Goal: Task Accomplishment & Management: Manage account settings

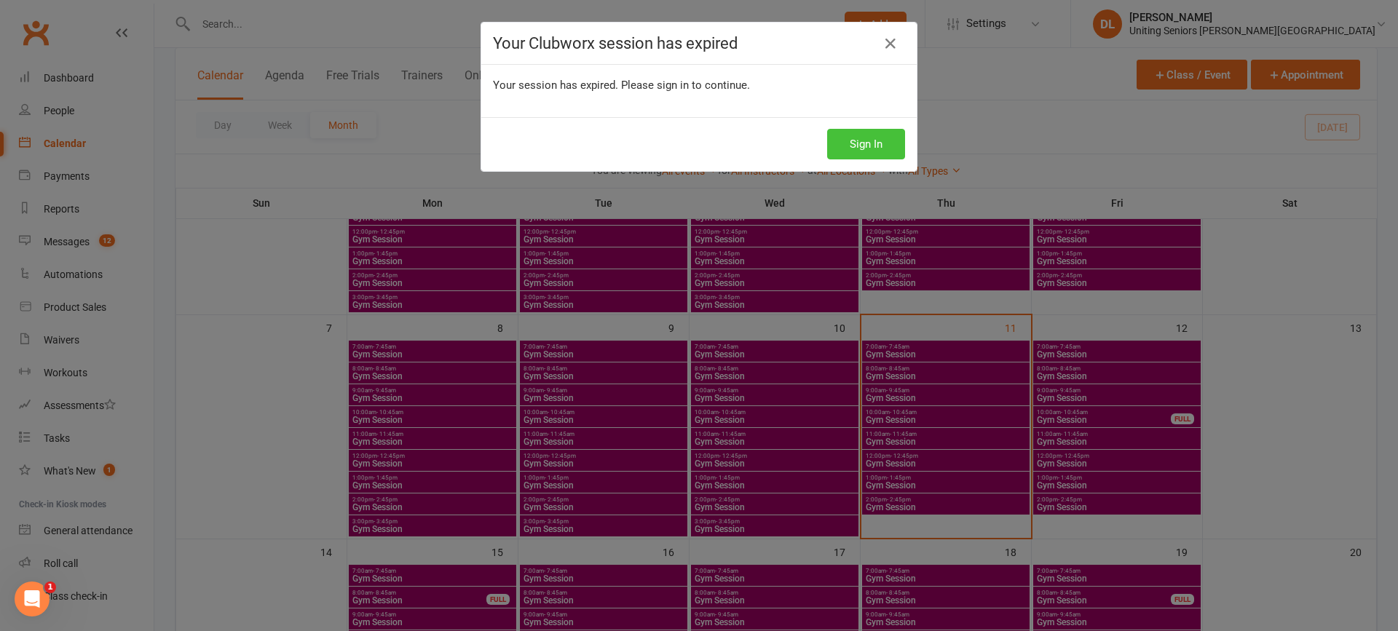
click at [850, 144] on button "Sign In" at bounding box center [866, 144] width 78 height 31
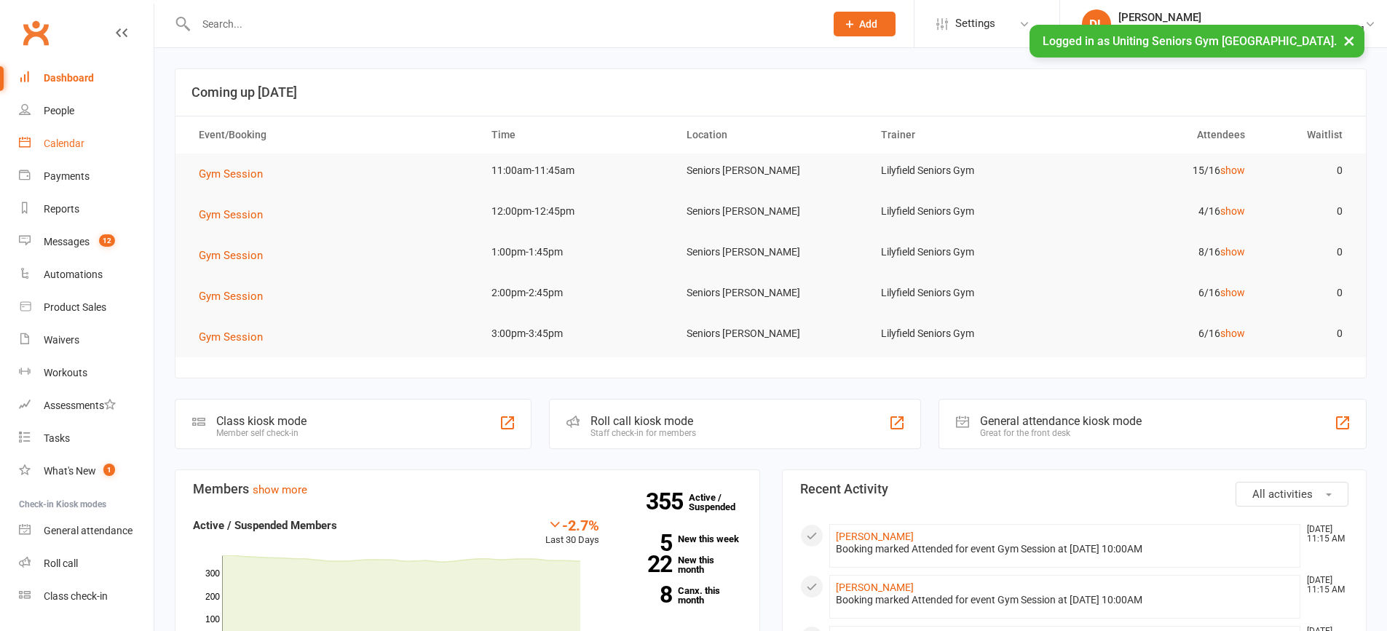
click at [63, 158] on link "Calendar" at bounding box center [86, 143] width 135 height 33
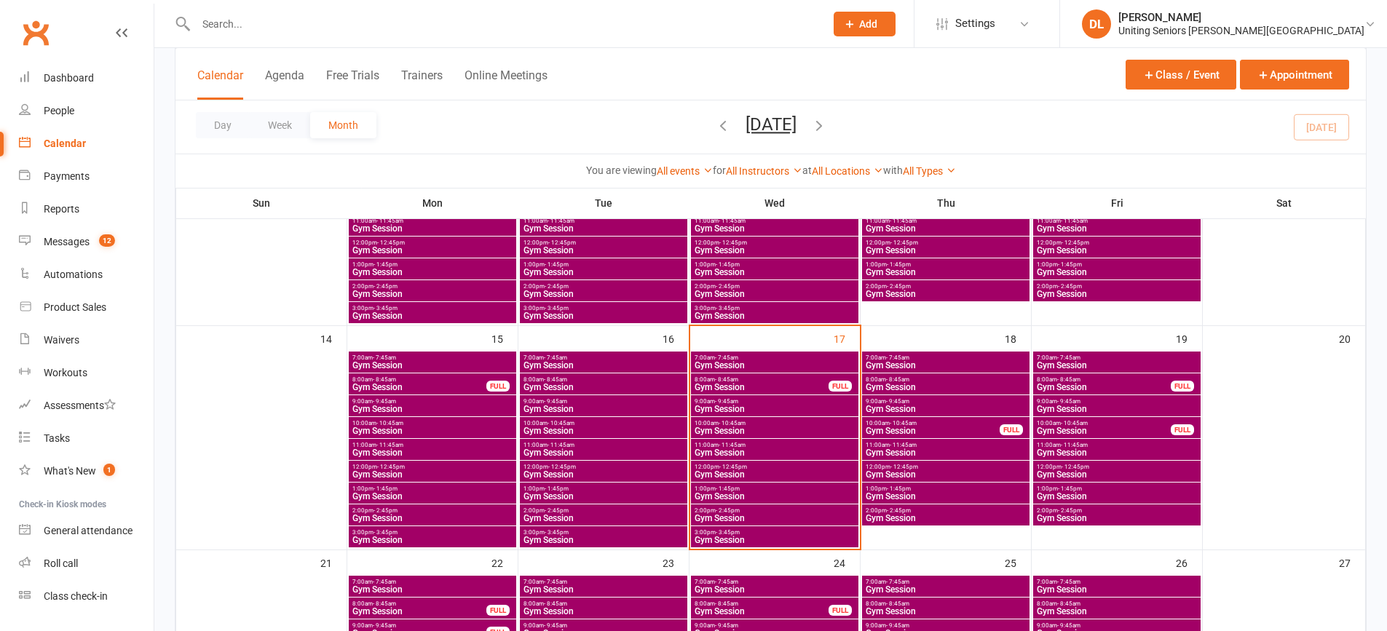
scroll to position [437, 0]
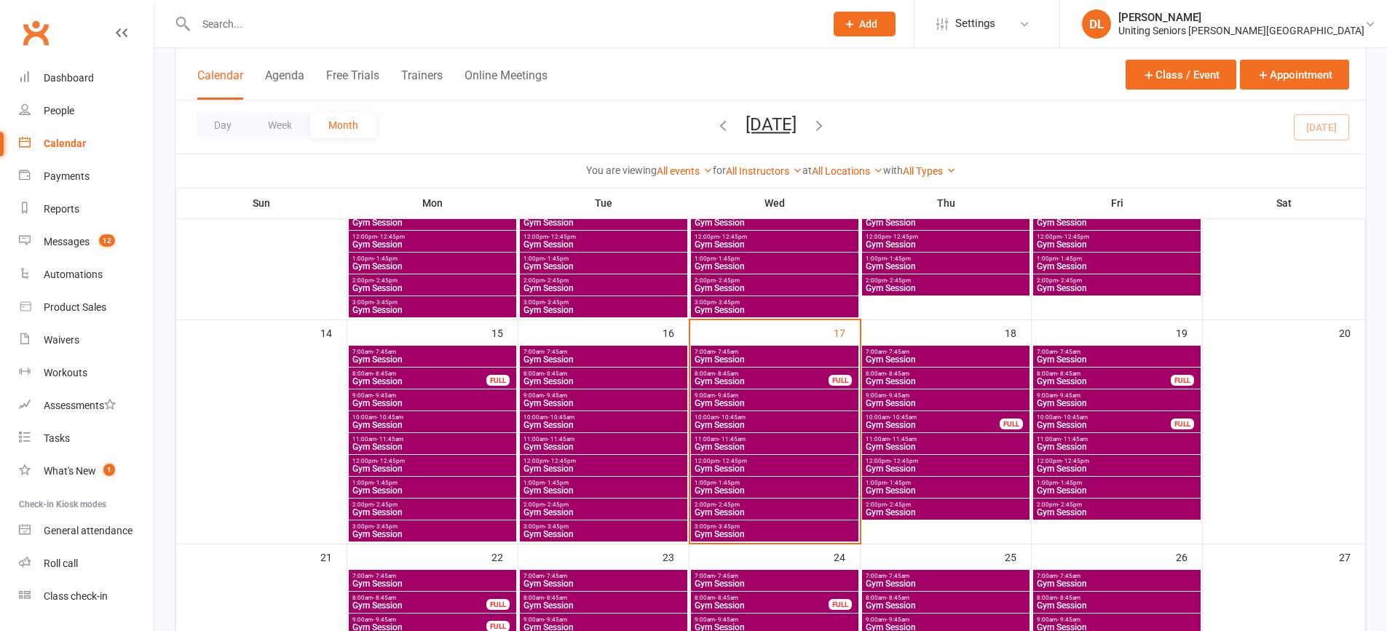
click at [414, 358] on span "Gym Session" at bounding box center [433, 359] width 162 height 9
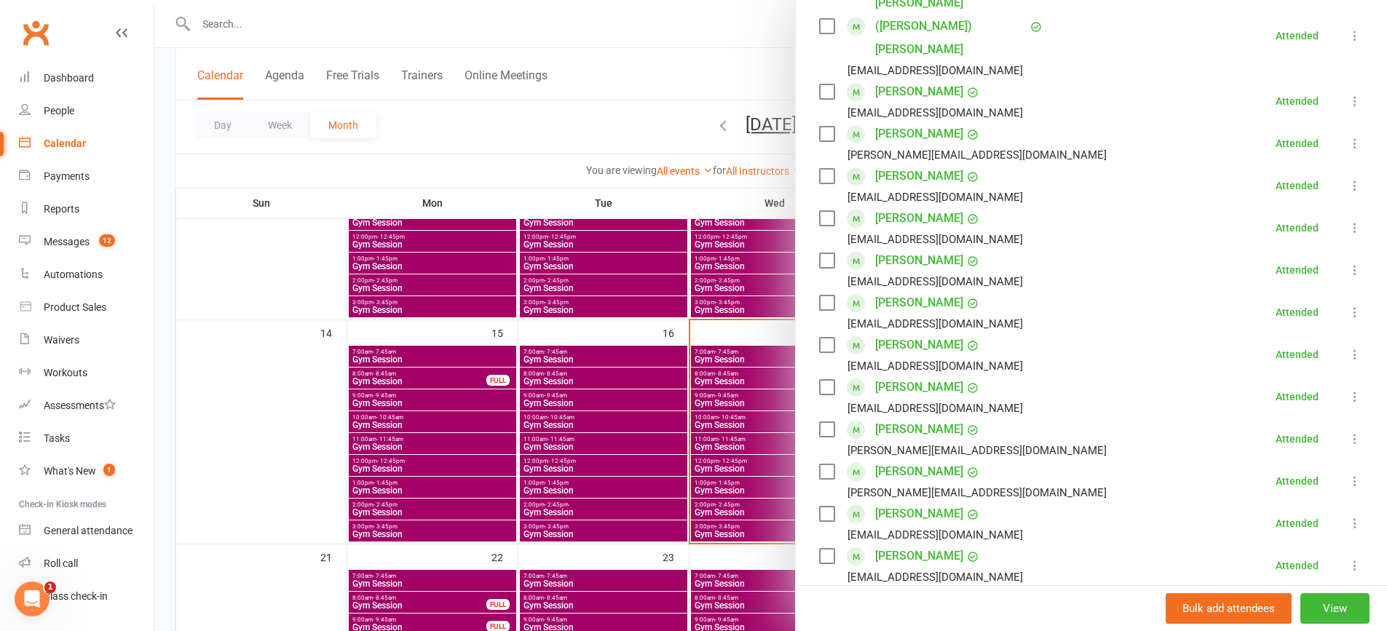
scroll to position [0, 0]
drag, startPoint x: 317, startPoint y: 427, endPoint x: 324, endPoint y: 421, distance: 8.9
click at [317, 424] on div at bounding box center [770, 315] width 1232 height 631
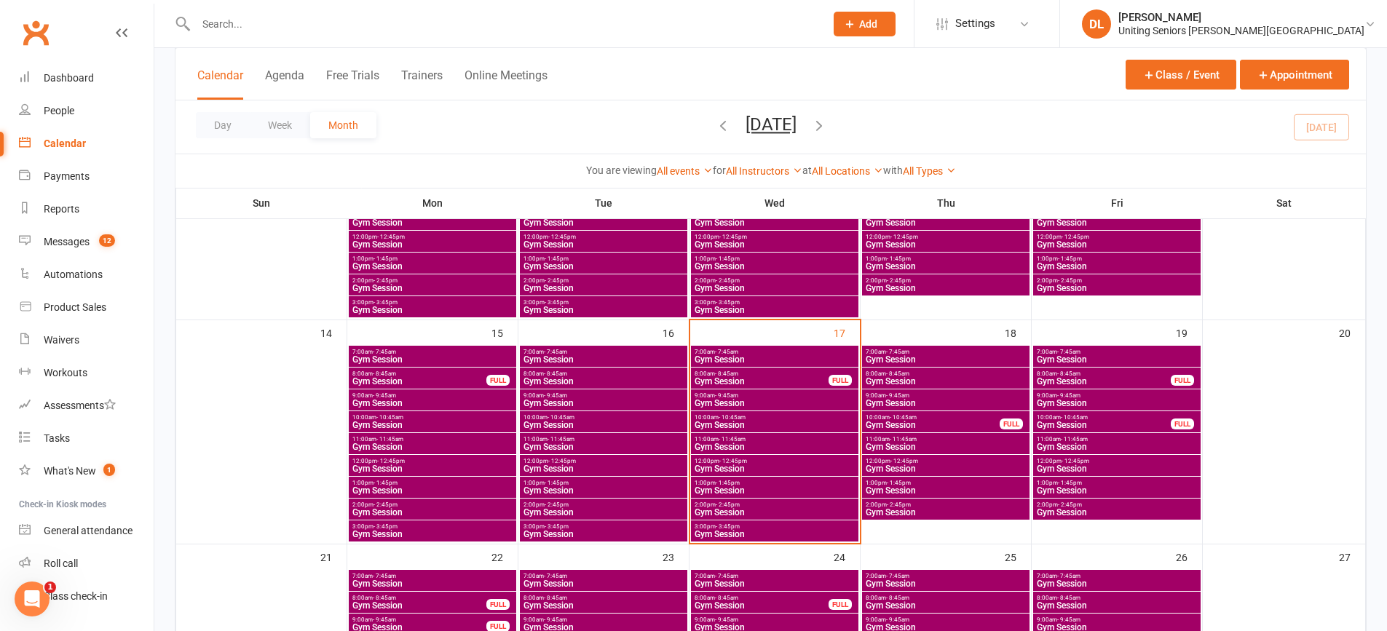
click at [436, 385] on span "Gym Session" at bounding box center [419, 381] width 135 height 9
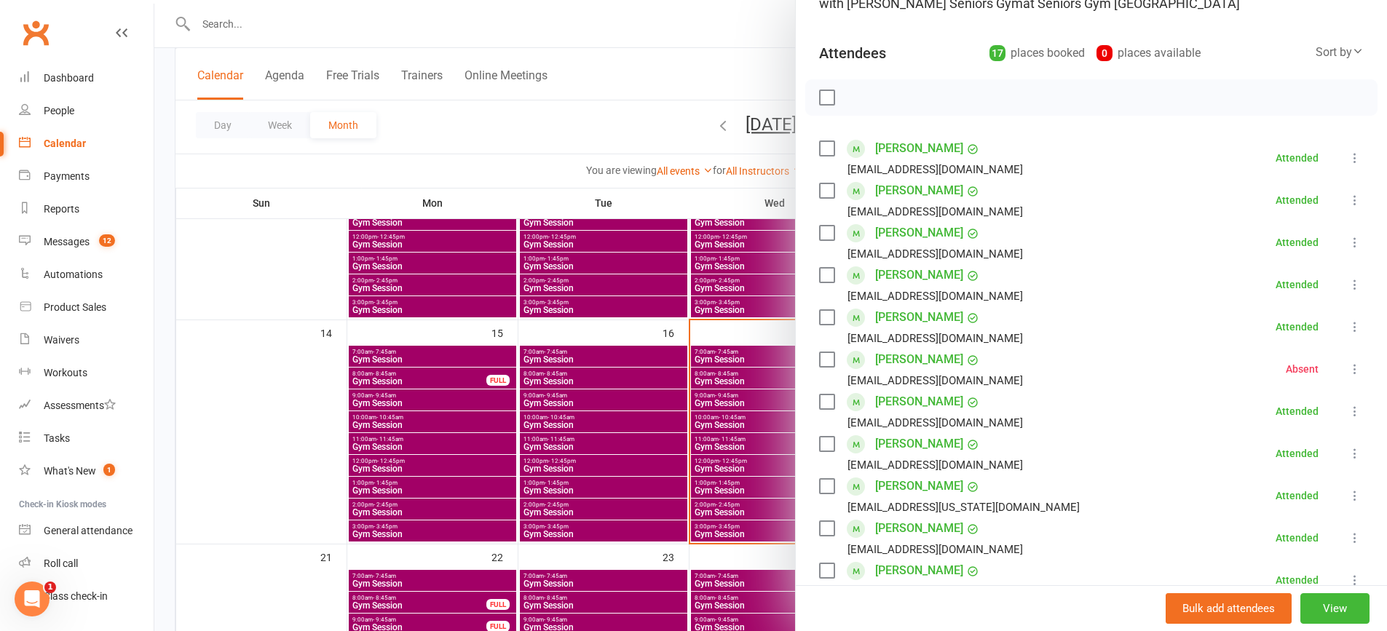
scroll to position [437, 0]
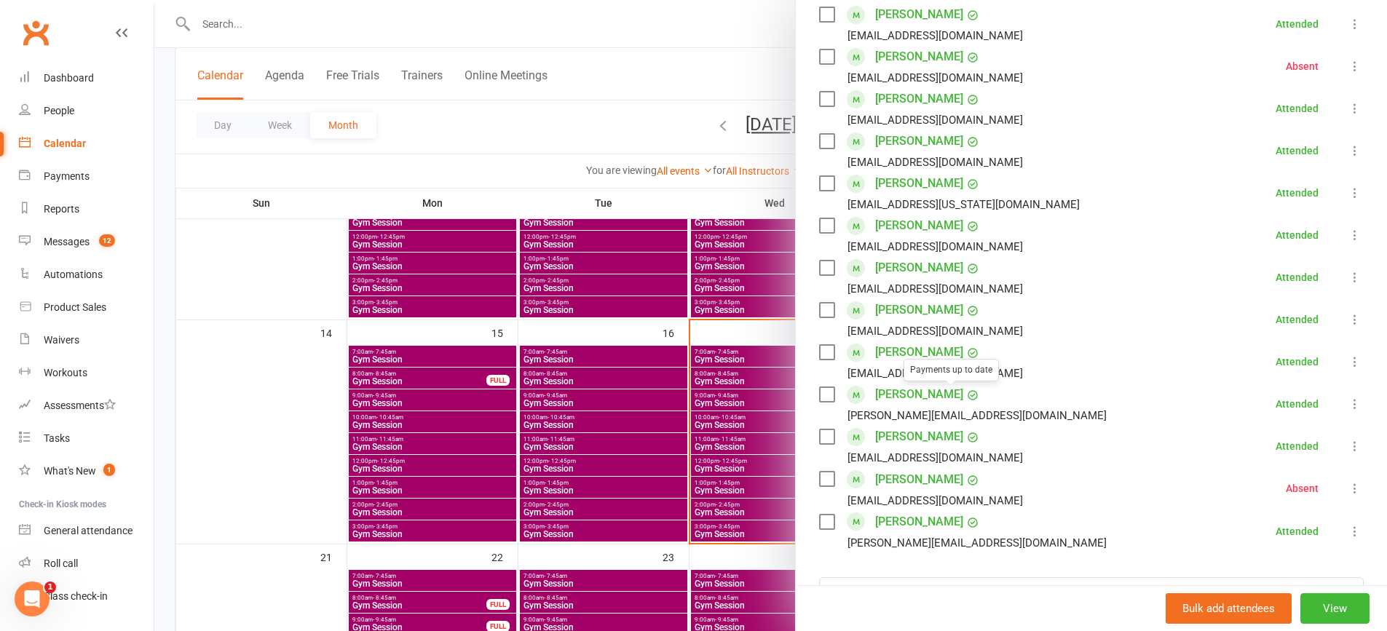
click at [526, 333] on div at bounding box center [770, 315] width 1232 height 631
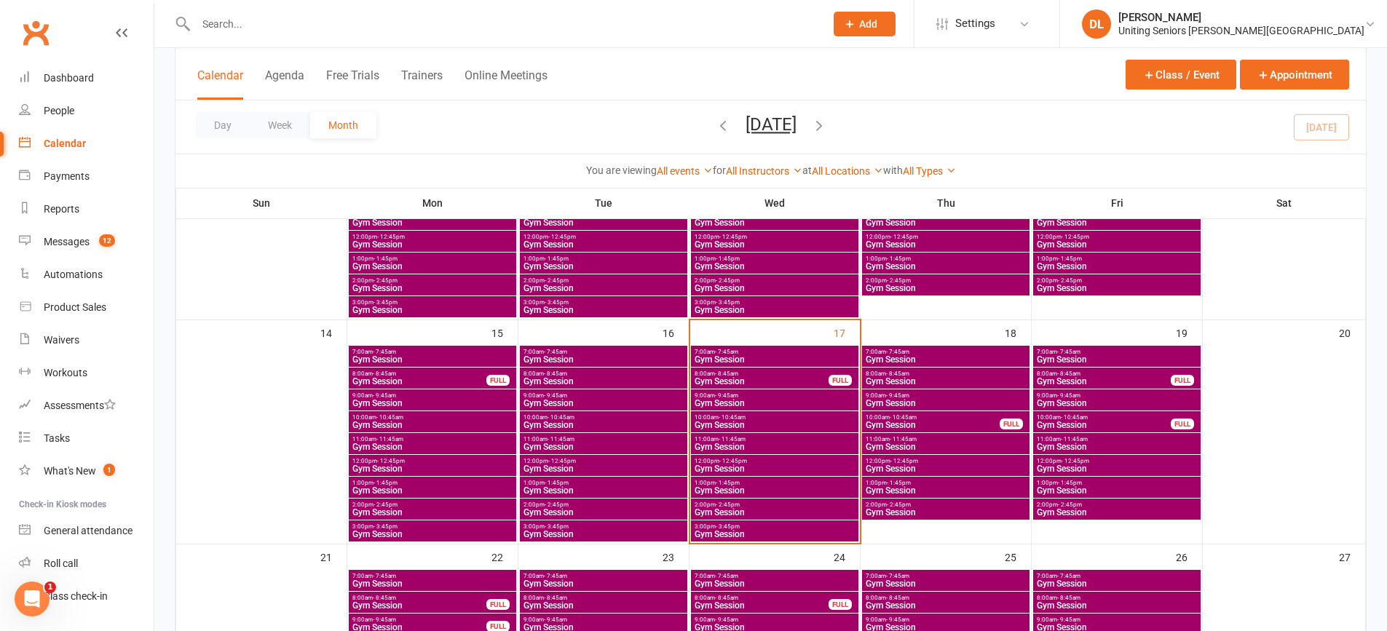
click at [593, 368] on div "8:00am - 8:45am Gym Session" at bounding box center [603, 378] width 167 height 21
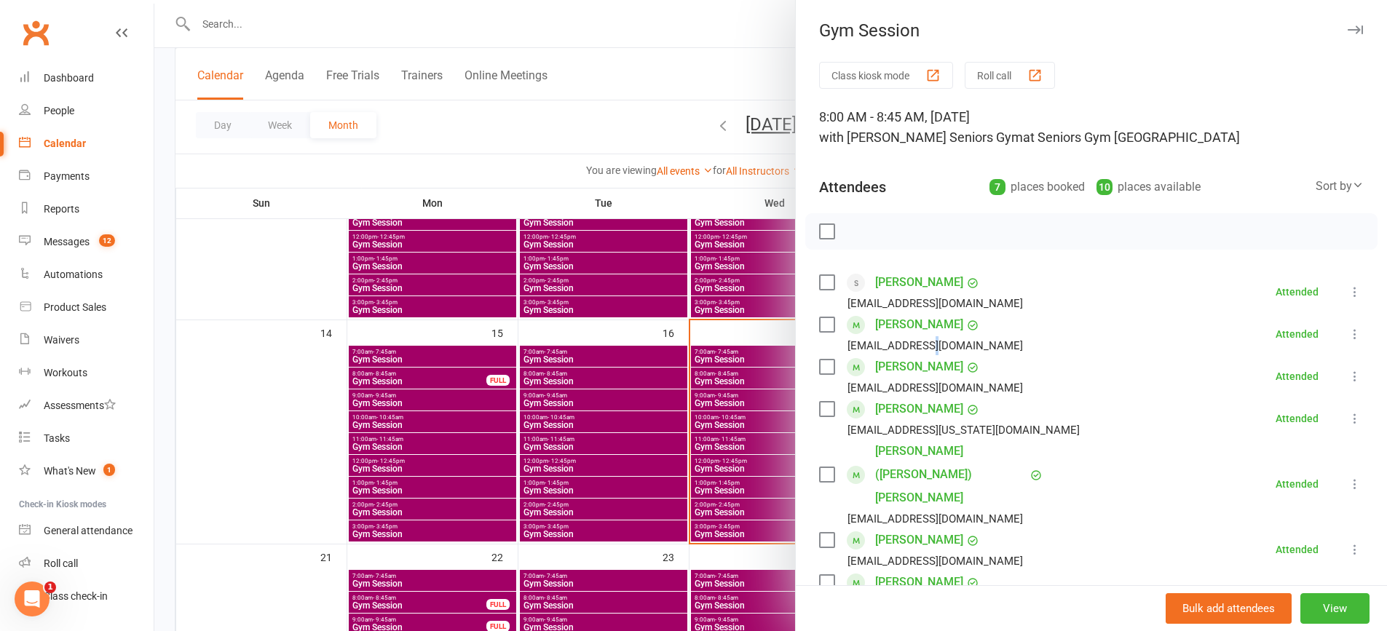
click at [921, 343] on div "annecollier10@gmail.com" at bounding box center [934, 345] width 175 height 19
click at [616, 336] on div at bounding box center [770, 315] width 1232 height 631
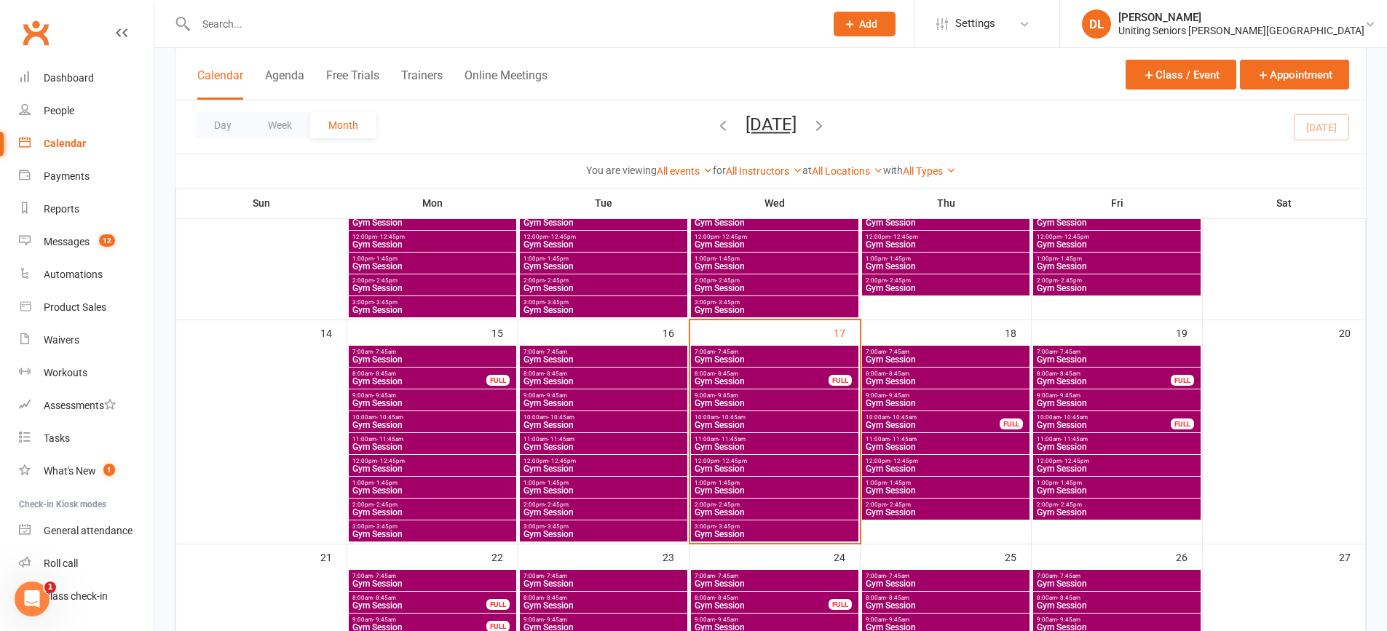
click at [624, 362] on span "Gym Session" at bounding box center [604, 359] width 162 height 9
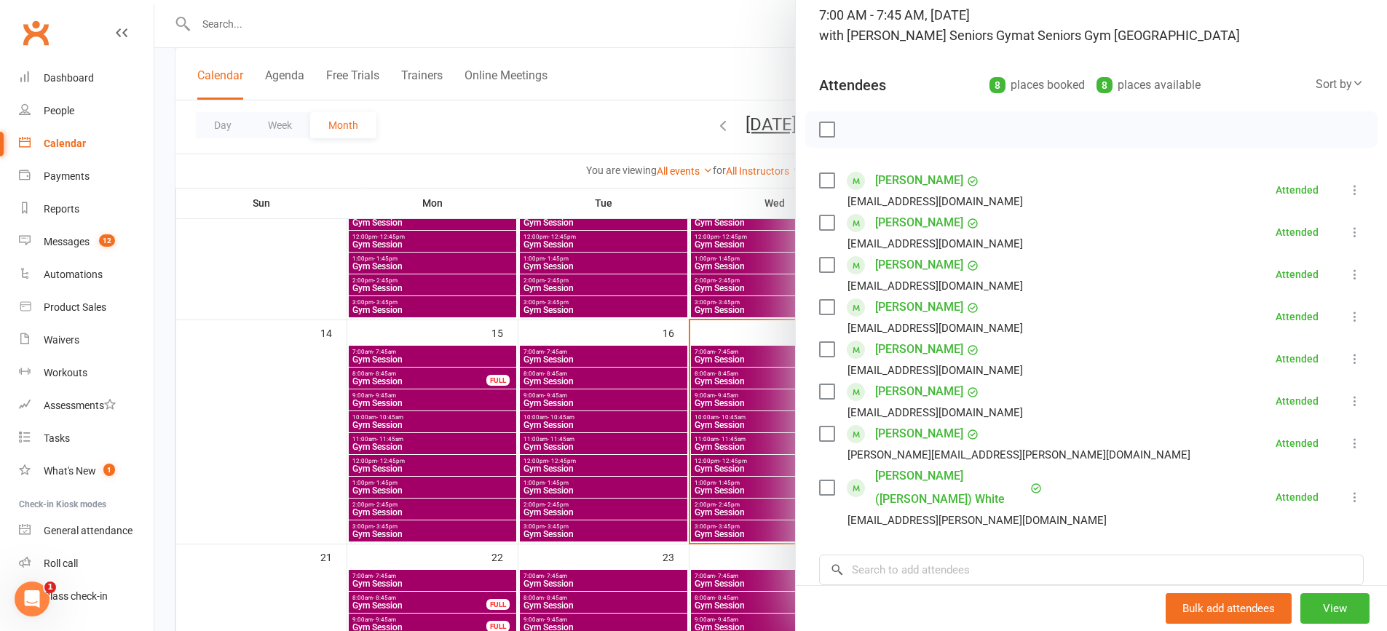
scroll to position [285, 0]
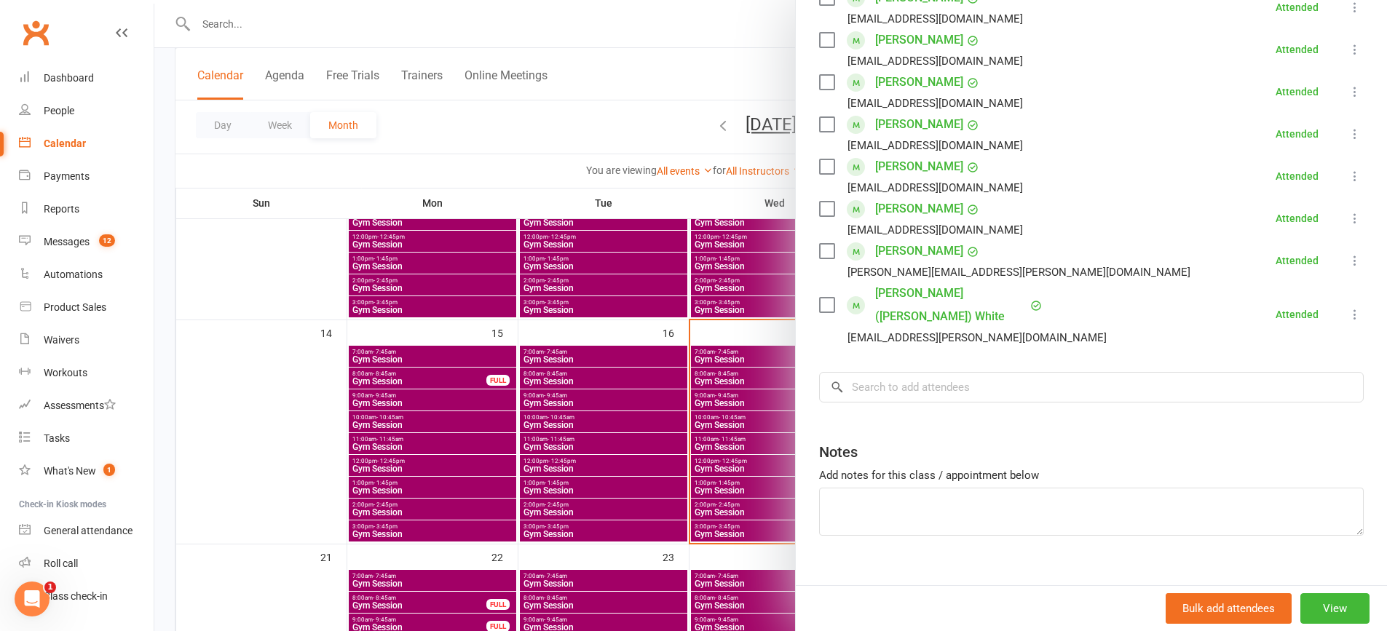
click at [547, 384] on div at bounding box center [770, 315] width 1232 height 631
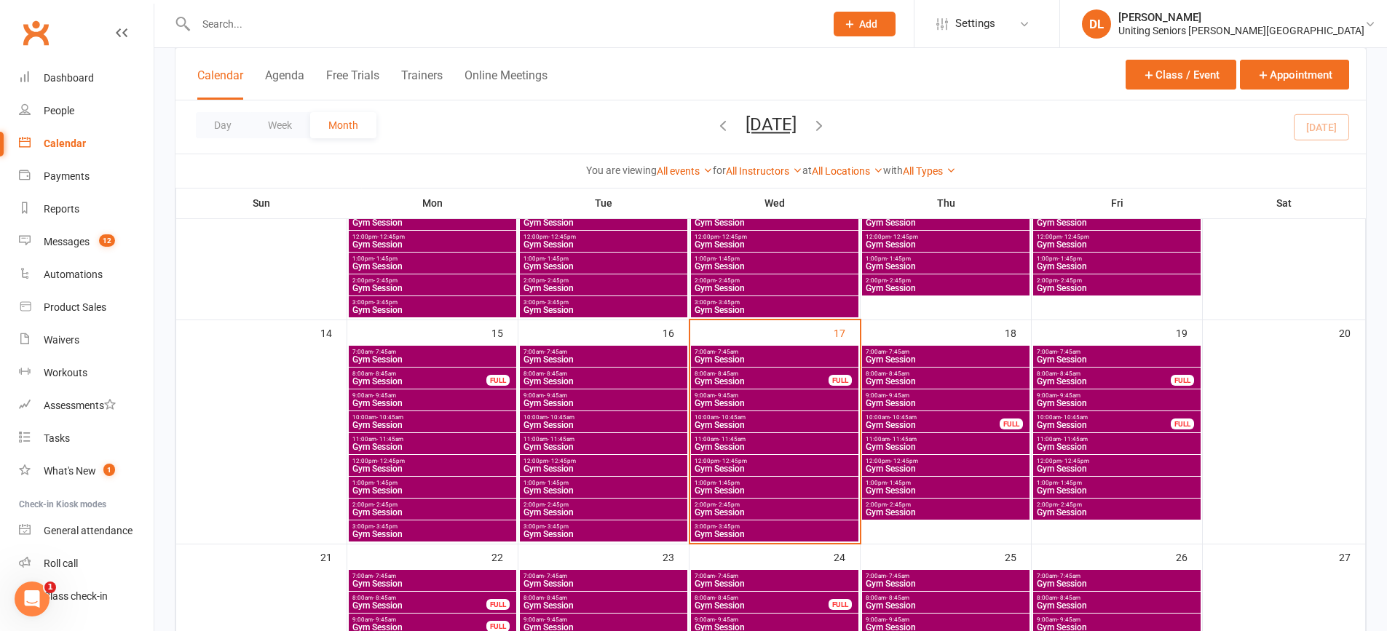
click at [555, 381] on span "Gym Session" at bounding box center [604, 381] width 162 height 9
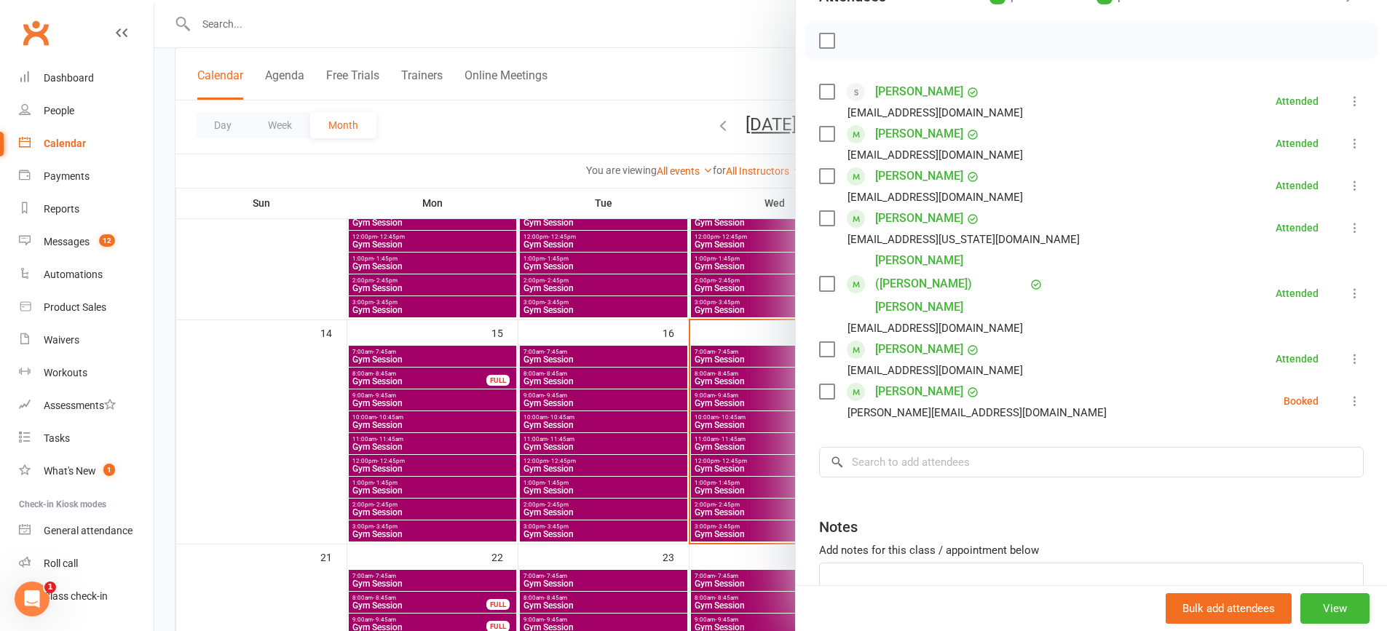
scroll to position [218, 0]
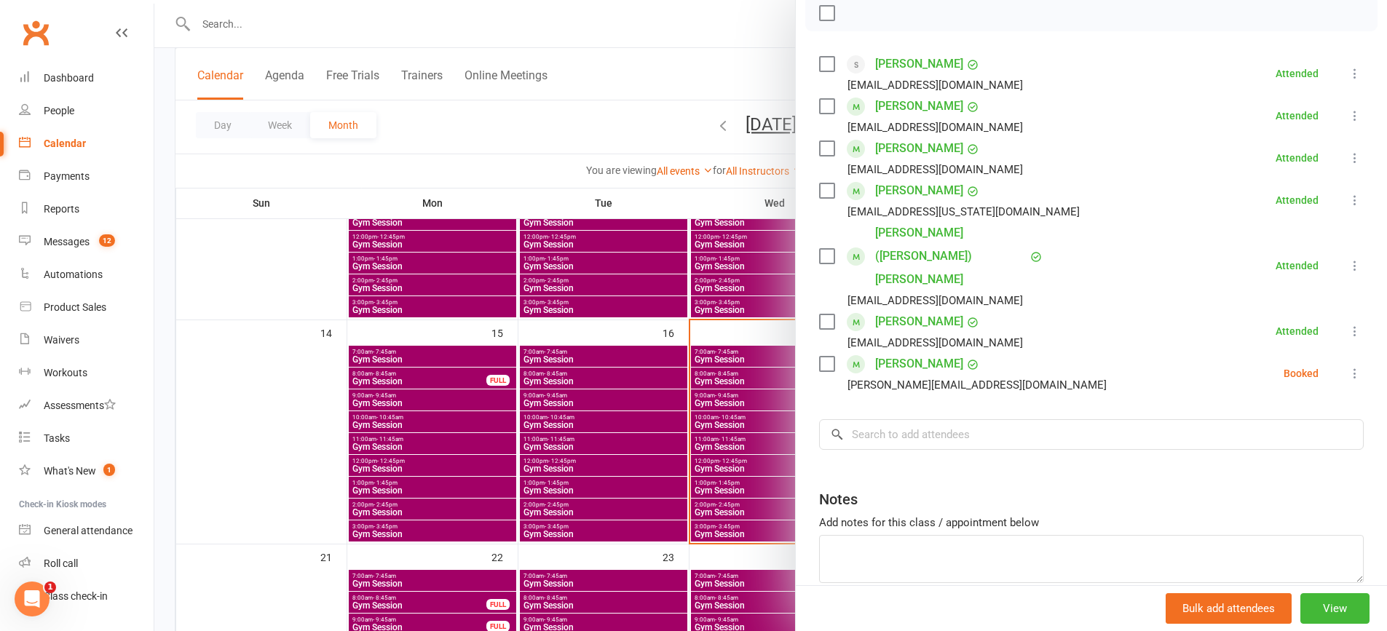
click at [1346, 365] on button at bounding box center [1354, 373] width 17 height 17
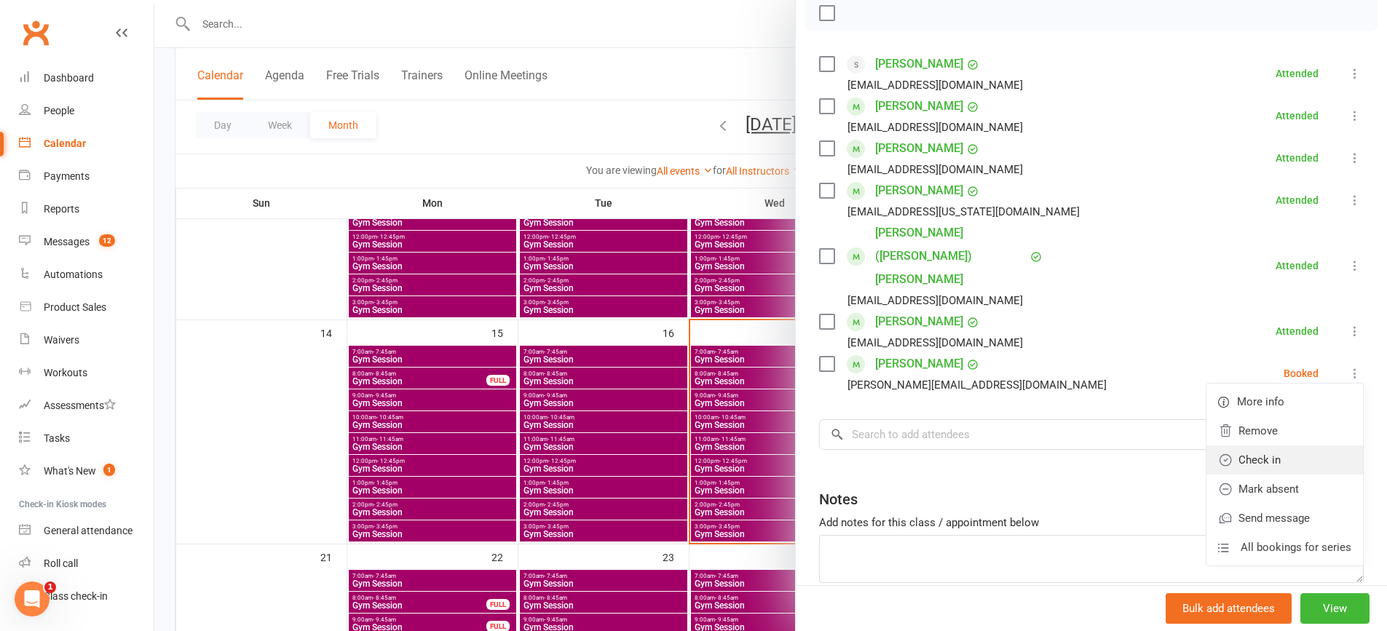
click at [1305, 445] on link "Check in" at bounding box center [1284, 459] width 156 height 29
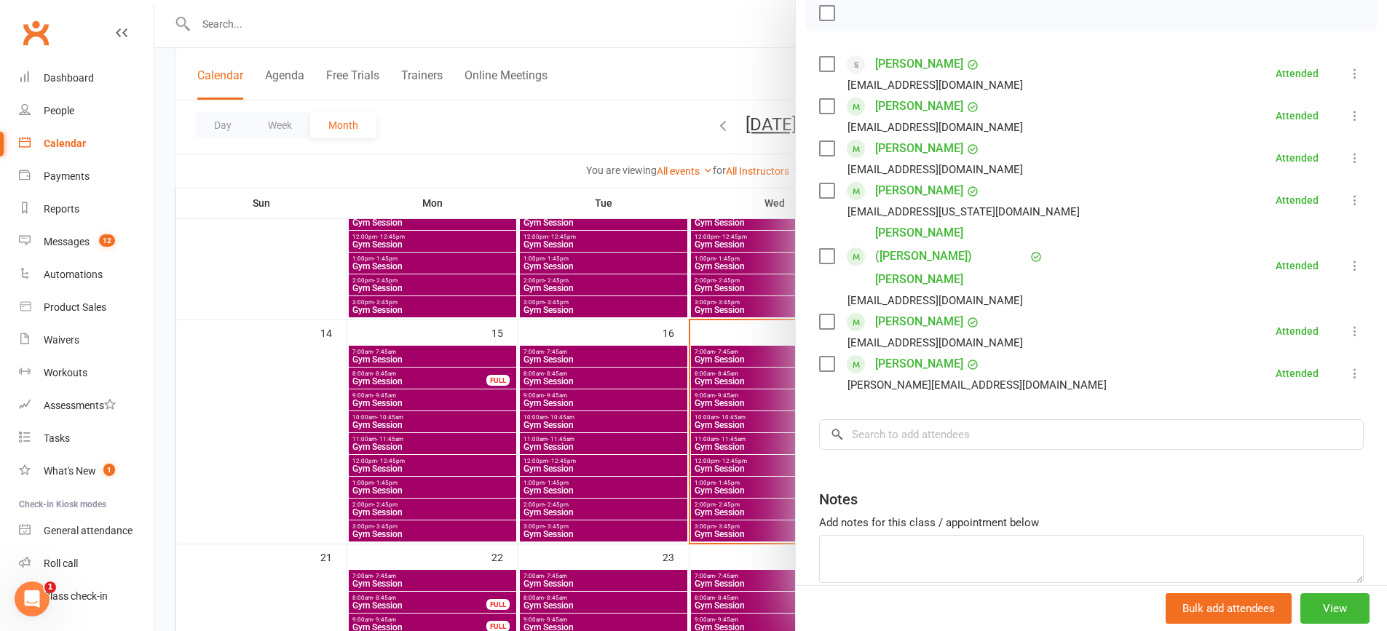
click at [589, 392] on div at bounding box center [770, 315] width 1232 height 631
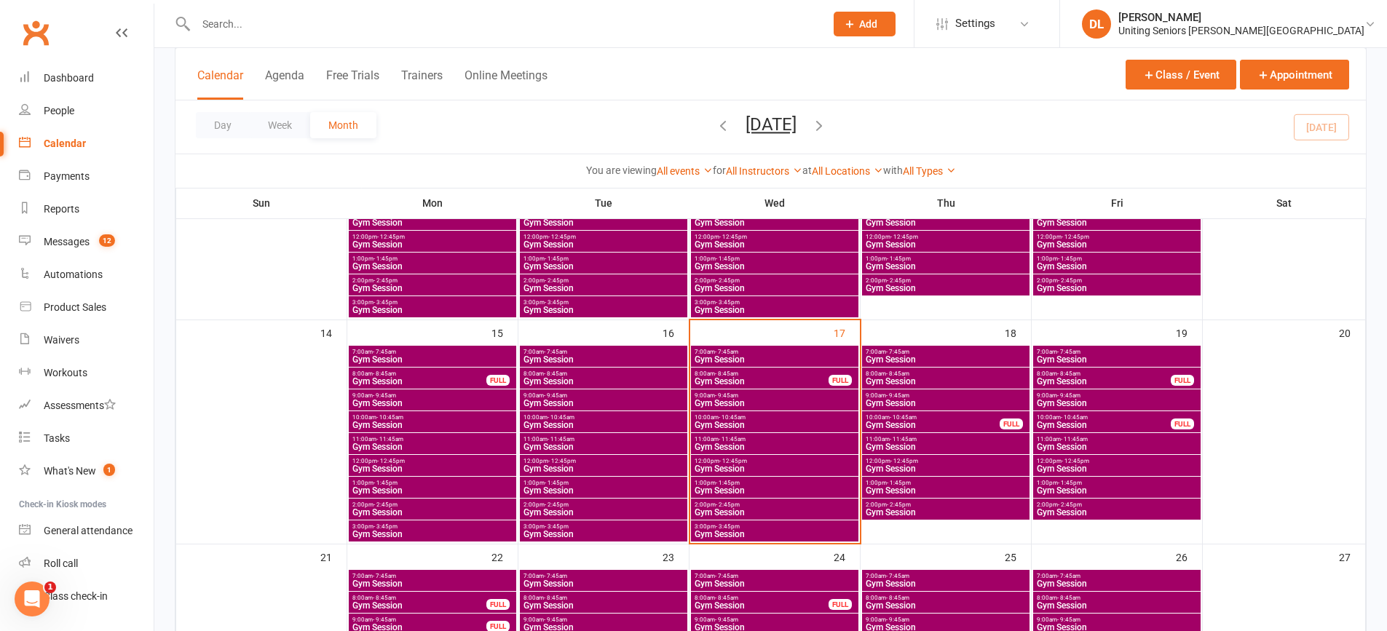
click at [591, 395] on span "9:00am - 9:45am" at bounding box center [604, 395] width 162 height 7
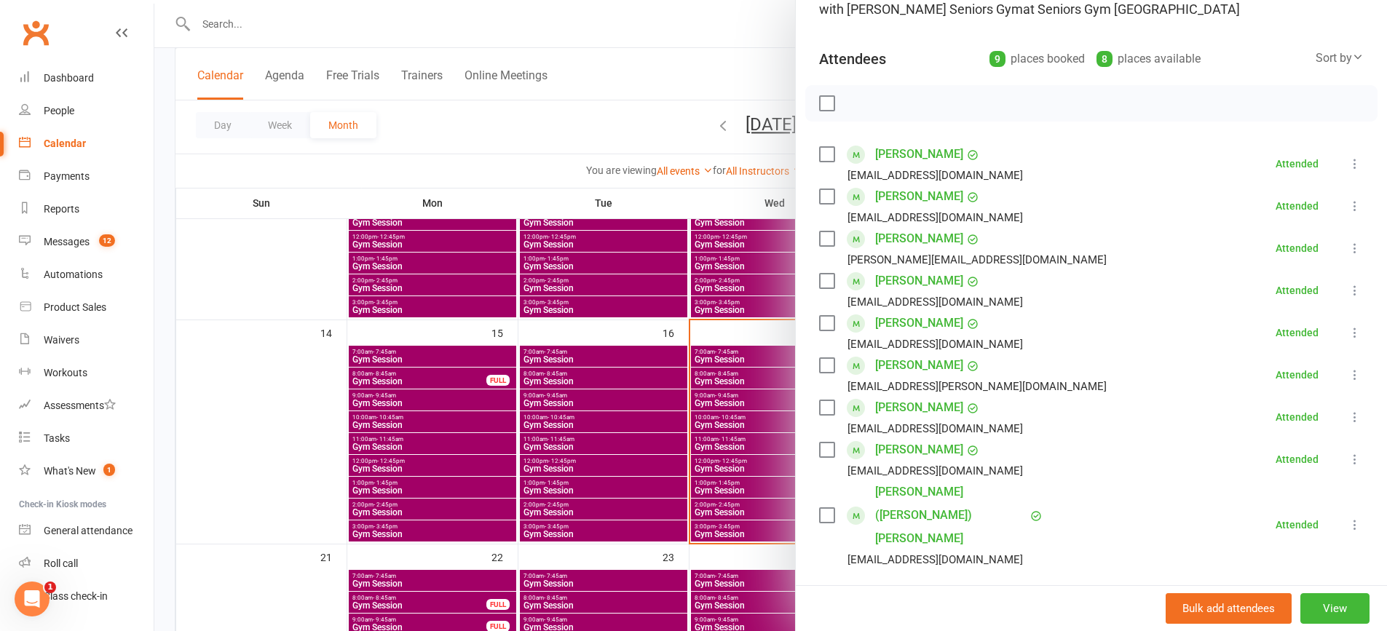
scroll to position [327, 0]
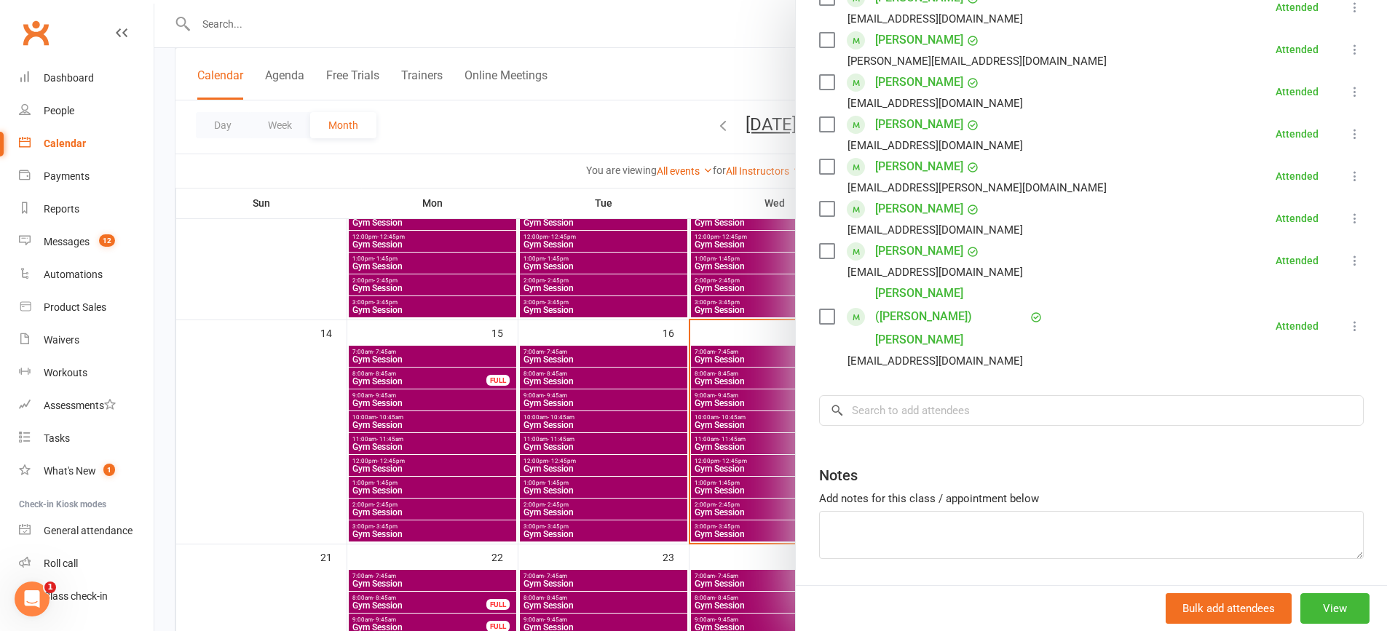
click at [531, 366] on div at bounding box center [770, 315] width 1232 height 631
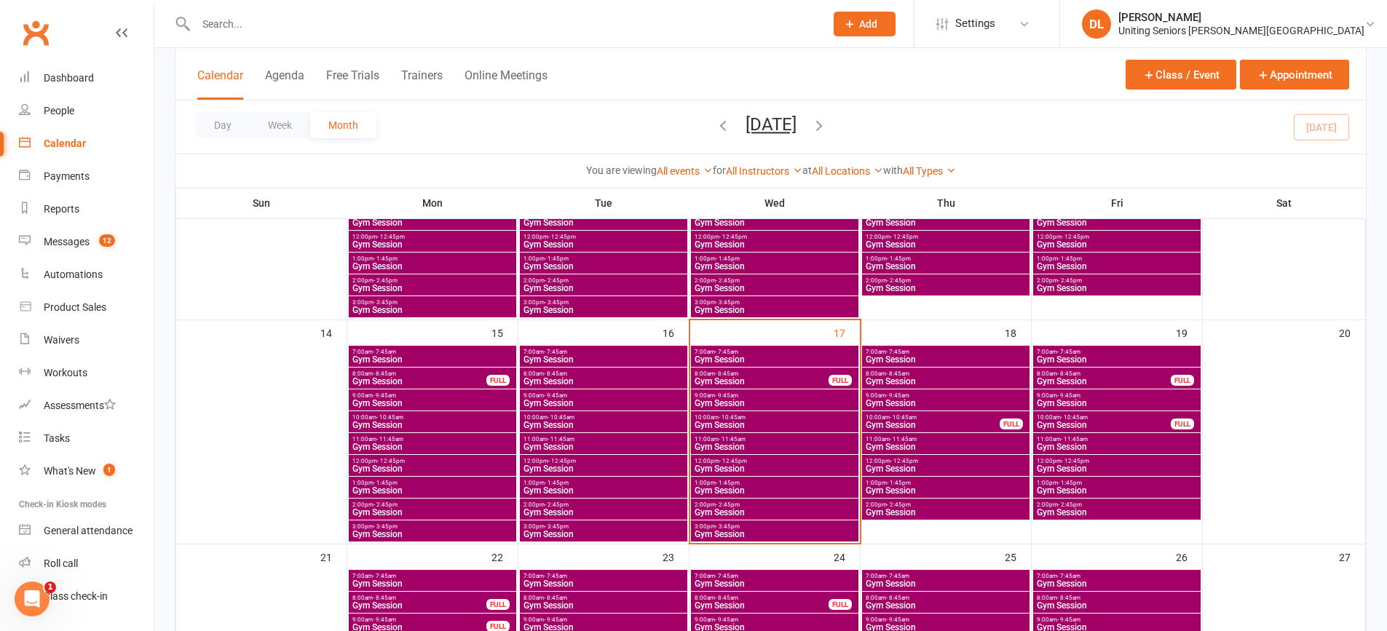
click at [563, 425] on span "Gym Session" at bounding box center [604, 425] width 162 height 9
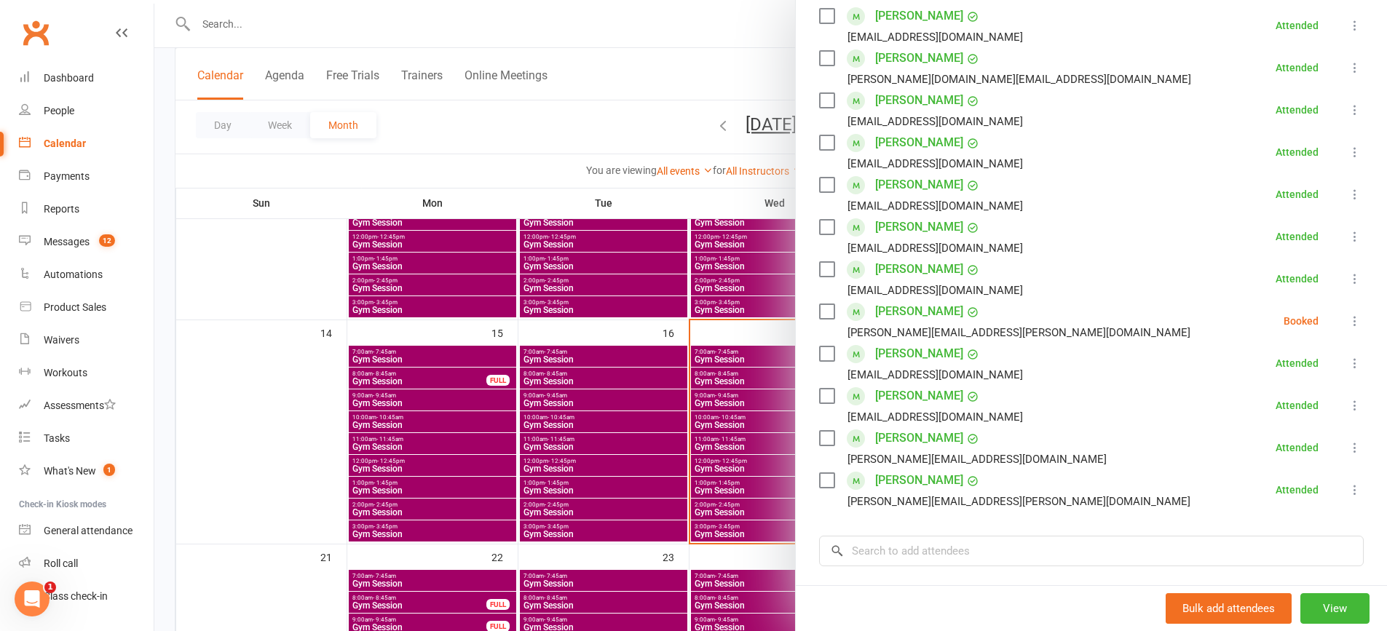
scroll to position [437, 0]
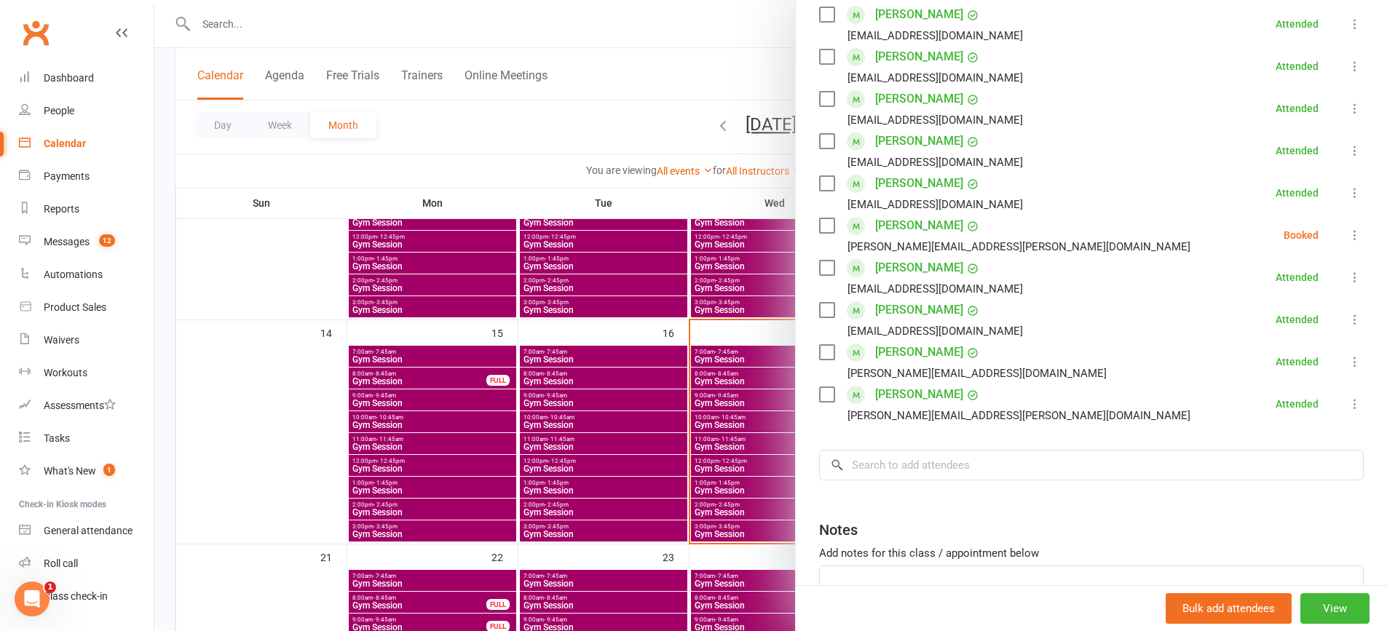
click at [536, 437] on div at bounding box center [770, 315] width 1232 height 631
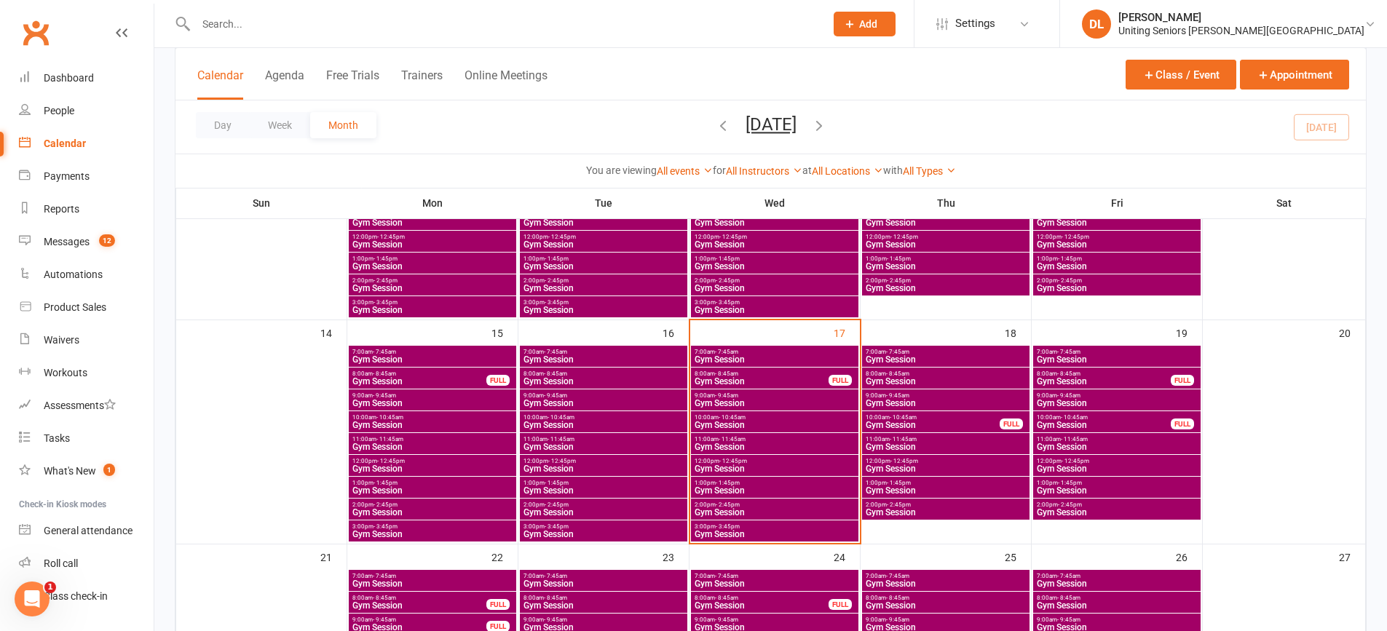
click at [547, 423] on span "Gym Session" at bounding box center [604, 425] width 162 height 9
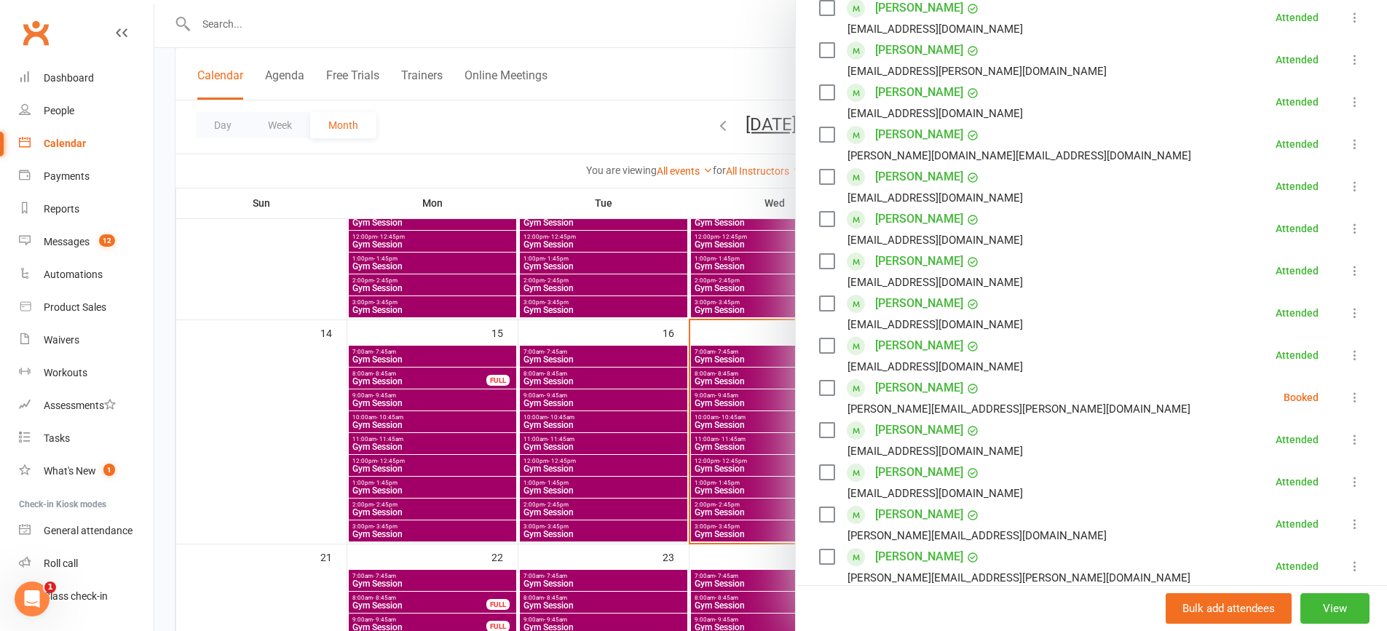
scroll to position [364, 0]
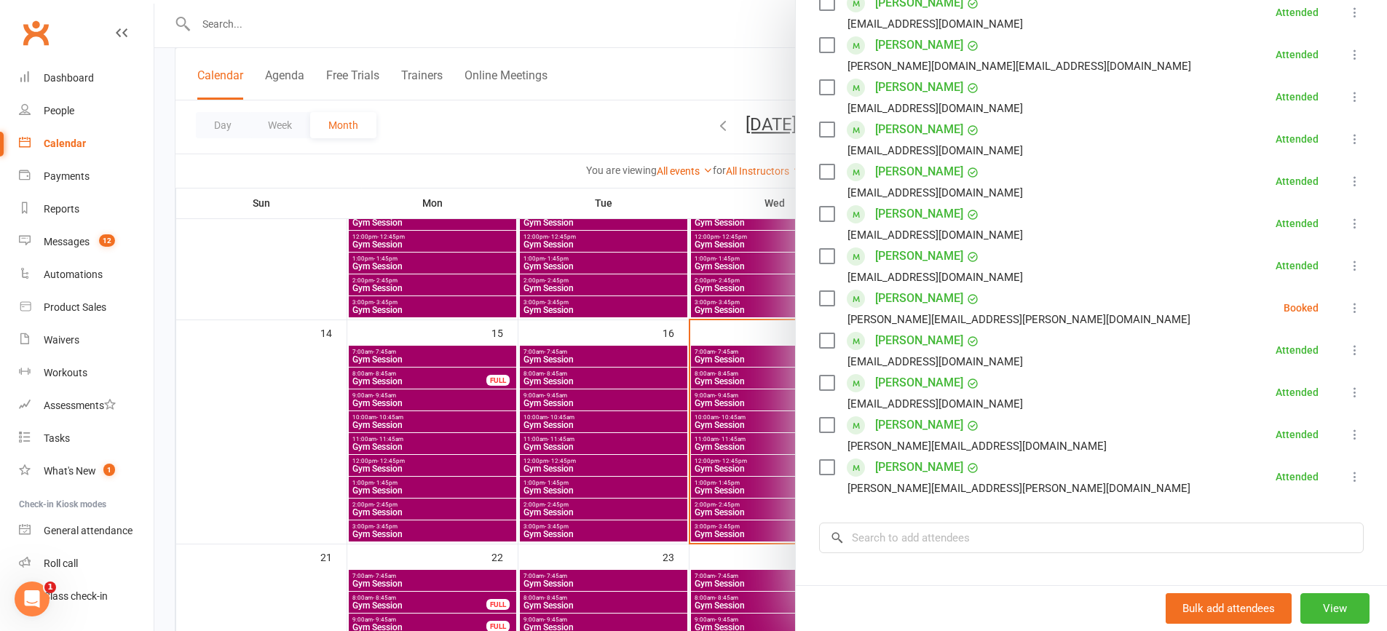
click at [560, 418] on div at bounding box center [770, 315] width 1232 height 631
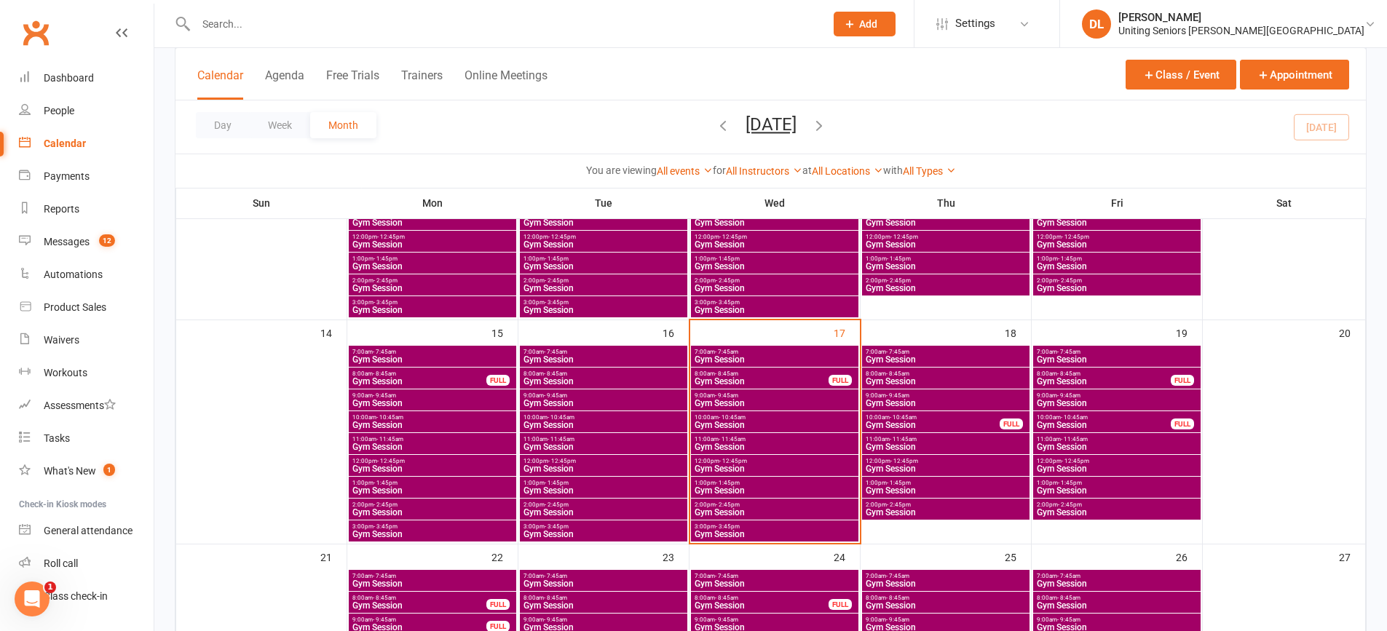
click at [566, 443] on span "Gym Session" at bounding box center [604, 447] width 162 height 9
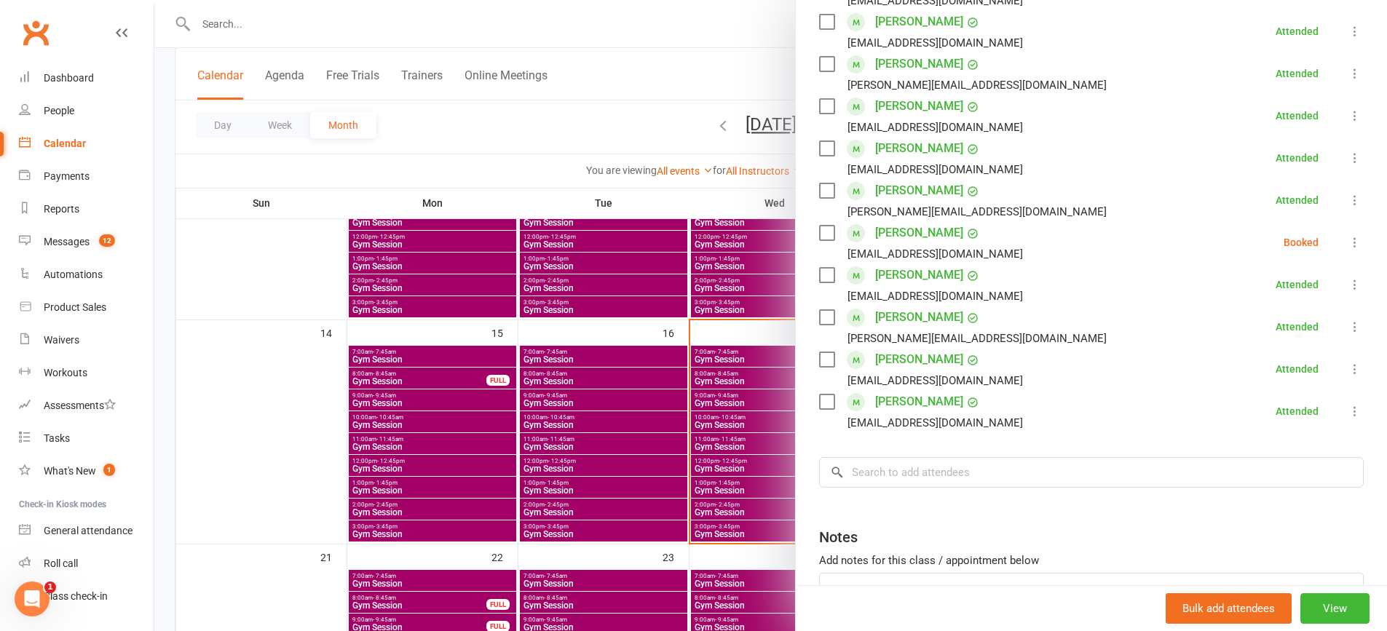
scroll to position [411, 0]
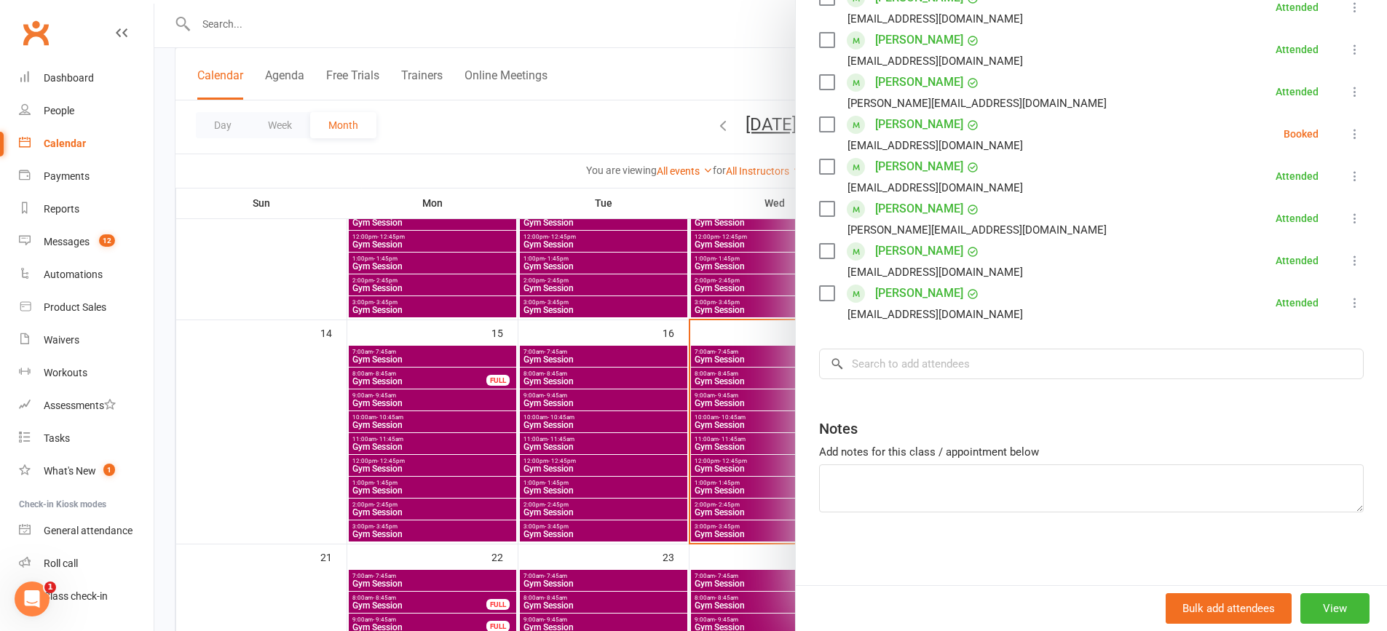
click at [1320, 143] on li "Jenny McGee jenmcgee589@gmail.com Booked More info Remove Check in Mark absent …" at bounding box center [1091, 134] width 544 height 42
click at [1323, 138] on li "Jenny McGee jenmcgee589@gmail.com Booked More info Remove Check in Mark absent …" at bounding box center [1091, 134] width 544 height 42
click at [1346, 136] on button at bounding box center [1354, 133] width 17 height 17
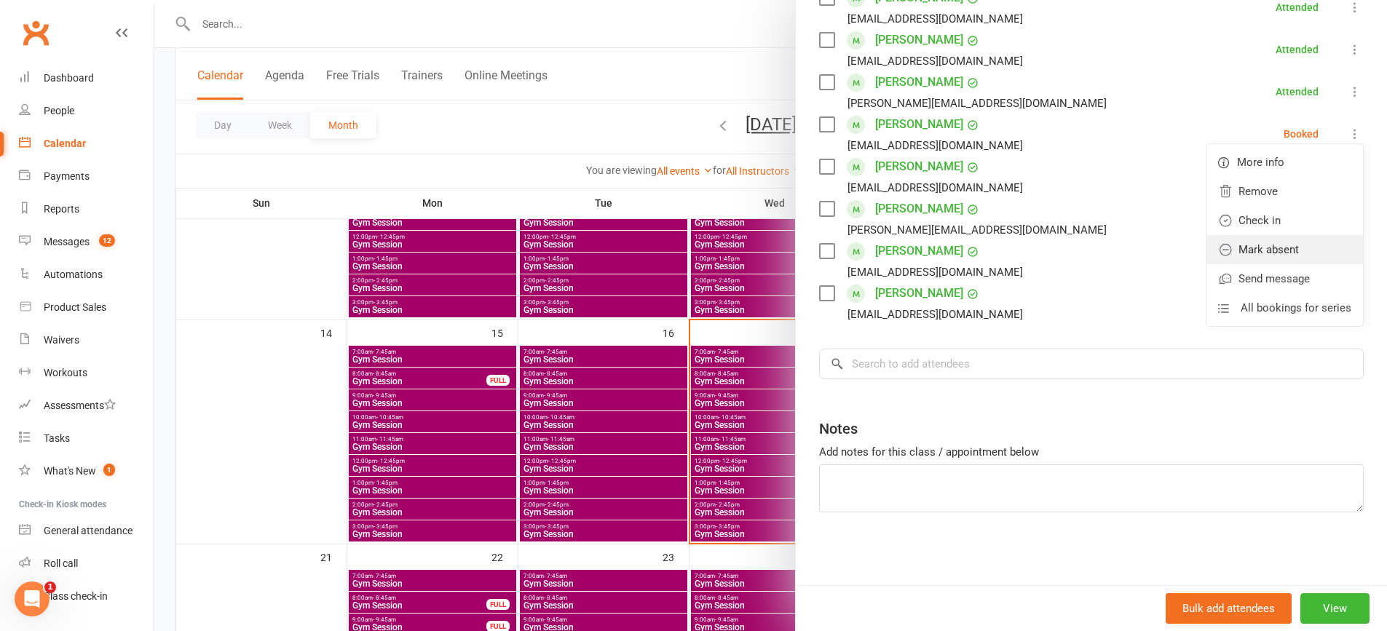
click at [1293, 242] on link "Mark absent" at bounding box center [1284, 249] width 156 height 29
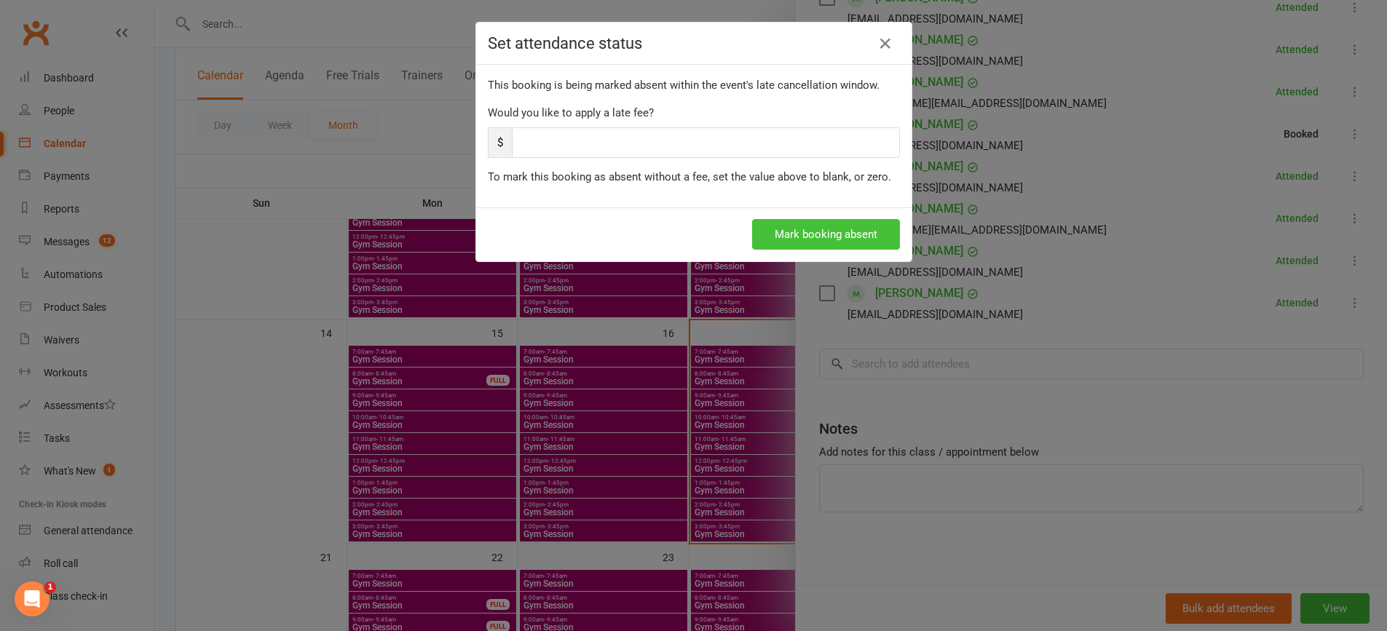
click at [810, 231] on button "Mark booking absent" at bounding box center [826, 234] width 148 height 31
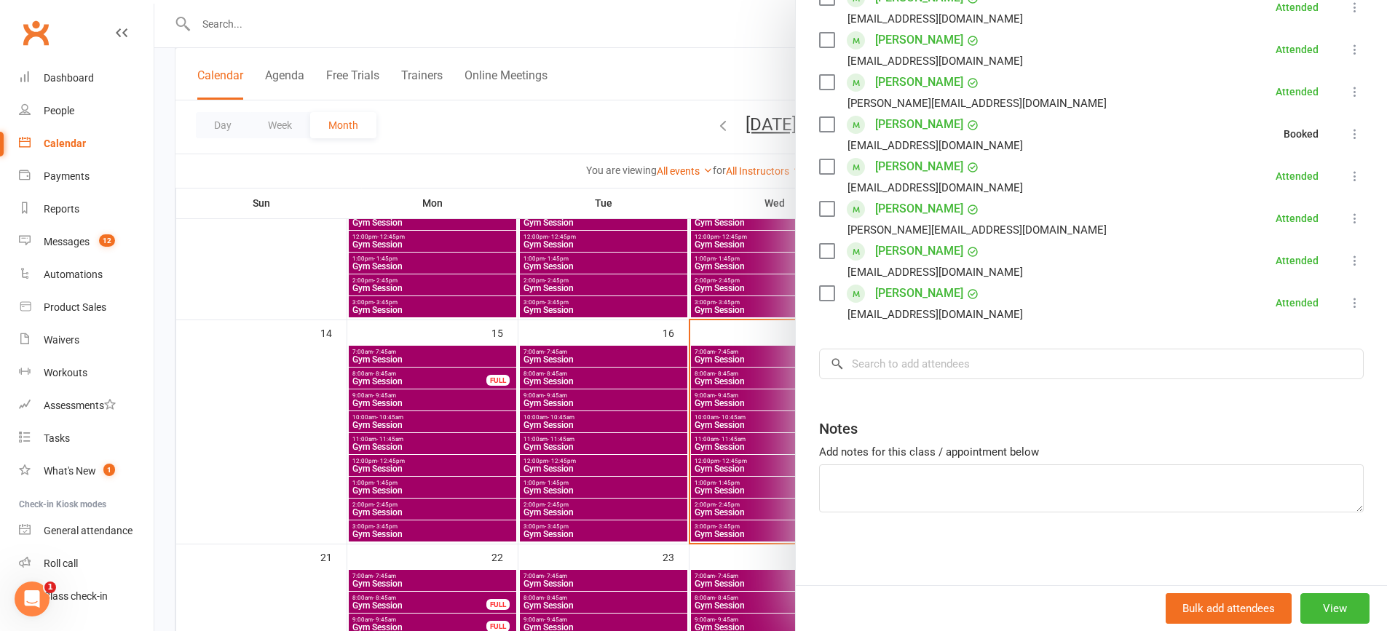
click at [640, 408] on div at bounding box center [770, 315] width 1232 height 631
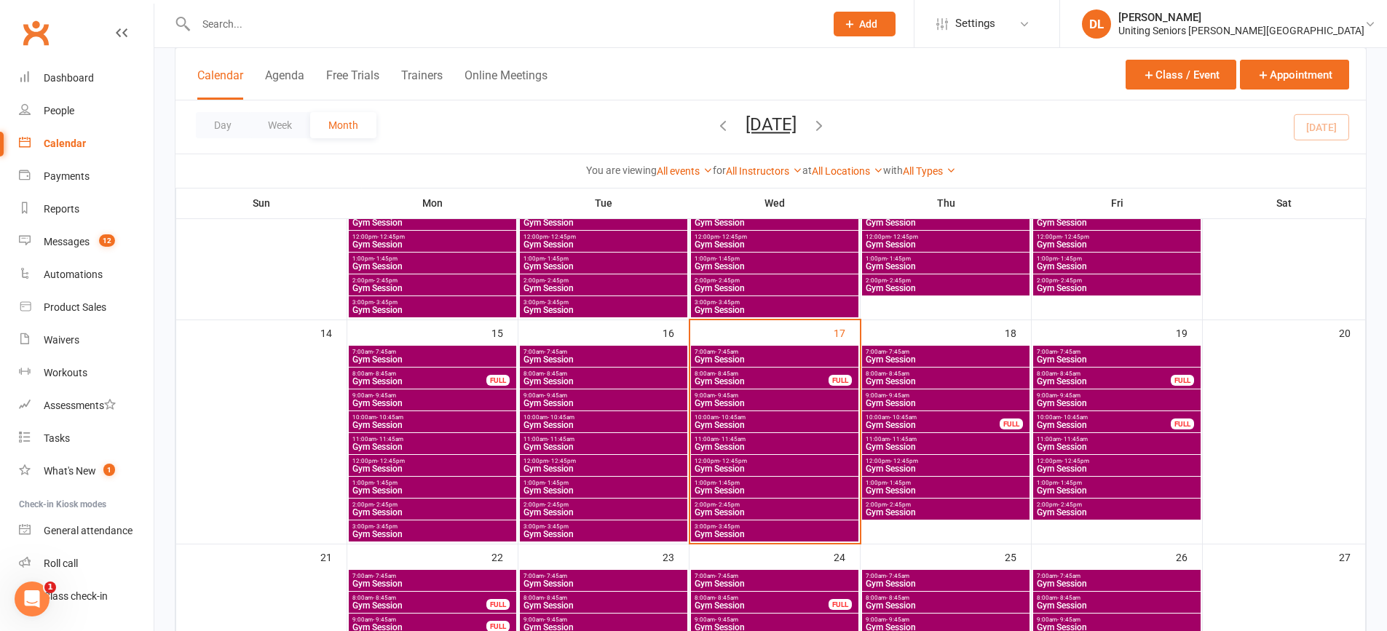
click at [609, 424] on span "Gym Session" at bounding box center [604, 425] width 162 height 9
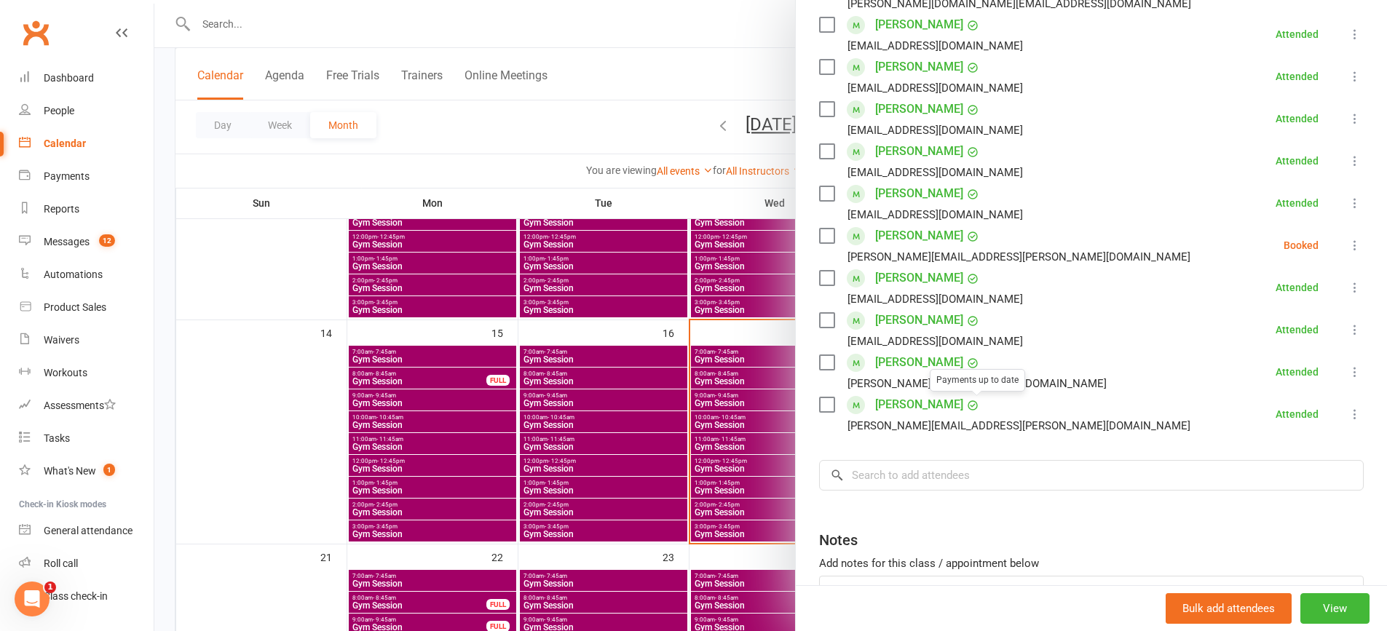
scroll to position [364, 0]
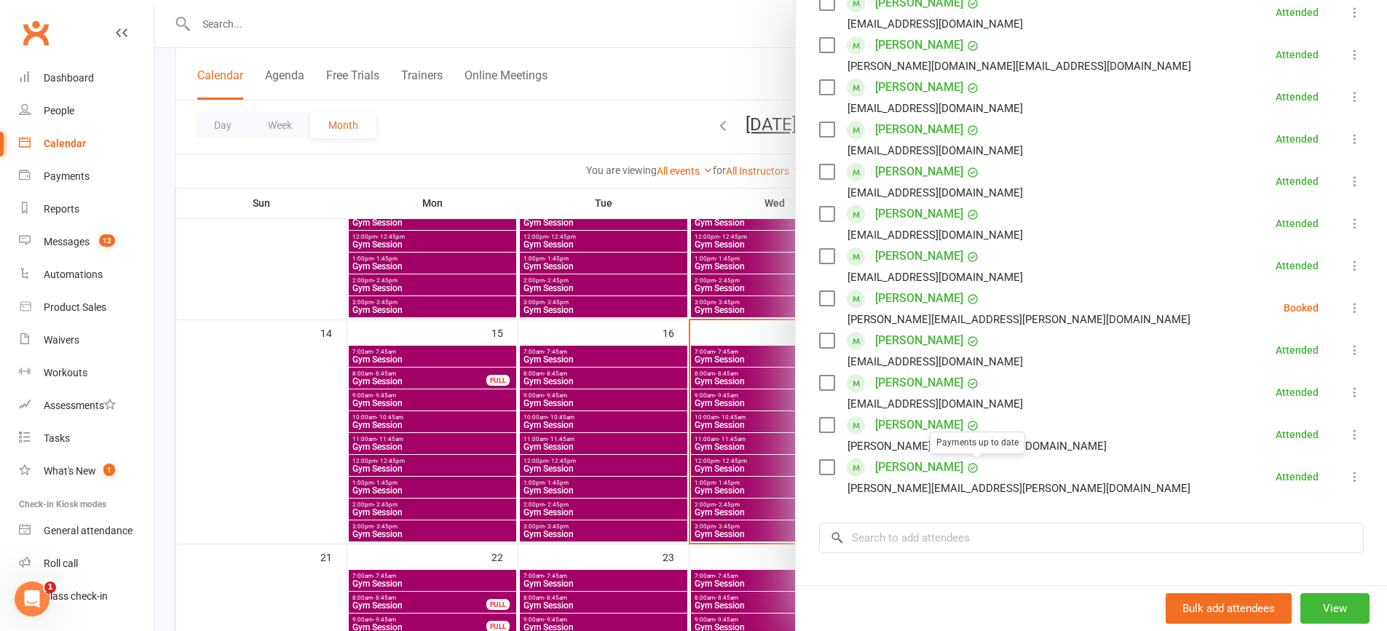
click at [531, 437] on div at bounding box center [770, 315] width 1232 height 631
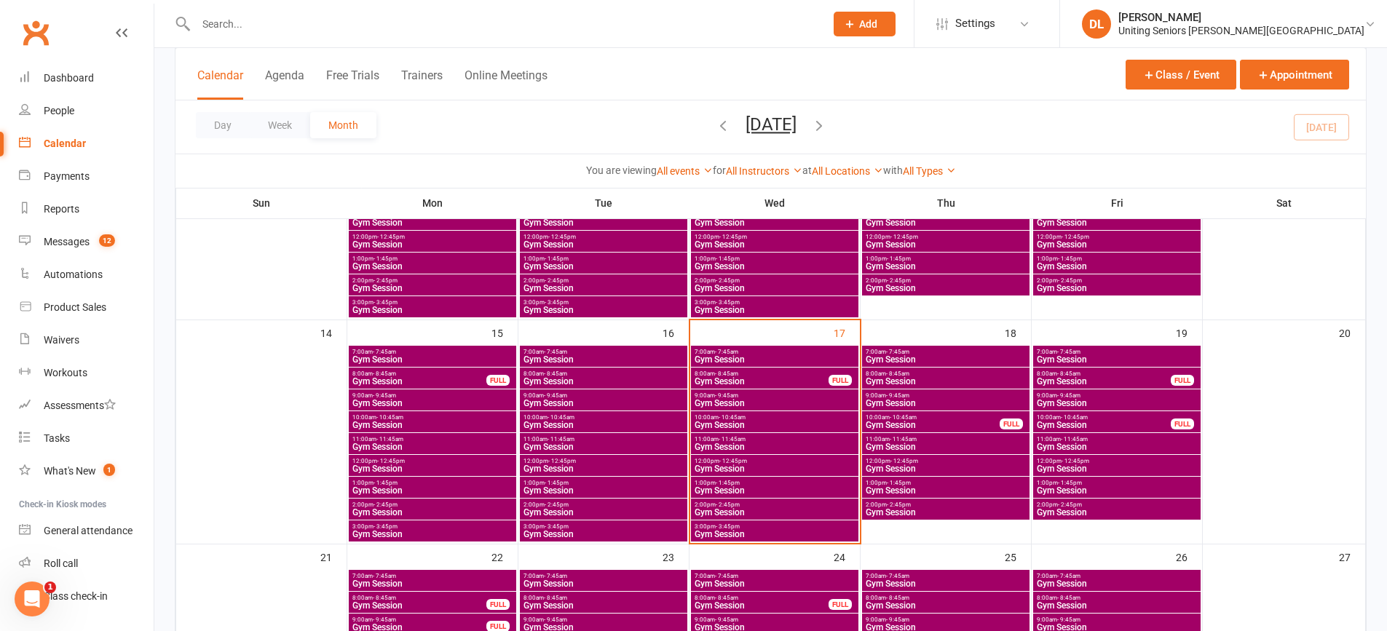
click at [553, 447] on span "Gym Session" at bounding box center [604, 447] width 162 height 9
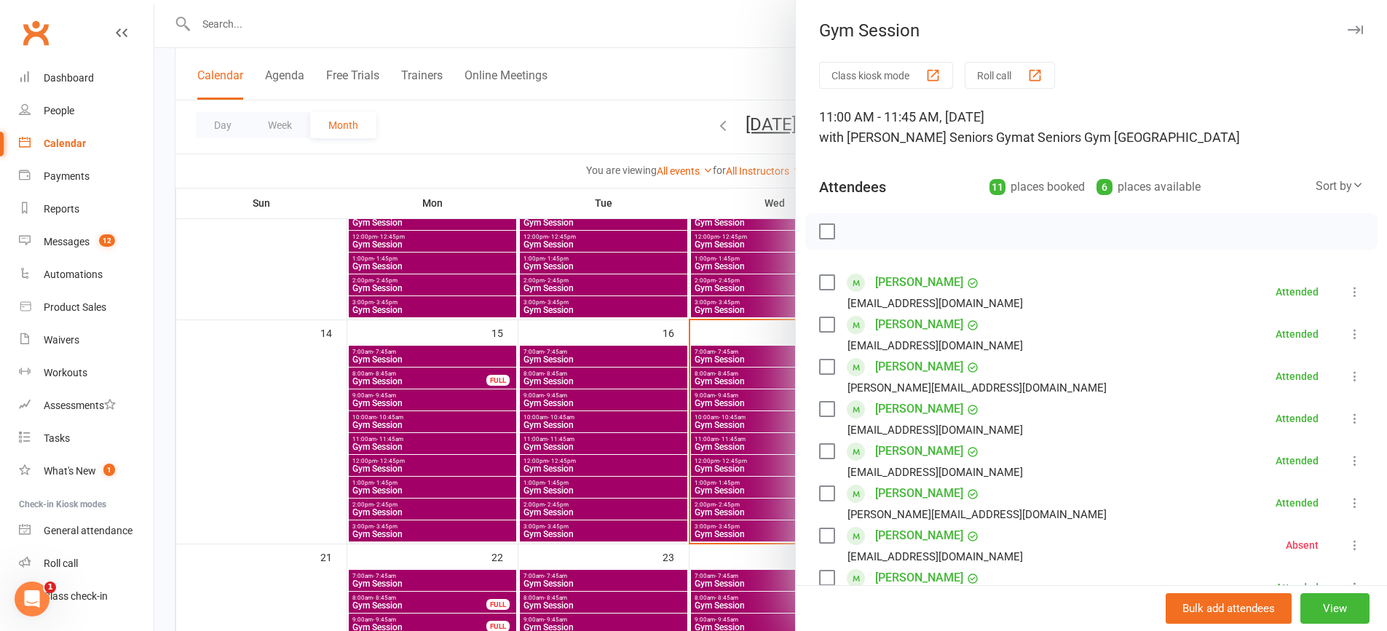
scroll to position [291, 0]
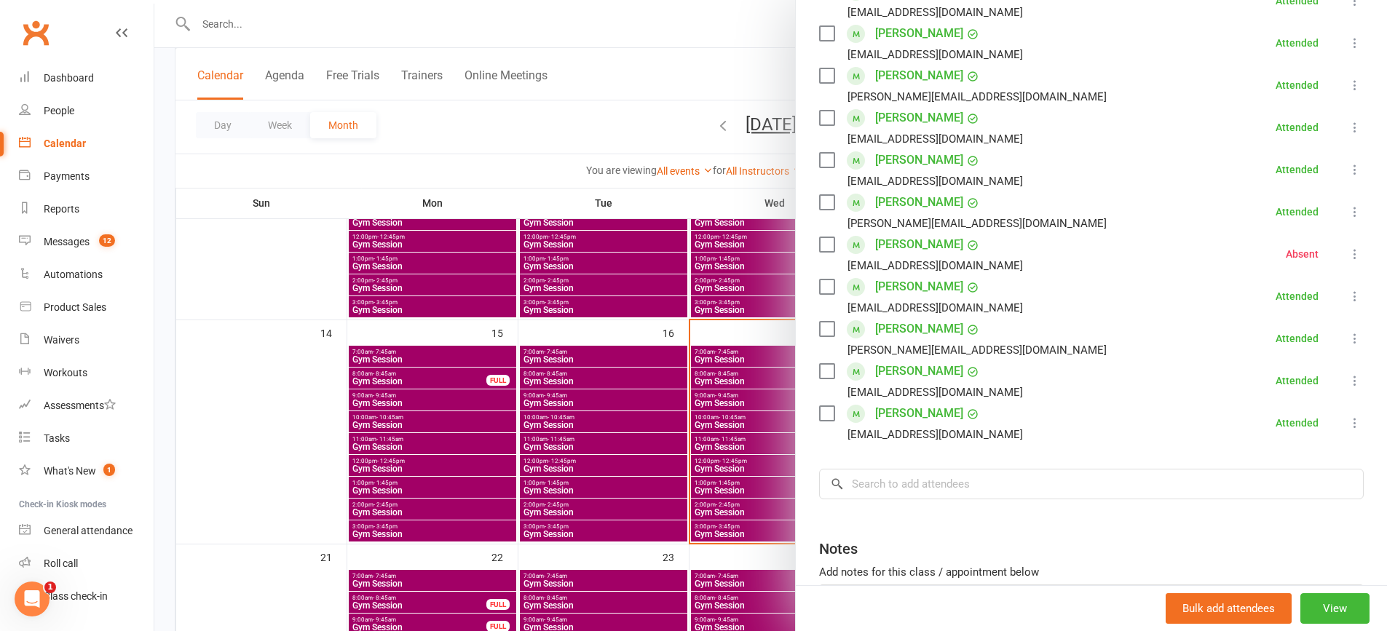
click at [638, 448] on div at bounding box center [770, 315] width 1232 height 631
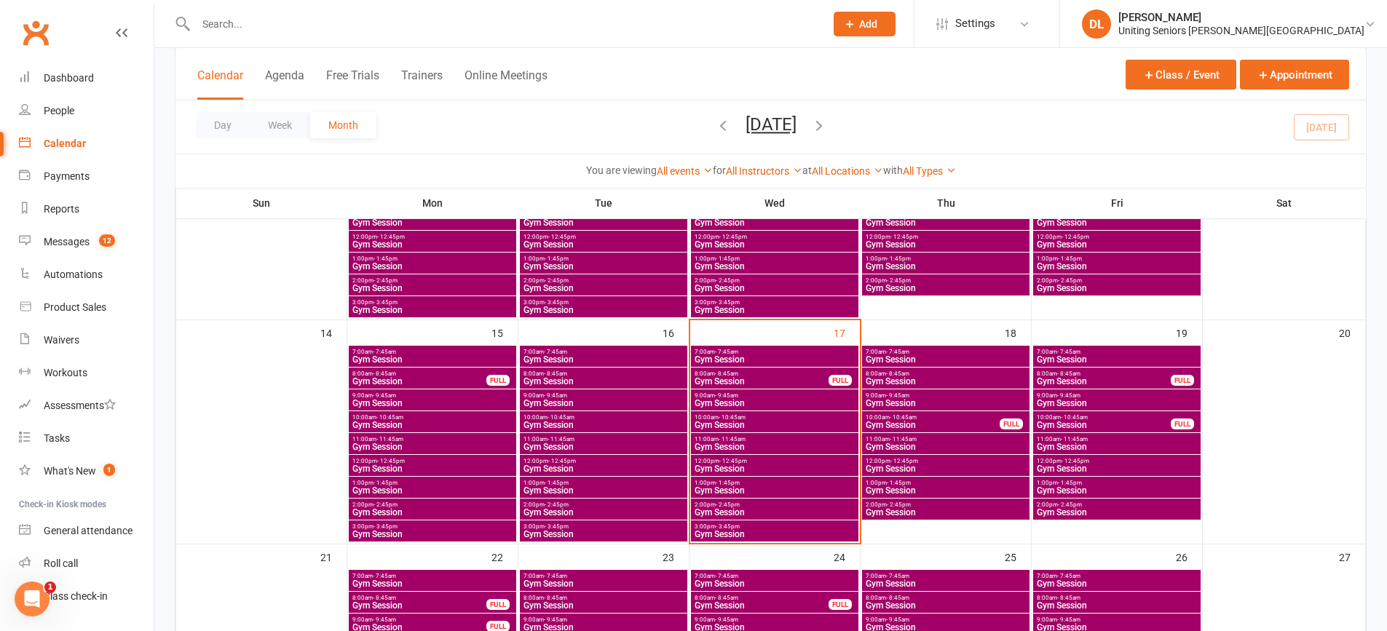
click at [588, 461] on span "12:00pm - 12:45pm" at bounding box center [604, 461] width 162 height 7
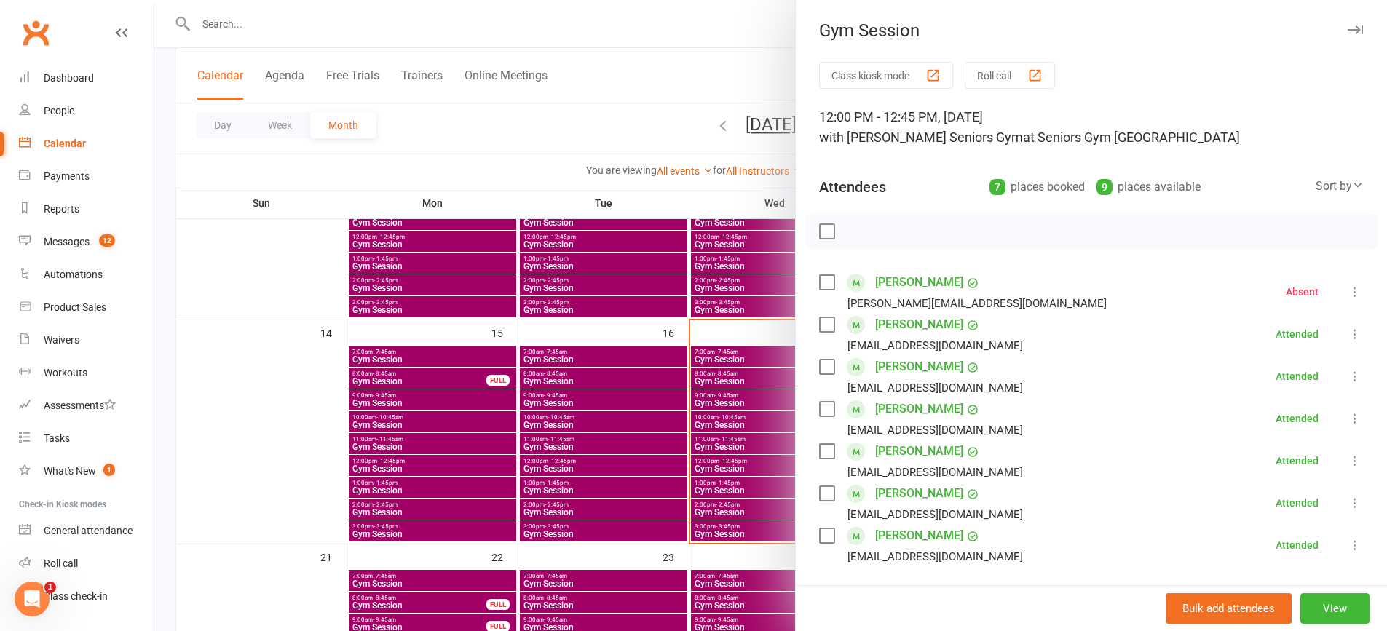
scroll to position [218, 0]
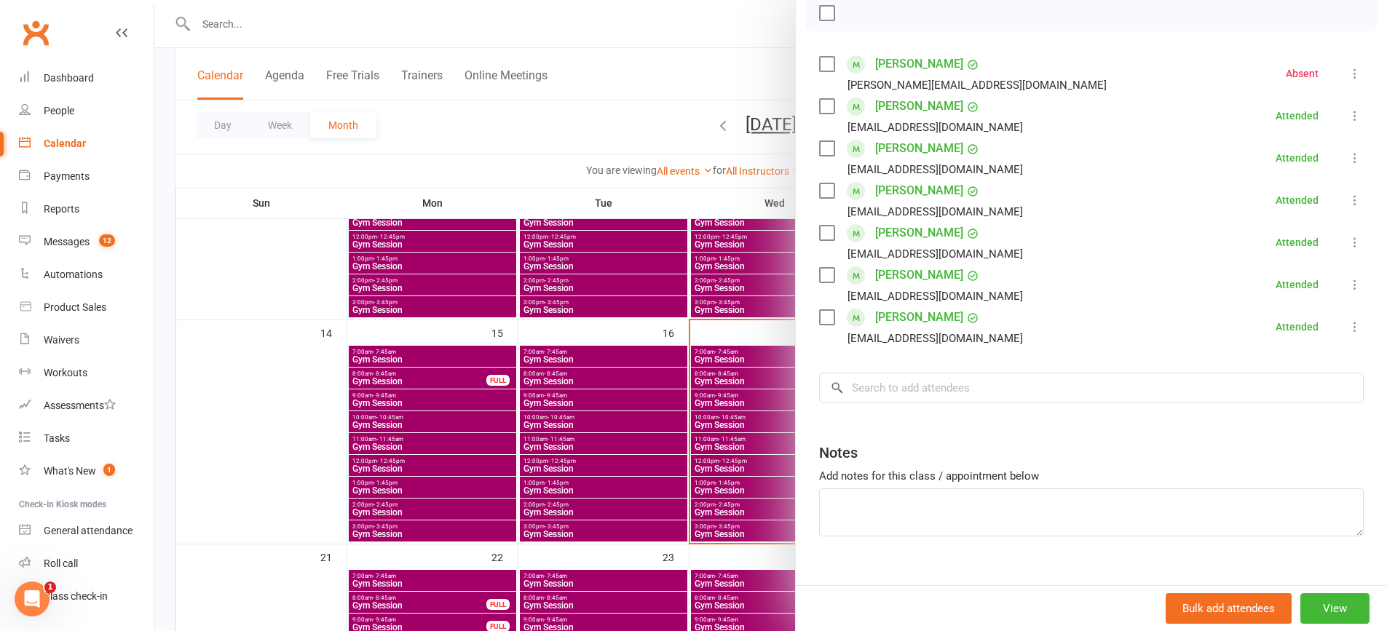
click at [681, 400] on div at bounding box center [770, 315] width 1232 height 631
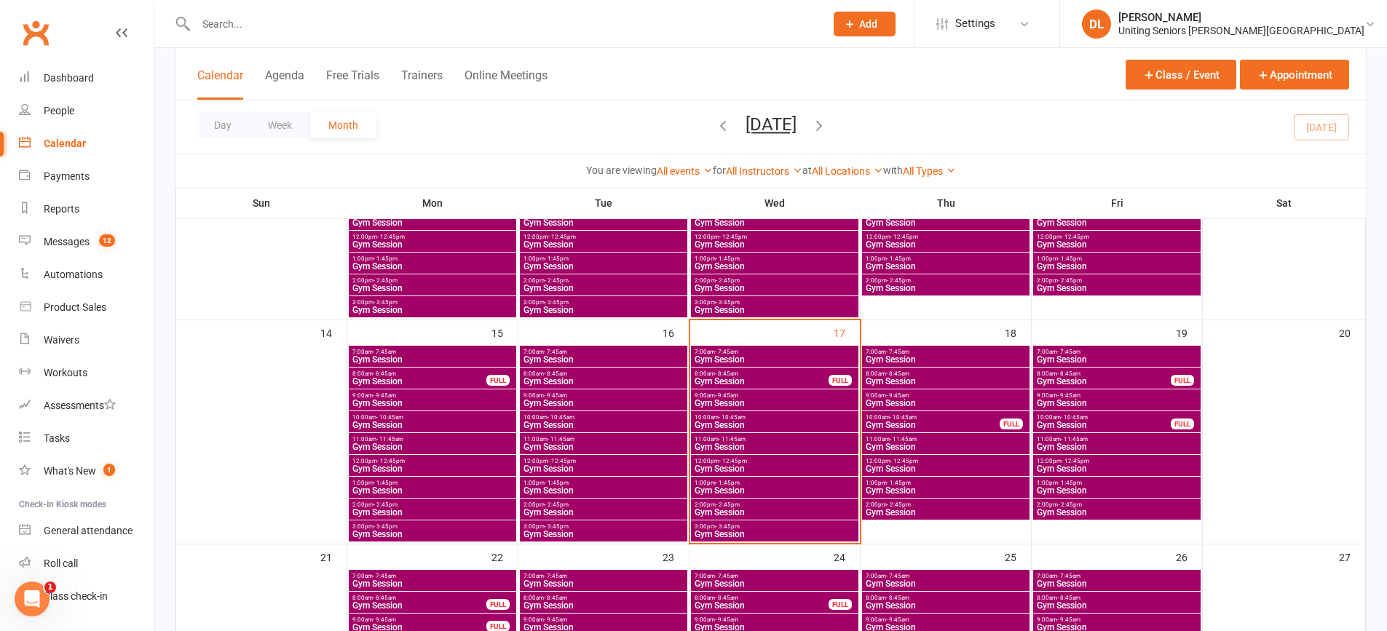
click at [615, 487] on span "Gym Session" at bounding box center [604, 490] width 162 height 9
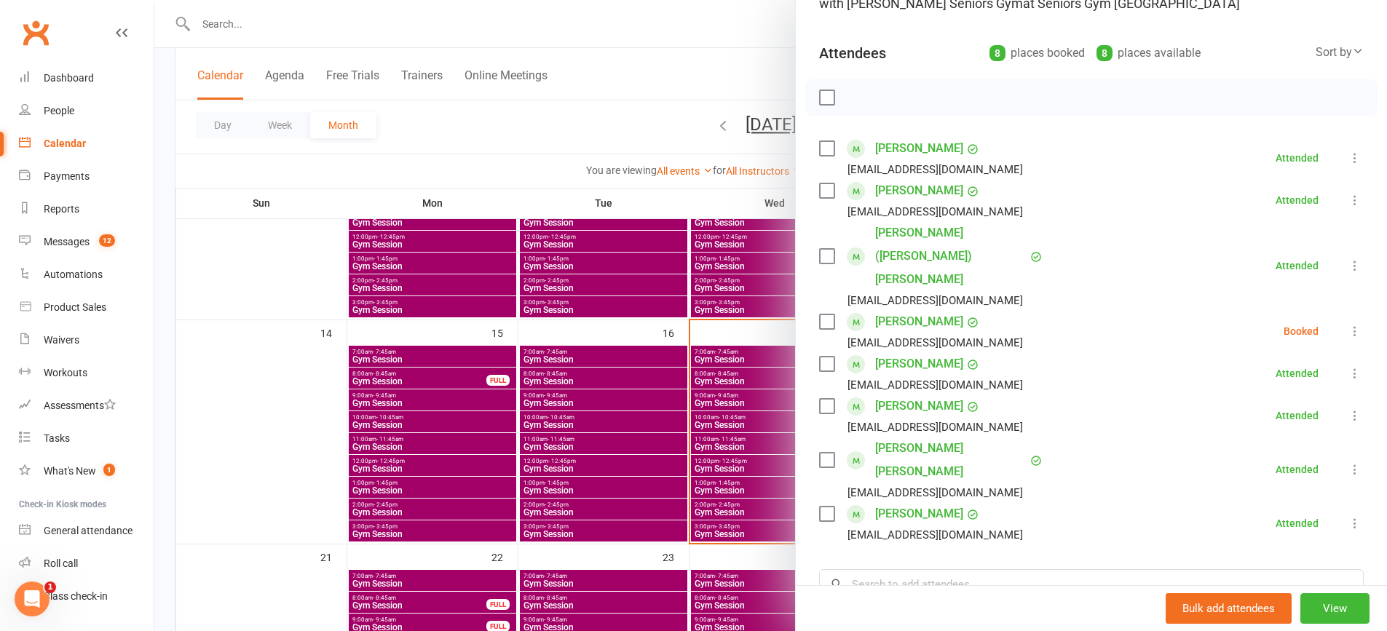
scroll to position [146, 0]
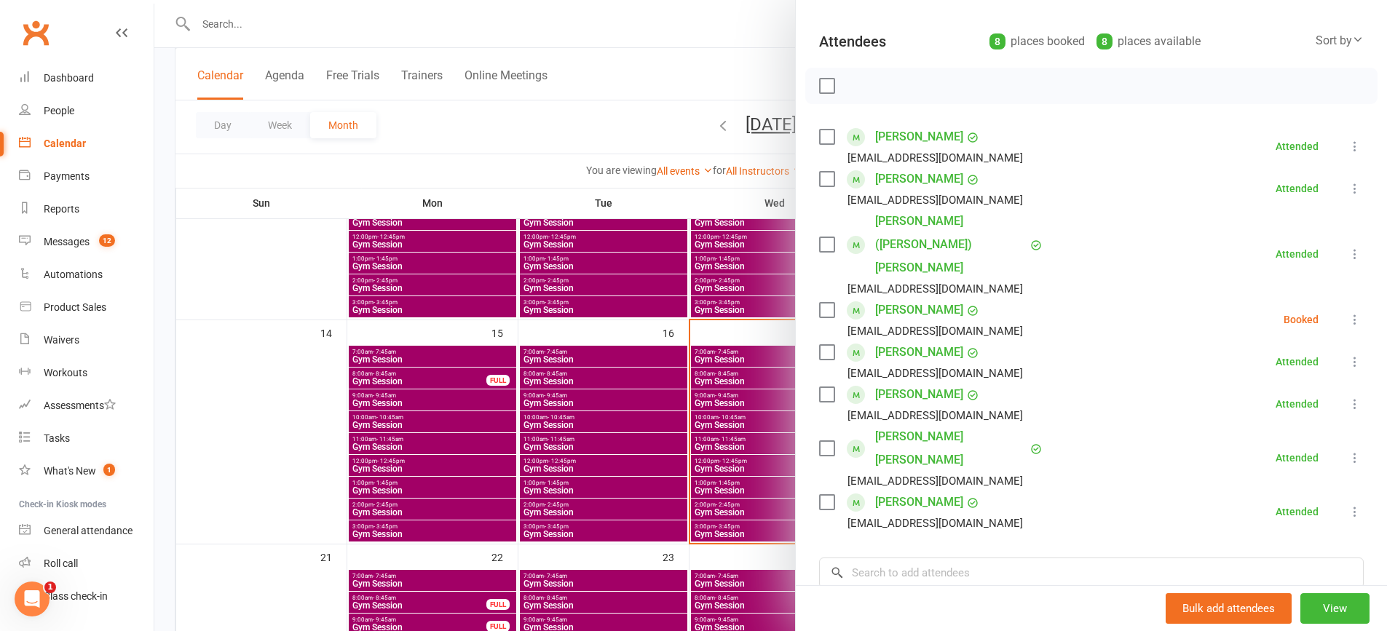
click at [1346, 311] on button at bounding box center [1354, 319] width 17 height 17
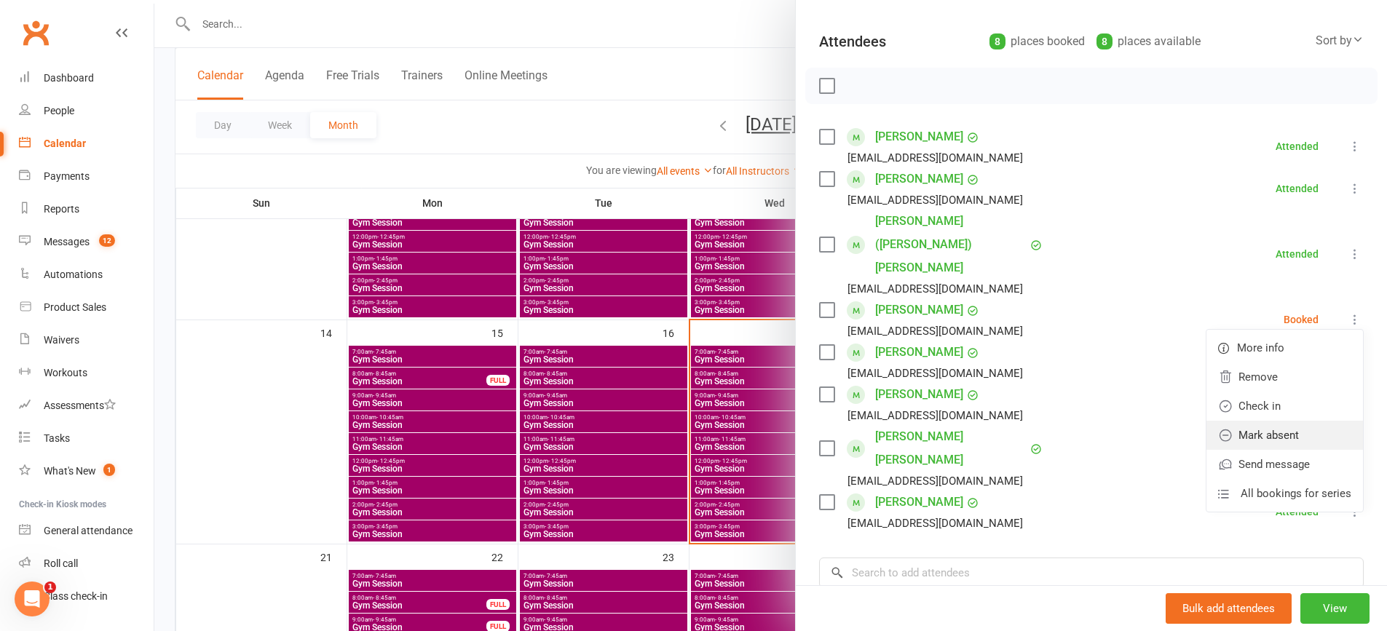
click at [1289, 421] on link "Mark absent" at bounding box center [1284, 435] width 156 height 29
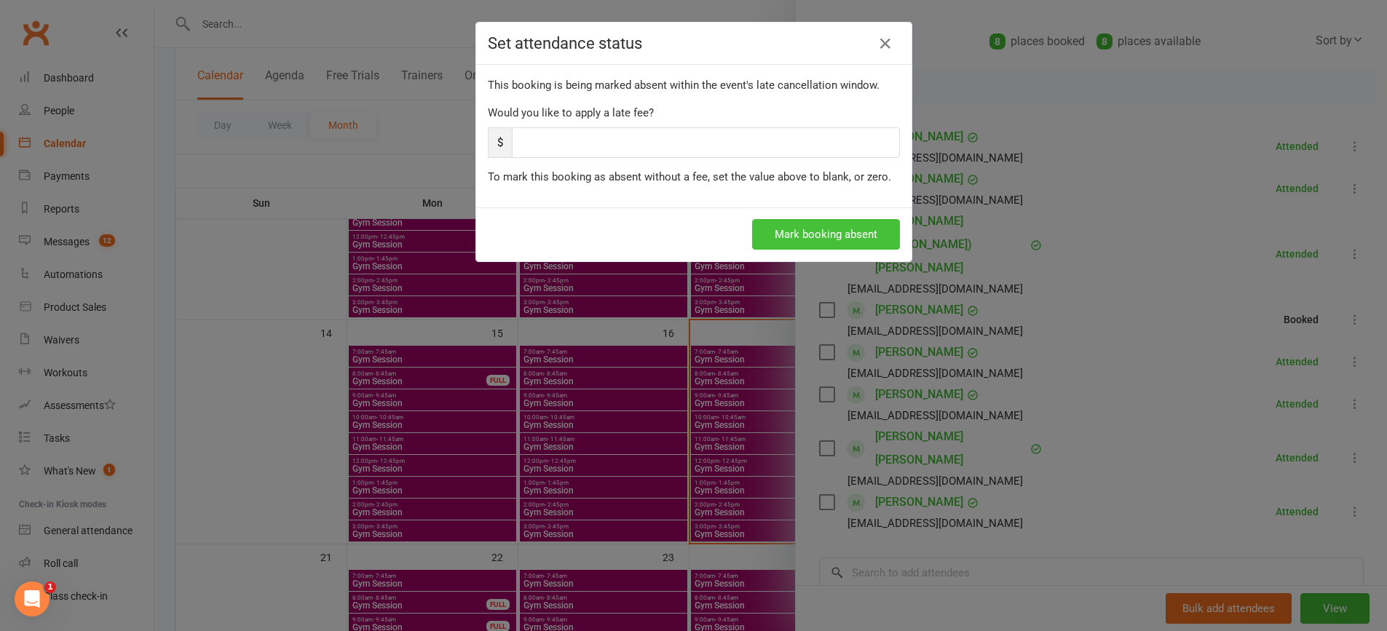
click at [843, 238] on button "Mark booking absent" at bounding box center [826, 234] width 148 height 31
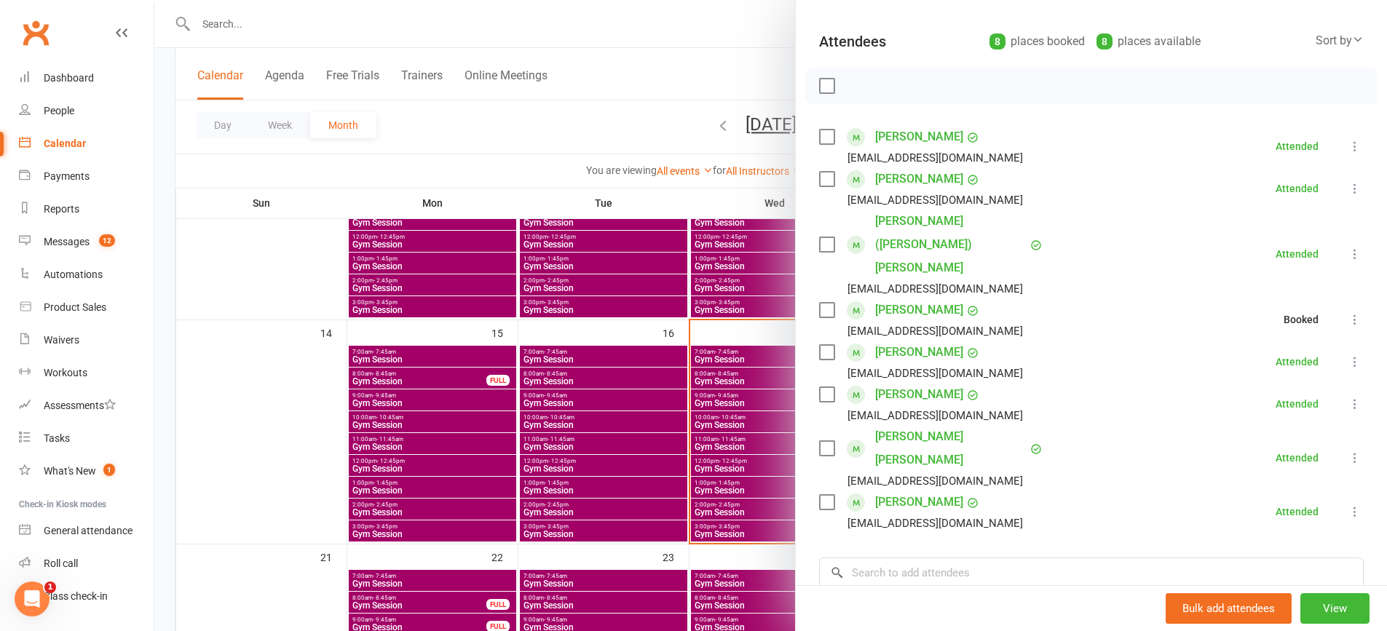
click at [585, 503] on div at bounding box center [770, 315] width 1232 height 631
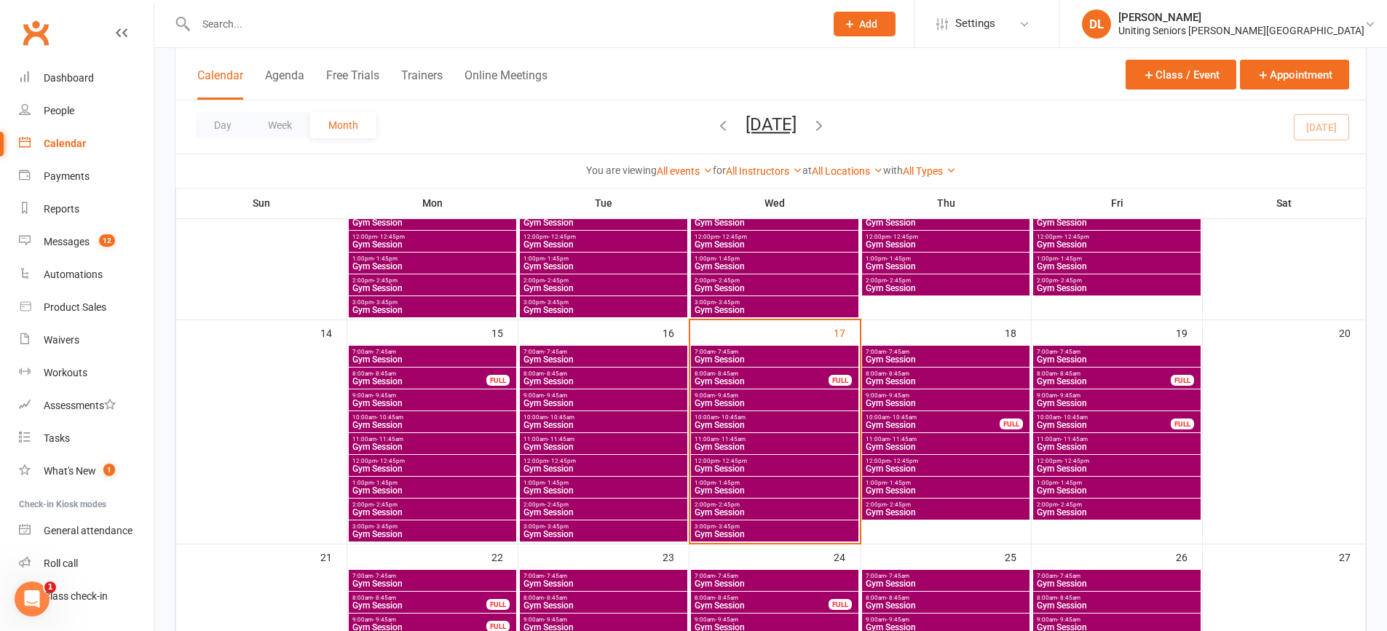
click at [584, 505] on span "2:00pm - 2:45pm" at bounding box center [604, 505] width 162 height 7
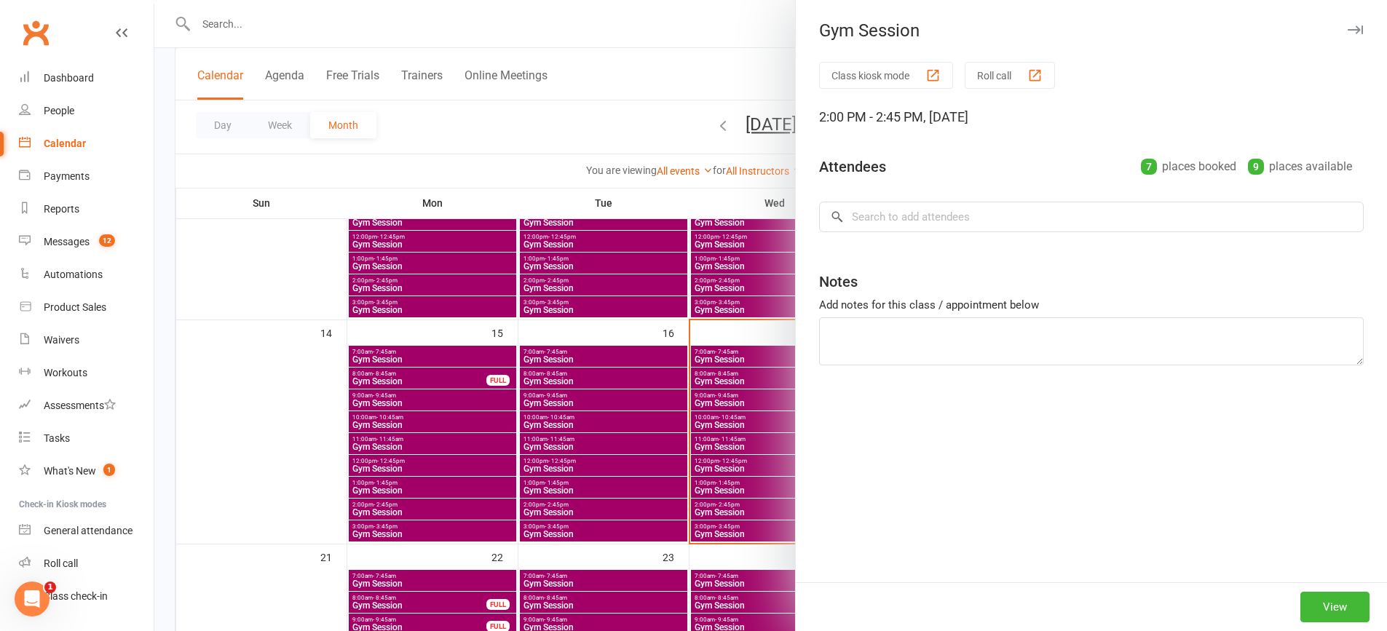
click at [584, 505] on div at bounding box center [770, 315] width 1232 height 631
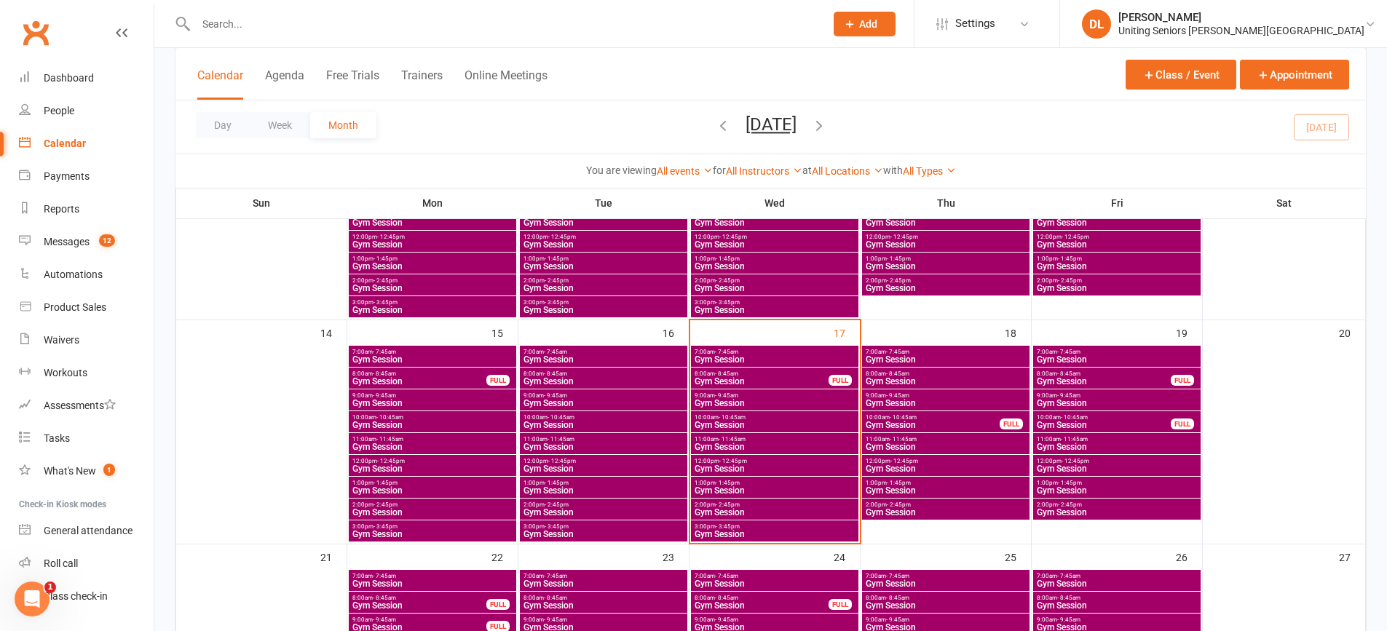
click at [619, 512] on span "Gym Session" at bounding box center [604, 512] width 162 height 9
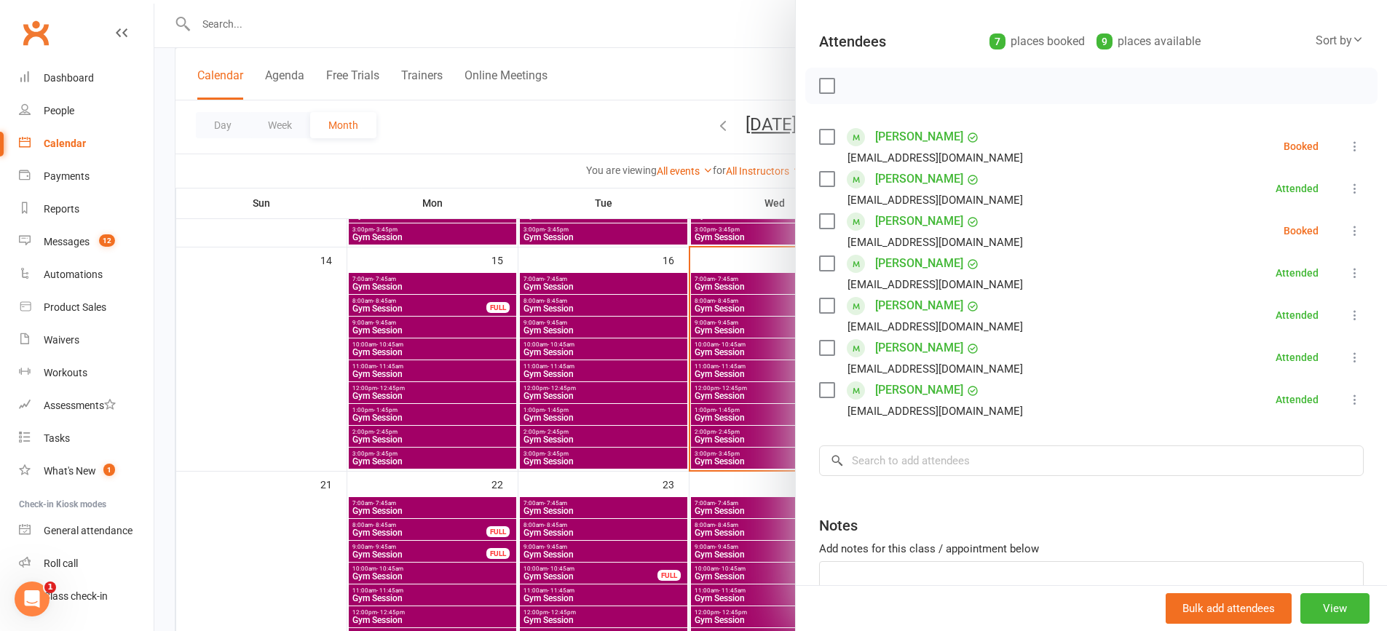
scroll to position [218, 0]
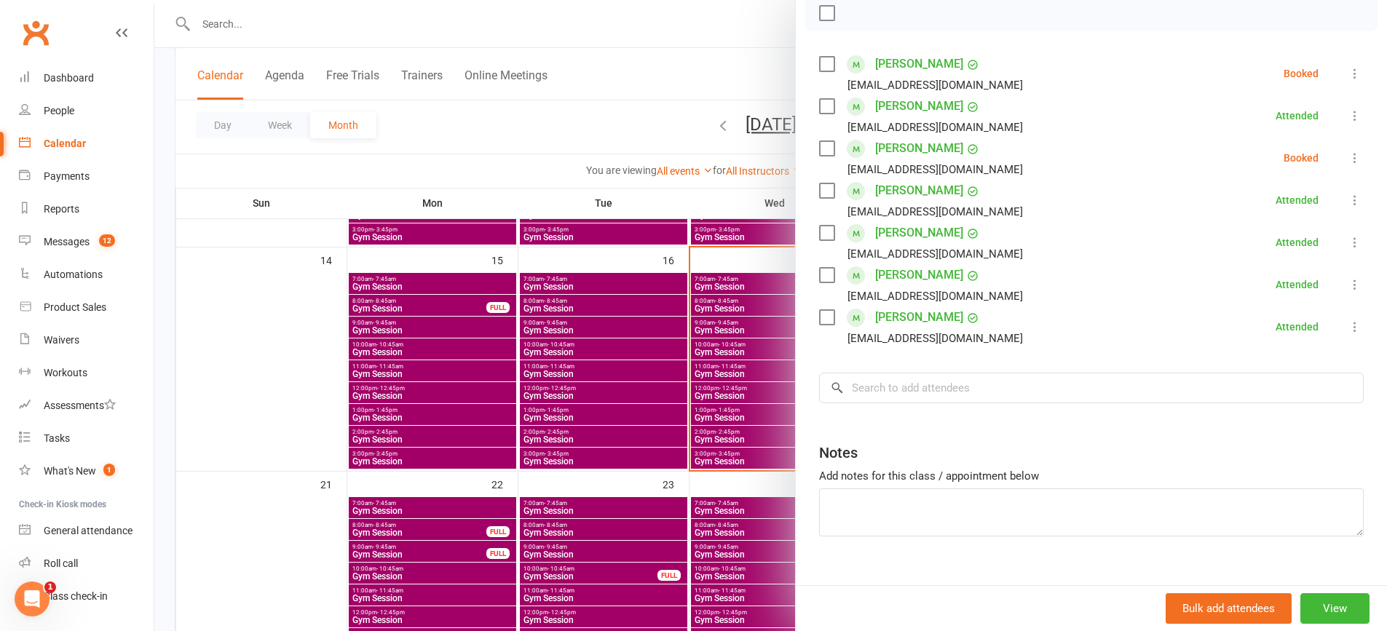
click at [1347, 77] on icon at bounding box center [1354, 73] width 15 height 15
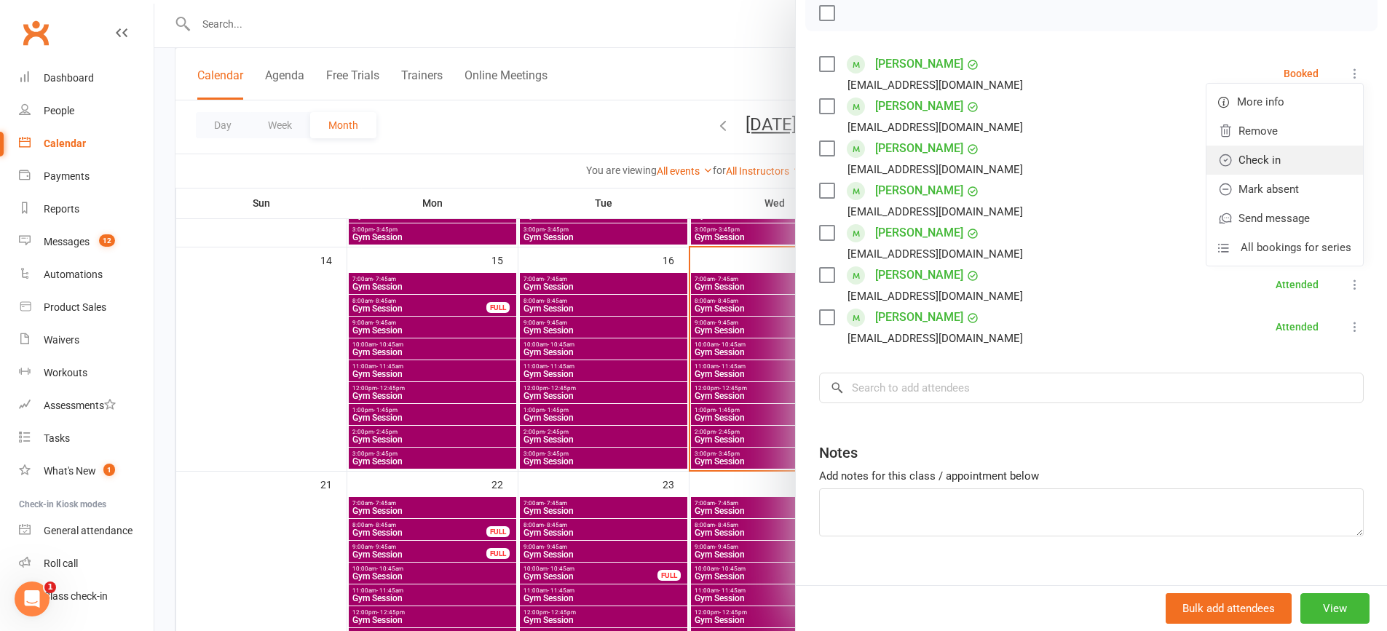
click at [1280, 155] on link "Check in" at bounding box center [1284, 160] width 156 height 29
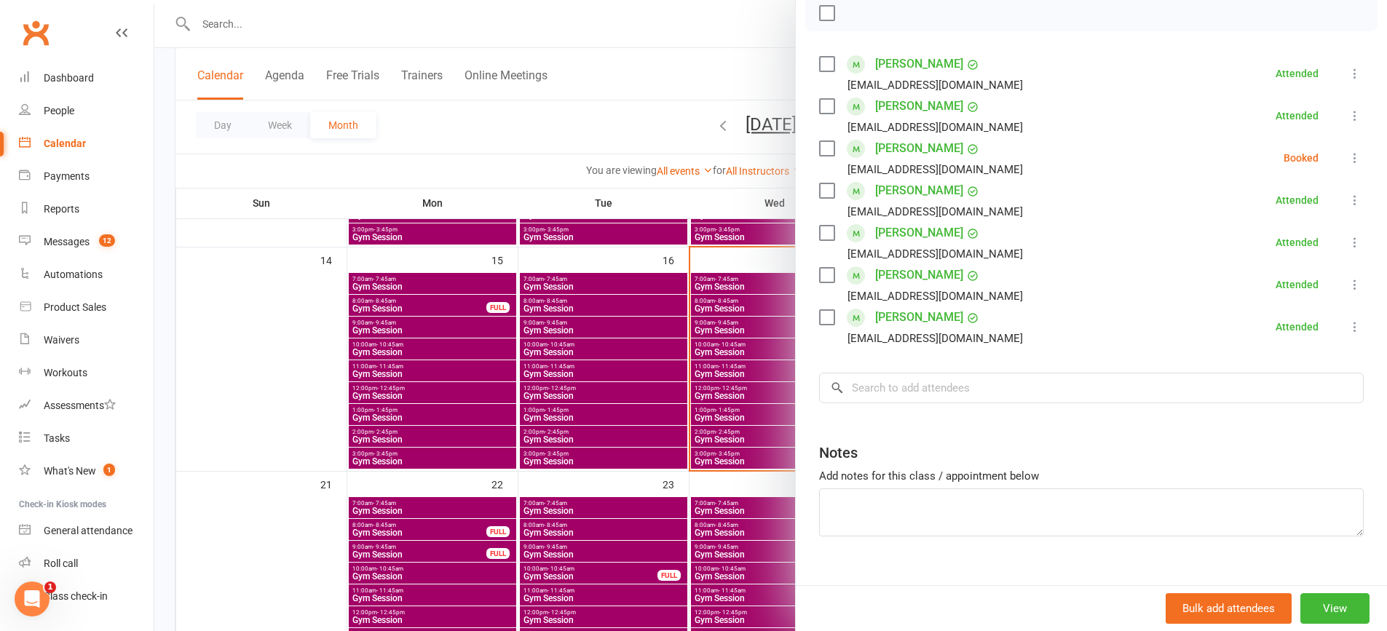
click at [1342, 151] on div "Class kiosk mode Roll call 2:00 PM - 2:45 PM, Tuesday, September, 16, 2025 with…" at bounding box center [1091, 227] width 591 height 766
click at [1347, 159] on icon at bounding box center [1354, 158] width 15 height 15
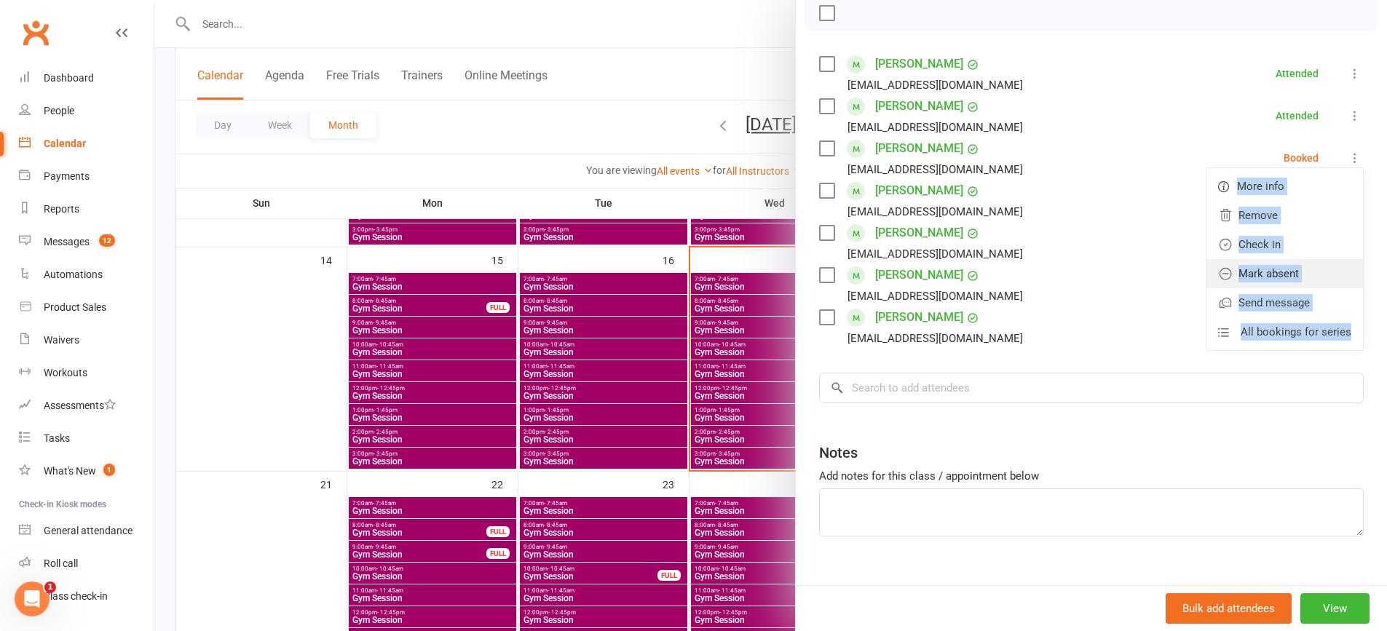
click at [1319, 278] on link "Mark absent" at bounding box center [1284, 273] width 156 height 29
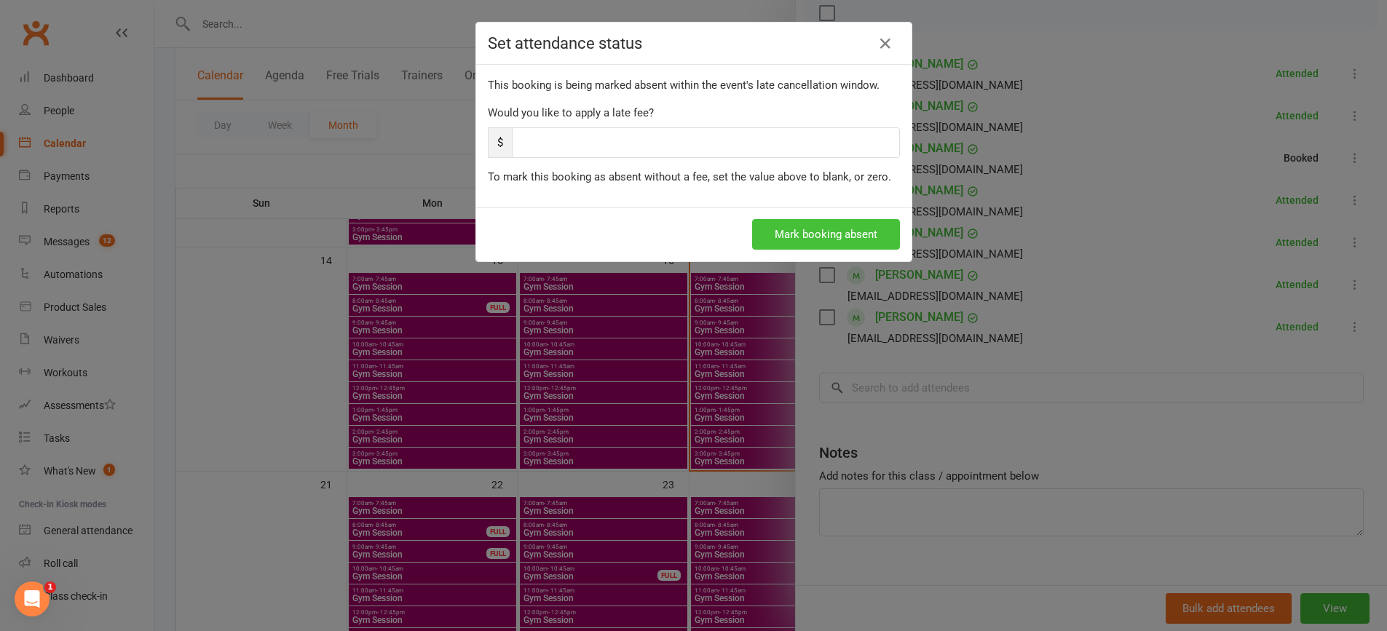
click at [814, 225] on button "Mark booking absent" at bounding box center [826, 234] width 148 height 31
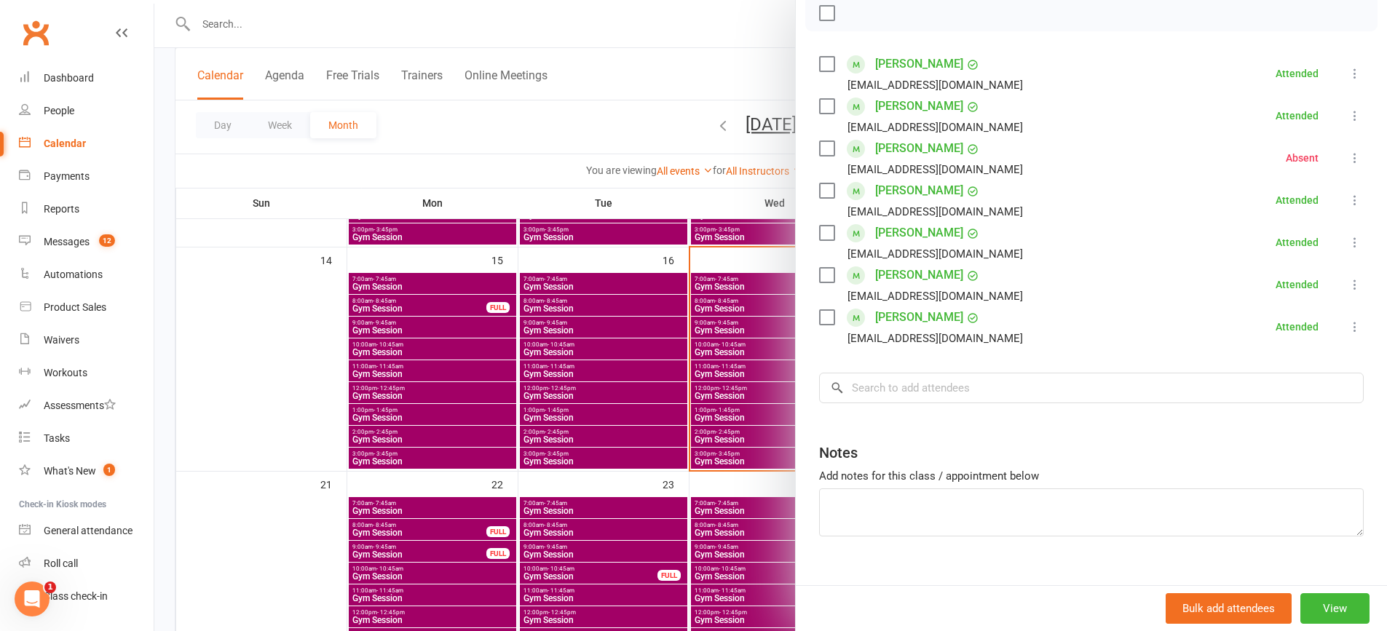
click at [741, 450] on div at bounding box center [770, 315] width 1232 height 631
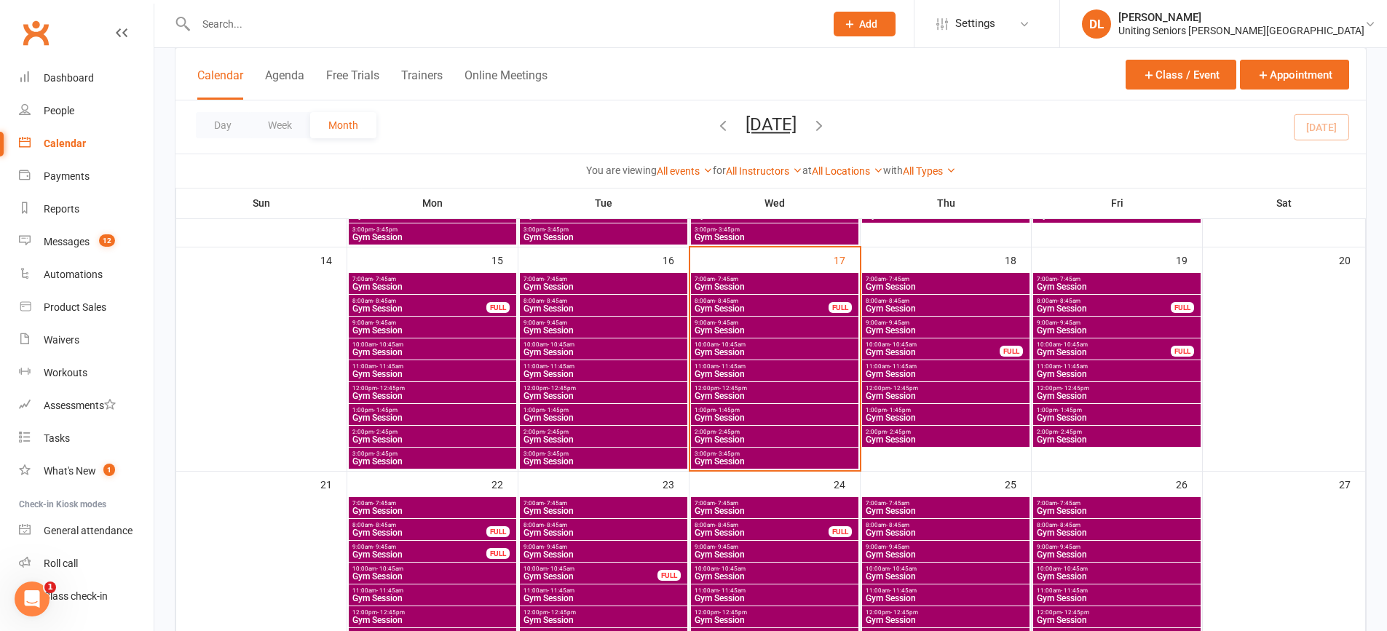
click at [599, 448] on div "3:00pm - 3:45pm Gym Session" at bounding box center [603, 458] width 167 height 21
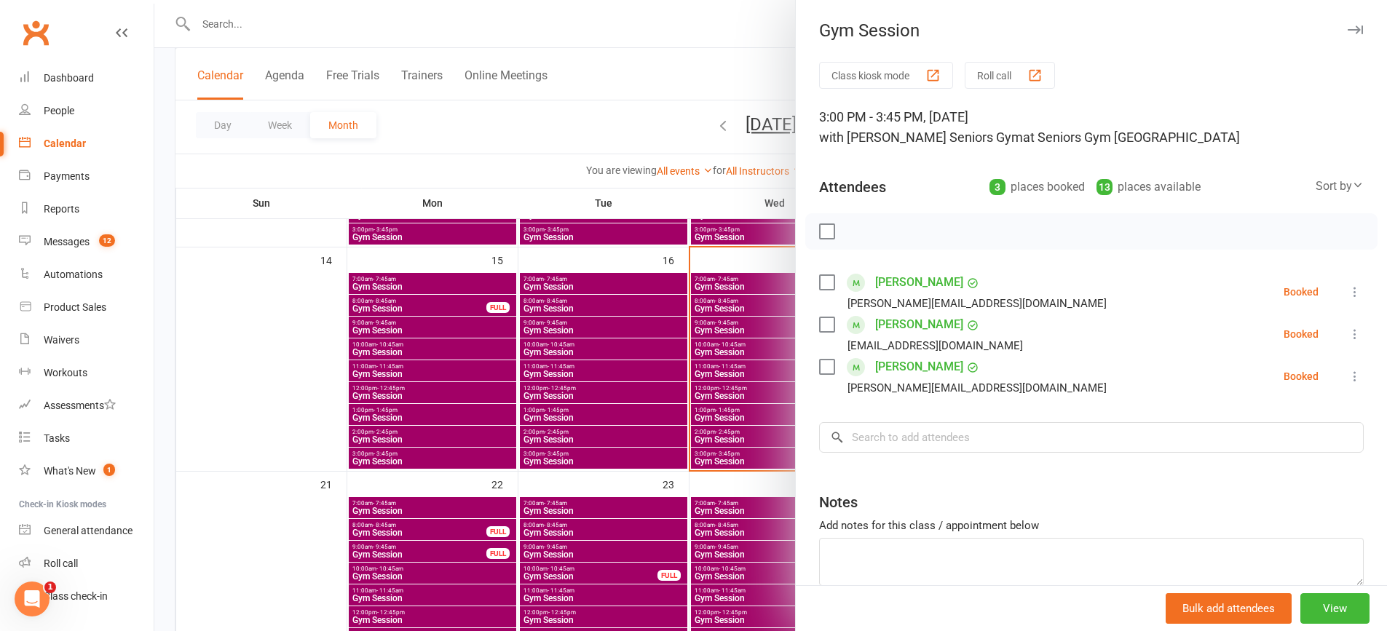
click at [670, 440] on div at bounding box center [770, 315] width 1232 height 631
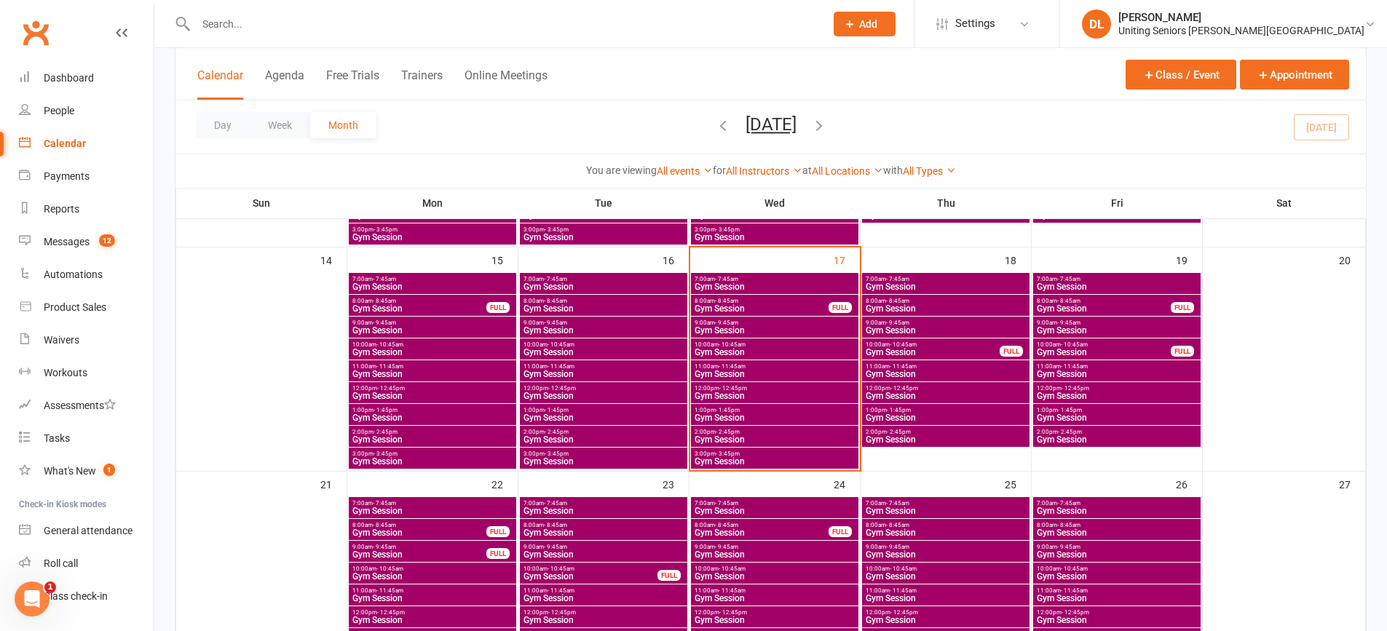
click at [637, 454] on span "3:00pm - 3:45pm" at bounding box center [604, 454] width 162 height 7
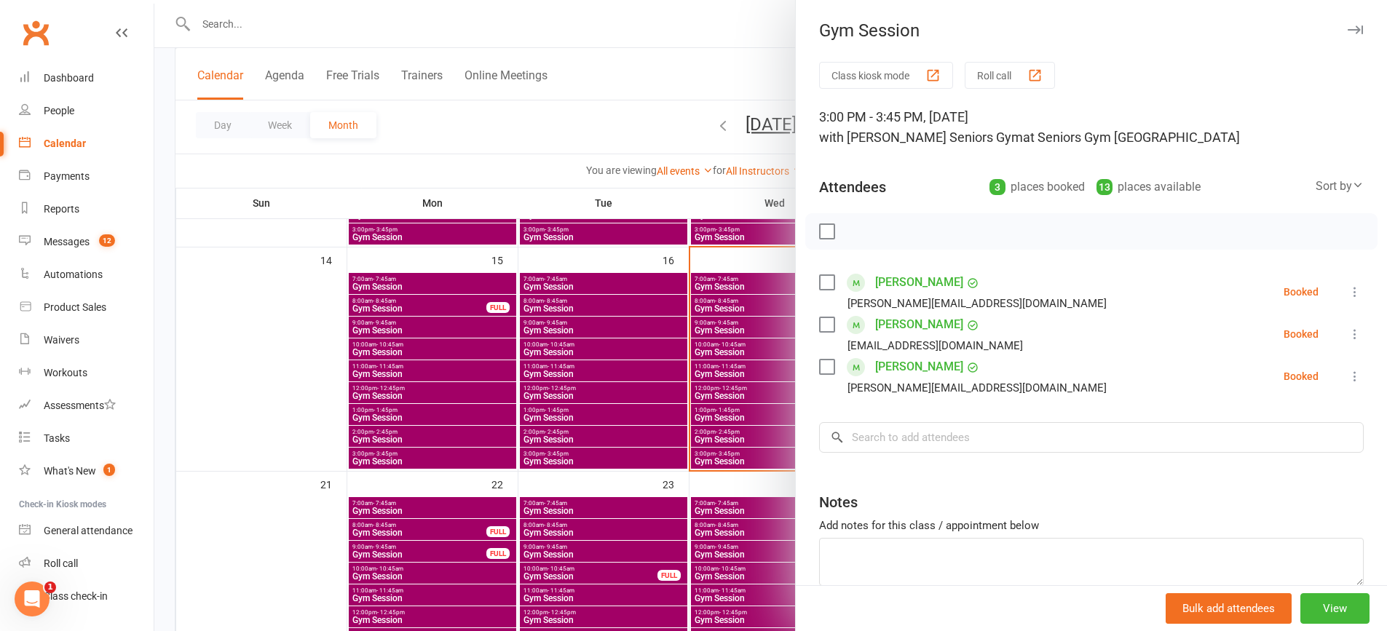
click at [1347, 290] on icon at bounding box center [1354, 292] width 15 height 15
click at [1277, 383] on link "Check in" at bounding box center [1284, 378] width 156 height 29
click at [1347, 337] on icon at bounding box center [1354, 334] width 15 height 15
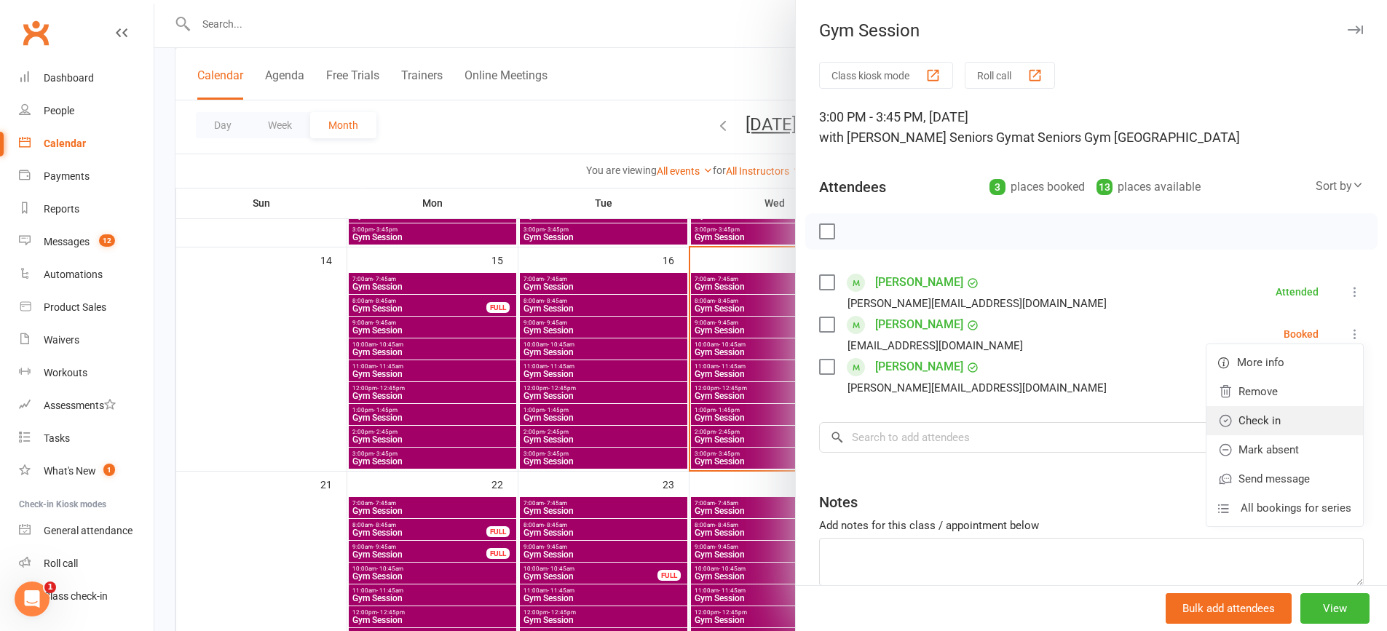
click at [1288, 419] on link "Check in" at bounding box center [1284, 420] width 156 height 29
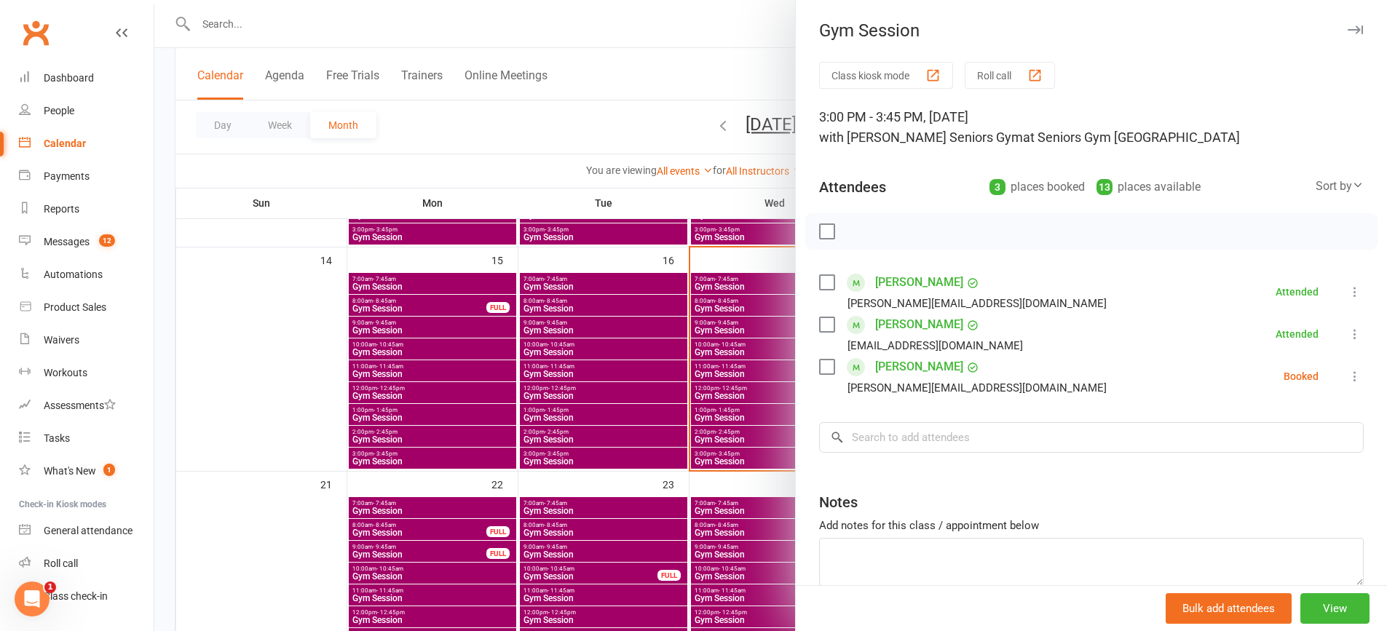
click at [1347, 373] on icon at bounding box center [1354, 376] width 15 height 15
click at [1302, 456] on link "Check in" at bounding box center [1284, 462] width 156 height 29
click at [697, 418] on div at bounding box center [770, 315] width 1232 height 631
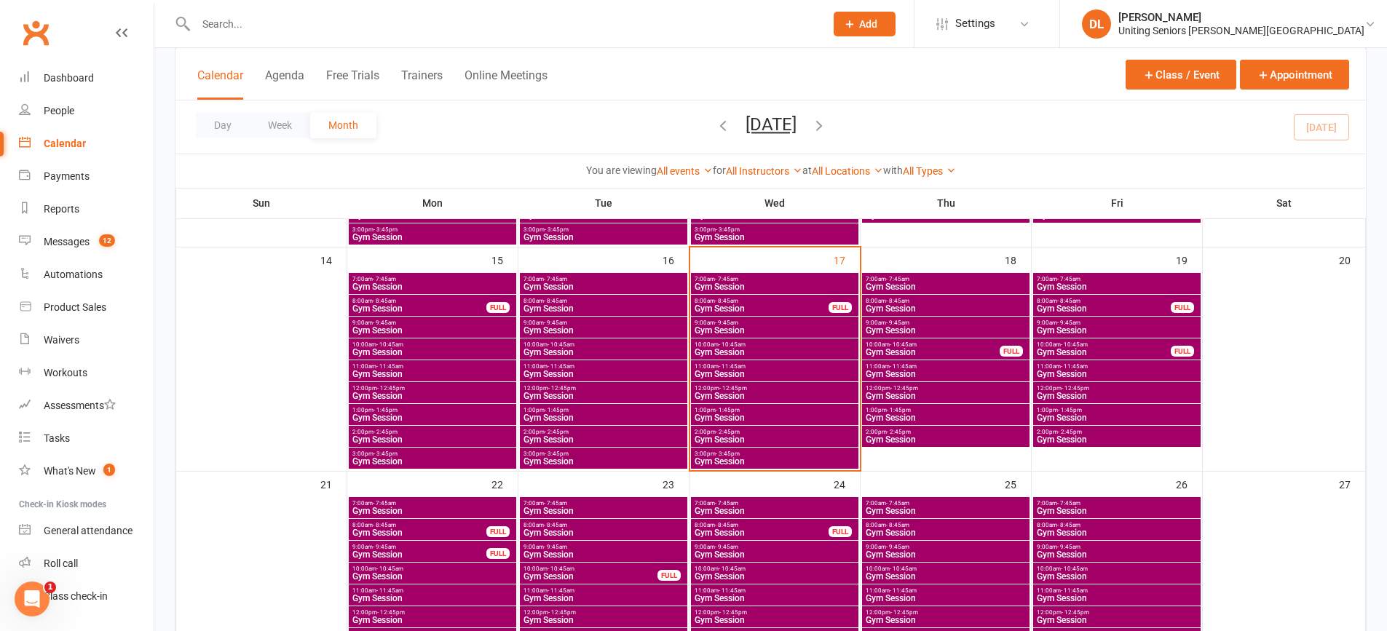
click at [627, 457] on span "Gym Session" at bounding box center [604, 461] width 162 height 9
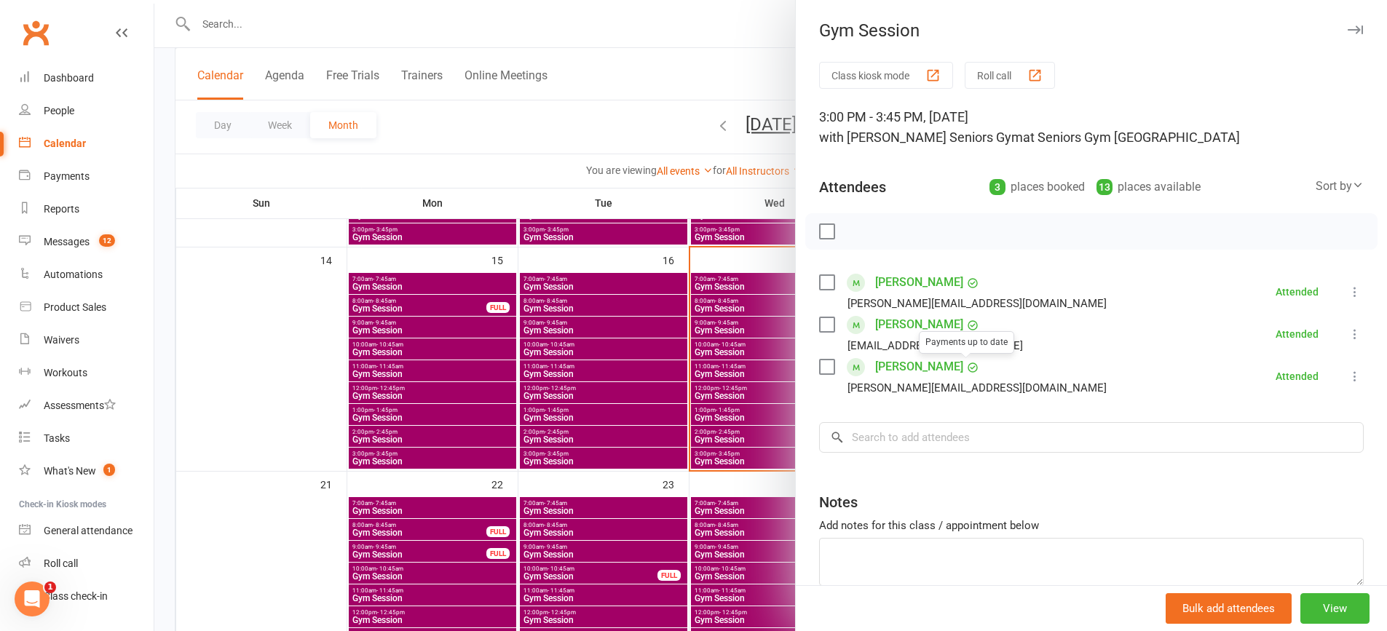
click at [724, 403] on div at bounding box center [770, 315] width 1232 height 631
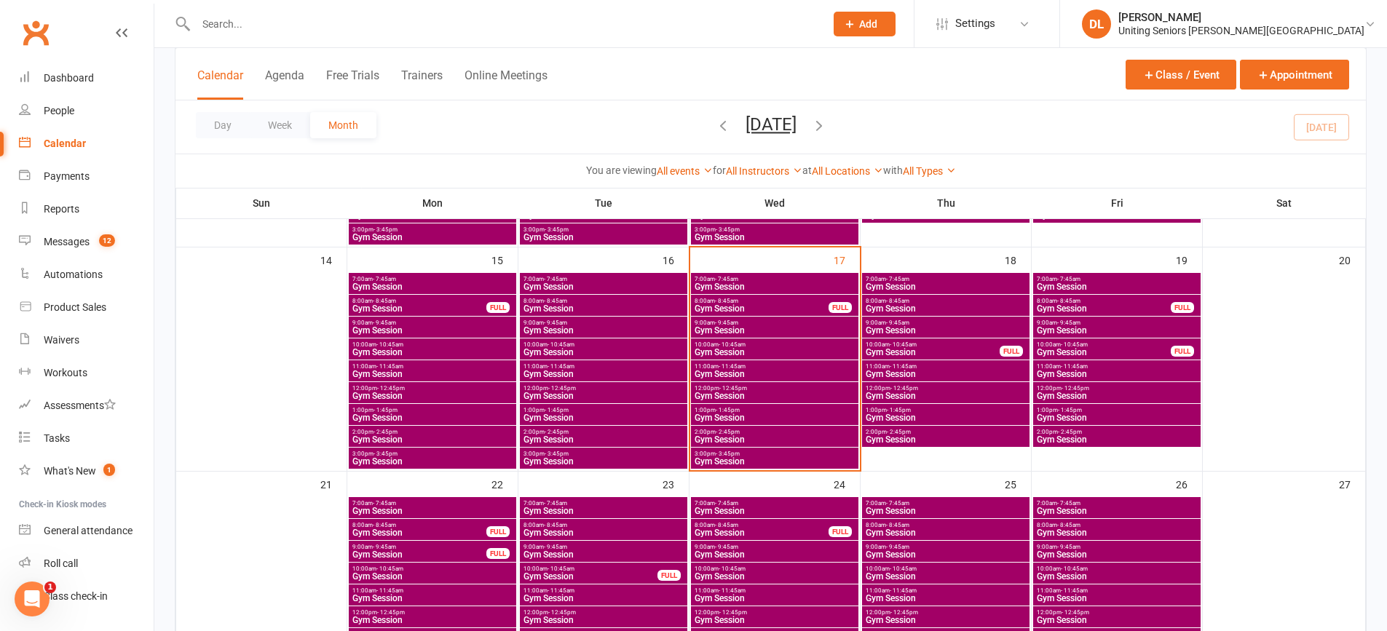
click at [600, 435] on span "Gym Session" at bounding box center [604, 439] width 162 height 9
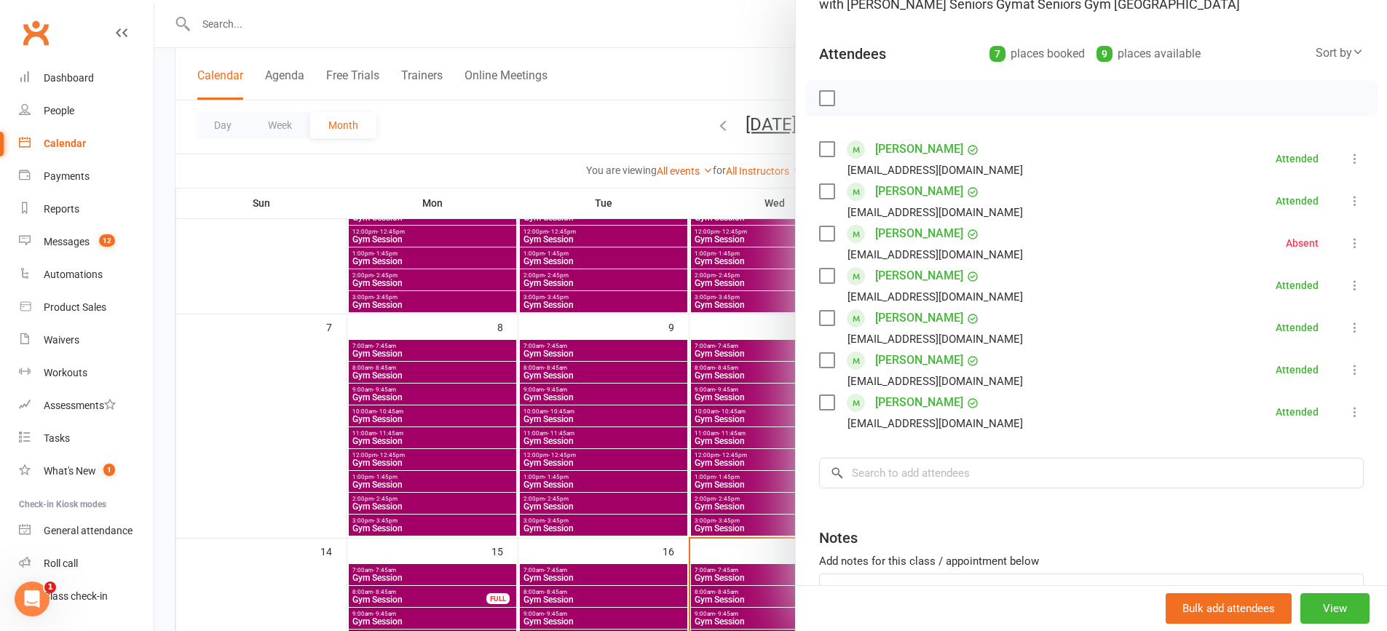
scroll to position [242, 0]
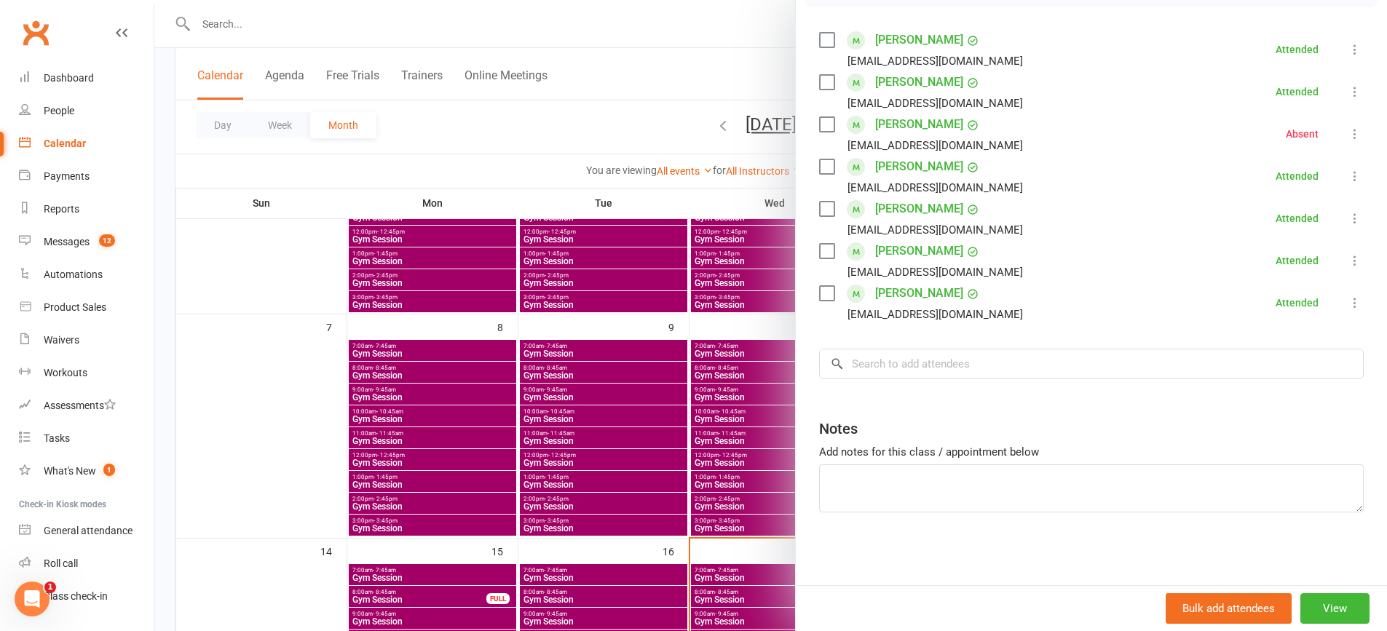
click at [399, 551] on div at bounding box center [770, 315] width 1232 height 631
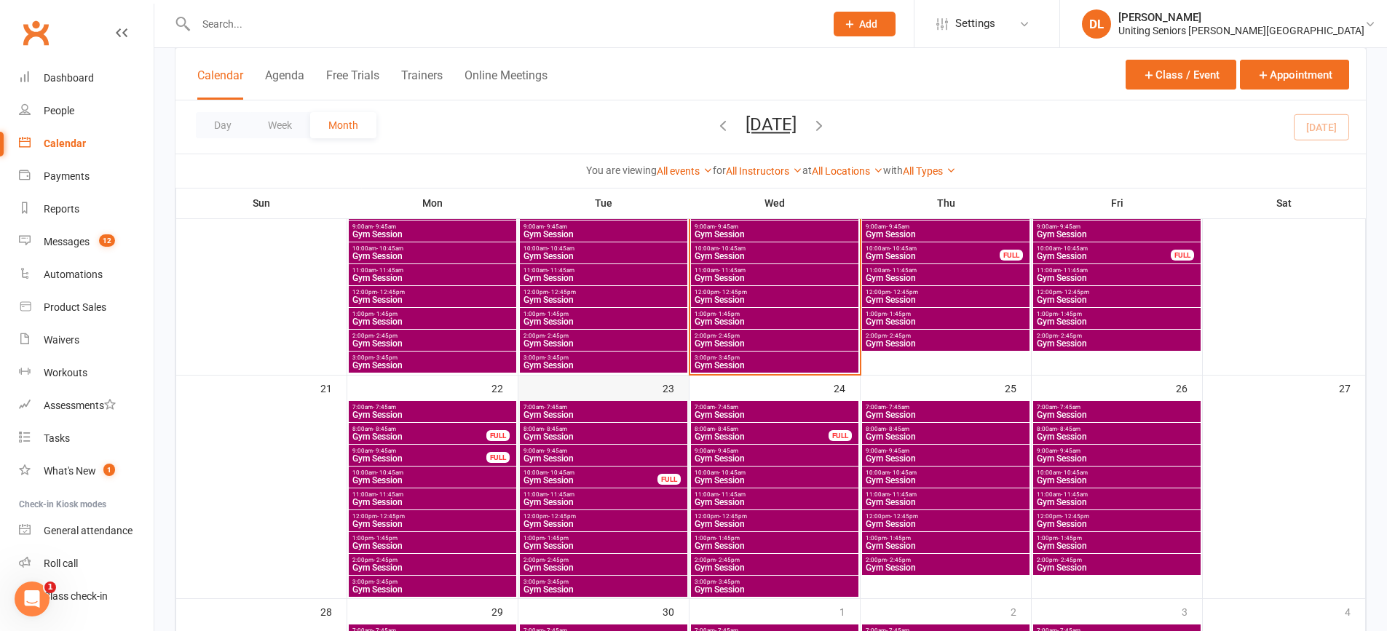
scroll to position [582, 0]
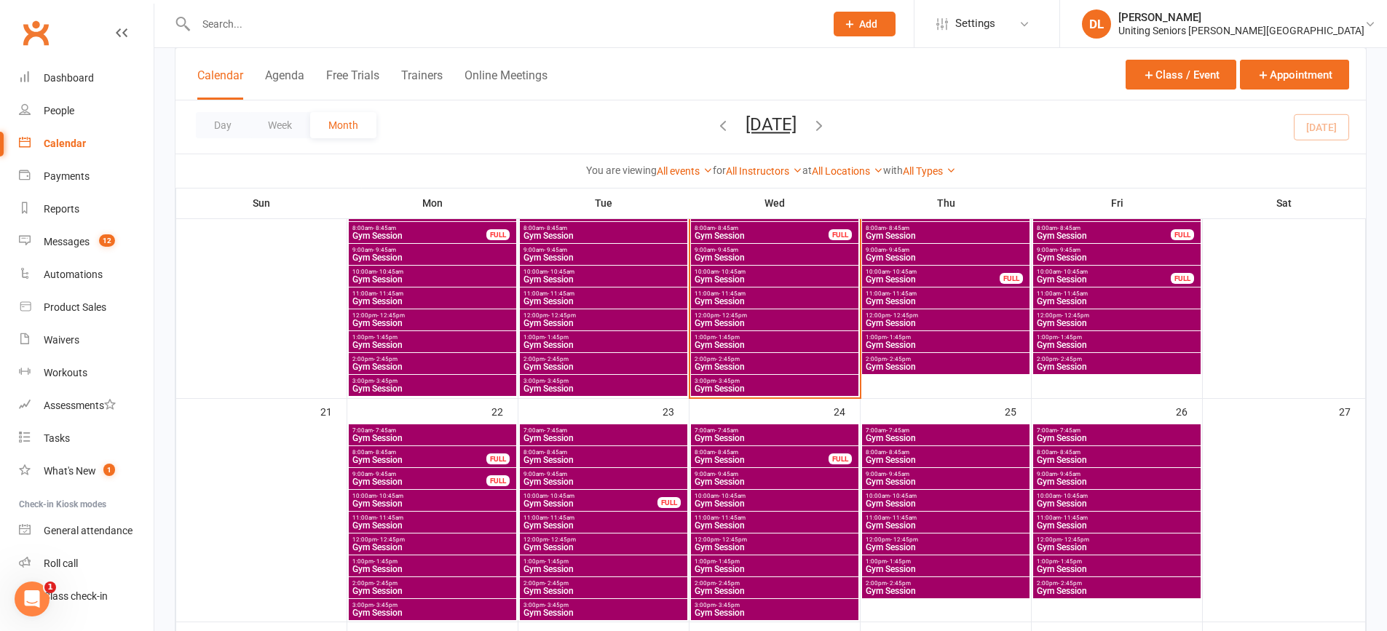
click at [578, 324] on span "Gym Session" at bounding box center [604, 323] width 162 height 9
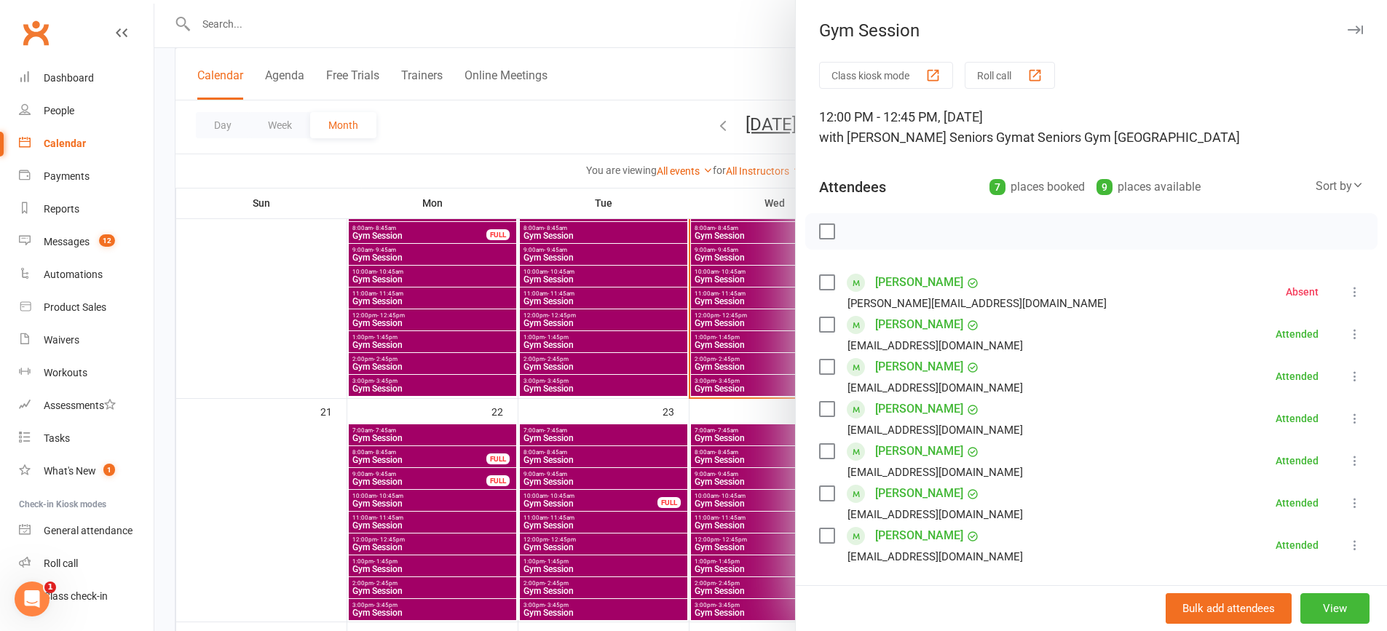
scroll to position [73, 0]
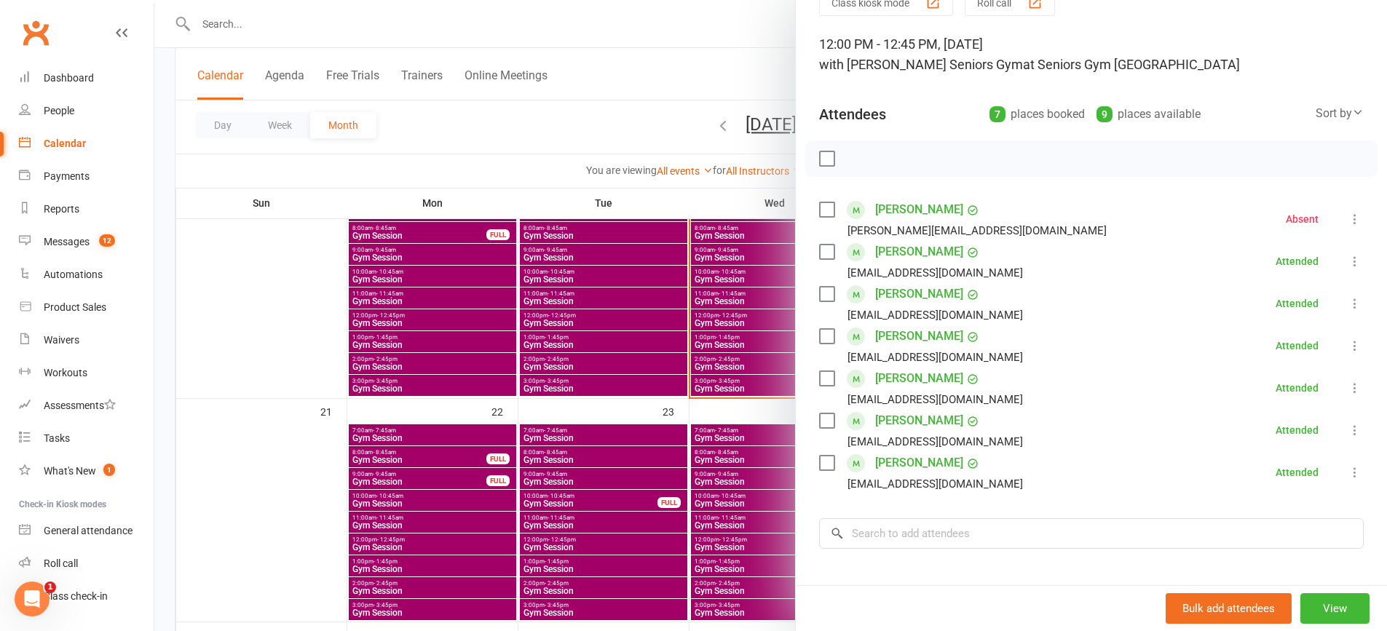
click at [609, 369] on div at bounding box center [770, 315] width 1232 height 631
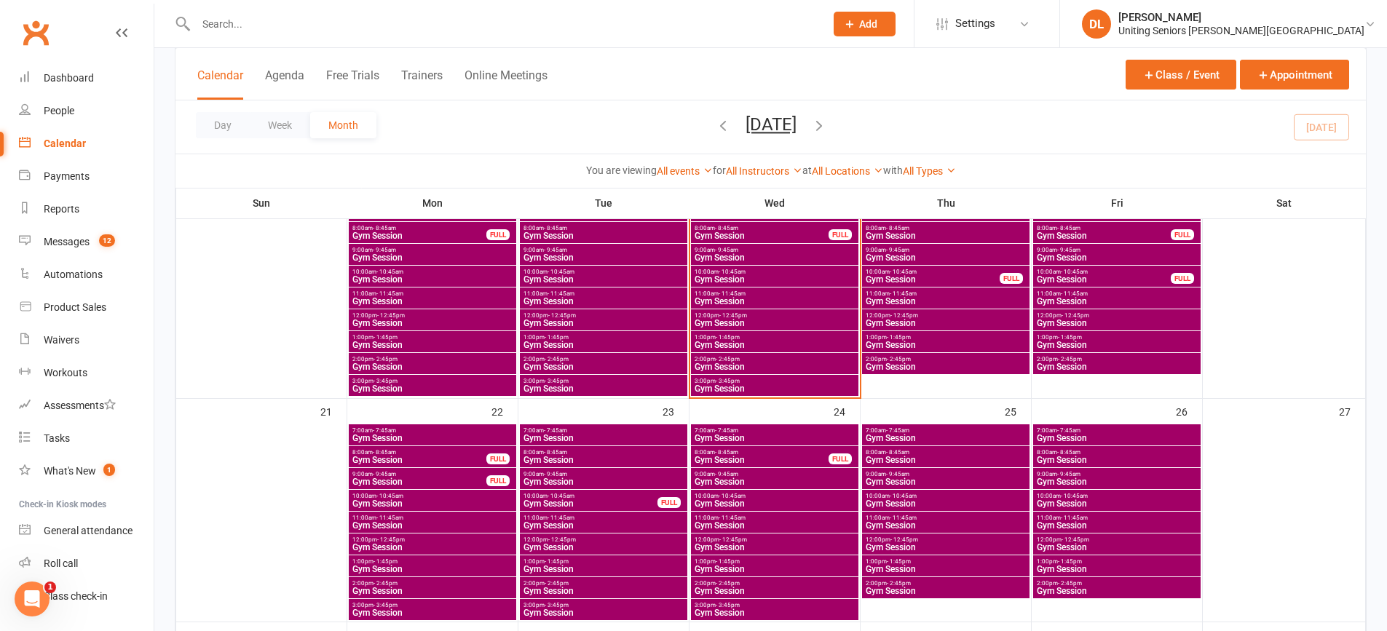
click at [582, 248] on span "9:00am - 9:45am" at bounding box center [604, 250] width 162 height 7
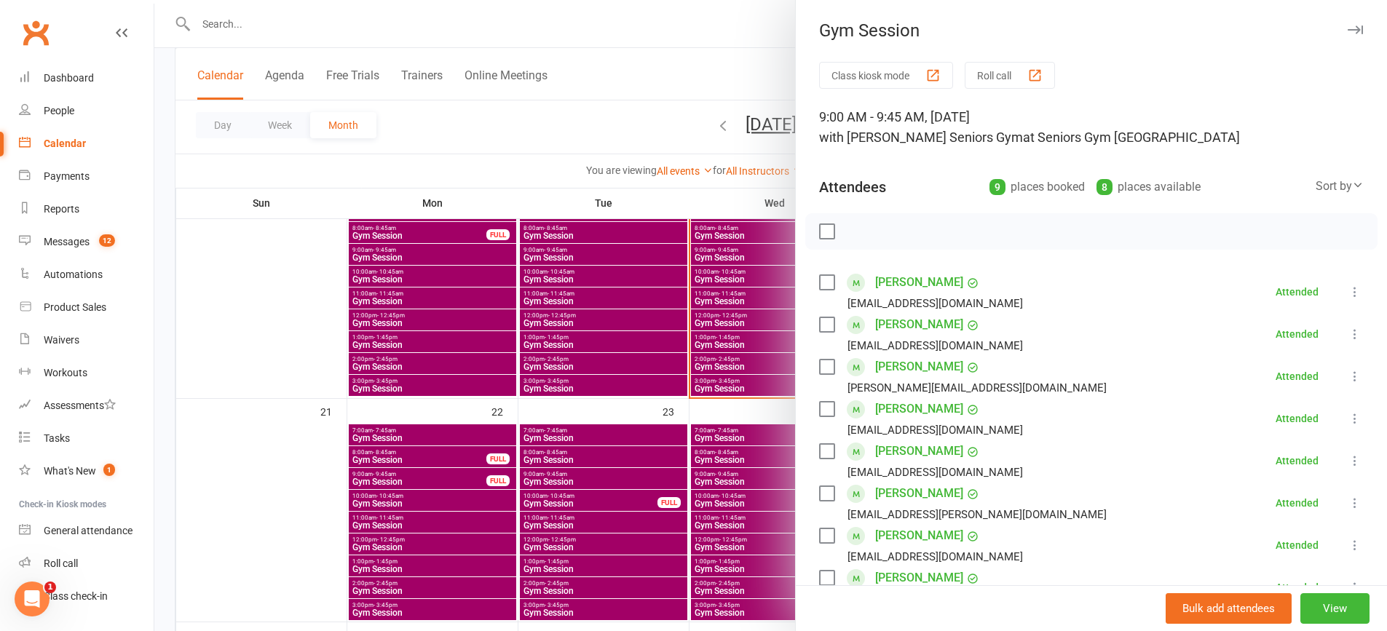
click at [630, 294] on div at bounding box center [770, 315] width 1232 height 631
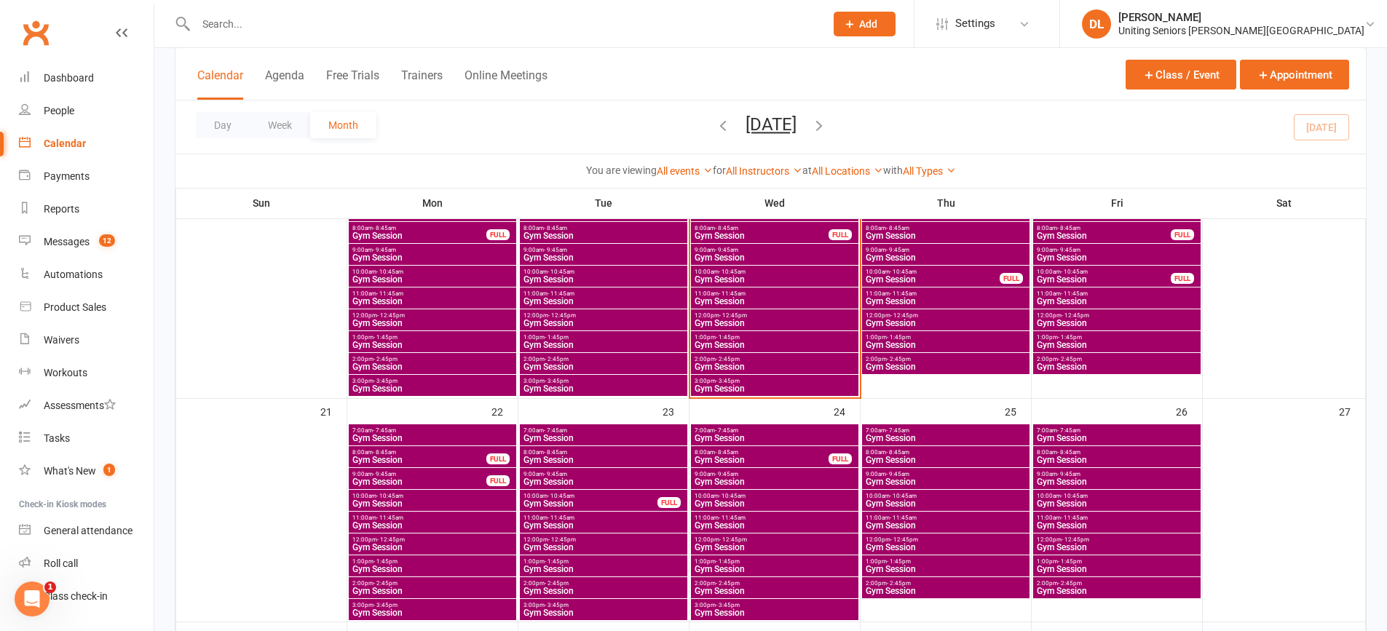
click at [588, 277] on span "Gym Session" at bounding box center [604, 279] width 162 height 9
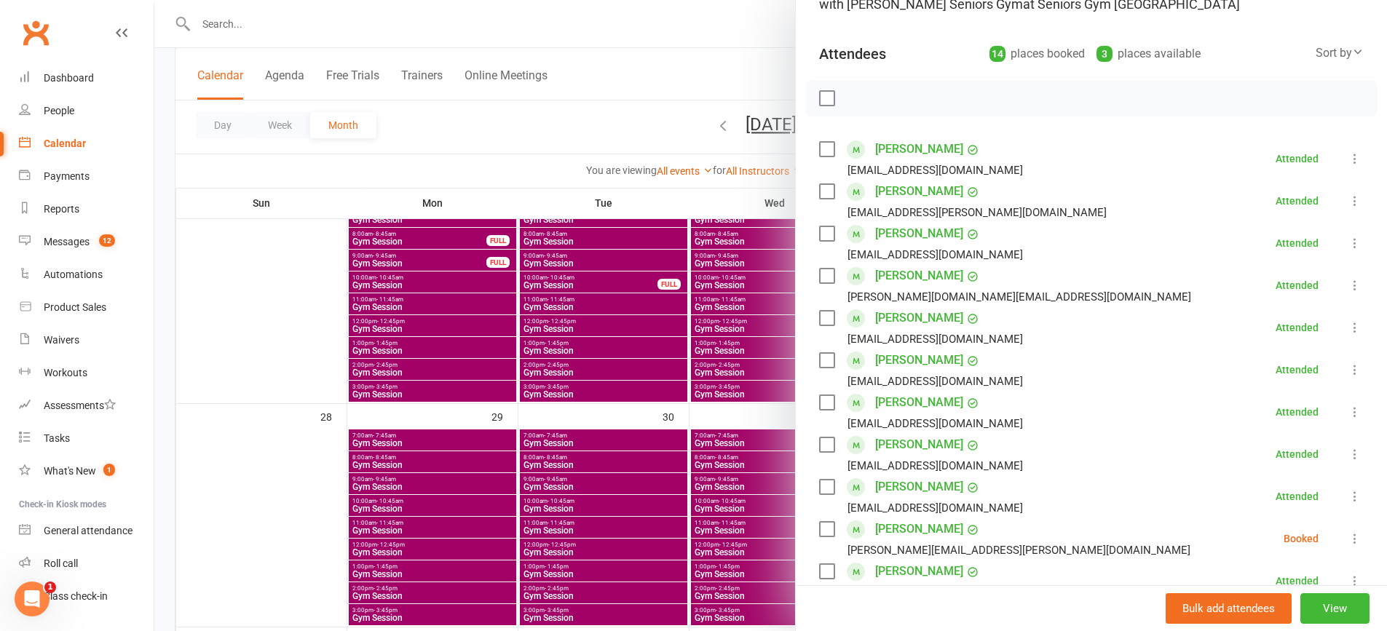
scroll to position [291, 0]
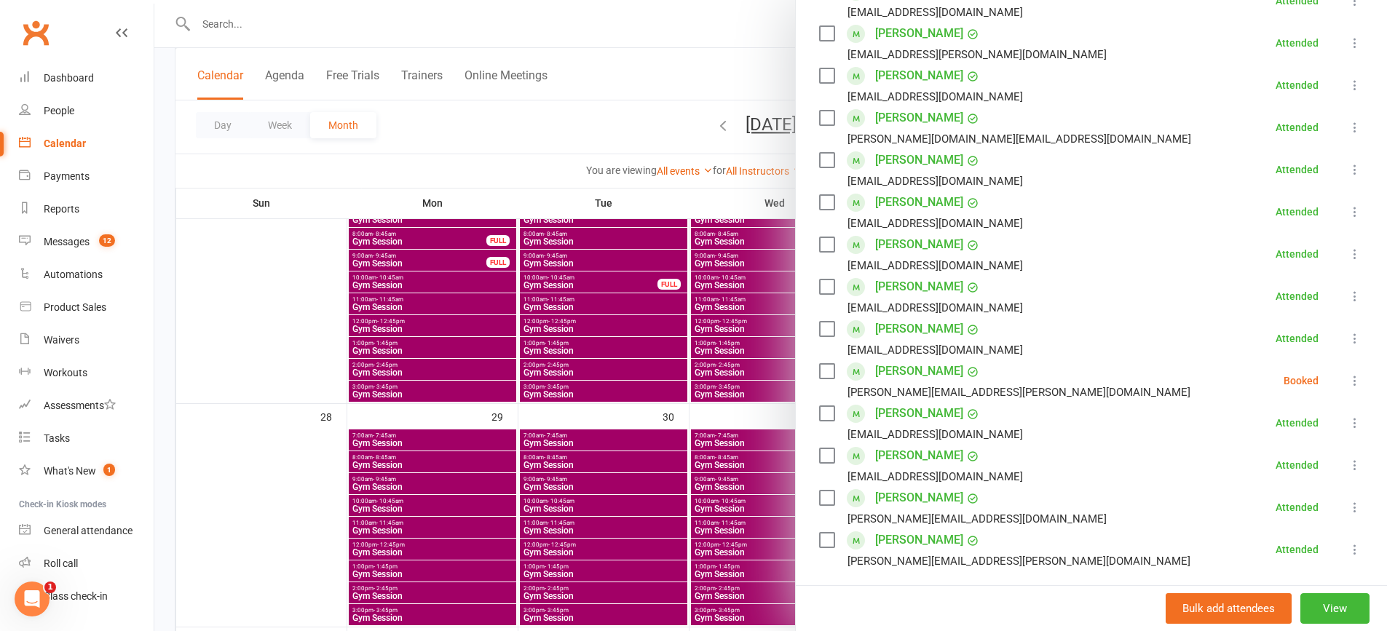
click at [523, 281] on div at bounding box center [770, 315] width 1232 height 631
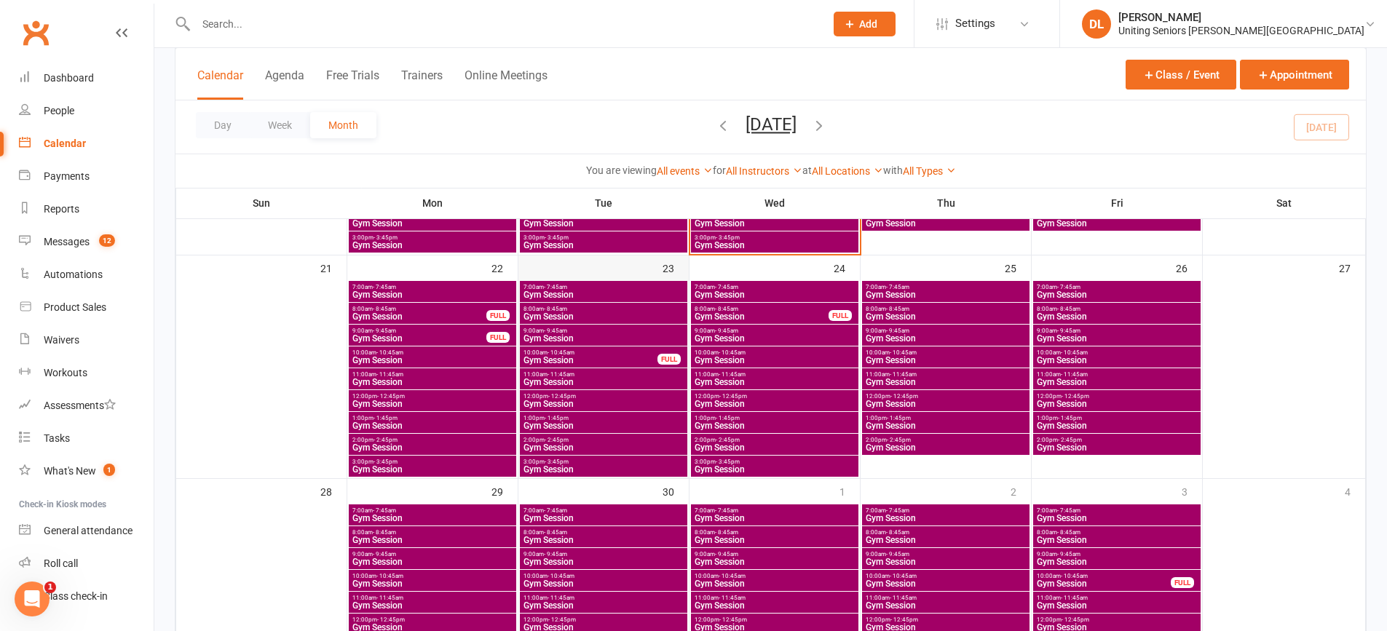
scroll to position [655, 0]
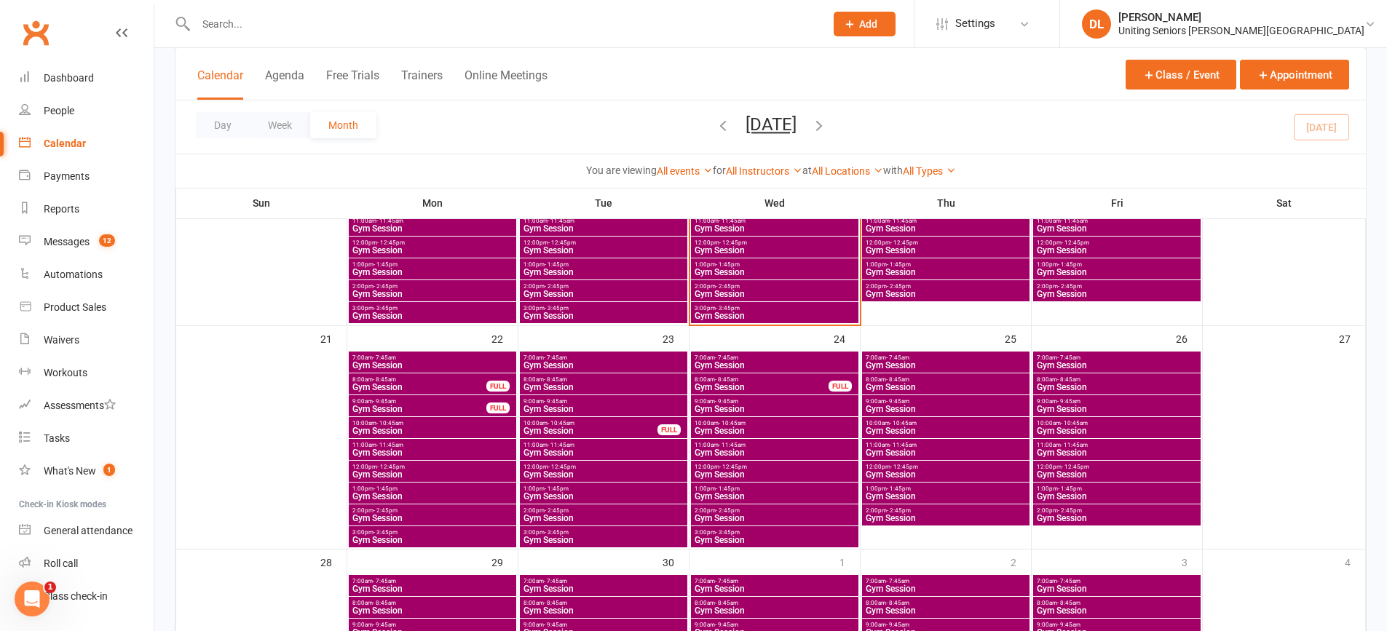
click at [593, 361] on span "Gym Session" at bounding box center [604, 365] width 162 height 9
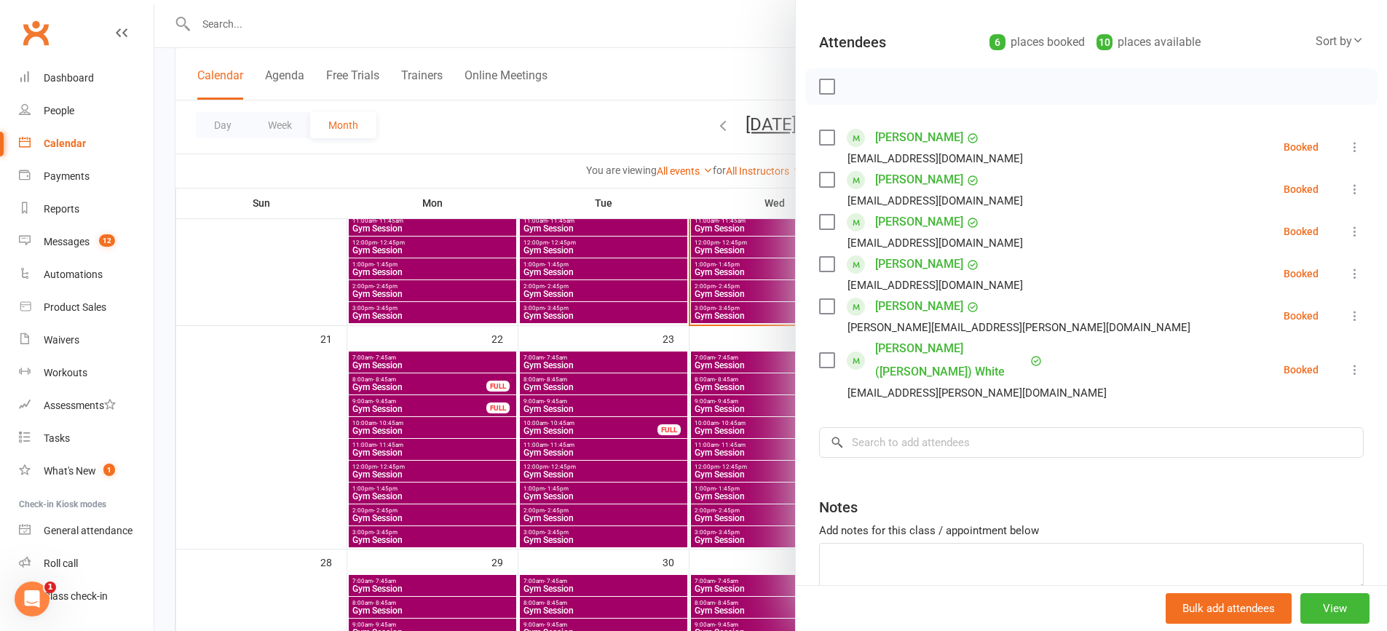
scroll to position [146, 0]
click at [670, 355] on div at bounding box center [770, 315] width 1232 height 631
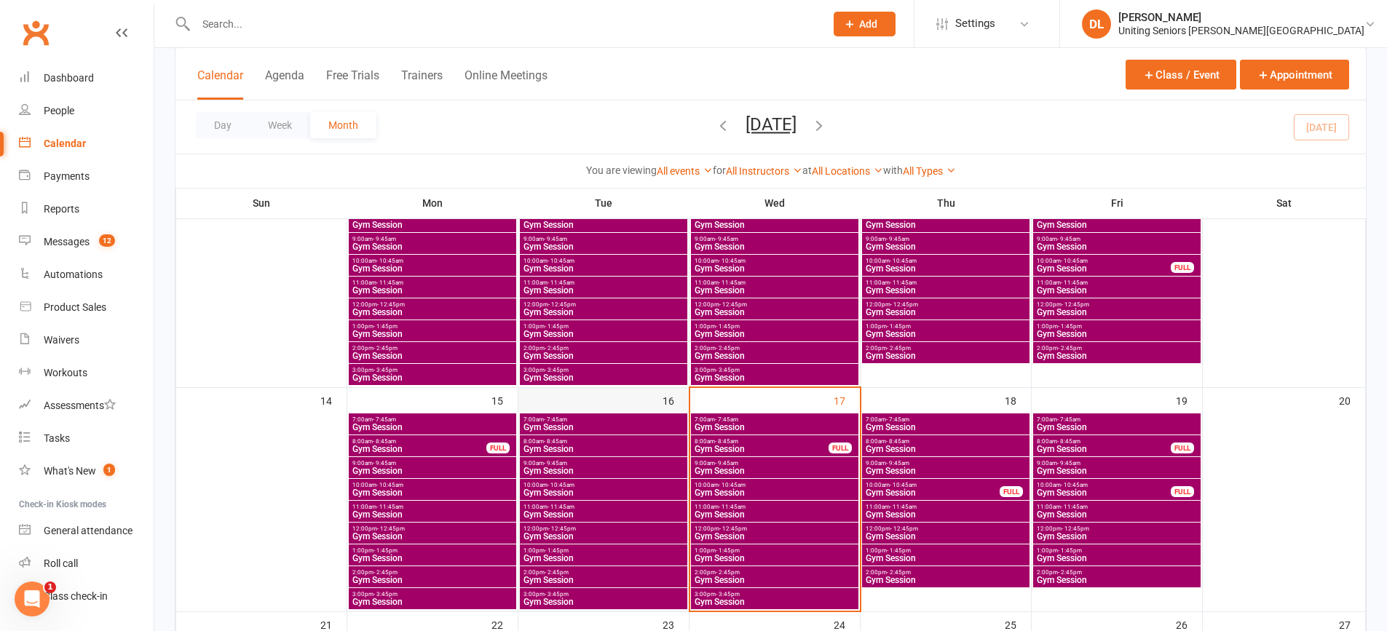
scroll to position [364, 0]
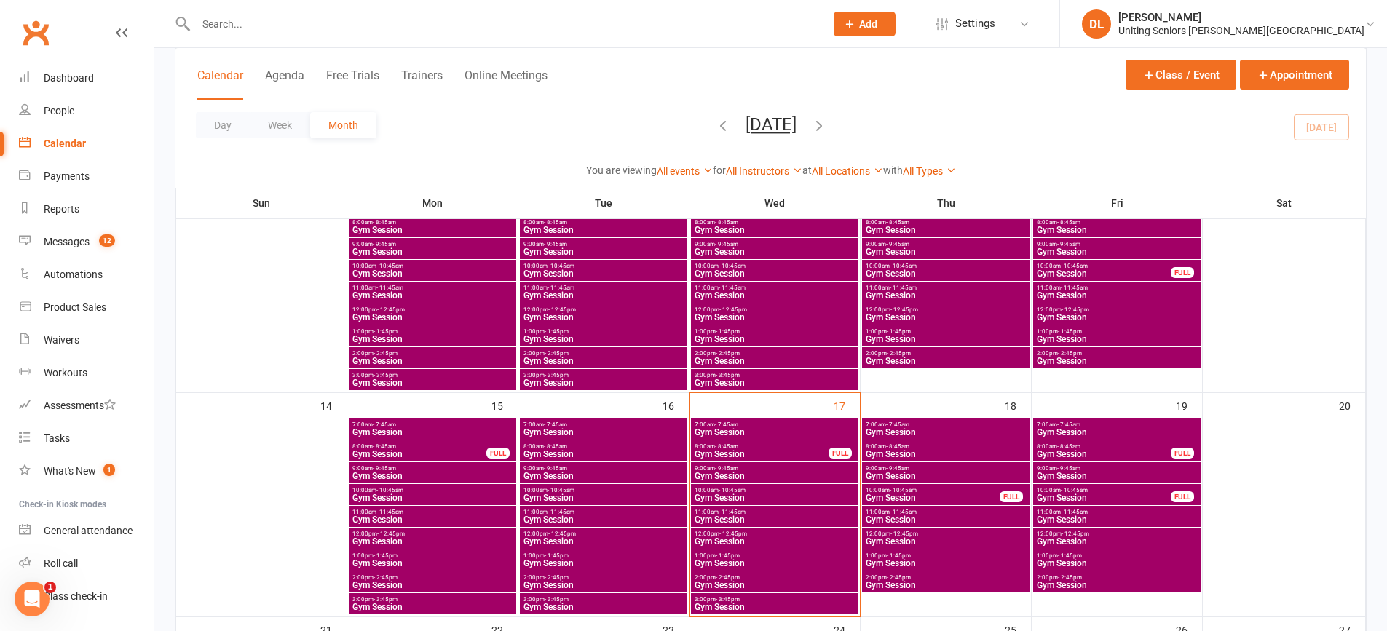
click at [621, 426] on span "7:00am - 7:45am" at bounding box center [604, 424] width 162 height 7
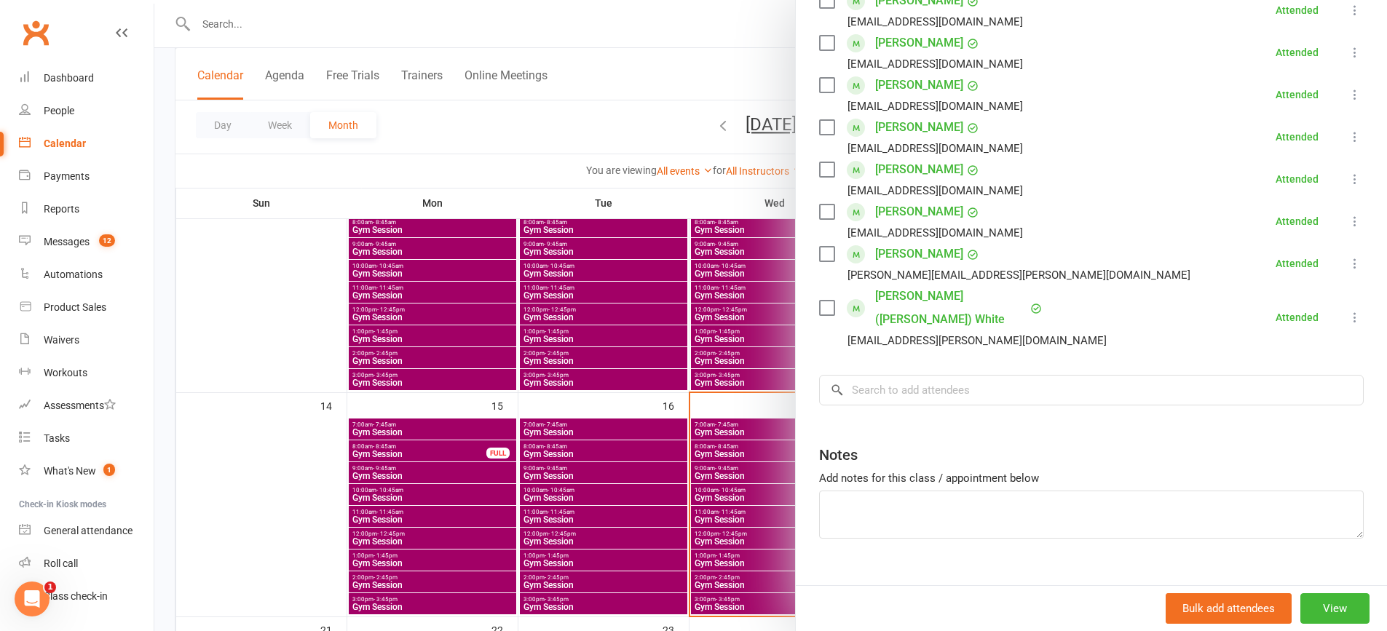
scroll to position [285, 0]
click at [584, 480] on div at bounding box center [770, 315] width 1232 height 631
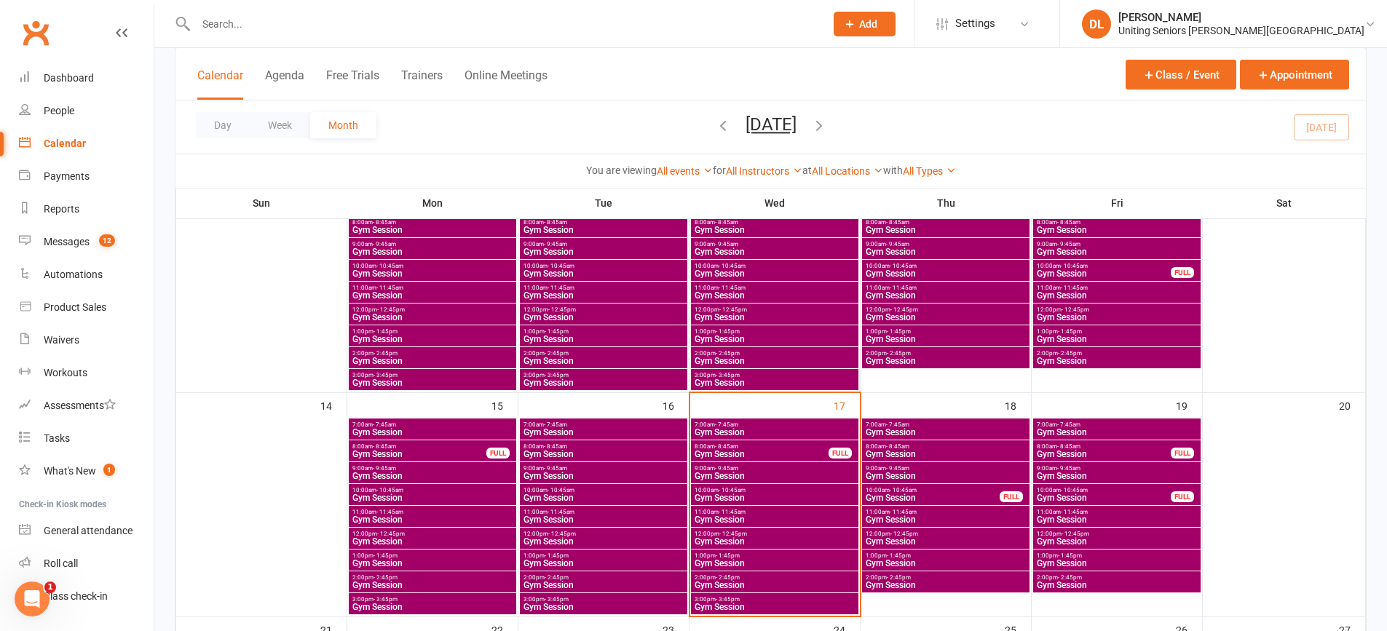
click at [595, 451] on span "Gym Session" at bounding box center [604, 454] width 162 height 9
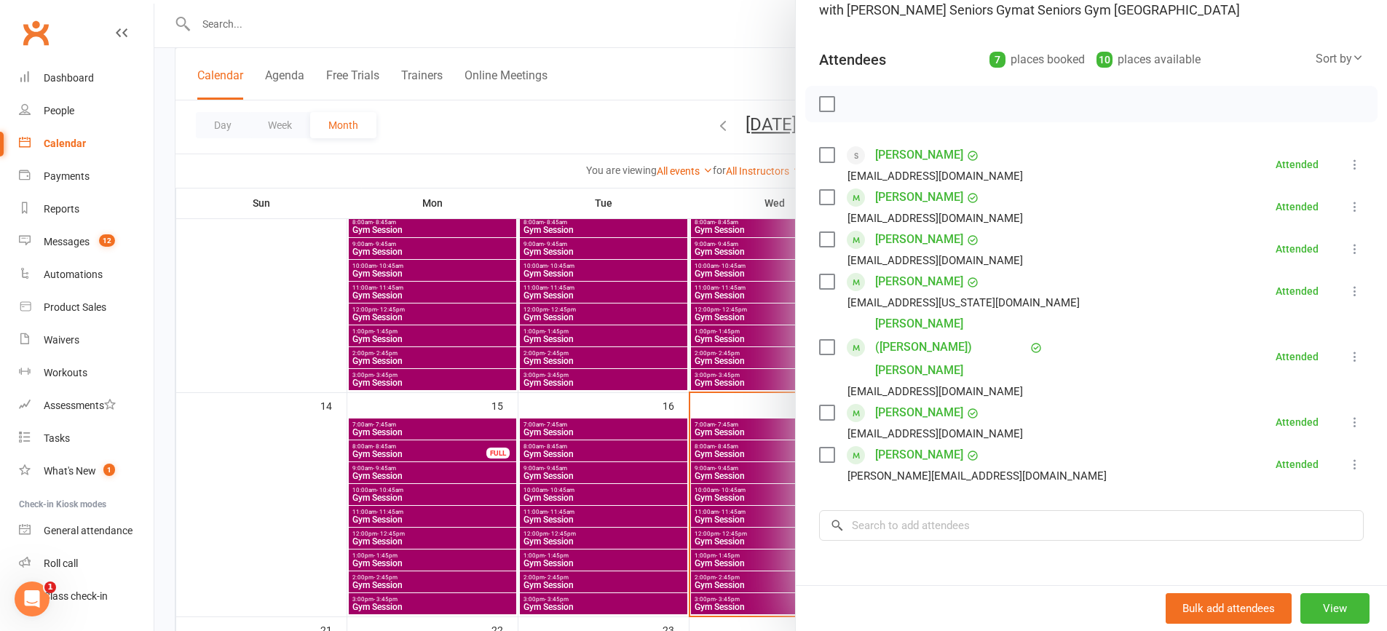
scroll to position [242, 0]
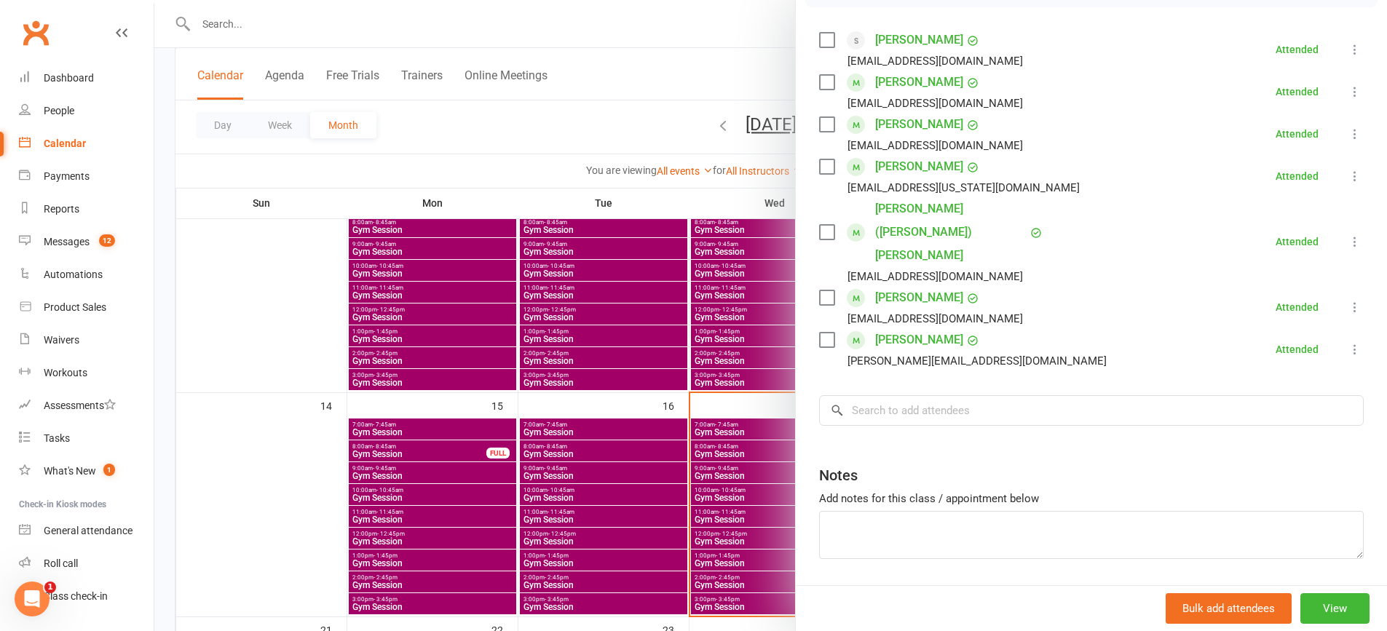
click at [585, 440] on div at bounding box center [770, 315] width 1232 height 631
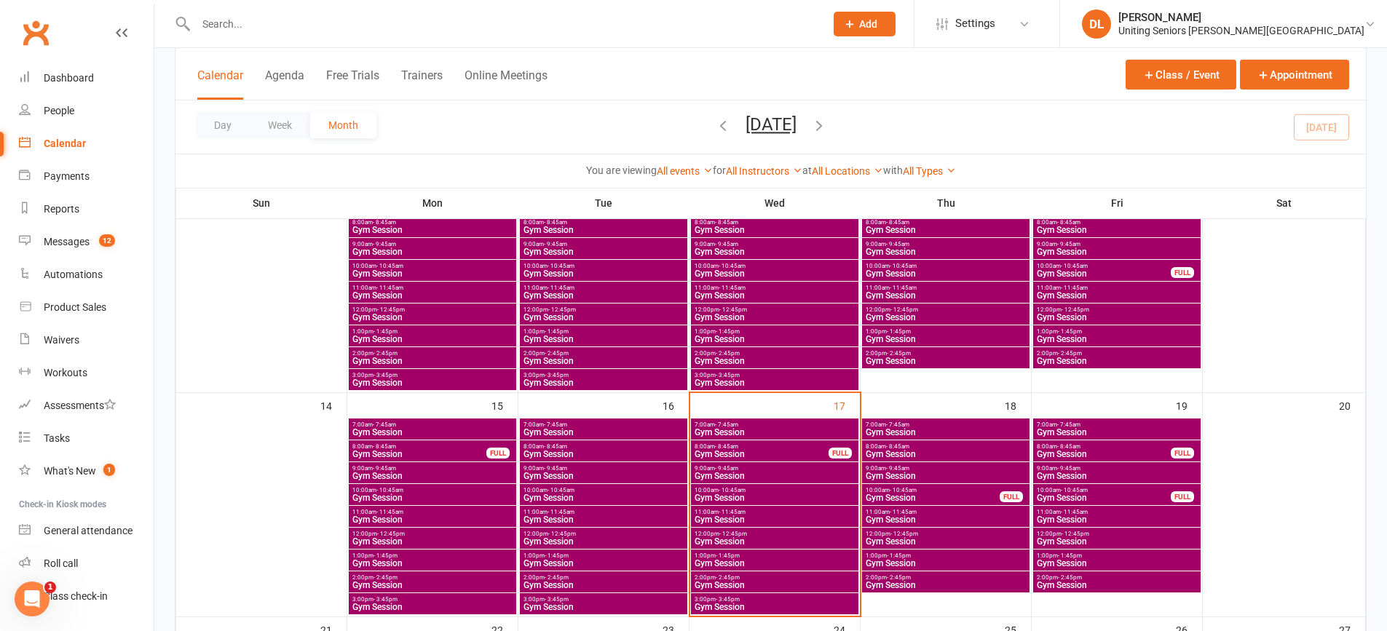
click at [591, 482] on div "9:00am - 9:45am Gym Session" at bounding box center [603, 472] width 167 height 21
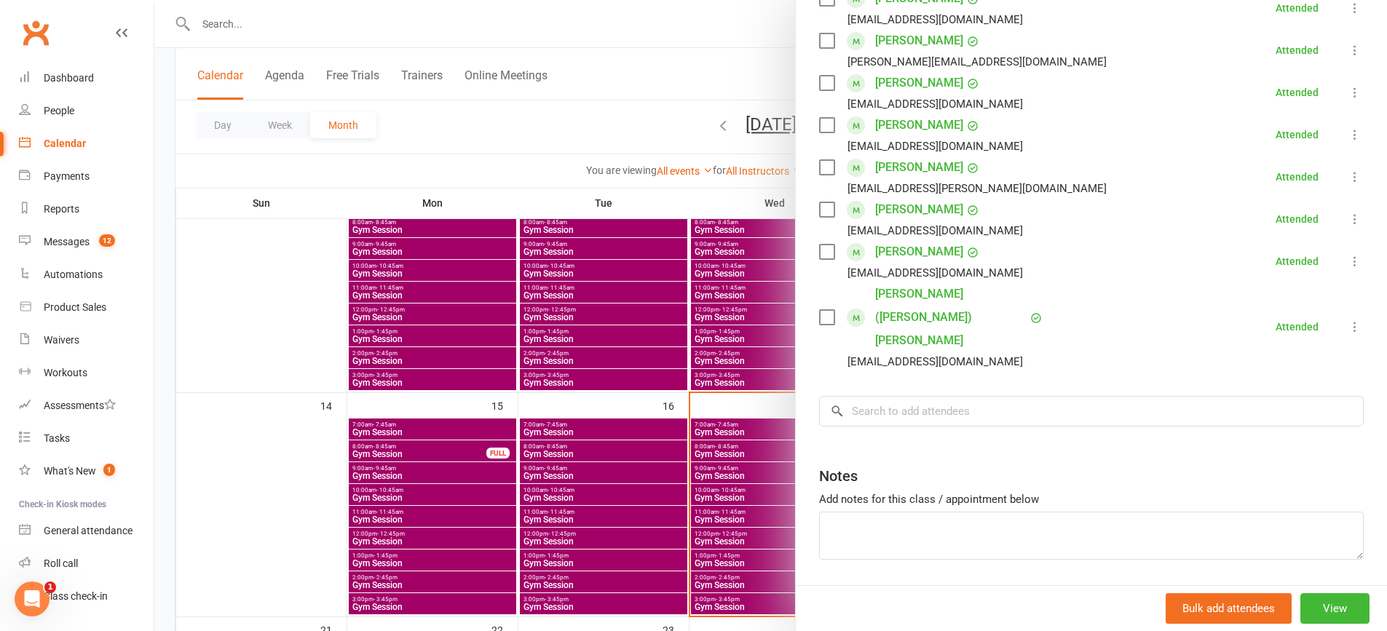
scroll to position [327, 0]
click at [703, 456] on div at bounding box center [770, 315] width 1232 height 631
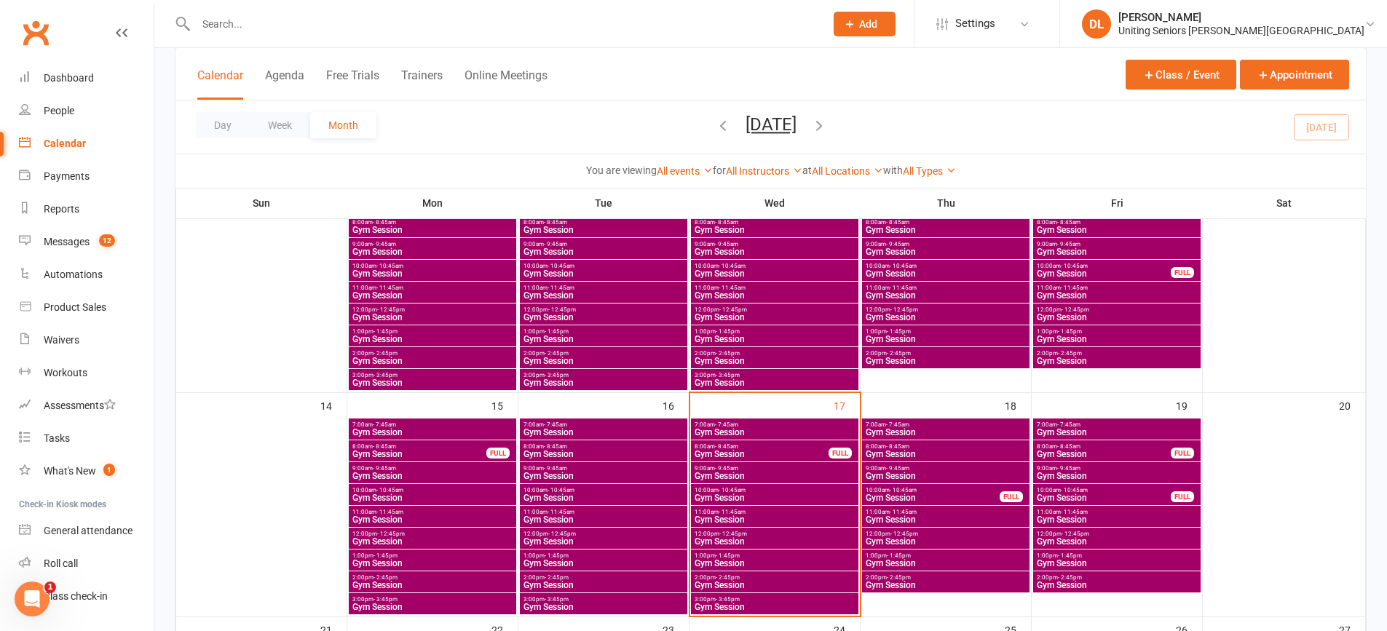
click at [624, 510] on span "11:00am - 11:45am" at bounding box center [604, 512] width 162 height 7
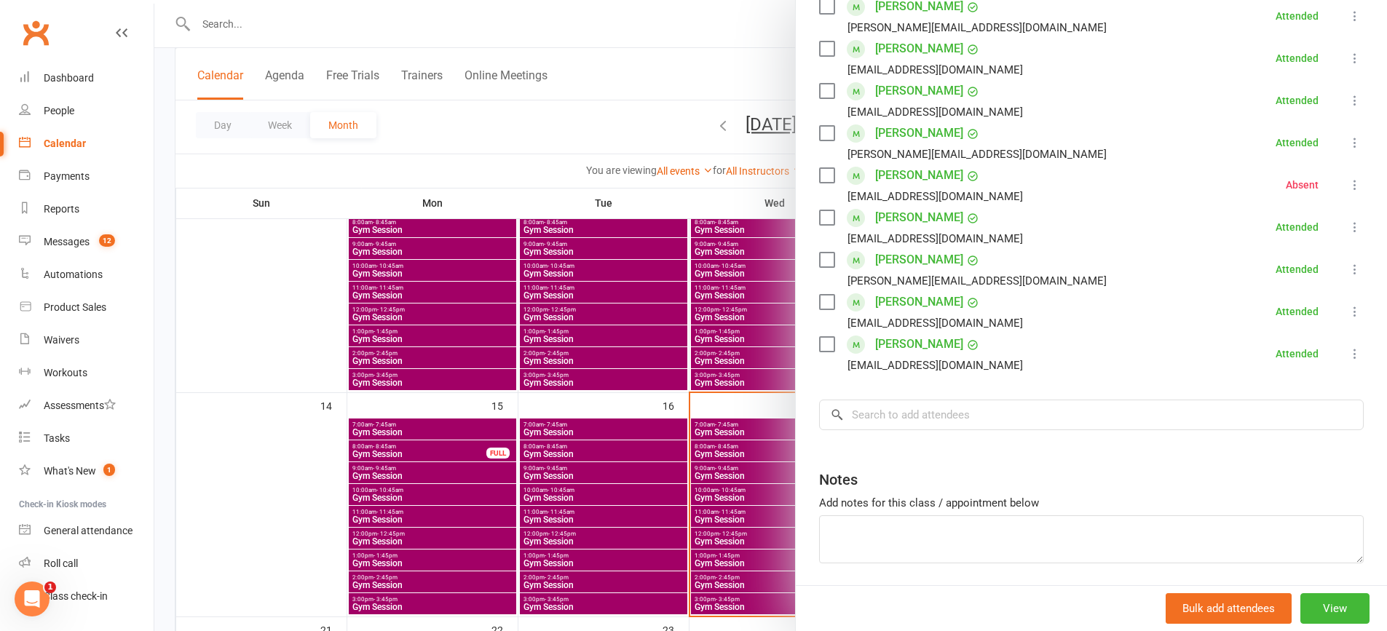
scroll to position [364, 0]
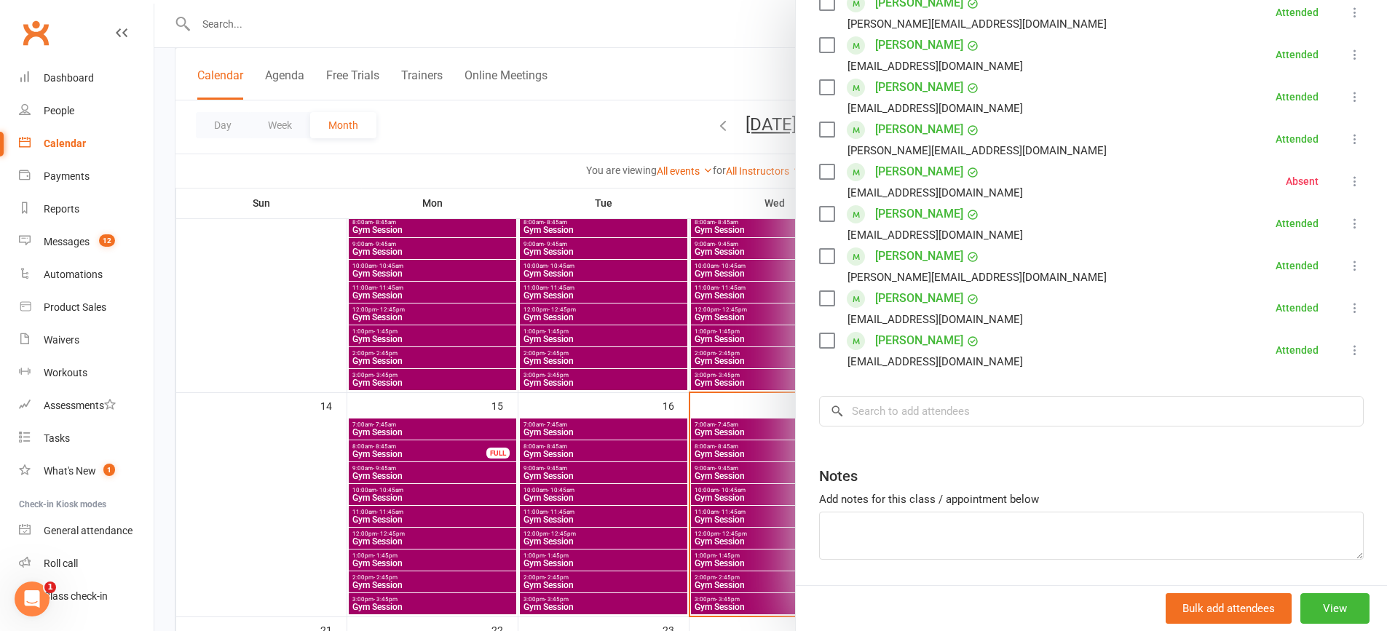
click at [589, 295] on div at bounding box center [770, 315] width 1232 height 631
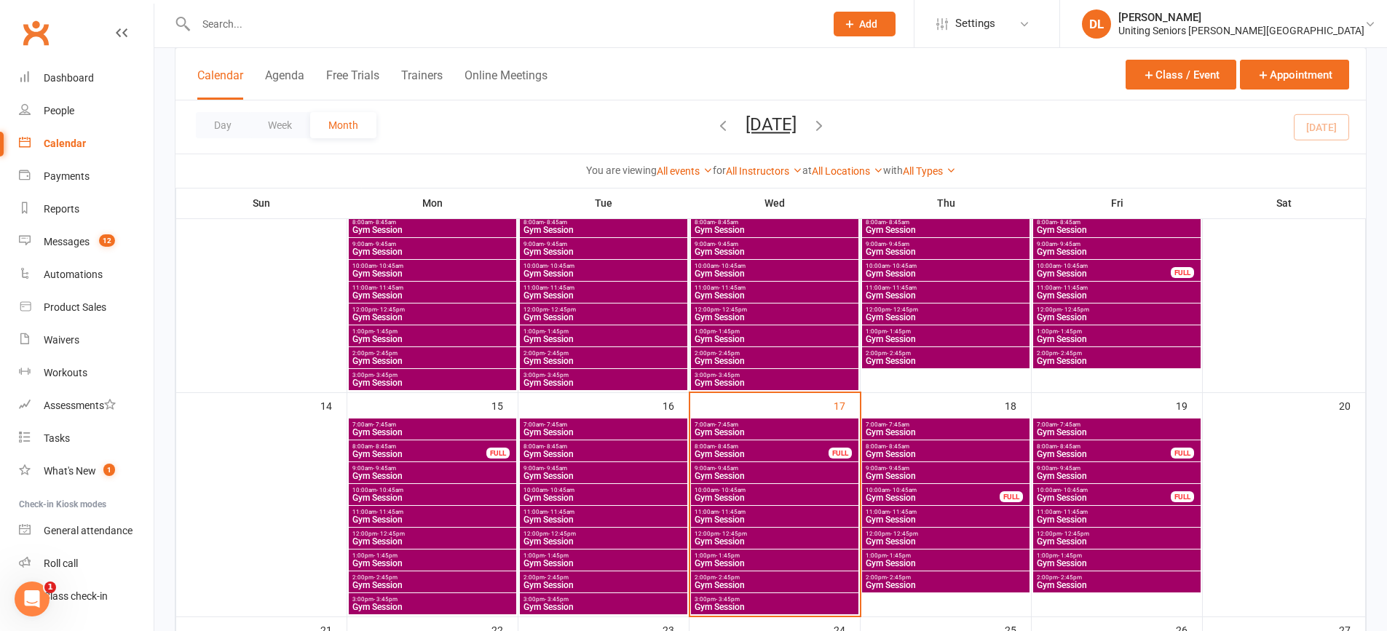
click at [560, 501] on span "Gym Session" at bounding box center [604, 497] width 162 height 9
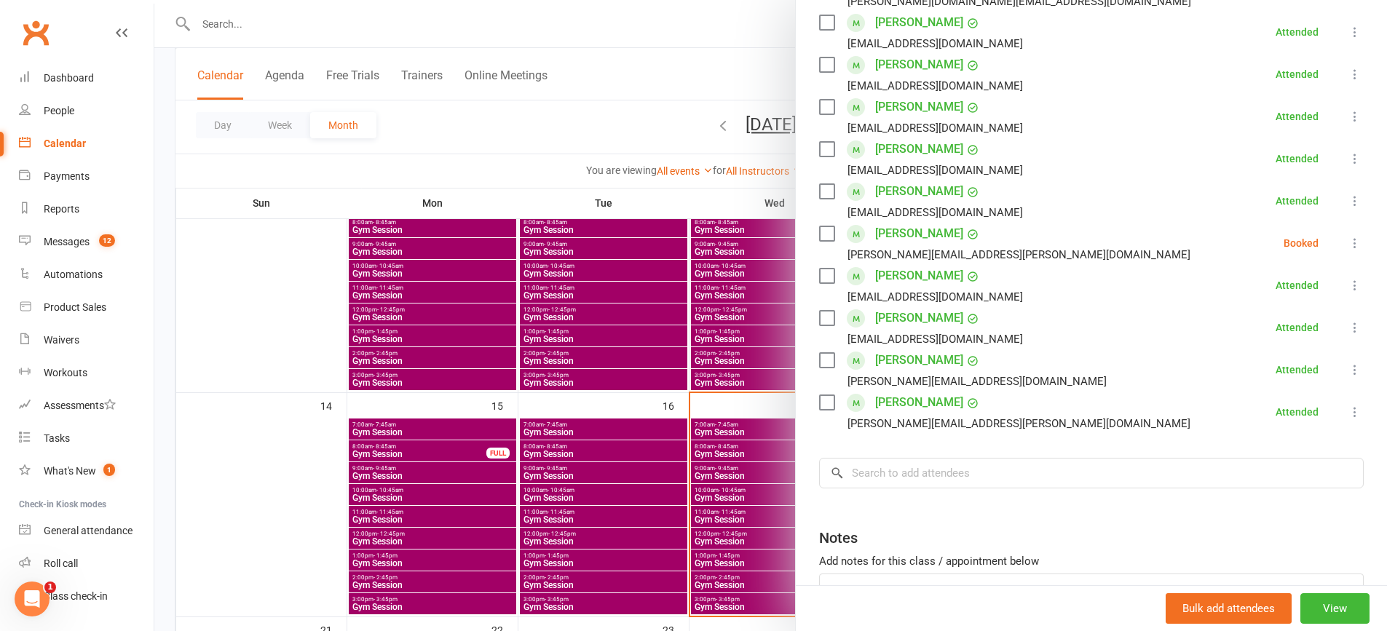
scroll to position [437, 0]
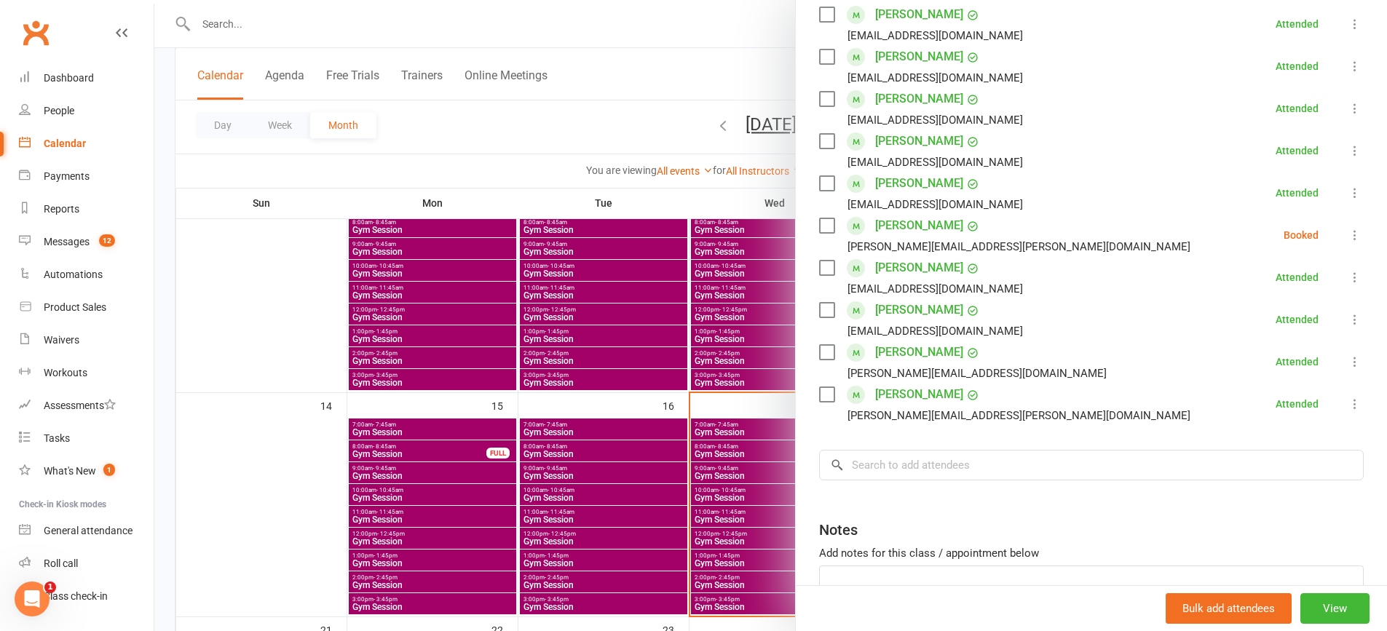
click at [1328, 225] on li "Jackie Kelly jackie.kelly@yahoo.com.au Booked More info Remove Check in Mark ab…" at bounding box center [1091, 235] width 544 height 42
click at [1346, 227] on button at bounding box center [1354, 234] width 17 height 17
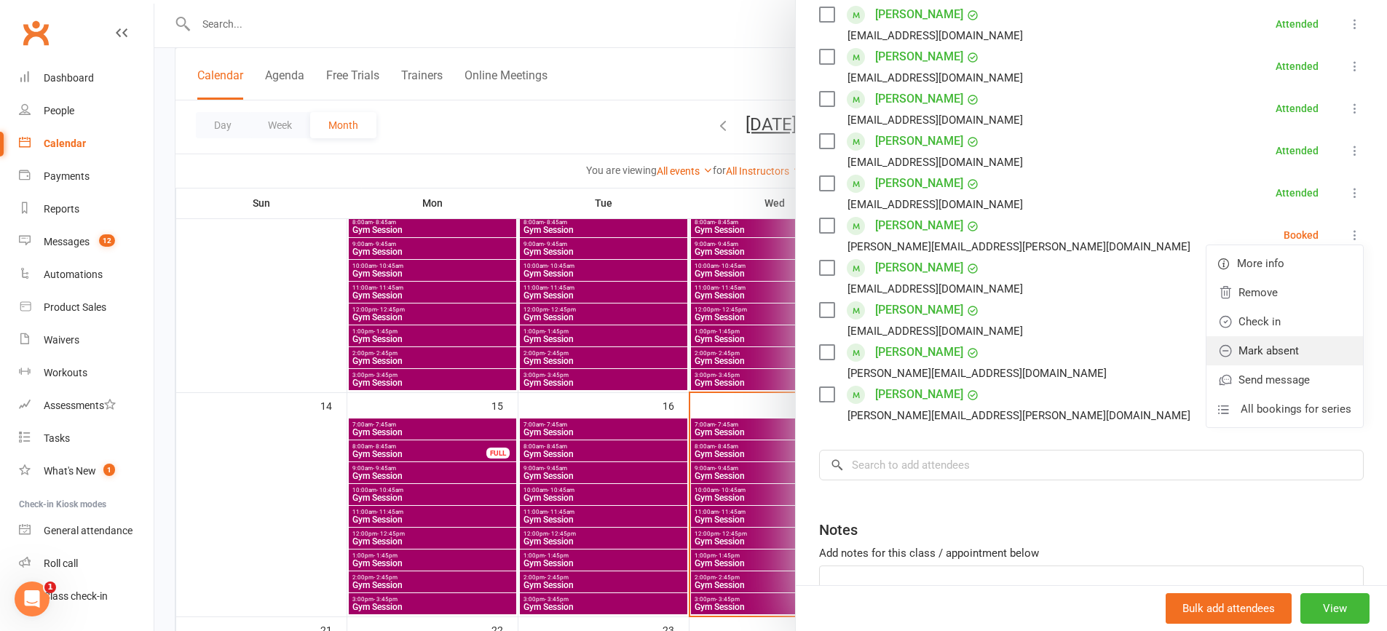
click at [1291, 360] on link "Mark absent" at bounding box center [1284, 350] width 156 height 29
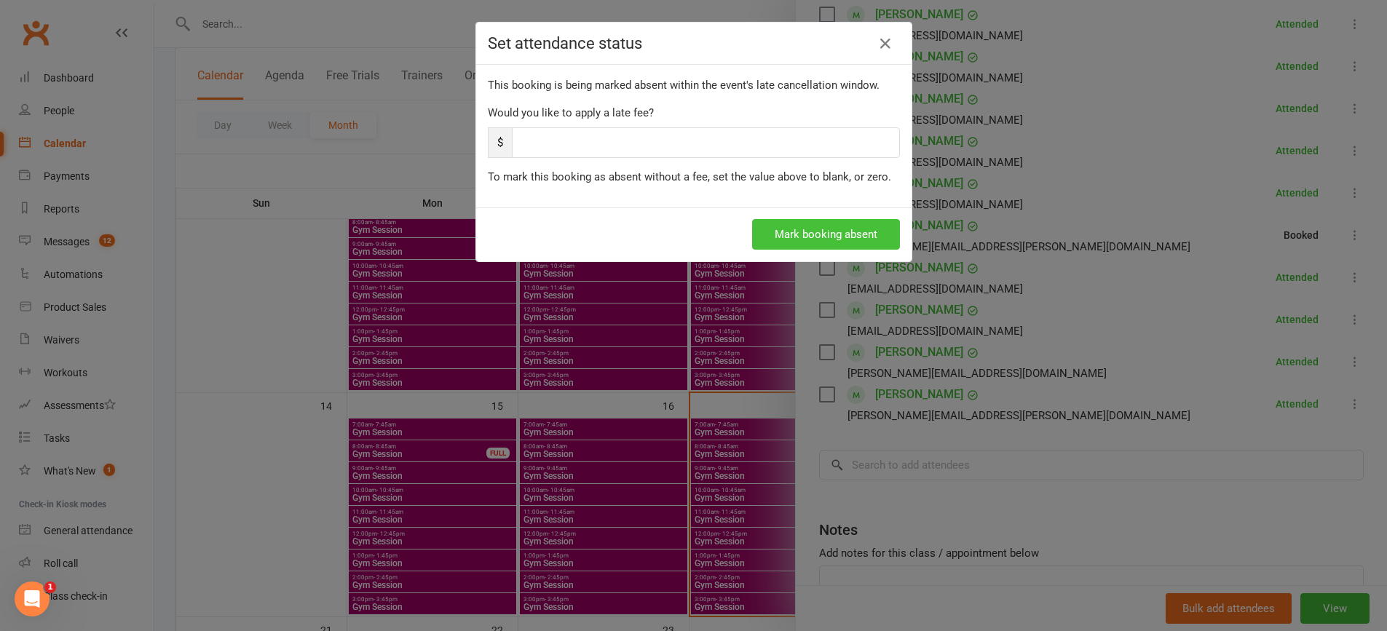
click at [809, 222] on button "Mark booking absent" at bounding box center [826, 234] width 148 height 31
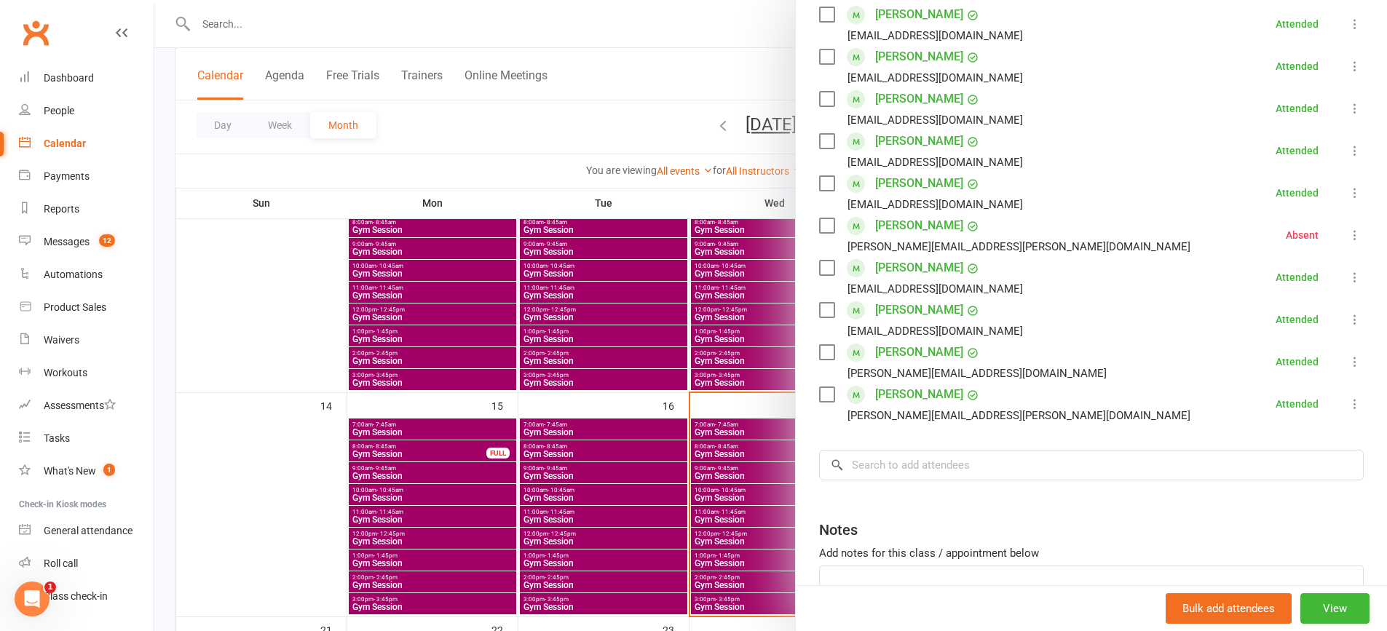
click at [707, 443] on div at bounding box center [770, 315] width 1232 height 631
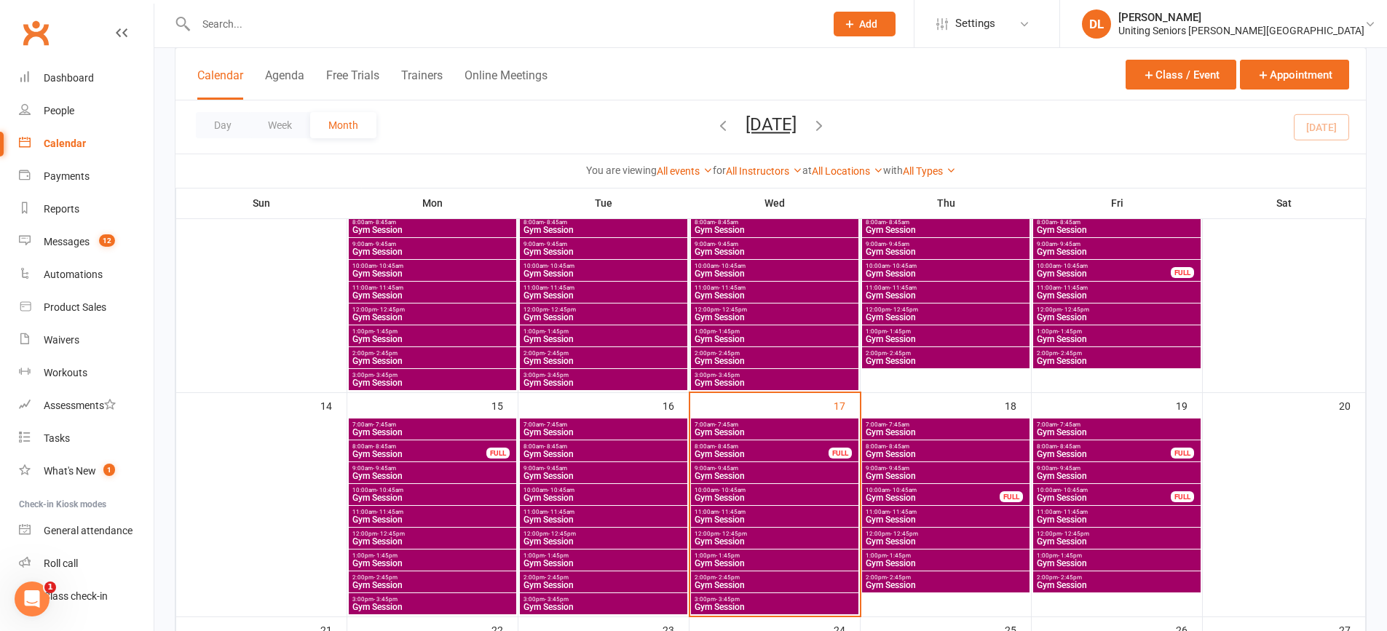
click at [790, 430] on span "Gym Session" at bounding box center [775, 432] width 162 height 9
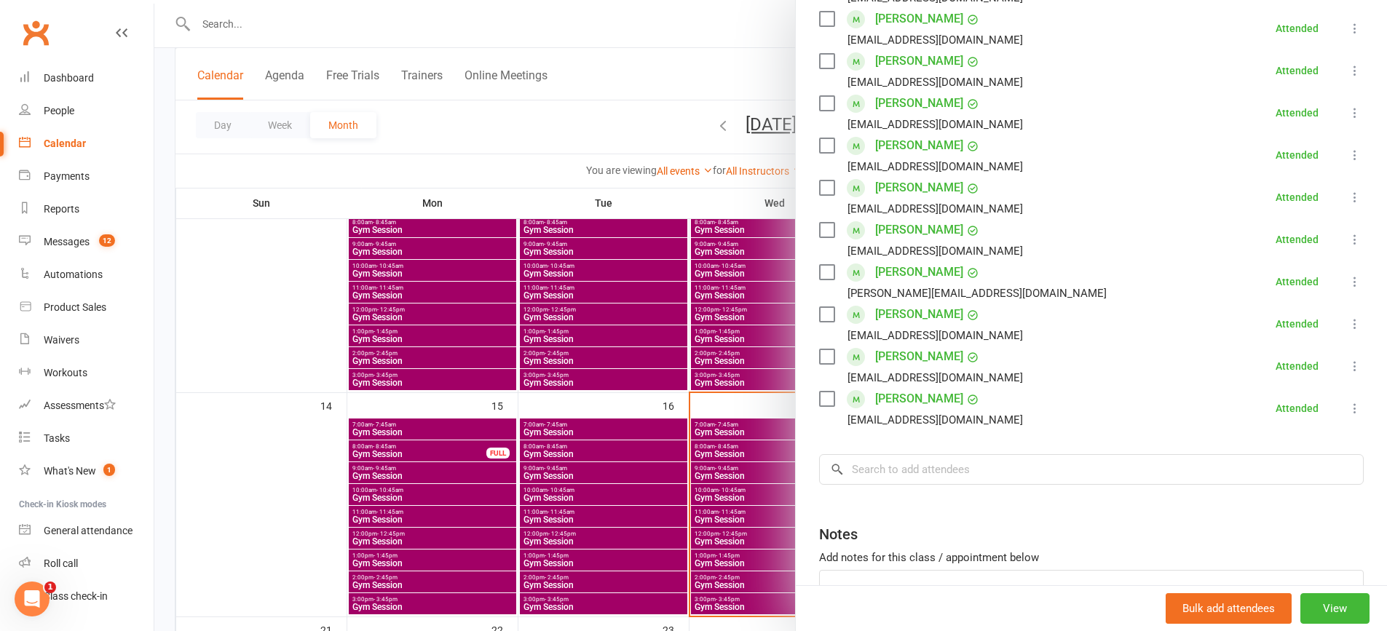
click at [552, 427] on div at bounding box center [770, 315] width 1232 height 631
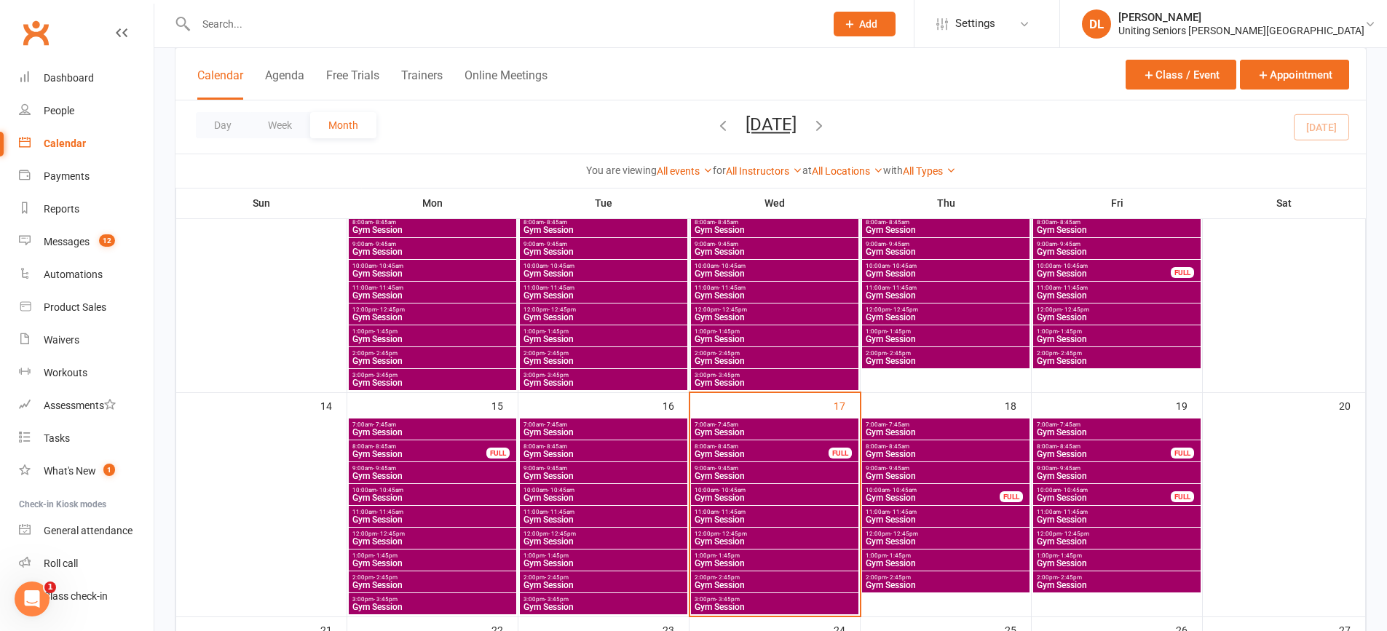
click at [749, 453] on span "Gym Session" at bounding box center [761, 454] width 135 height 9
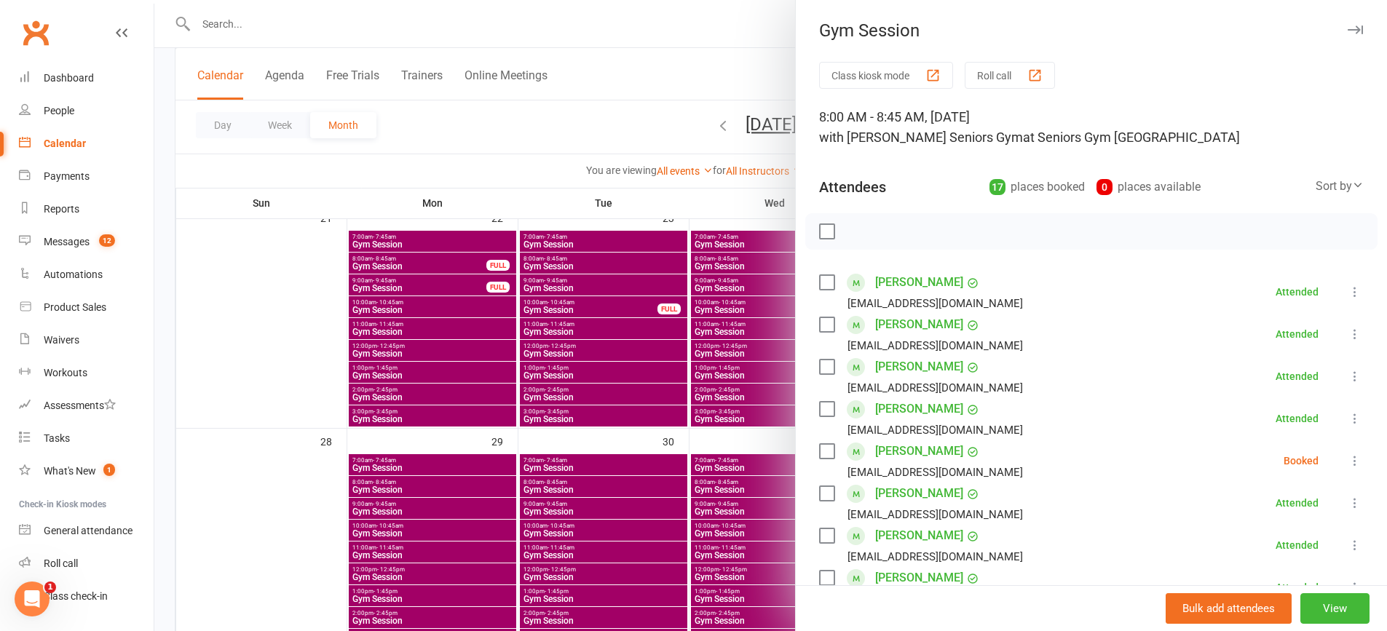
scroll to position [801, 0]
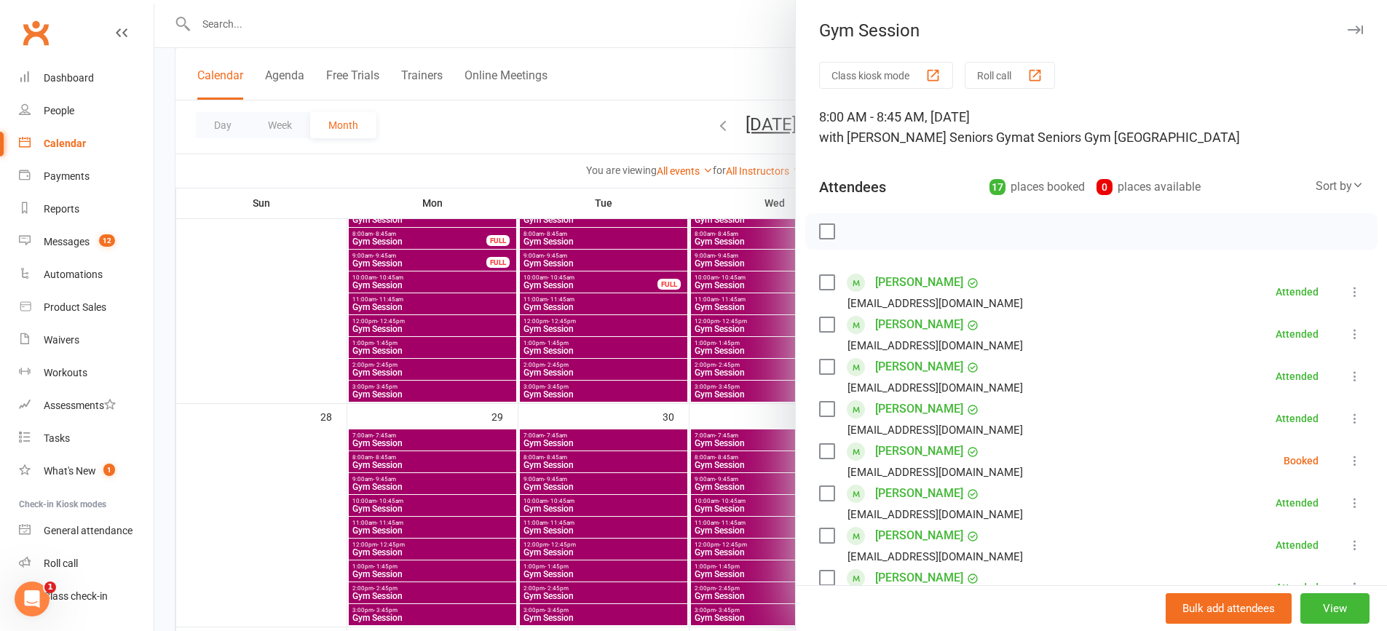
click at [1055, 458] on li "Ruth Howard ruthehoward@optusnet.com.au Booked More info Remove Check in Mark a…" at bounding box center [1091, 461] width 544 height 42
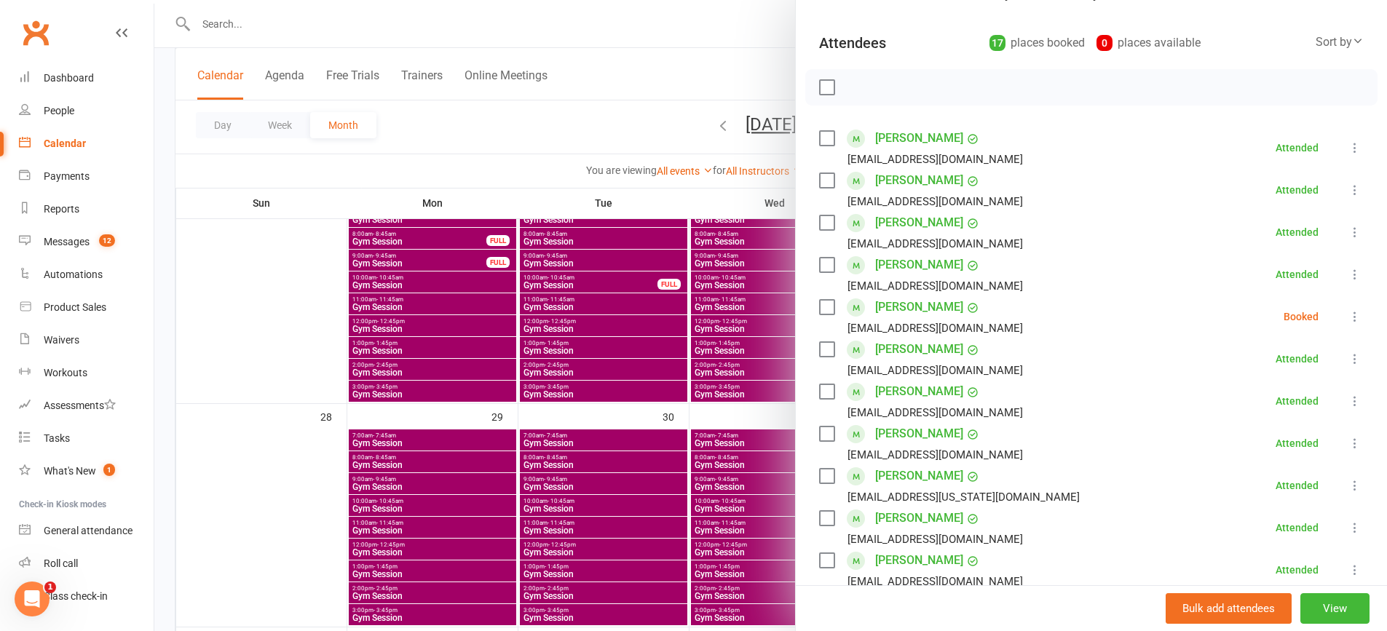
scroll to position [146, 0]
click at [1346, 315] on button at bounding box center [1354, 314] width 17 height 17
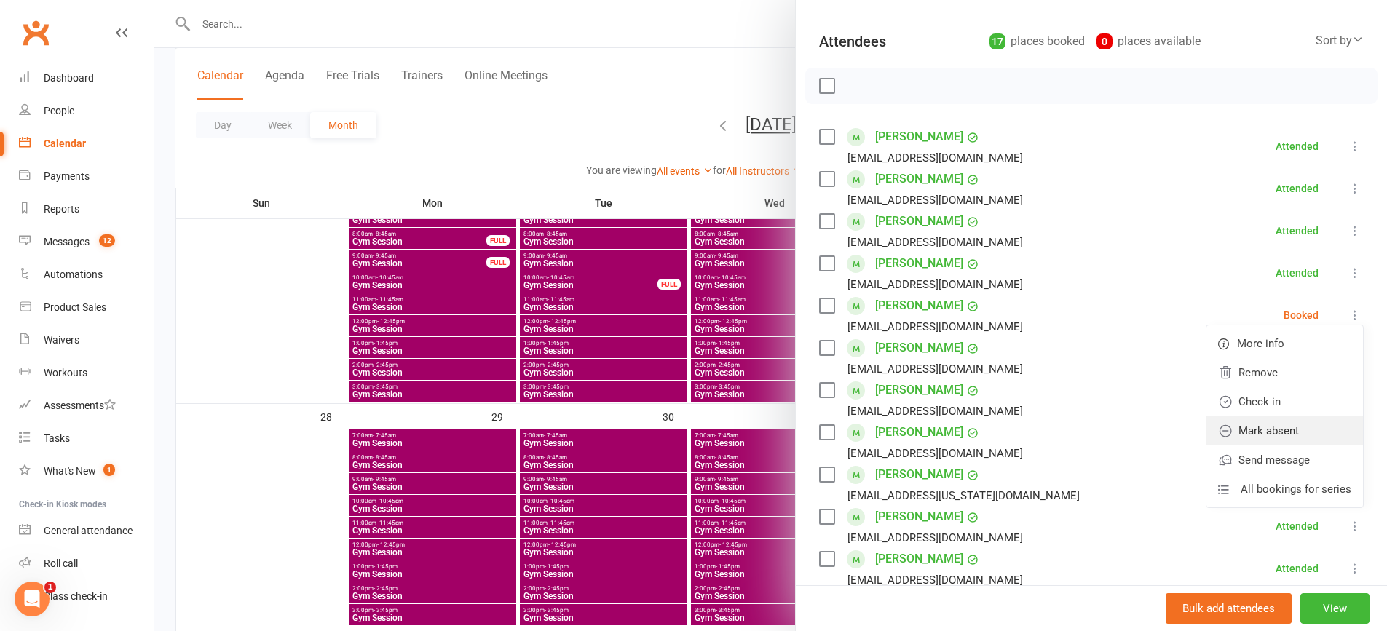
click at [1321, 420] on link "Mark absent" at bounding box center [1284, 430] width 156 height 29
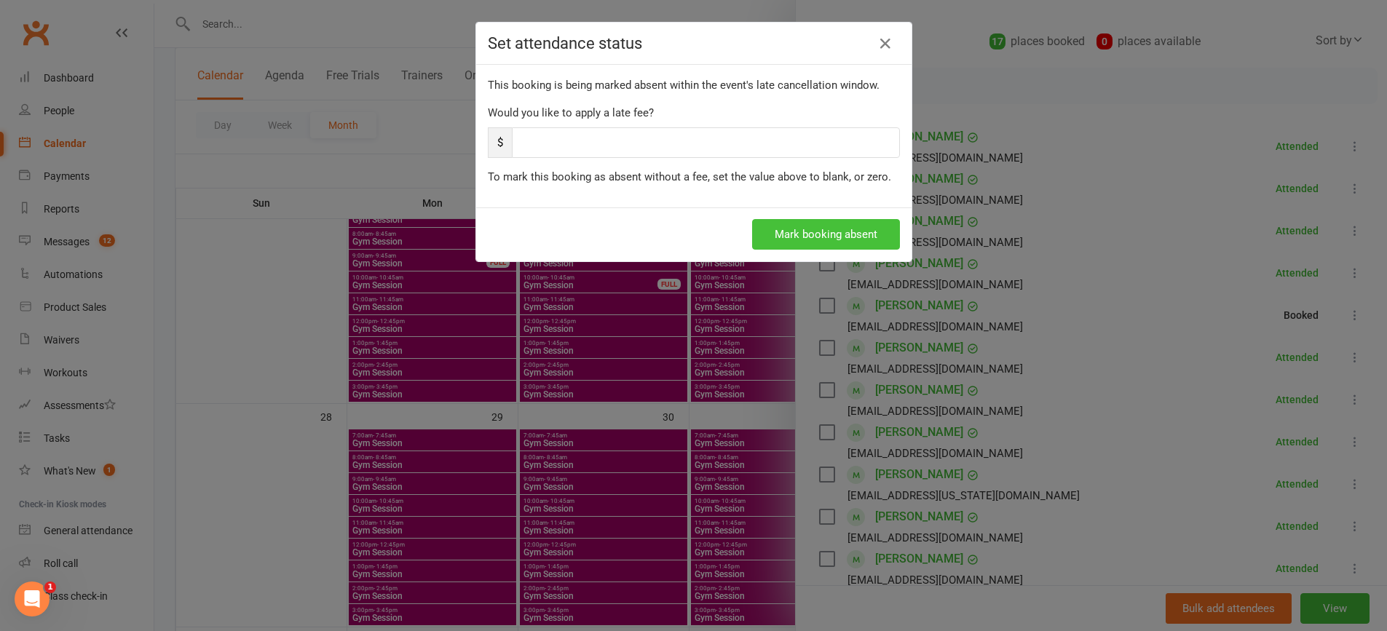
click at [794, 229] on button "Mark booking absent" at bounding box center [826, 234] width 148 height 31
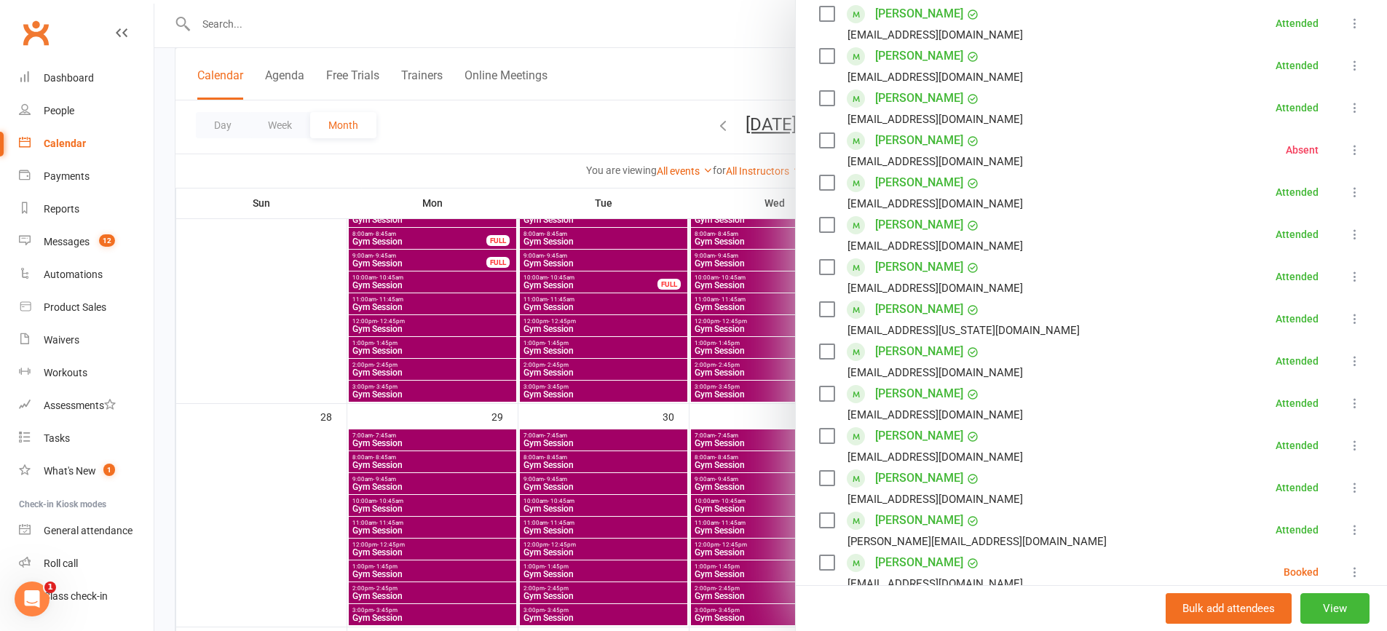
scroll to position [510, 0]
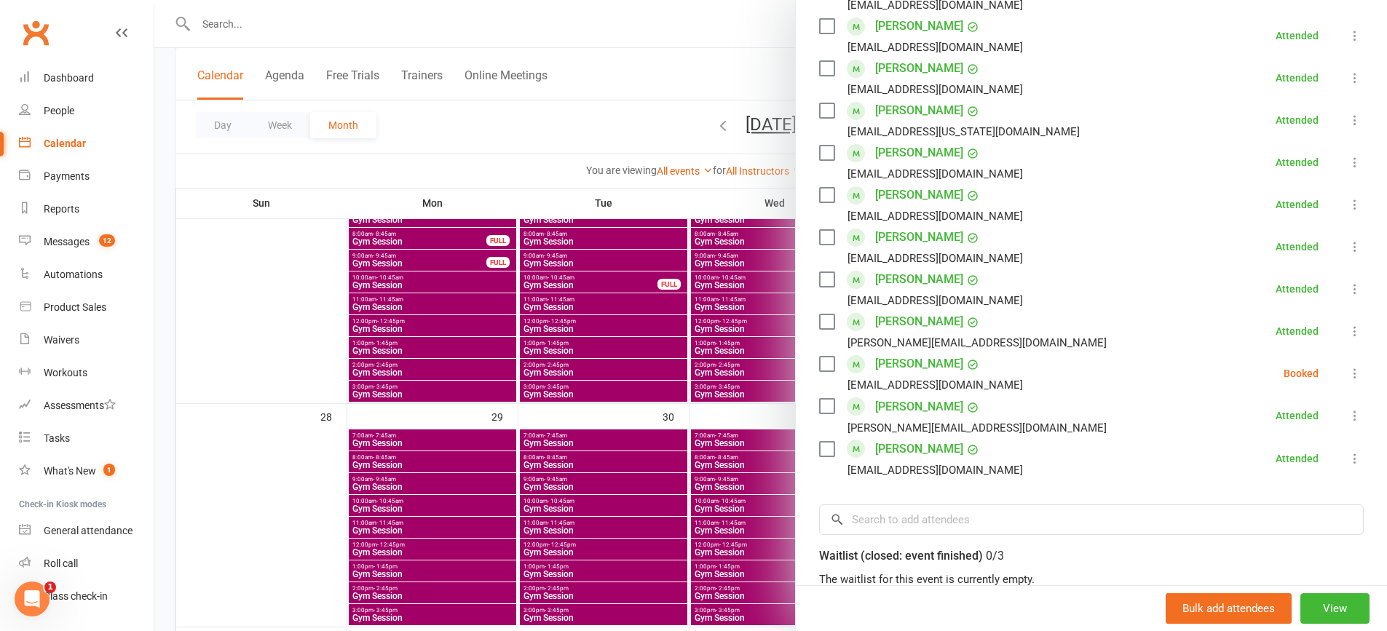
click at [1323, 378] on li "Sue Watters rsw2005@bigpond.net.au Booked More info Remove Check in Mark absent…" at bounding box center [1091, 373] width 544 height 42
click at [1347, 373] on icon at bounding box center [1354, 373] width 15 height 15
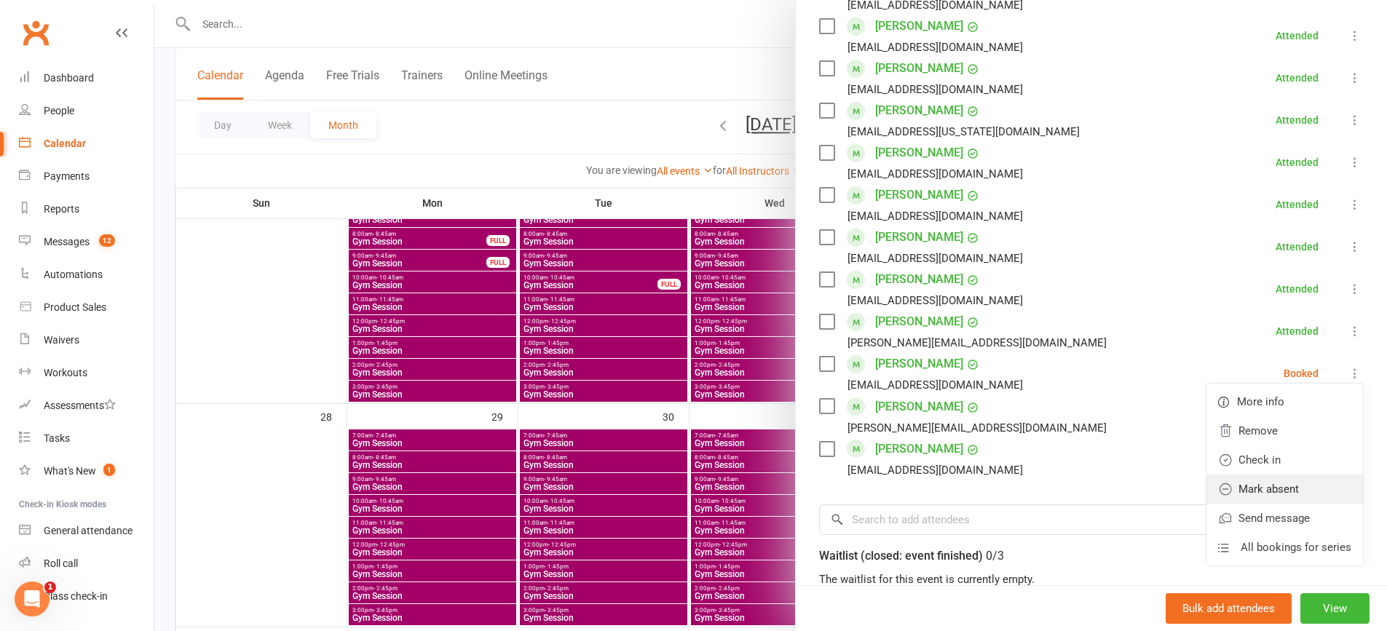
click at [1273, 477] on link "Mark absent" at bounding box center [1284, 489] width 156 height 29
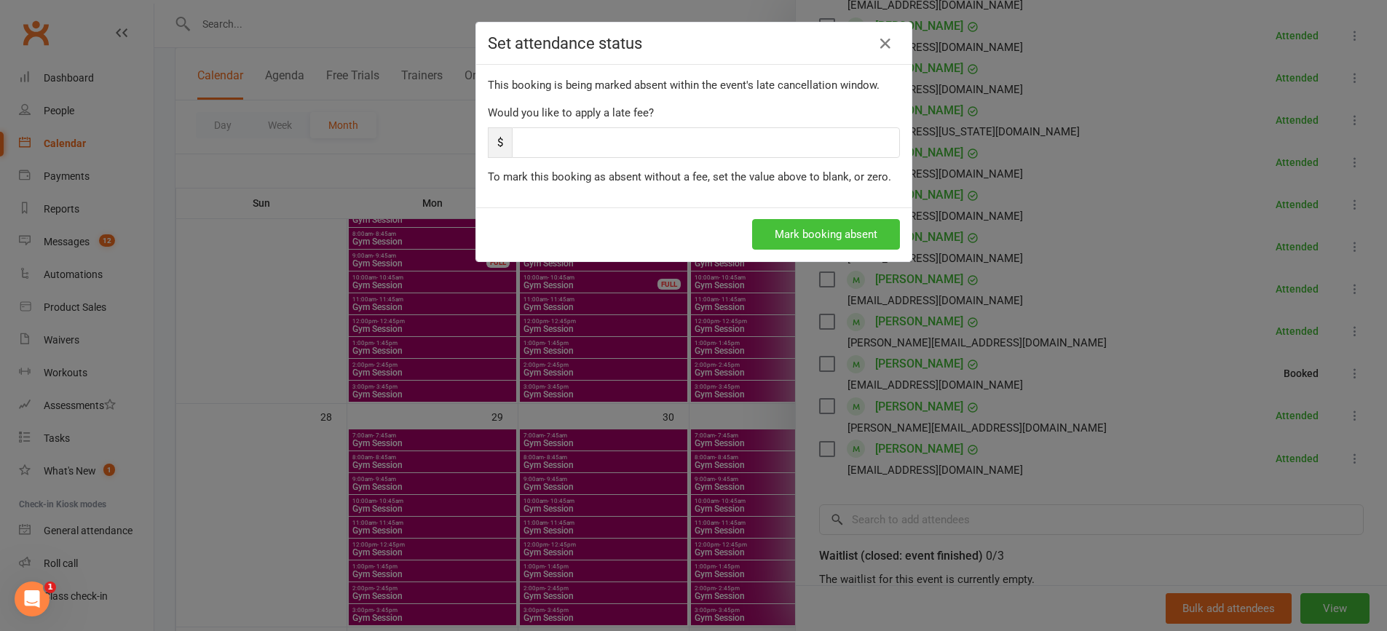
click at [820, 241] on button "Mark booking absent" at bounding box center [826, 234] width 148 height 31
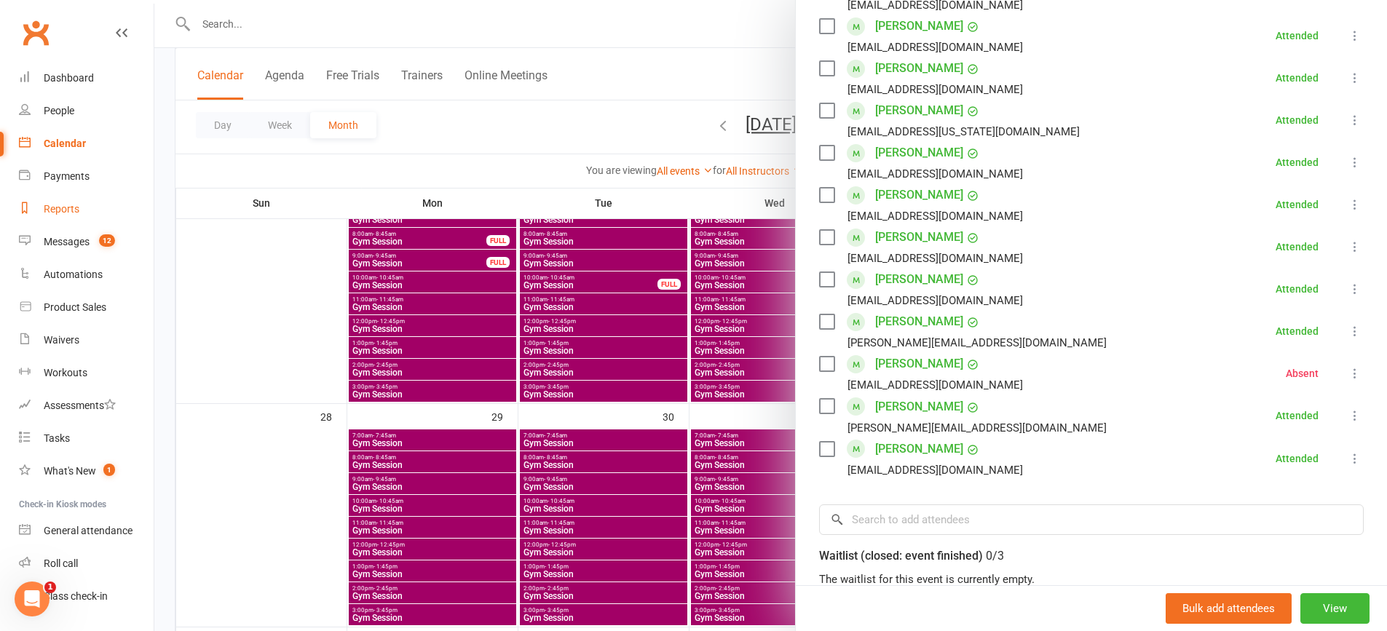
click at [68, 220] on link "Reports" at bounding box center [86, 209] width 135 height 33
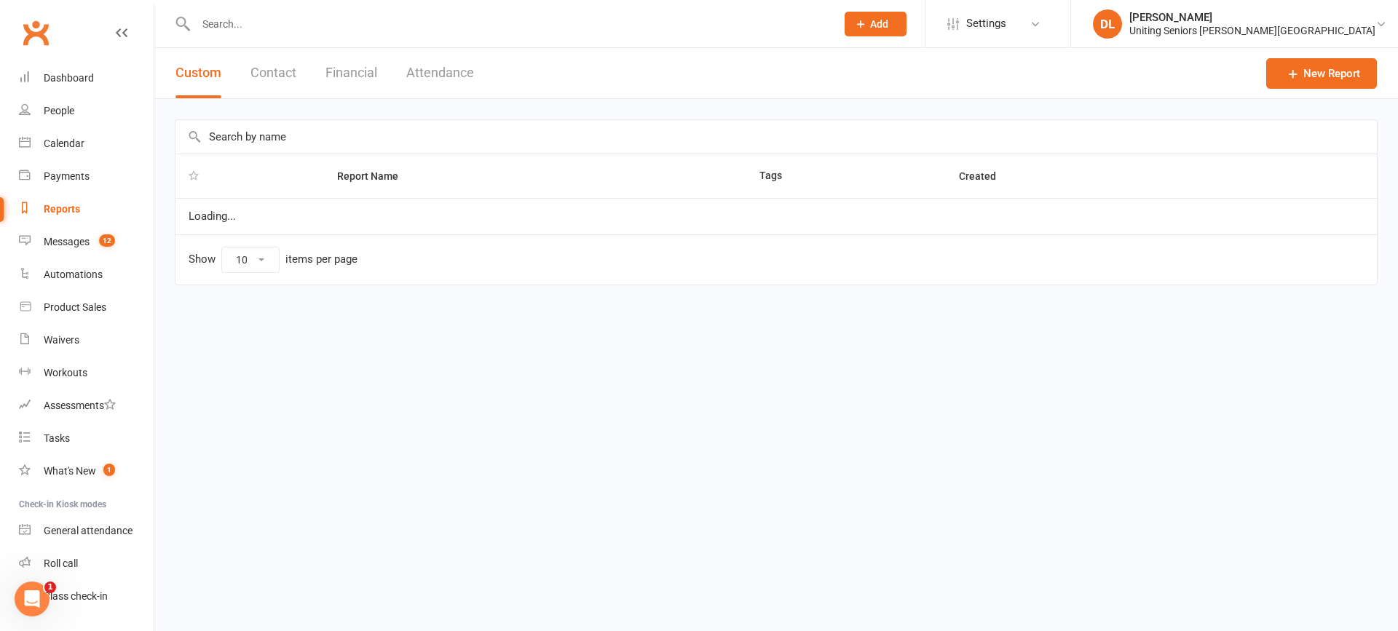
select select "50"
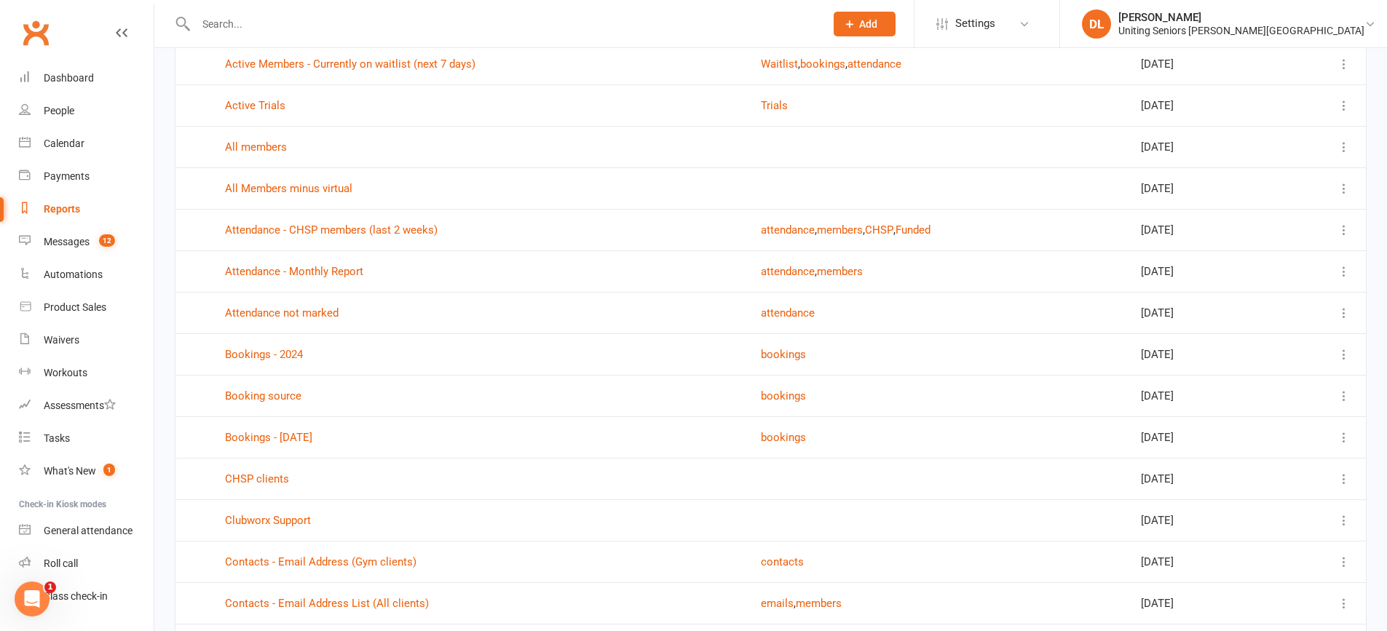
scroll to position [291, 0]
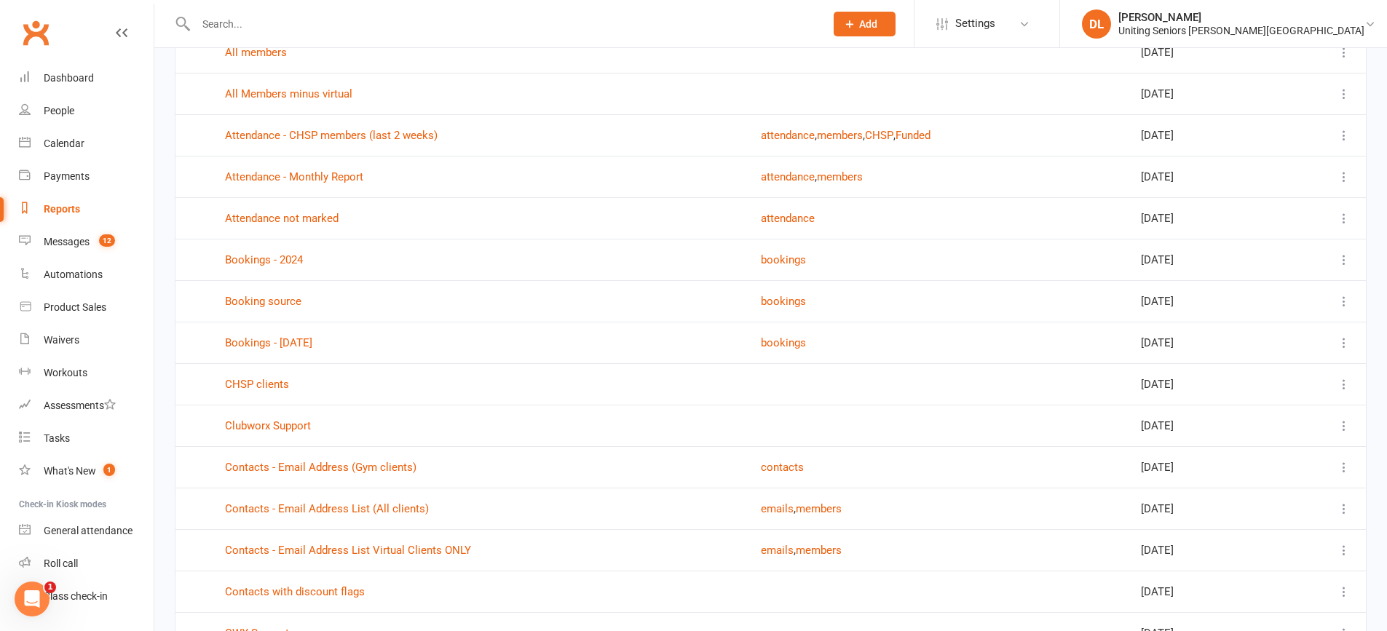
click at [321, 209] on td "Attendance not marked" at bounding box center [480, 217] width 536 height 41
click at [321, 215] on link "Attendance not marked" at bounding box center [282, 218] width 114 height 13
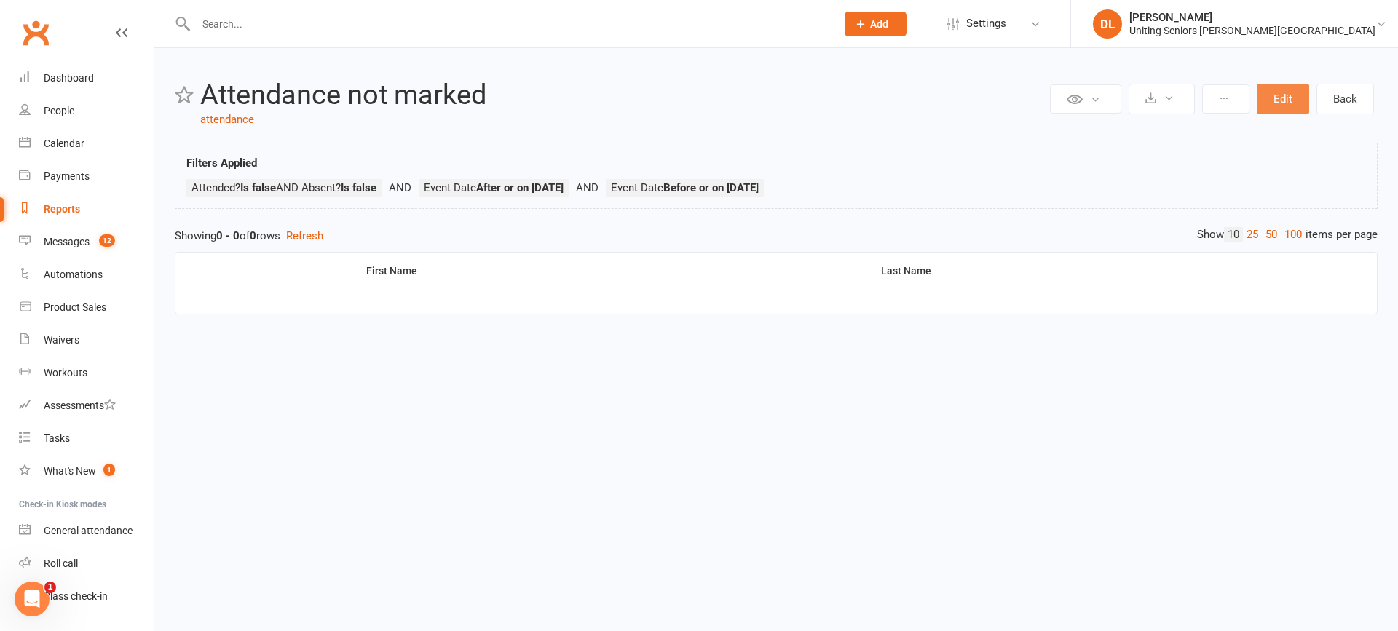
click at [1301, 98] on button "Edit" at bounding box center [1282, 99] width 52 height 31
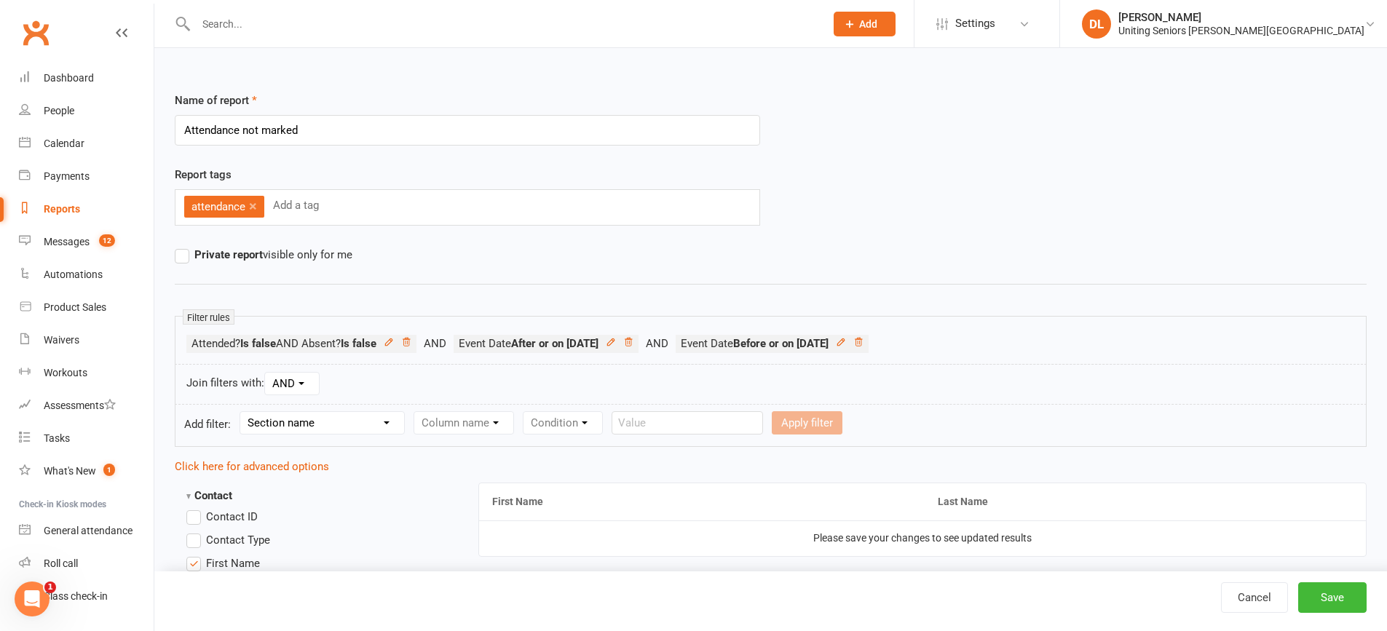
click at [355, 422] on select "Section name Contact Attendance Aggregate Payment Booking Waitlist Attendees Ca…" at bounding box center [322, 423] width 164 height 22
select select "3"
click at [242, 412] on select "Section name Contact Attendance Aggregate Payment Booking Waitlist Attendees Ca…" at bounding box center [322, 423] width 164 height 22
click at [505, 419] on select "Column name Event Name Event Type Event Date Event Day Event Month Event Starts…" at bounding box center [516, 423] width 205 height 22
select select "2"
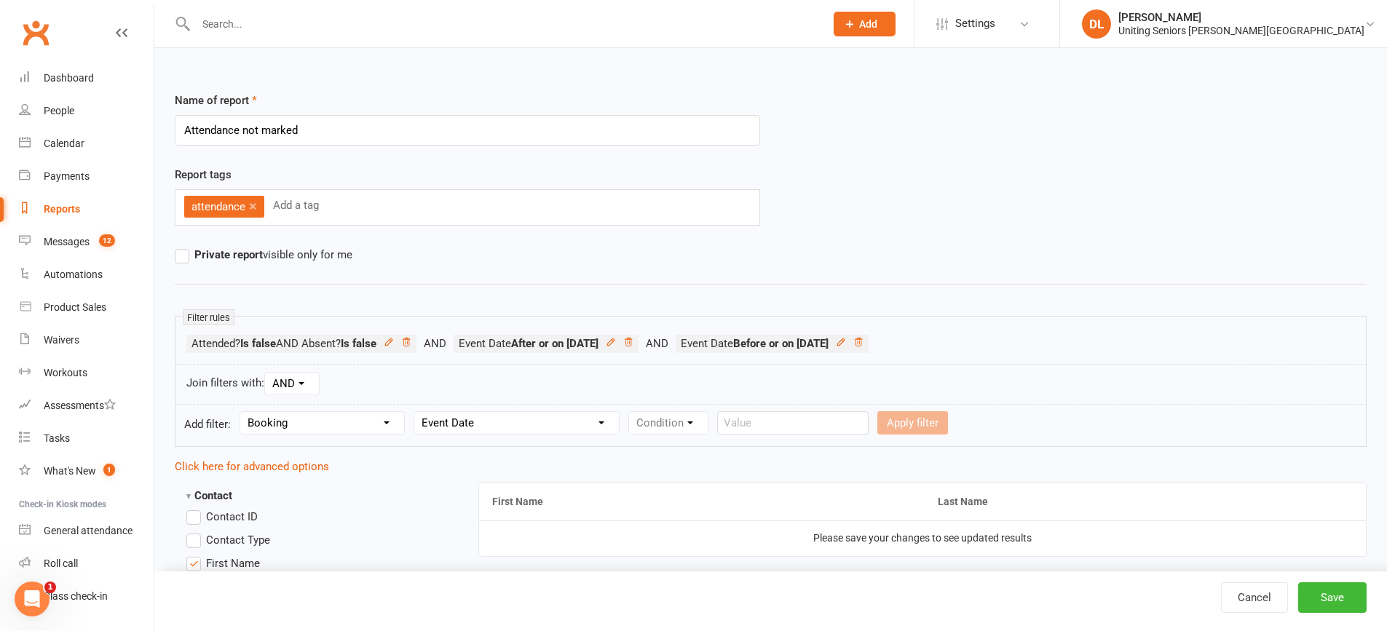
click at [415, 412] on select "Column name Event Name Event Type Event Date Event Day Event Month Event Starts…" at bounding box center [516, 423] width 205 height 22
click at [661, 422] on select "Condition Is Is not Before After Before or on After or on Is blank Is not blank" at bounding box center [675, 423] width 92 height 22
select select "5"
click at [629, 412] on select "Condition Is Is not Before After Before or on After or on Is blank Is not blank" at bounding box center [675, 423] width 92 height 22
click at [842, 408] on form "Add filter: Section name Contact Attendance Aggregate Payment Booking Waitlist …" at bounding box center [771, 425] width 1192 height 43
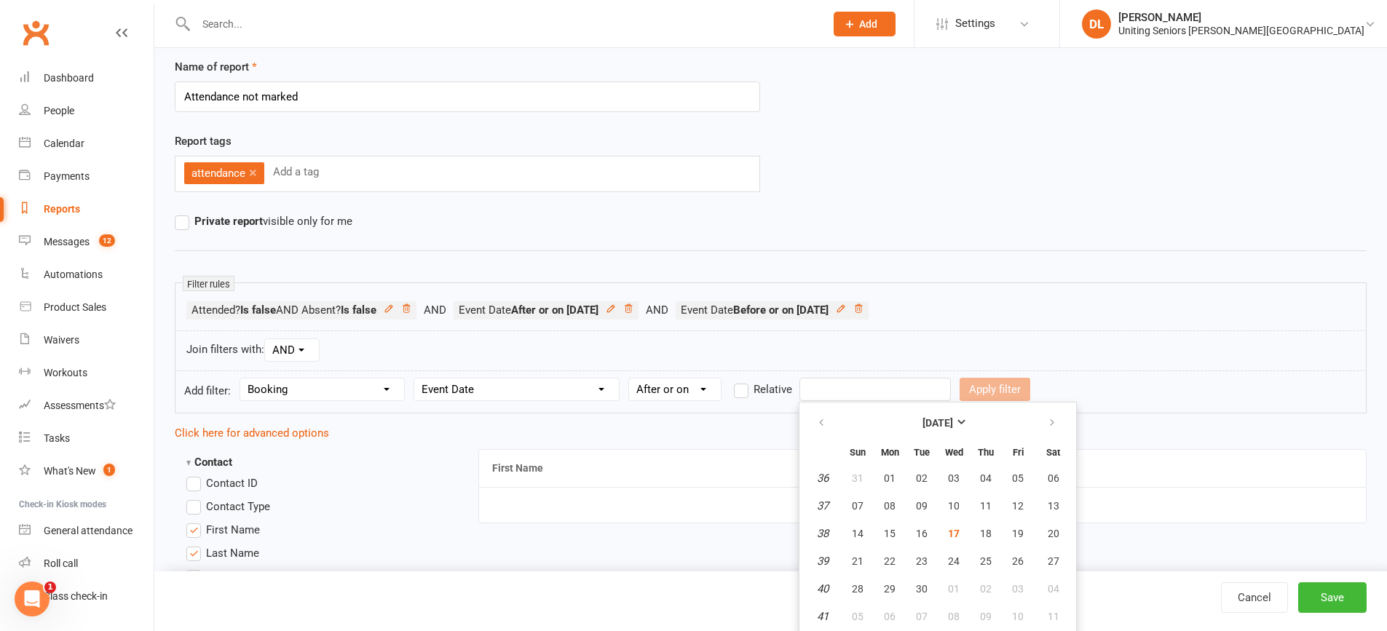
click at [873, 384] on input "text" at bounding box center [874, 389] width 151 height 23
click at [892, 476] on span "01" at bounding box center [890, 478] width 12 height 12
type input "[DATE]"
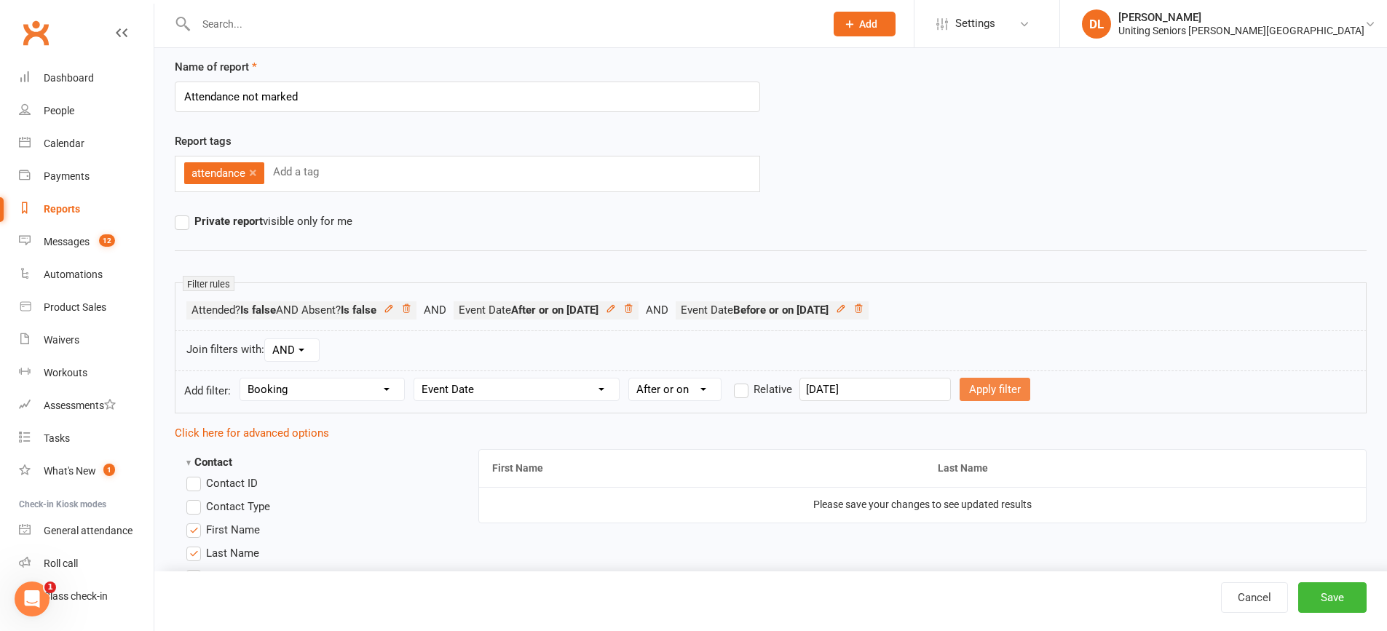
click at [969, 391] on button "Apply filter" at bounding box center [994, 389] width 71 height 23
select select
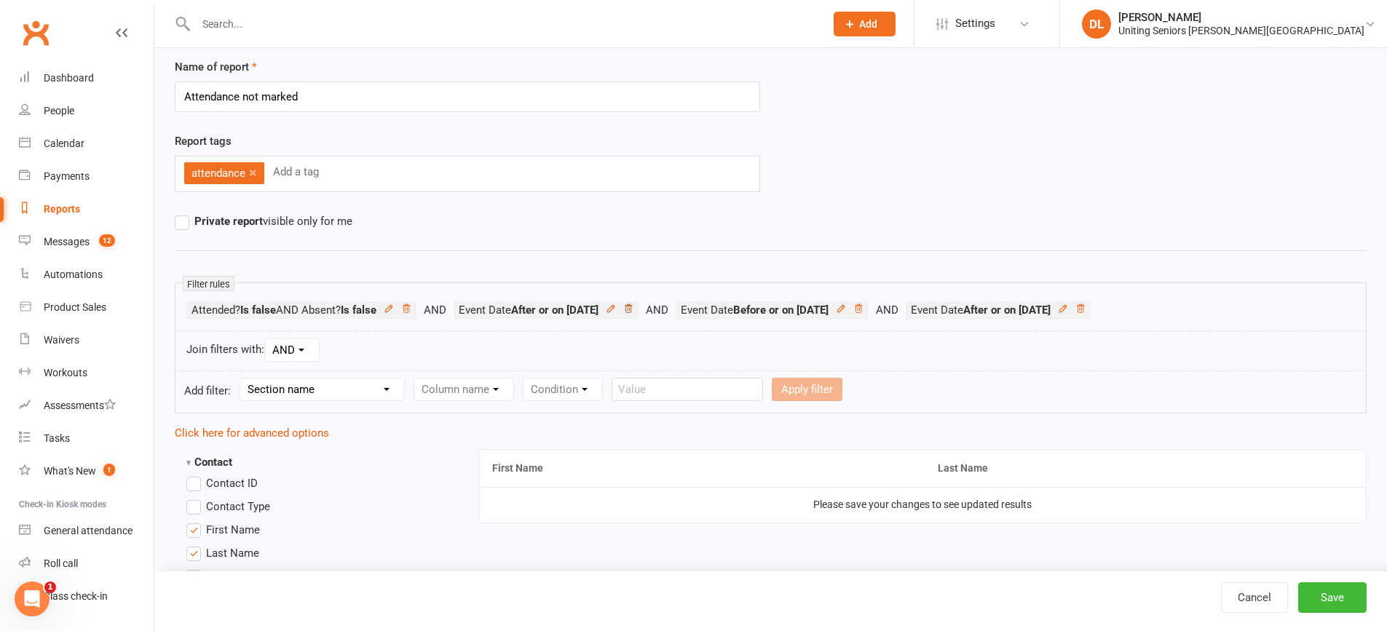
click at [633, 314] on link at bounding box center [628, 310] width 10 height 13
click at [641, 308] on icon at bounding box center [636, 309] width 10 height 10
click at [370, 390] on select "Section name Contact Attendance Aggregate Payment Booking Waitlist Attendees Ca…" at bounding box center [322, 389] width 164 height 22
select select "3"
click at [242, 378] on select "Section name Contact Attendance Aggregate Payment Booking Waitlist Attendees Ca…" at bounding box center [322, 389] width 164 height 22
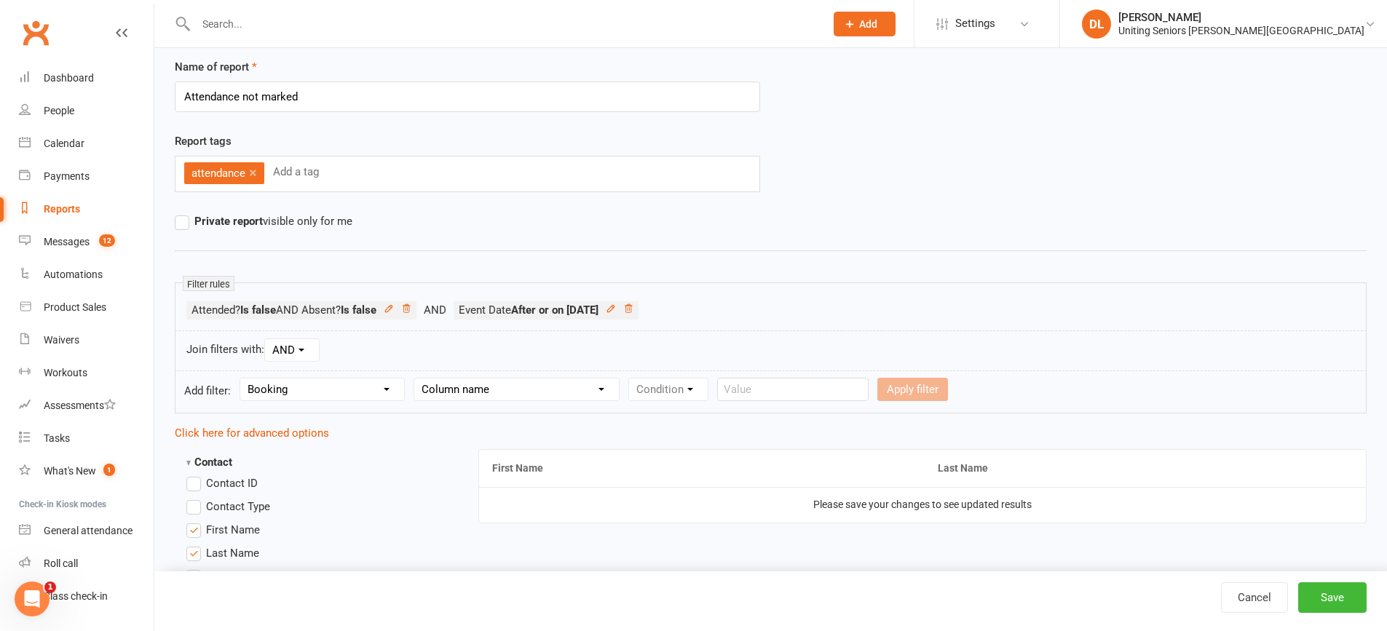
click at [483, 405] on form "Add filter: Section name Contact Attendance Aggregate Payment Booking Waitlist …" at bounding box center [771, 391] width 1192 height 43
click at [490, 396] on select "Column name Event Name Event Type Event Date Event Day Event Month Event Starts…" at bounding box center [516, 389] width 205 height 22
select select "2"
click at [415, 378] on select "Column name Event Name Event Type Event Date Event Day Event Month Event Starts…" at bounding box center [516, 389] width 205 height 22
click at [681, 392] on select "Condition Is Is not Before After Before or on After or on Is blank Is not blank" at bounding box center [675, 389] width 92 height 22
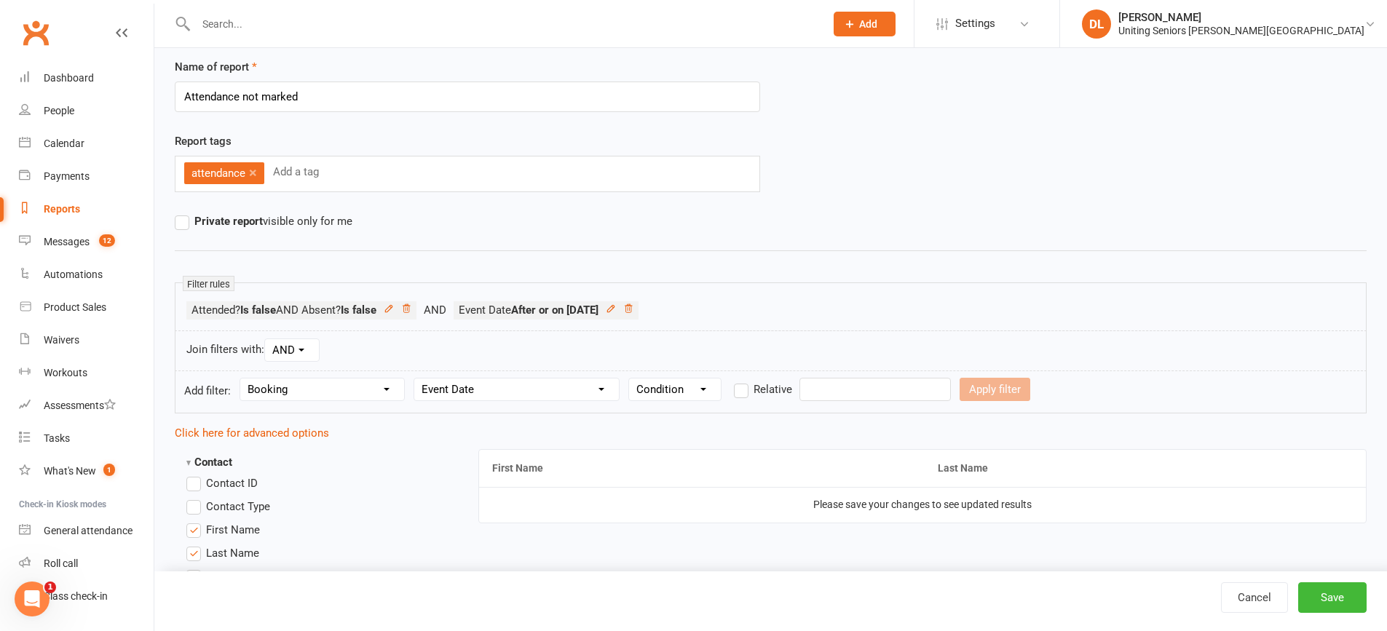
select select "4"
click at [629, 378] on select "Condition Is Is not Before After Before or on After or on Is blank Is not blank" at bounding box center [675, 389] width 92 height 22
click at [828, 387] on input "text" at bounding box center [874, 389] width 151 height 23
click at [927, 539] on button "16" at bounding box center [921, 533] width 31 height 26
type input "16 Sep 2025"
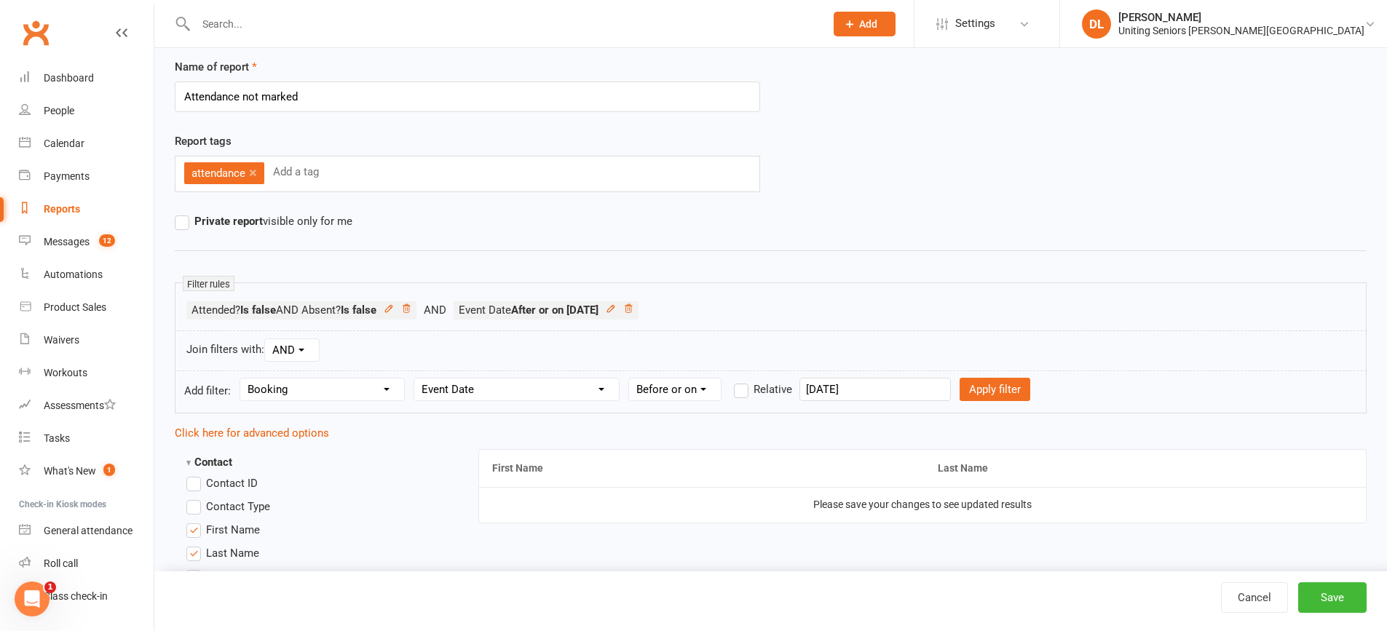
click at [969, 374] on form "Add filter: Section name Contact Attendance Aggregate Payment Booking Waitlist …" at bounding box center [771, 391] width 1192 height 43
click at [969, 376] on form "Add filter: Section name Contact Attendance Aggregate Payment Booking Waitlist …" at bounding box center [771, 391] width 1192 height 43
click at [988, 387] on button "Apply filter" at bounding box center [994, 389] width 71 height 23
select select
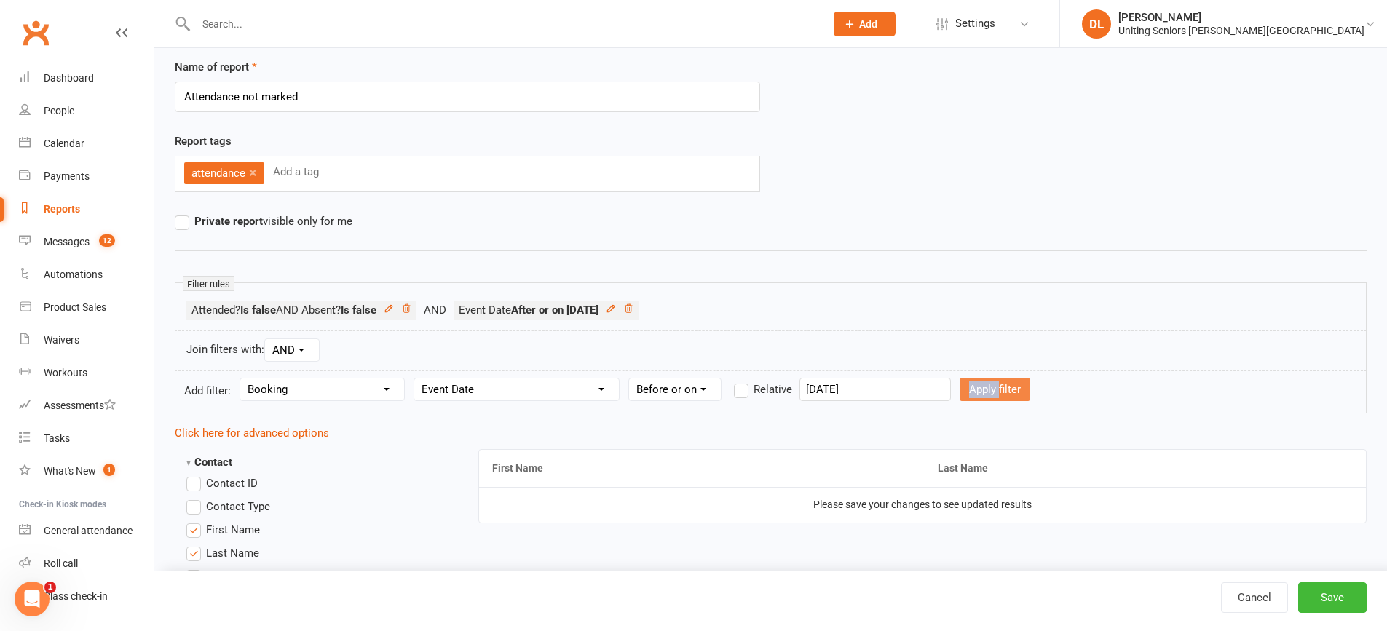
select select
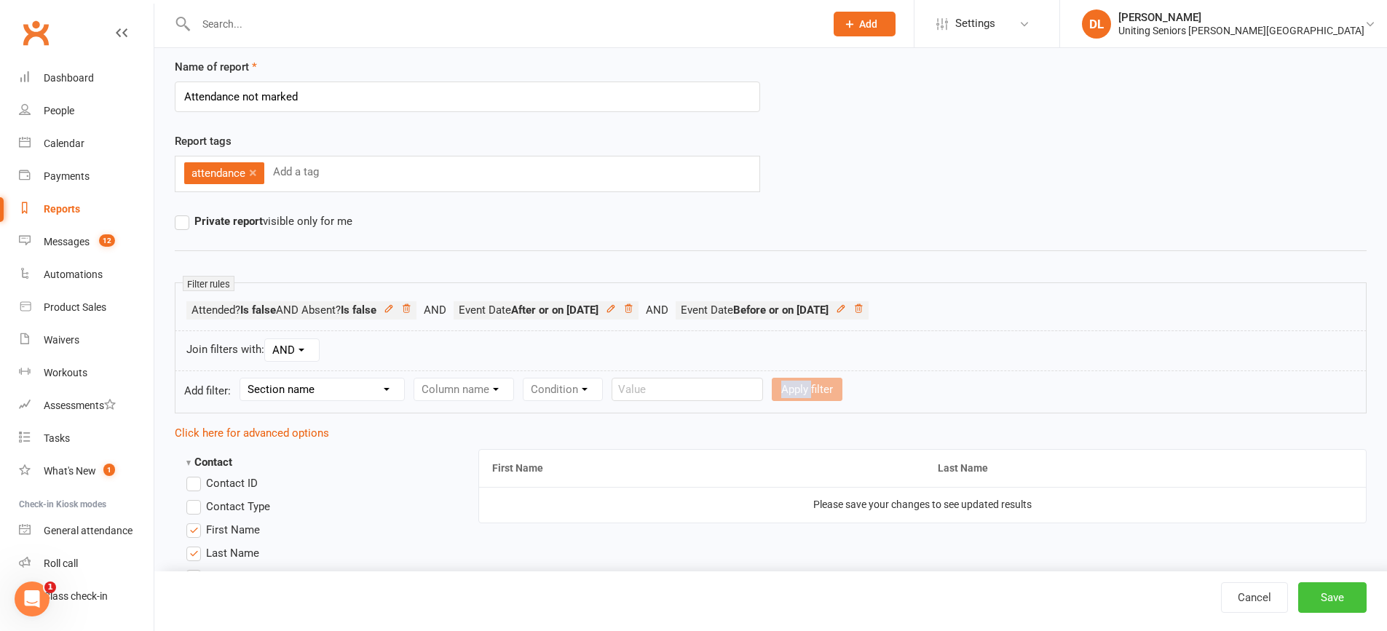
click at [1333, 609] on button "Save" at bounding box center [1332, 597] width 68 height 31
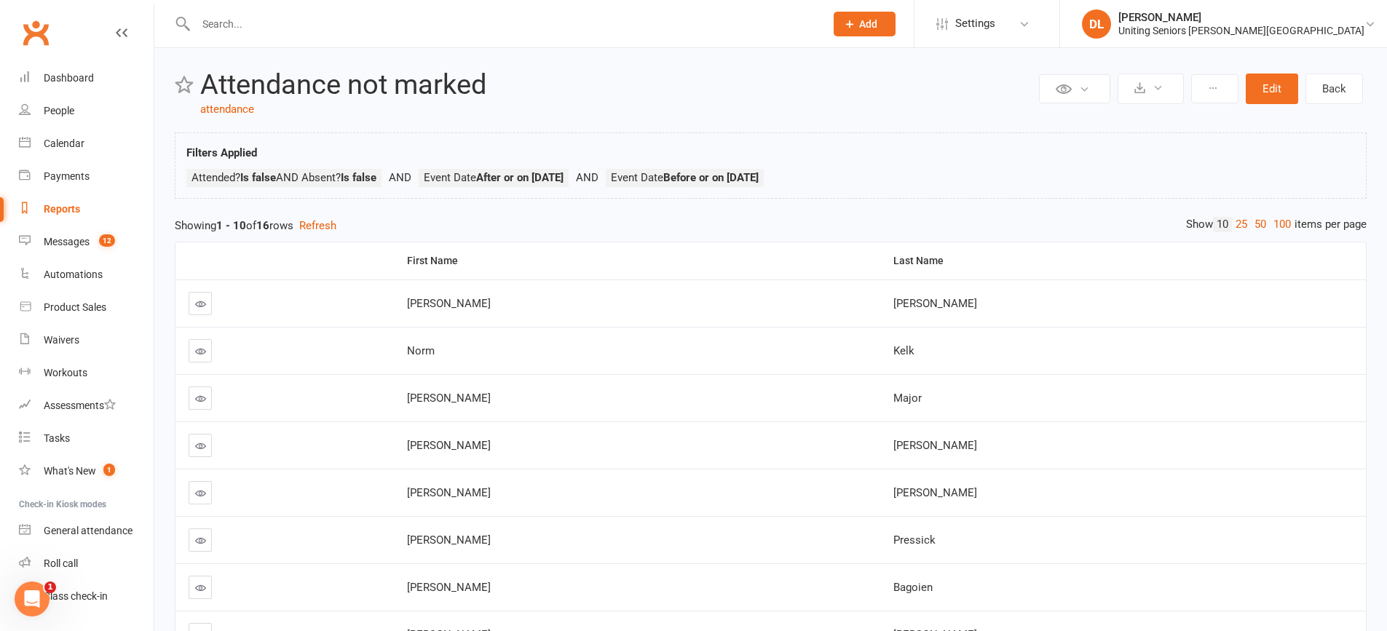
scroll to position [17, 0]
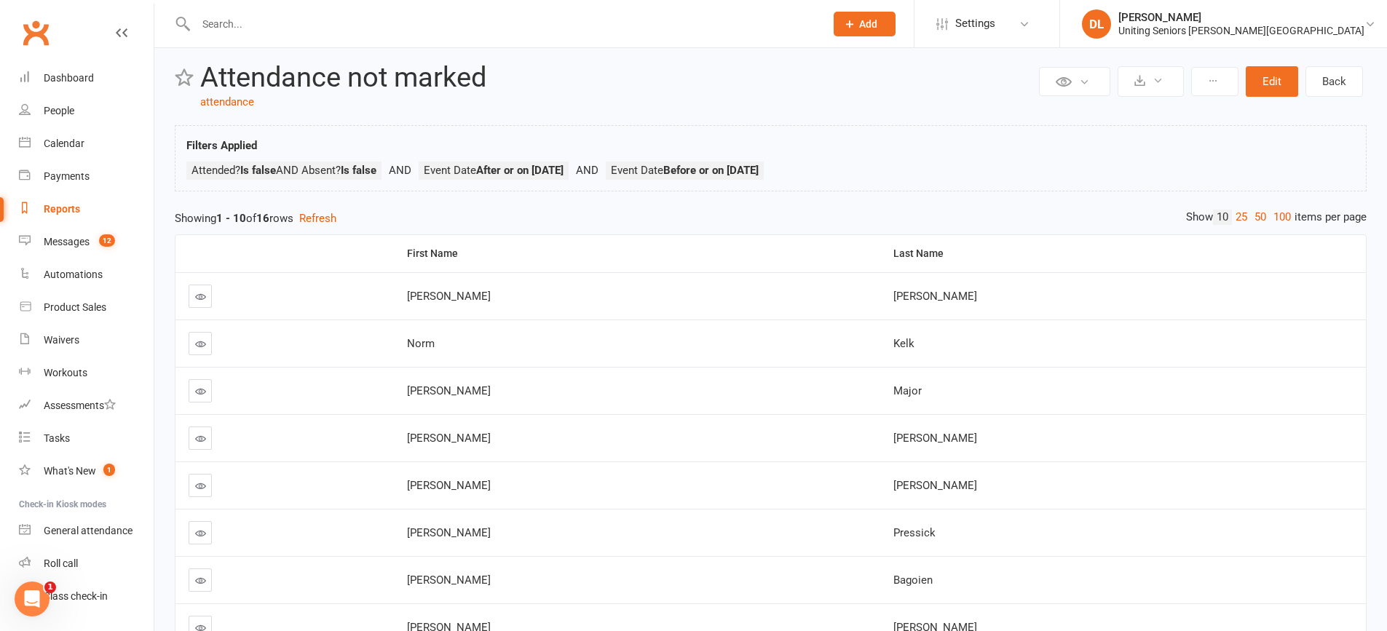
click at [204, 298] on icon at bounding box center [200, 296] width 11 height 11
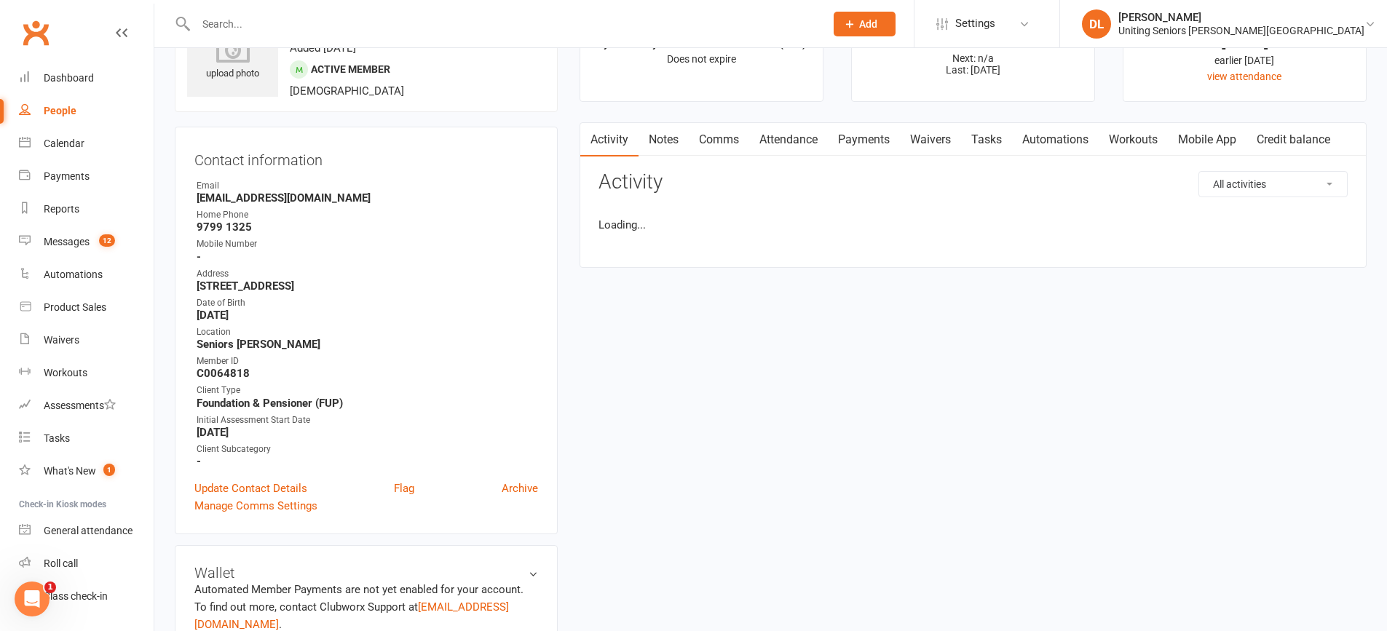
scroll to position [146, 0]
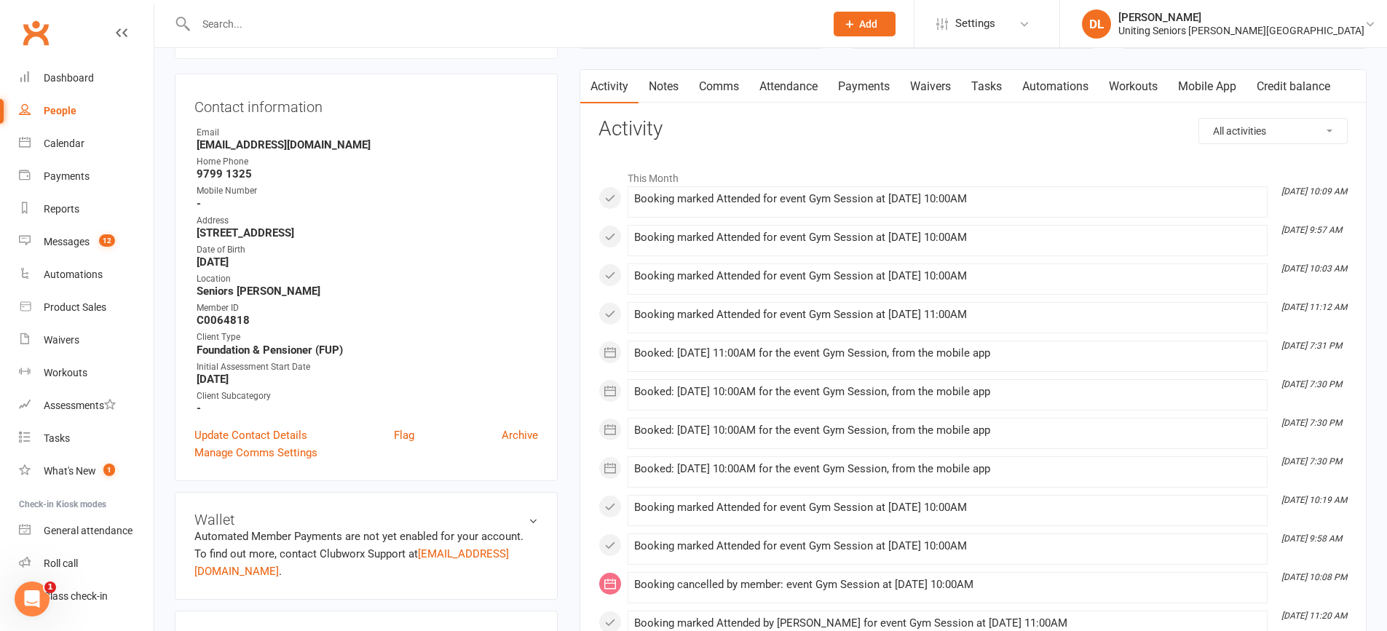
click at [773, 79] on link "Attendance" at bounding box center [788, 86] width 79 height 33
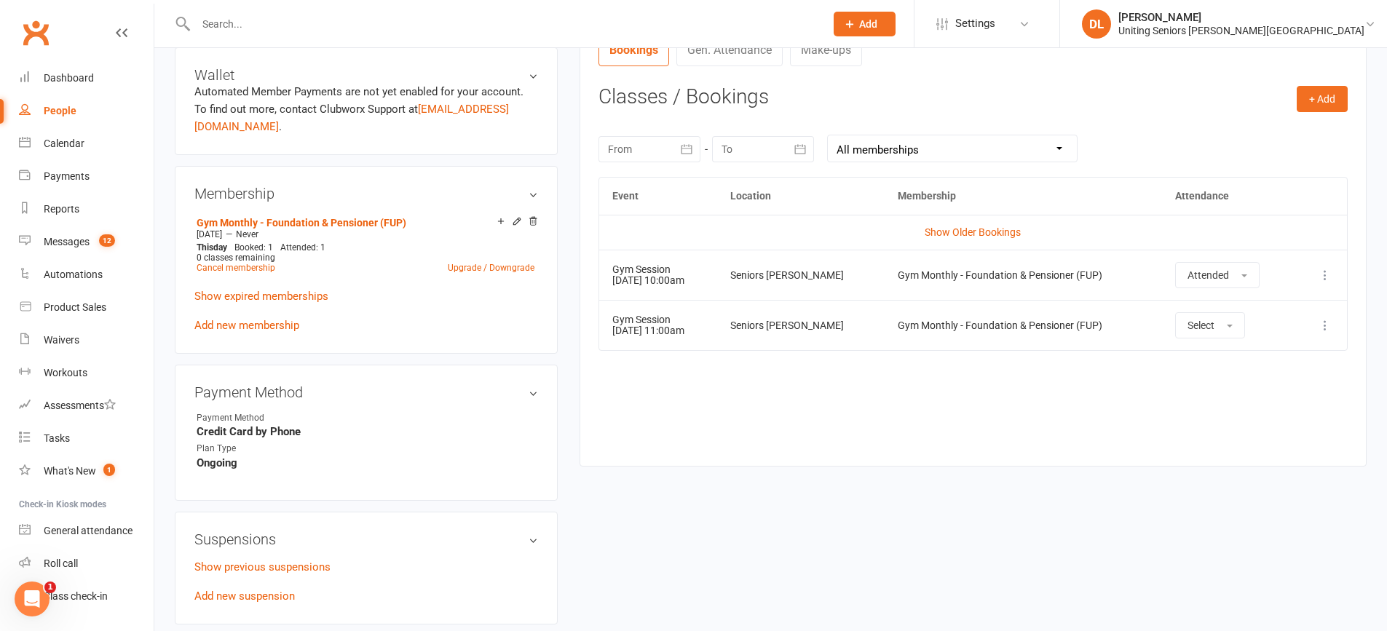
scroll to position [510, 0]
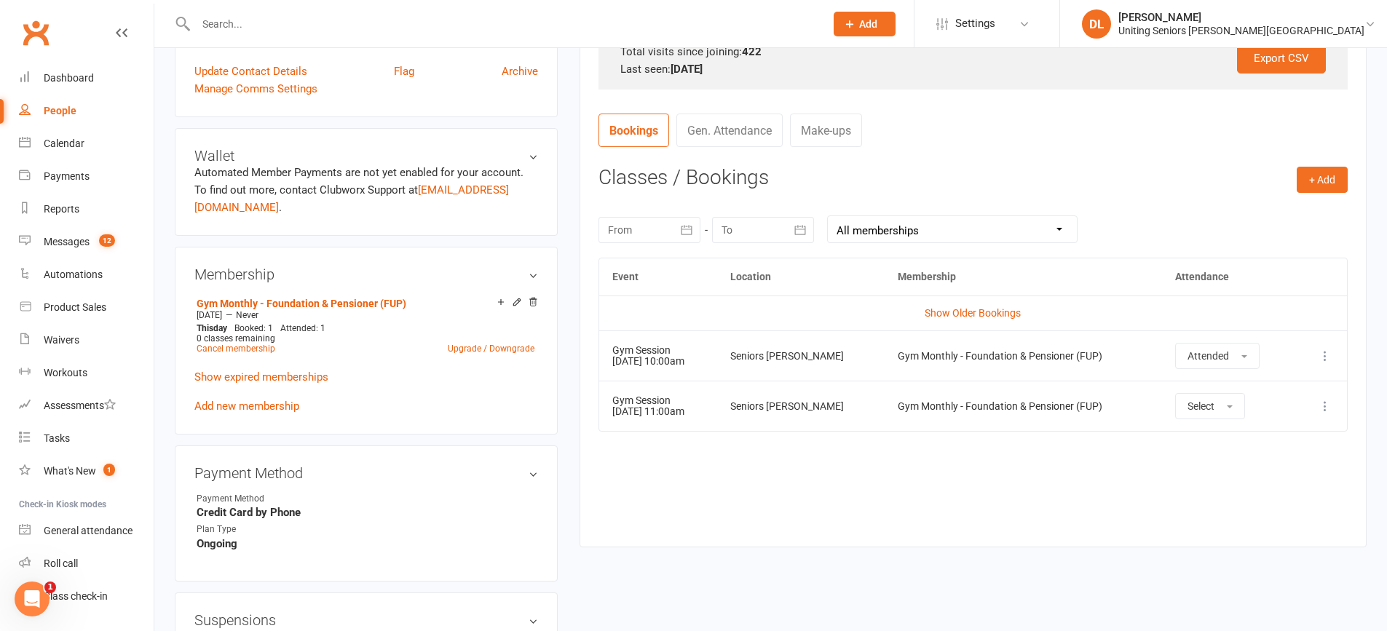
click at [659, 228] on div at bounding box center [649, 230] width 102 height 26
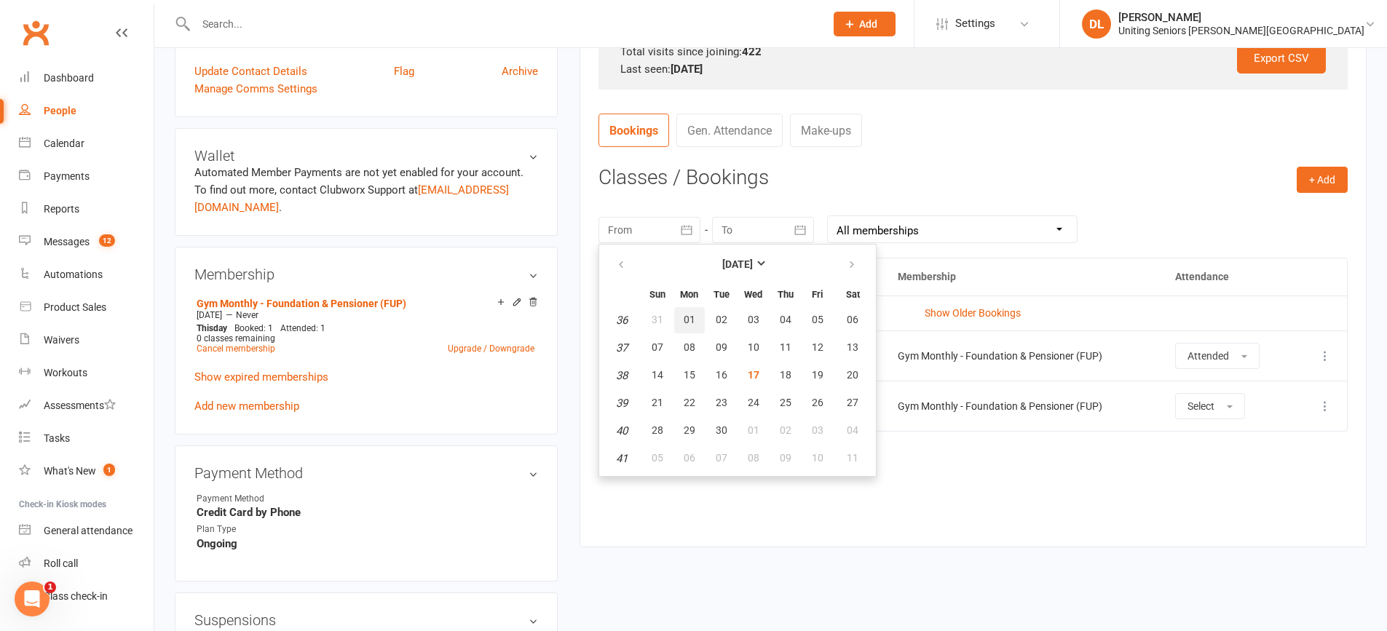
click at [689, 315] on span "01" at bounding box center [689, 320] width 12 height 12
type input "[DATE]"
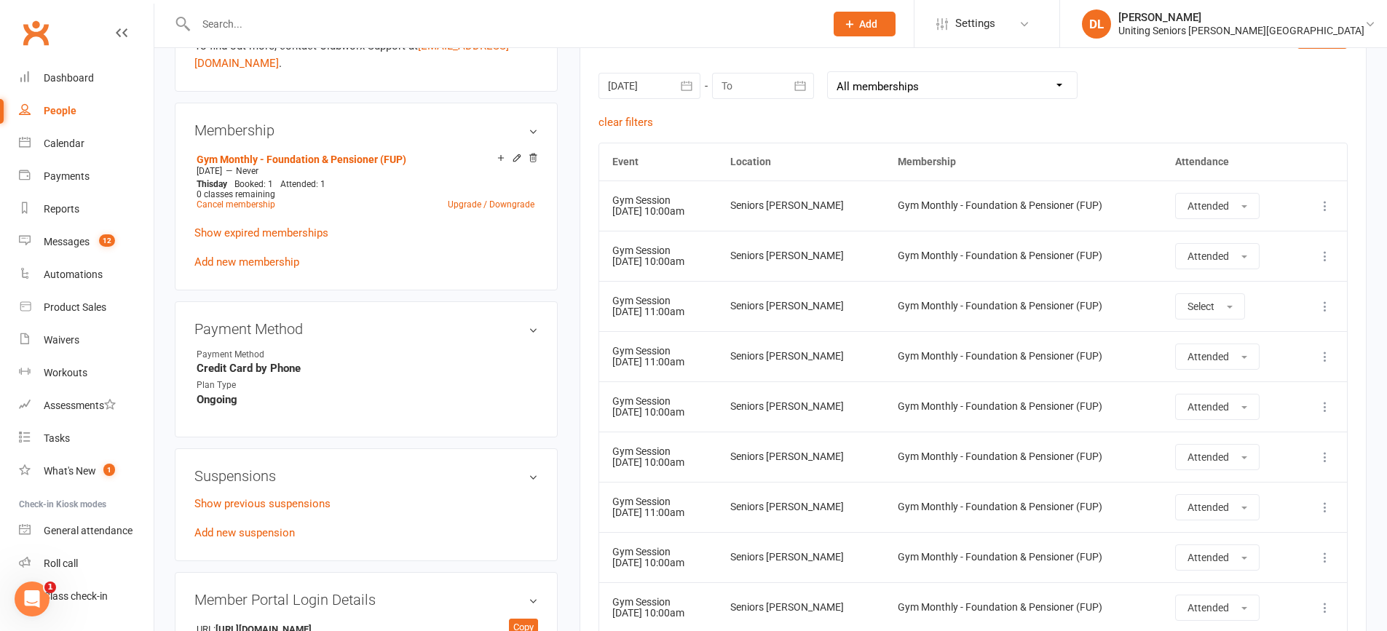
scroll to position [655, 0]
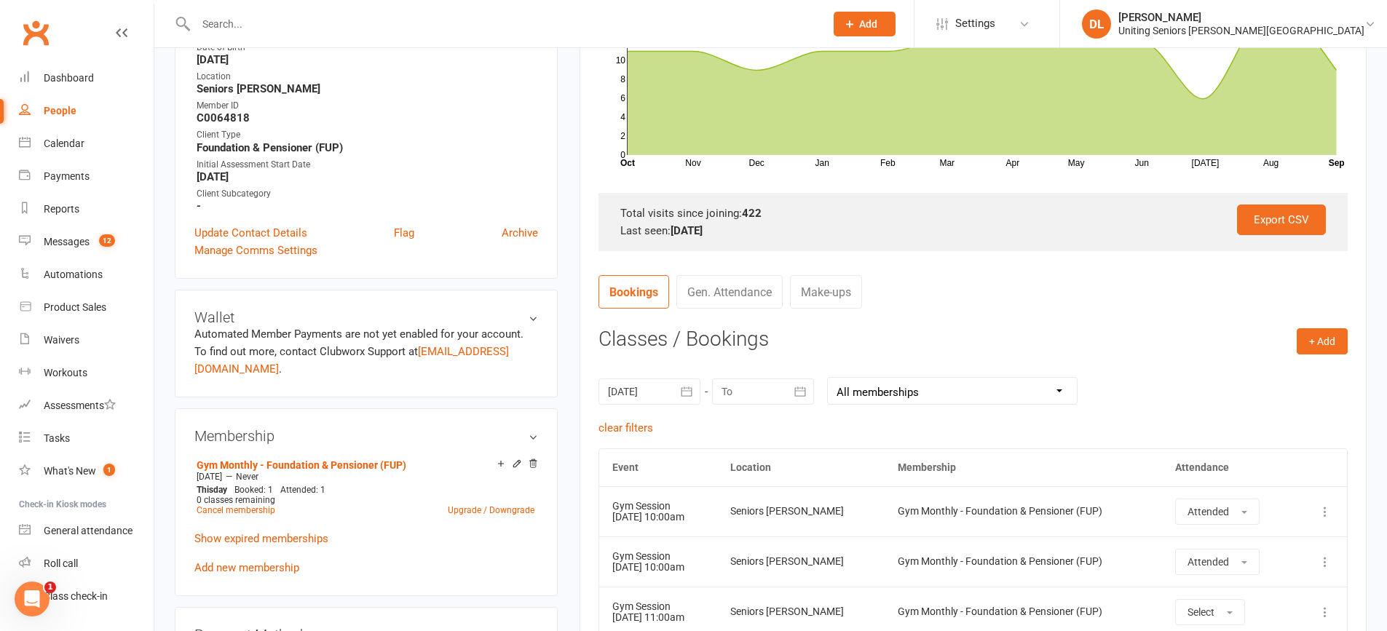
scroll to position [582, 0]
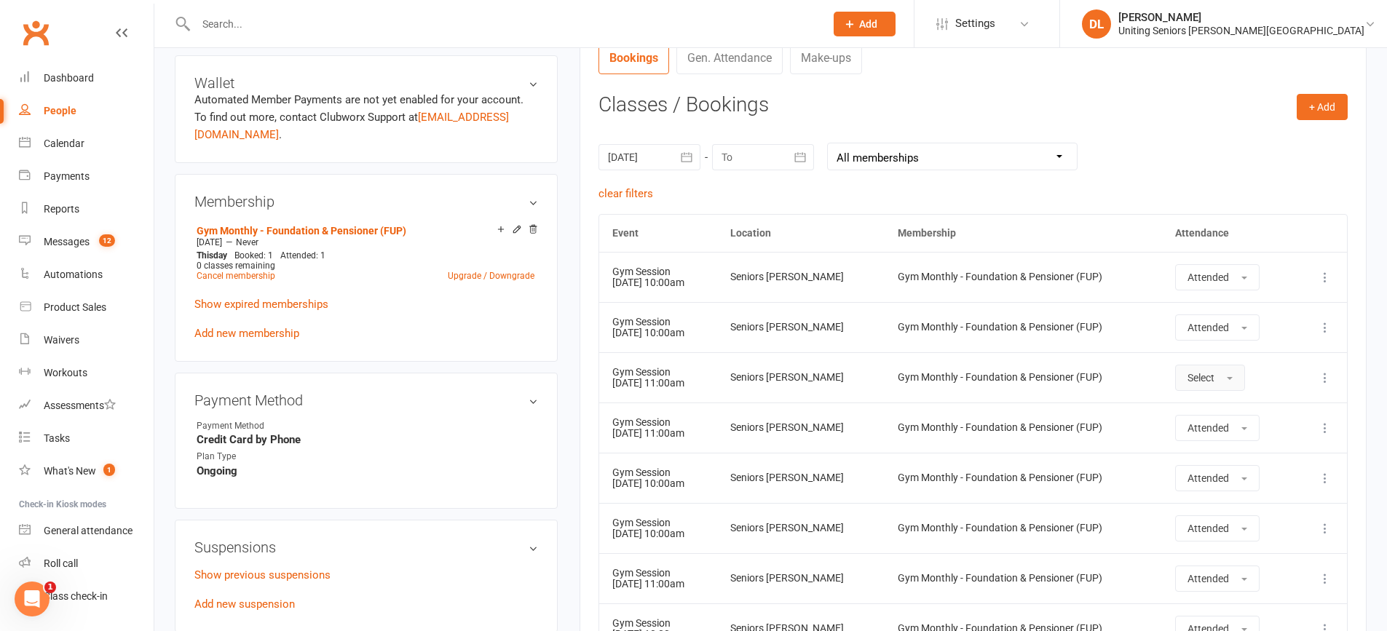
click at [1210, 372] on span "Select" at bounding box center [1200, 378] width 27 height 12
click at [1229, 437] on link "Absent" at bounding box center [1248, 439] width 144 height 29
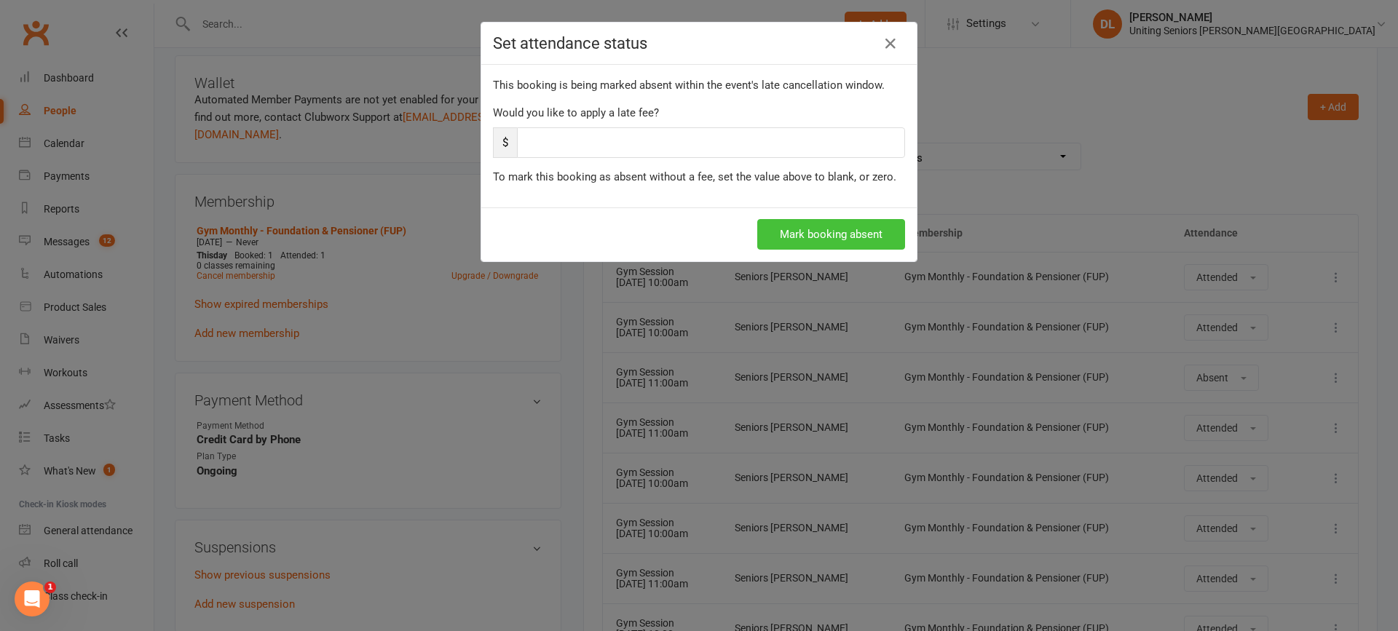
click at [847, 245] on button "Mark booking absent" at bounding box center [831, 234] width 148 height 31
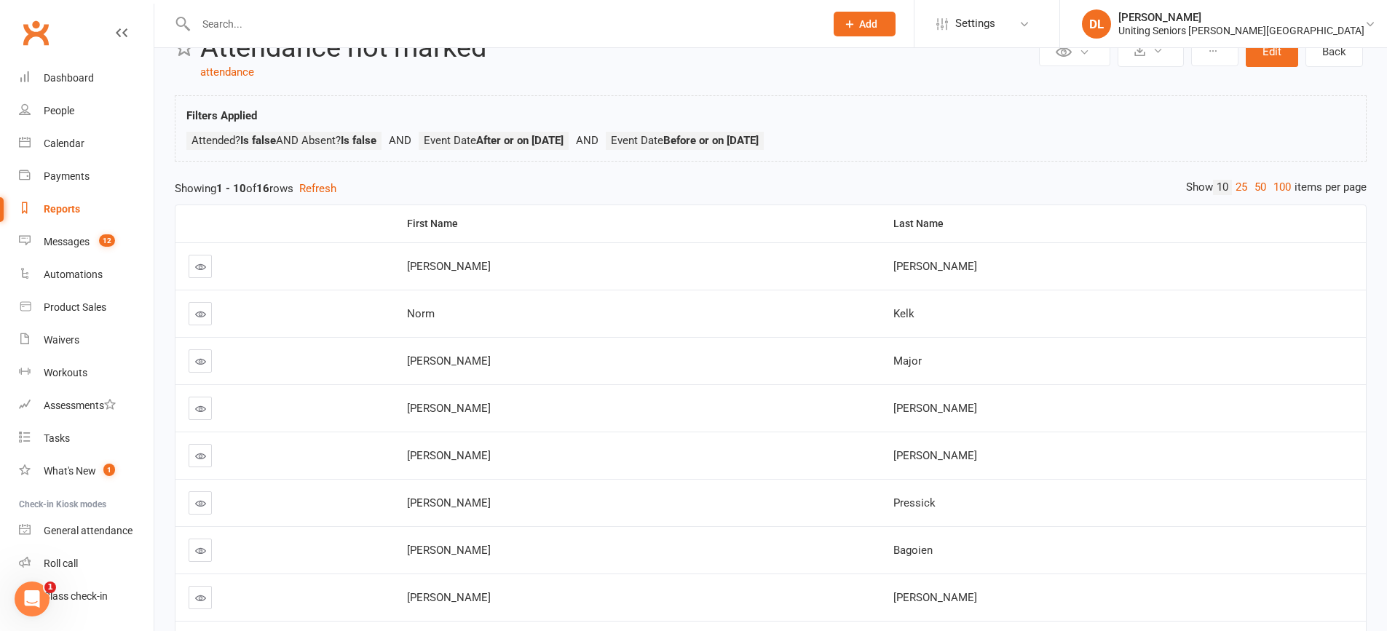
scroll to position [73, 0]
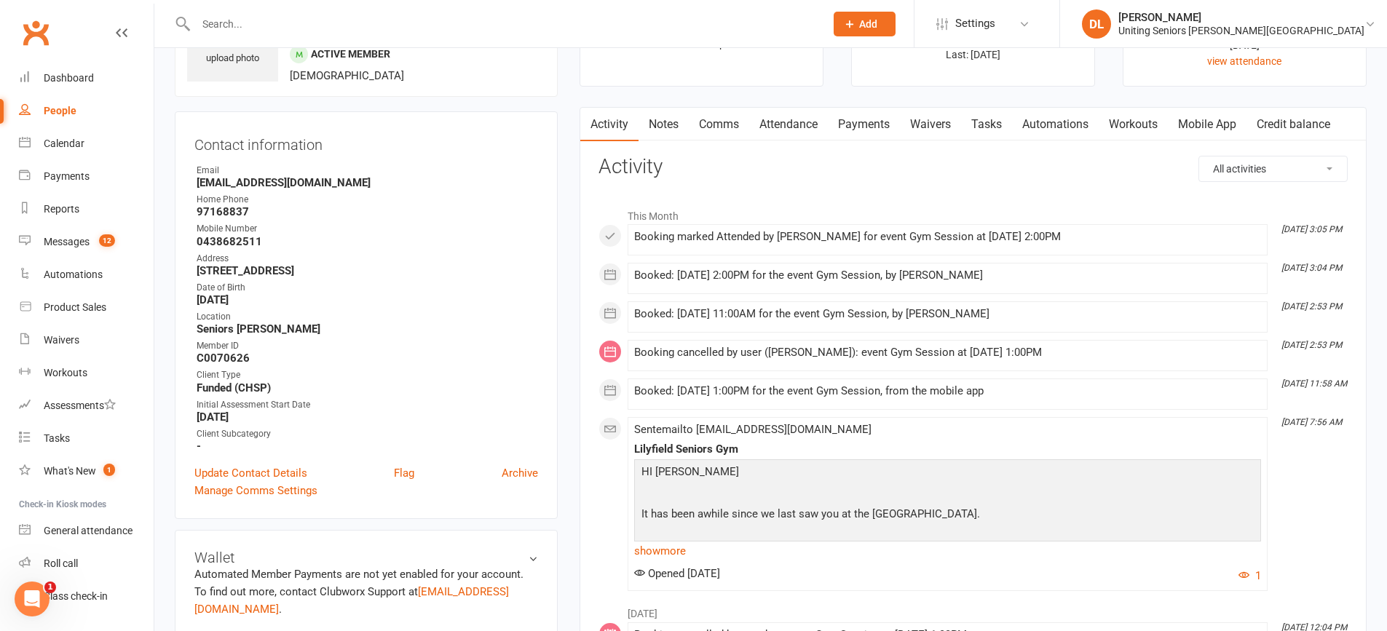
scroll to position [73, 0]
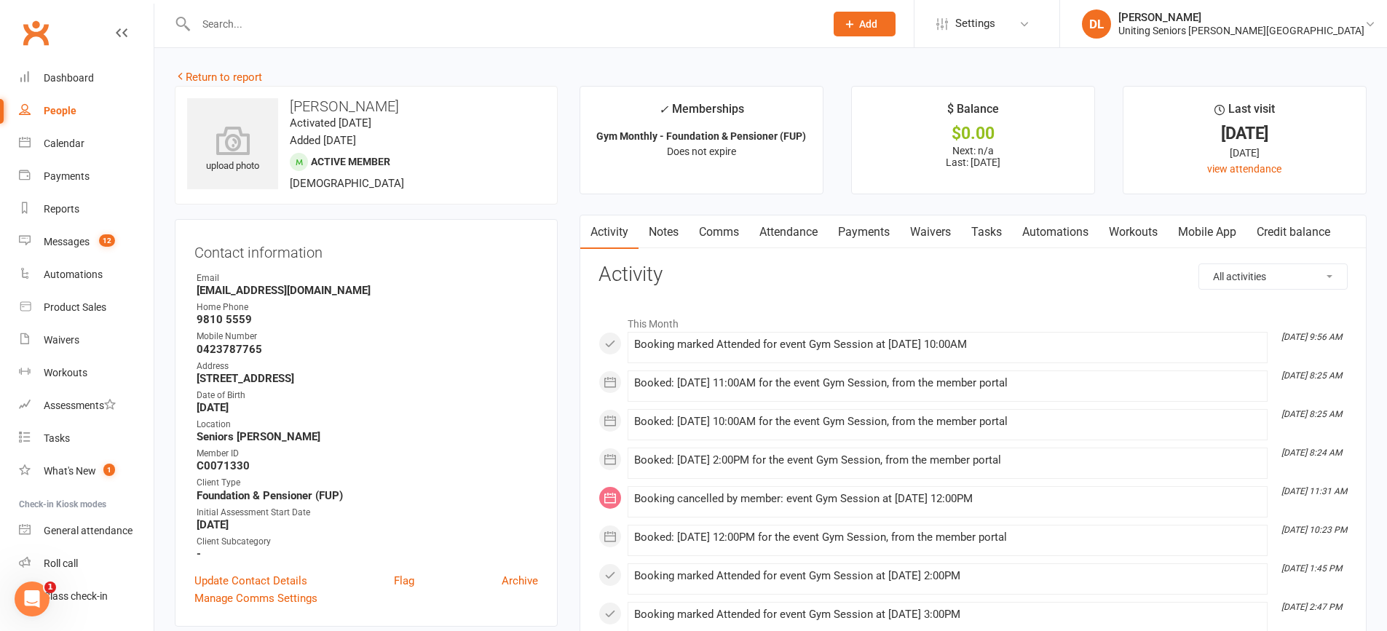
click at [809, 242] on link "Attendance" at bounding box center [788, 231] width 79 height 33
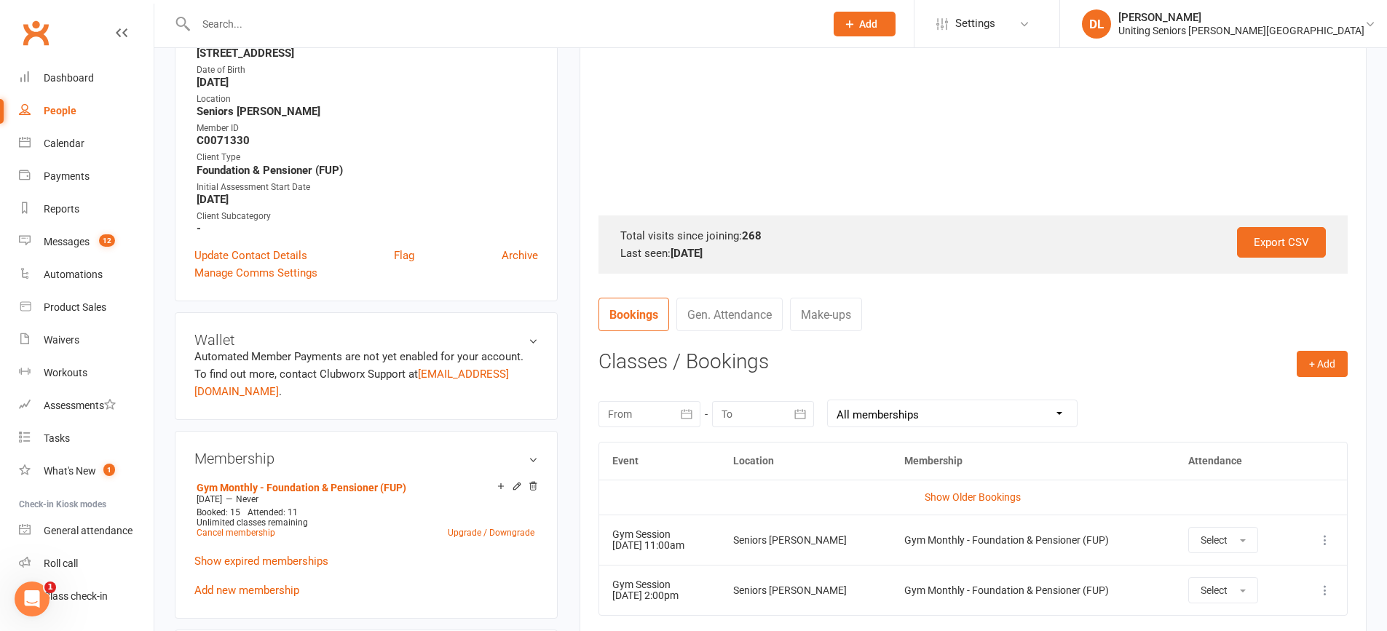
scroll to position [364, 0]
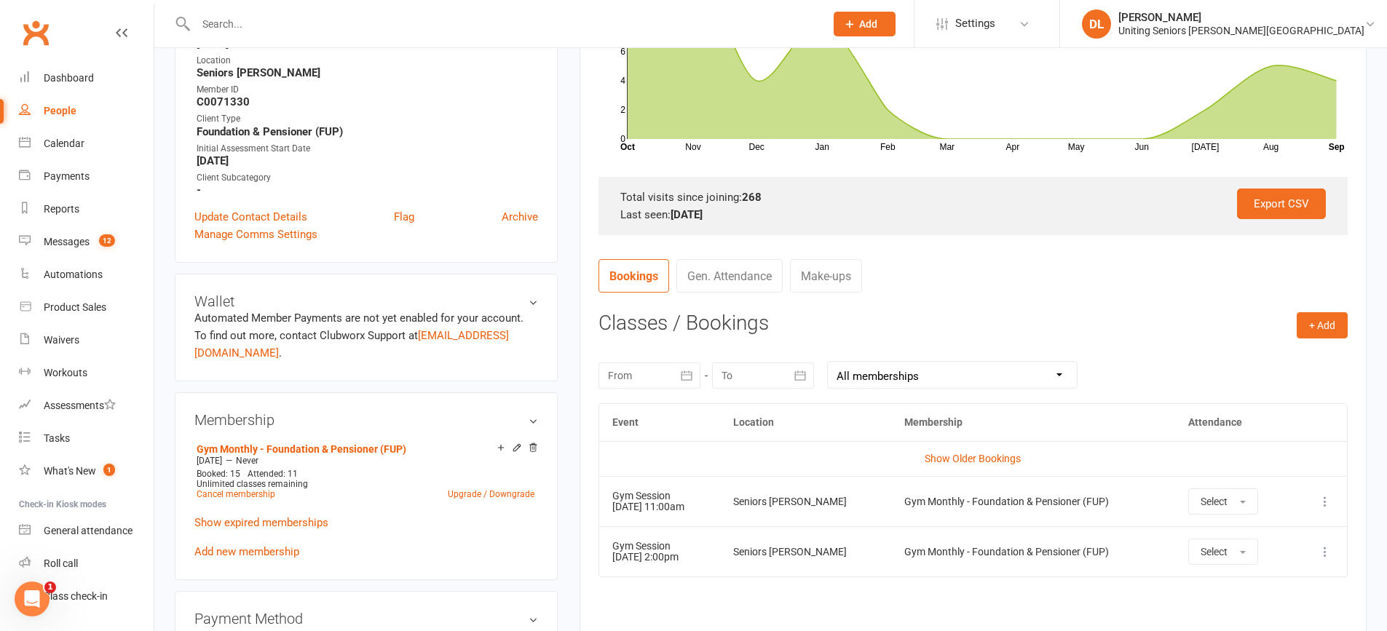
click at [638, 381] on div at bounding box center [649, 375] width 102 height 26
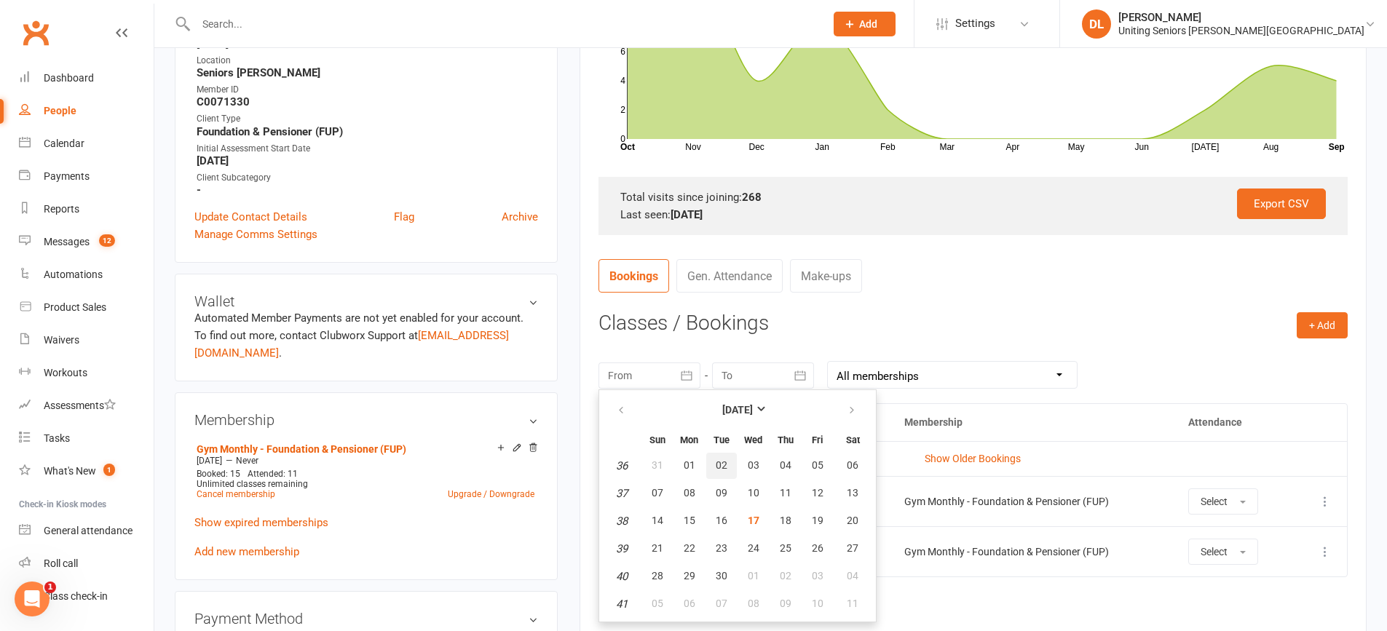
click at [713, 469] on button "02" at bounding box center [721, 466] width 31 height 26
type input "02 Sep 2025"
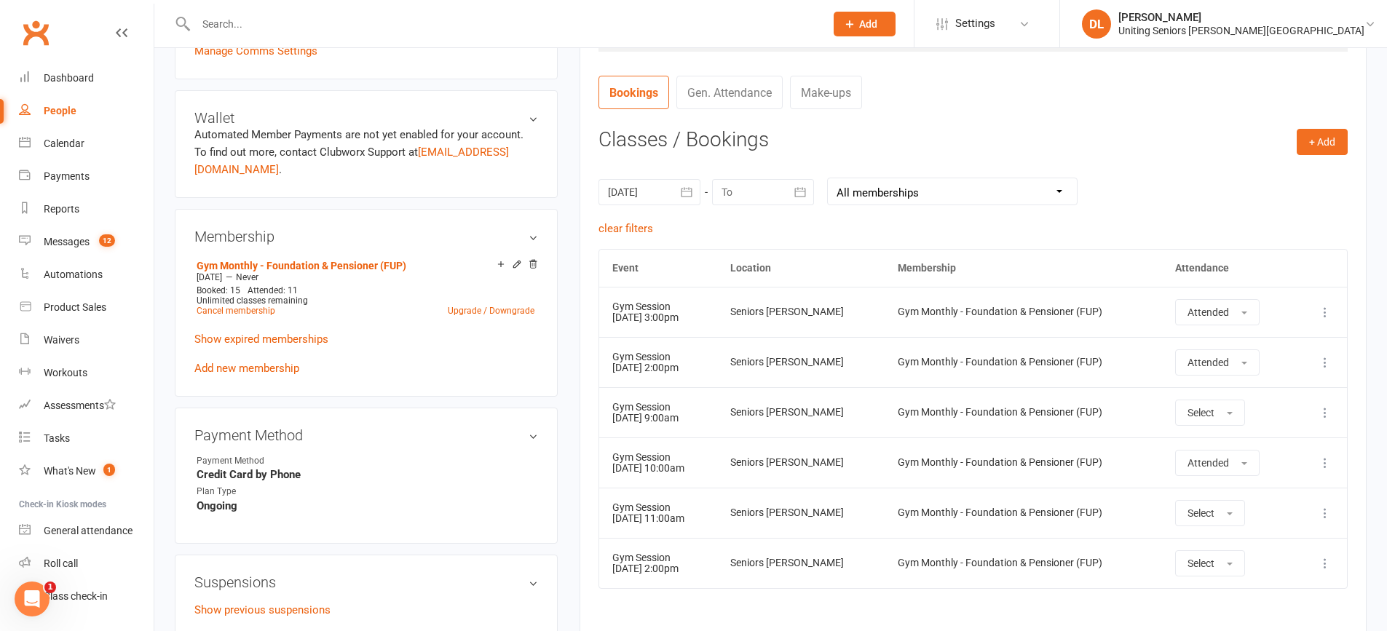
scroll to position [655, 0]
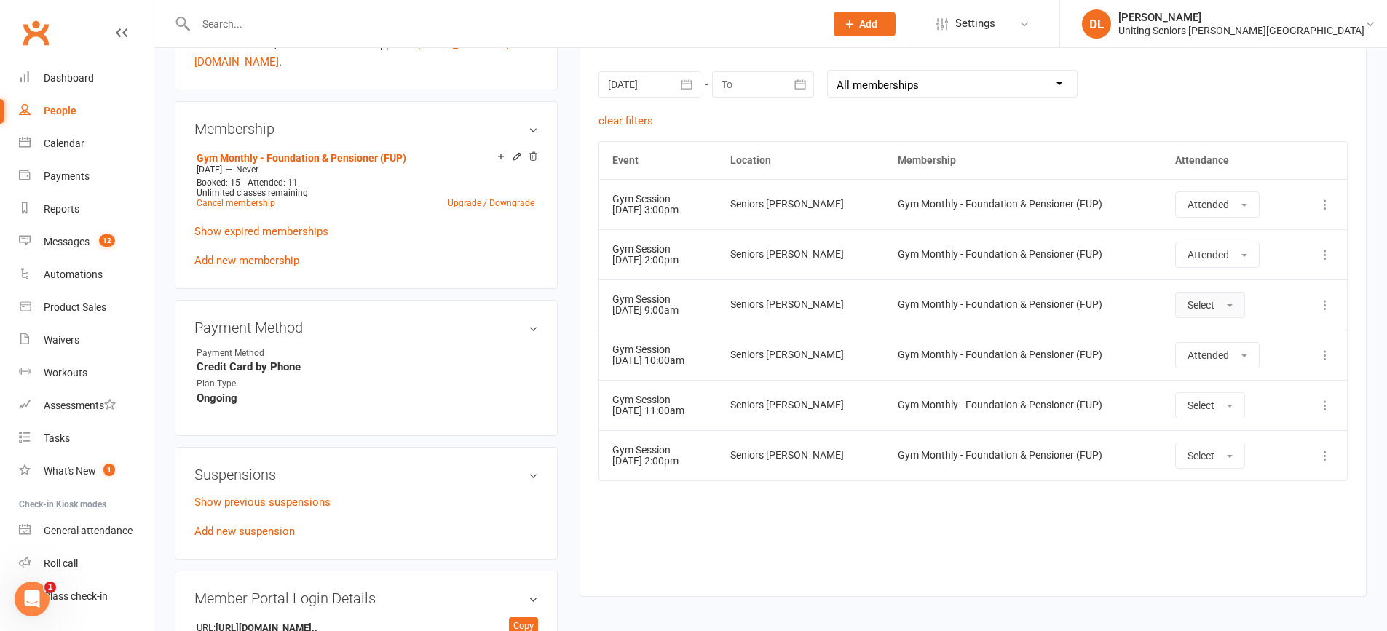
click at [1208, 309] on span "Select" at bounding box center [1200, 305] width 27 height 12
click at [1245, 336] on link "Attended" at bounding box center [1248, 337] width 144 height 29
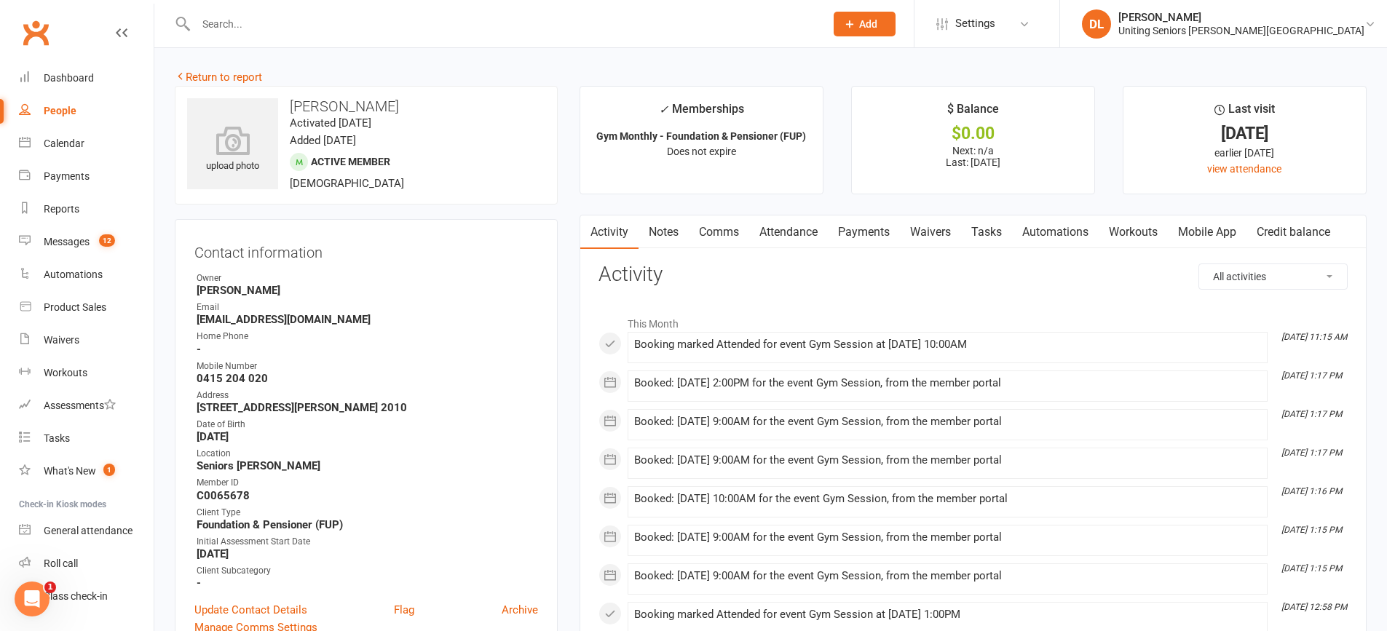
click at [799, 237] on link "Attendance" at bounding box center [788, 231] width 79 height 33
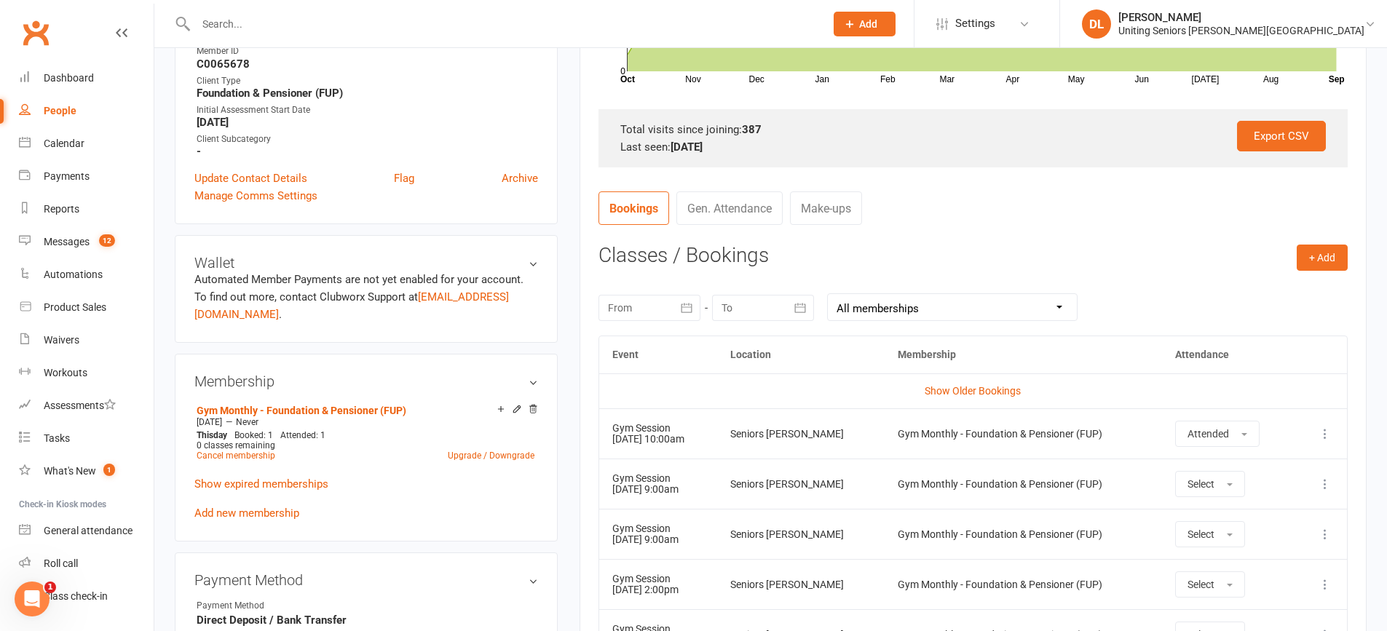
scroll to position [582, 0]
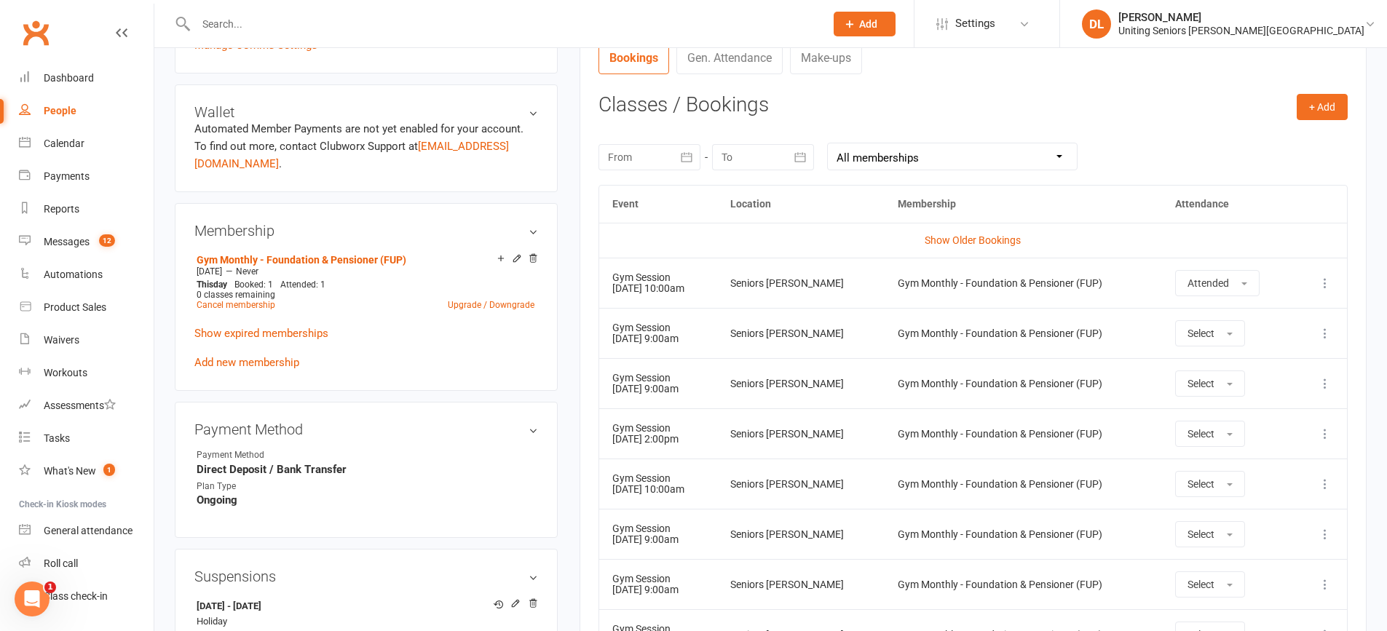
click at [671, 165] on div at bounding box center [649, 157] width 102 height 26
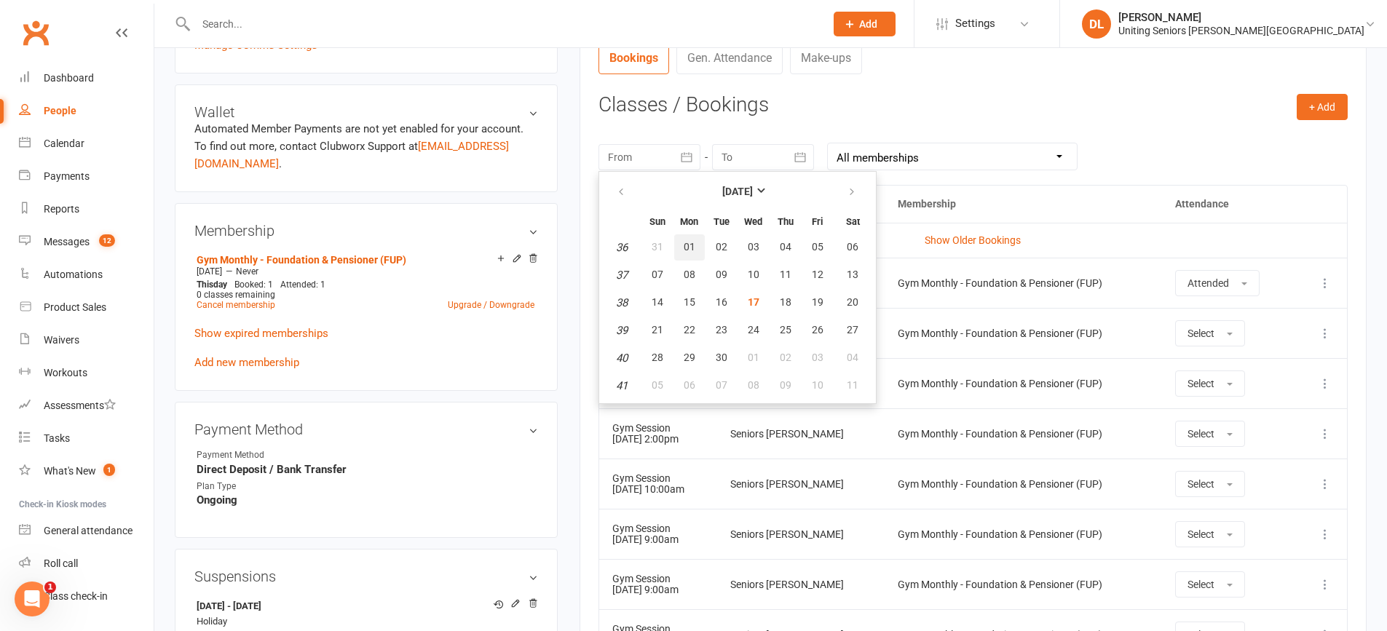
click at [692, 243] on span "01" at bounding box center [689, 247] width 12 height 12
type input "01 Sep 2025"
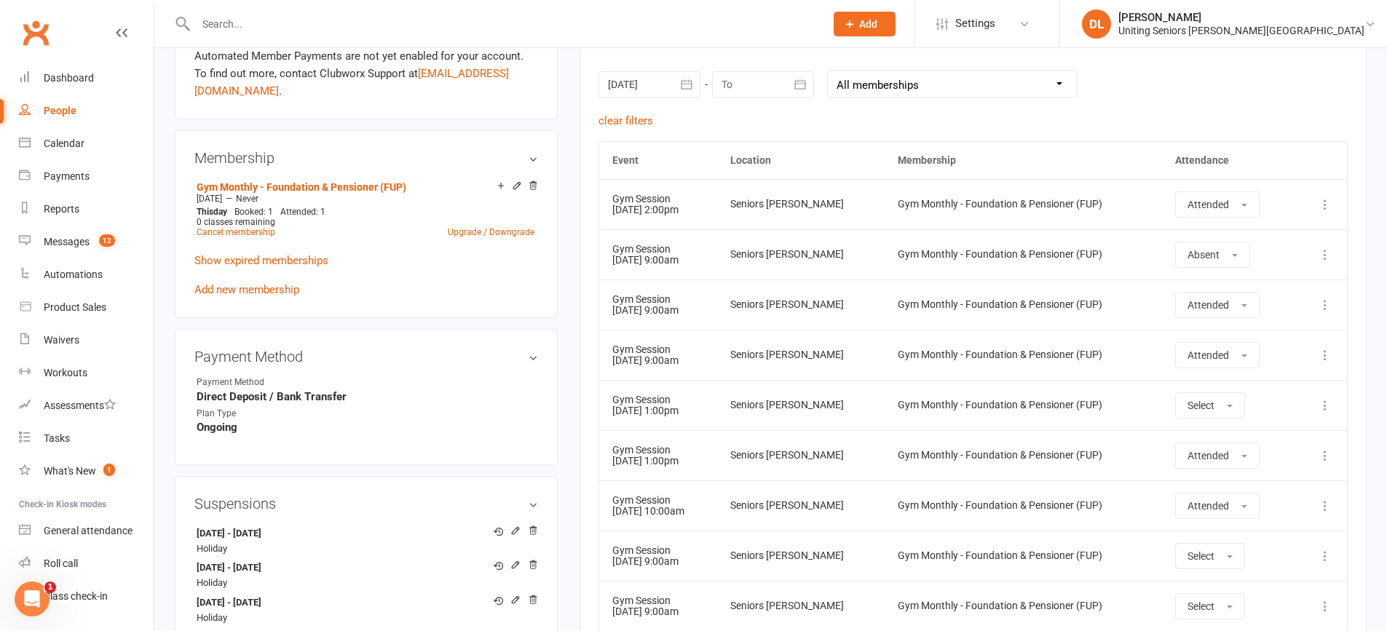
scroll to position [801, 0]
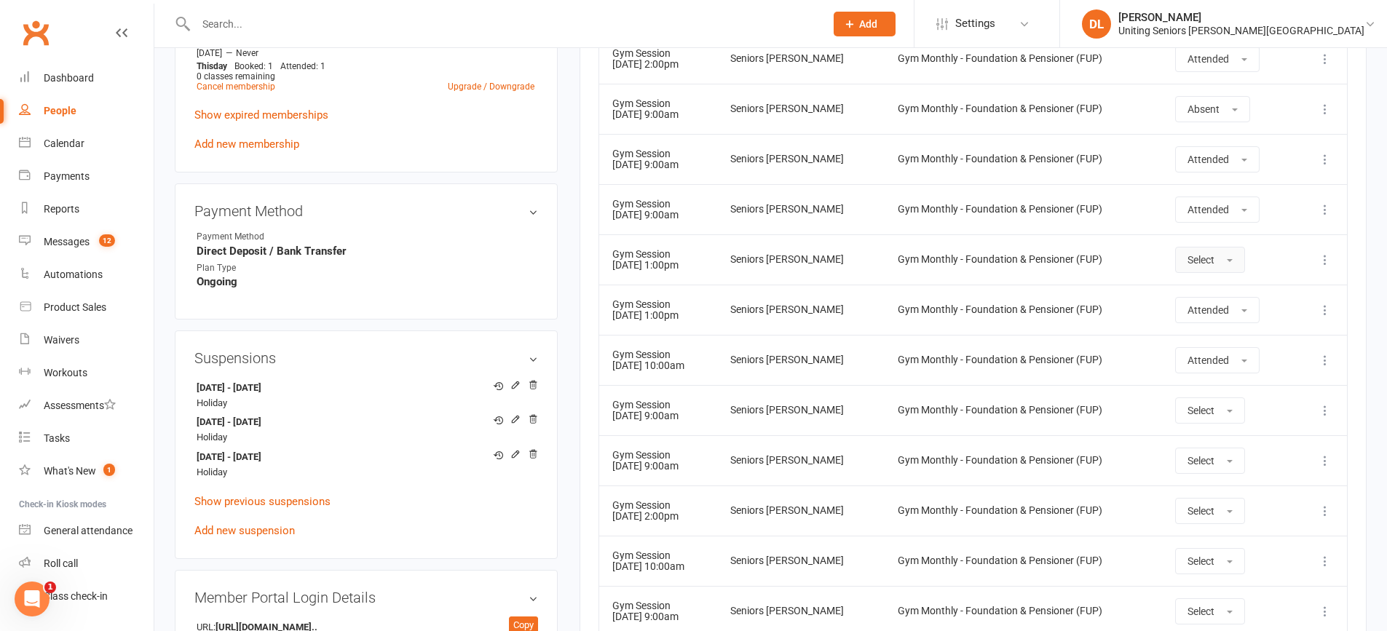
click at [1190, 248] on button "Select" at bounding box center [1210, 260] width 70 height 26
click at [1226, 297] on span "Attended" at bounding box center [1209, 292] width 44 height 13
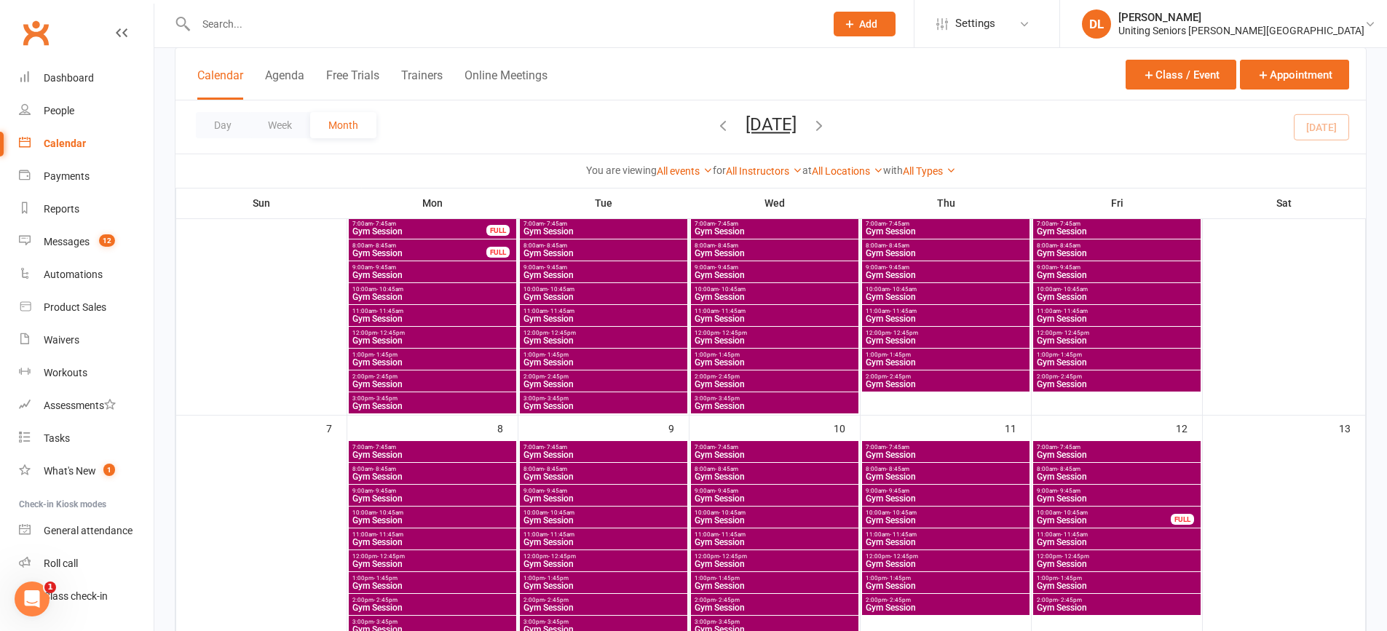
scroll to position [218, 0]
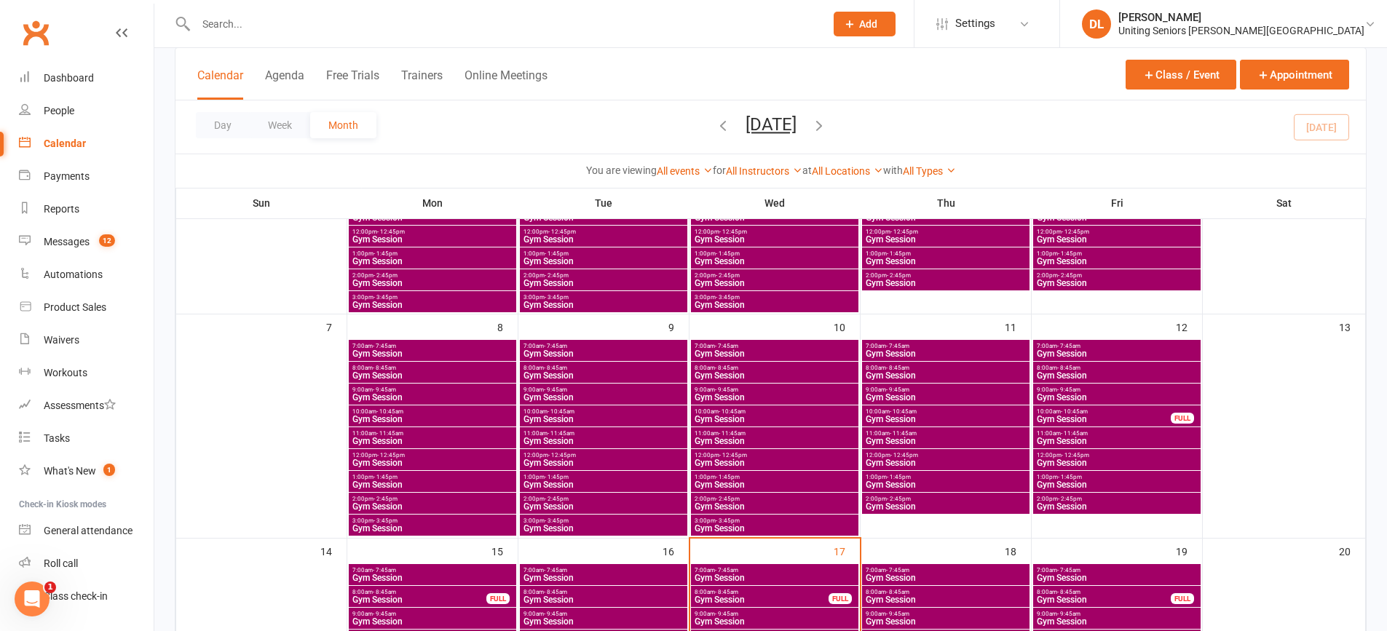
click at [448, 346] on span "7:00am - 7:45am" at bounding box center [433, 346] width 162 height 7
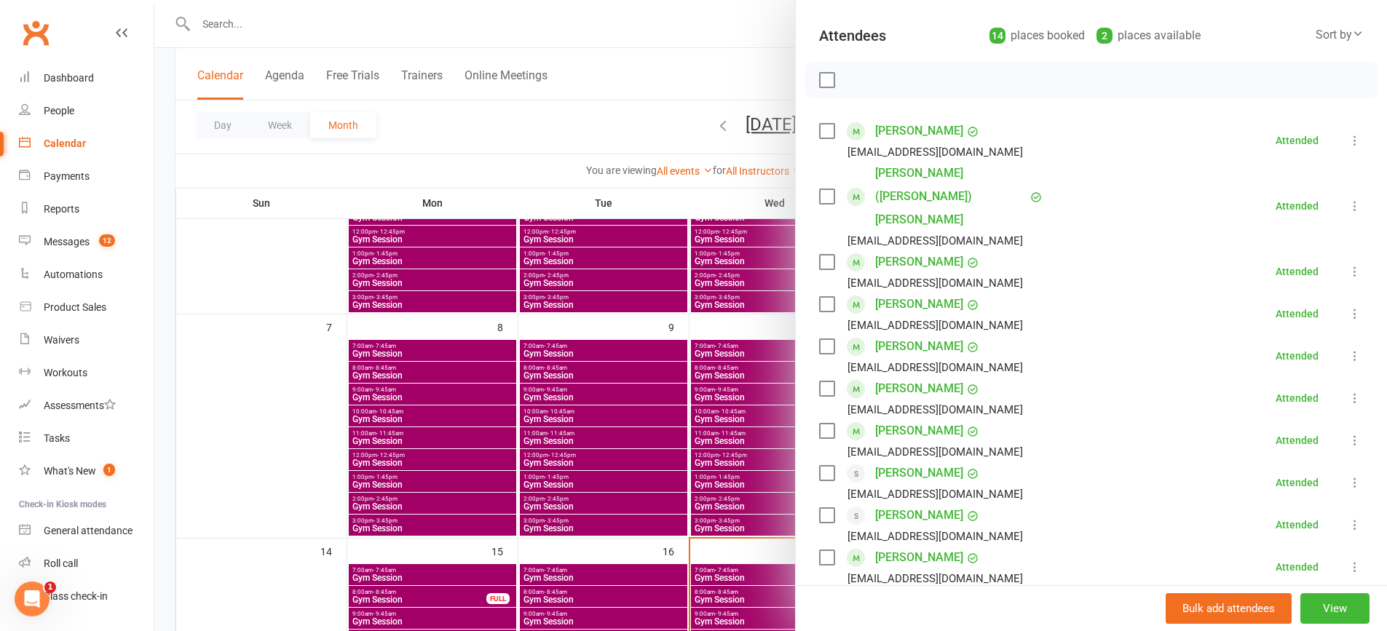
scroll to position [510, 0]
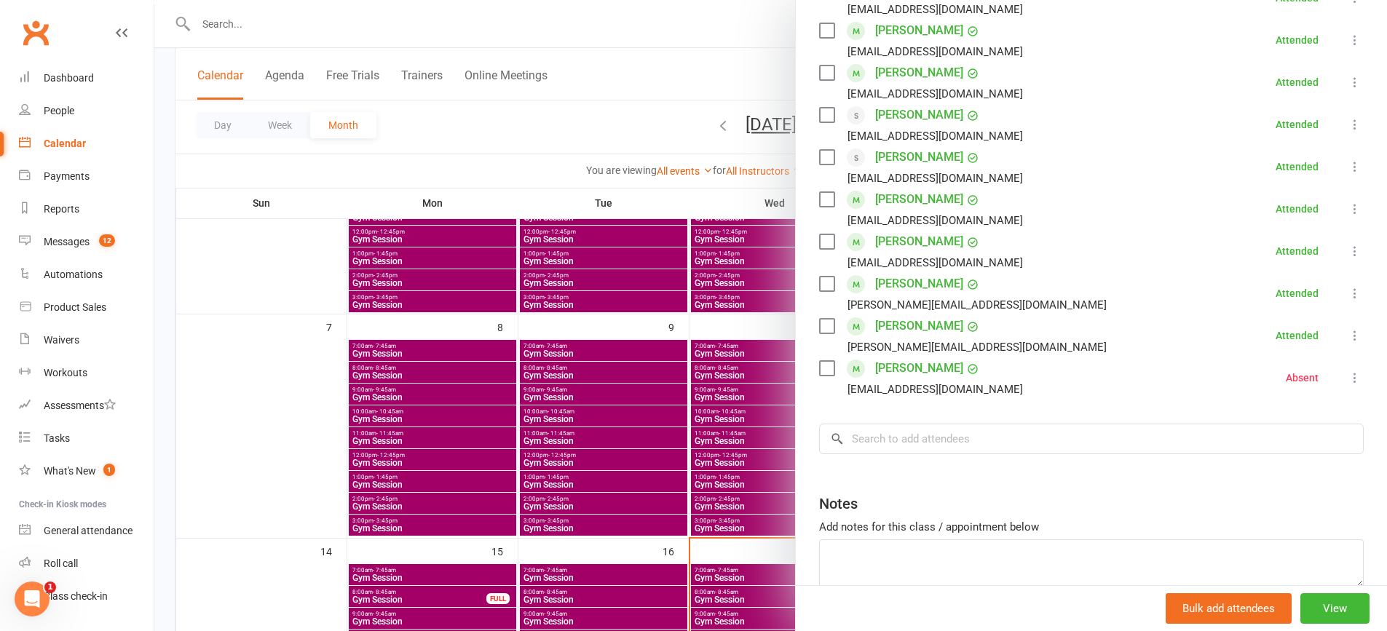
click at [338, 378] on div at bounding box center [770, 315] width 1232 height 631
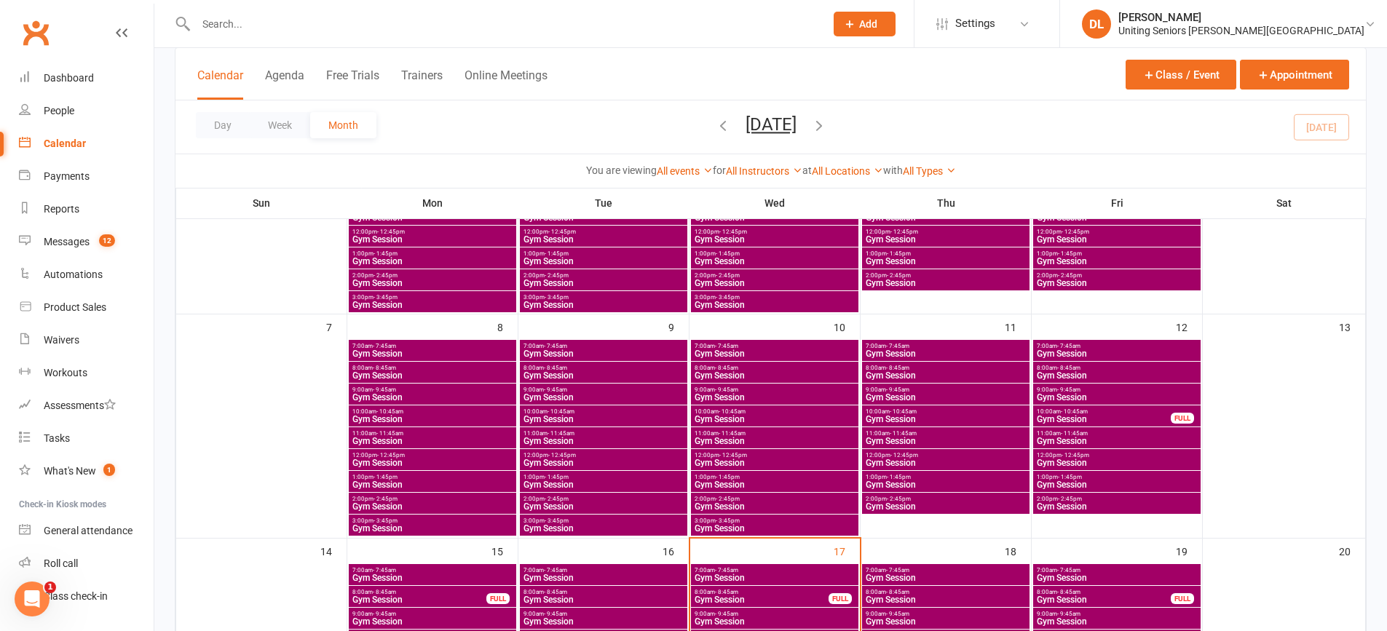
click at [399, 377] on span "Gym Session" at bounding box center [433, 375] width 162 height 9
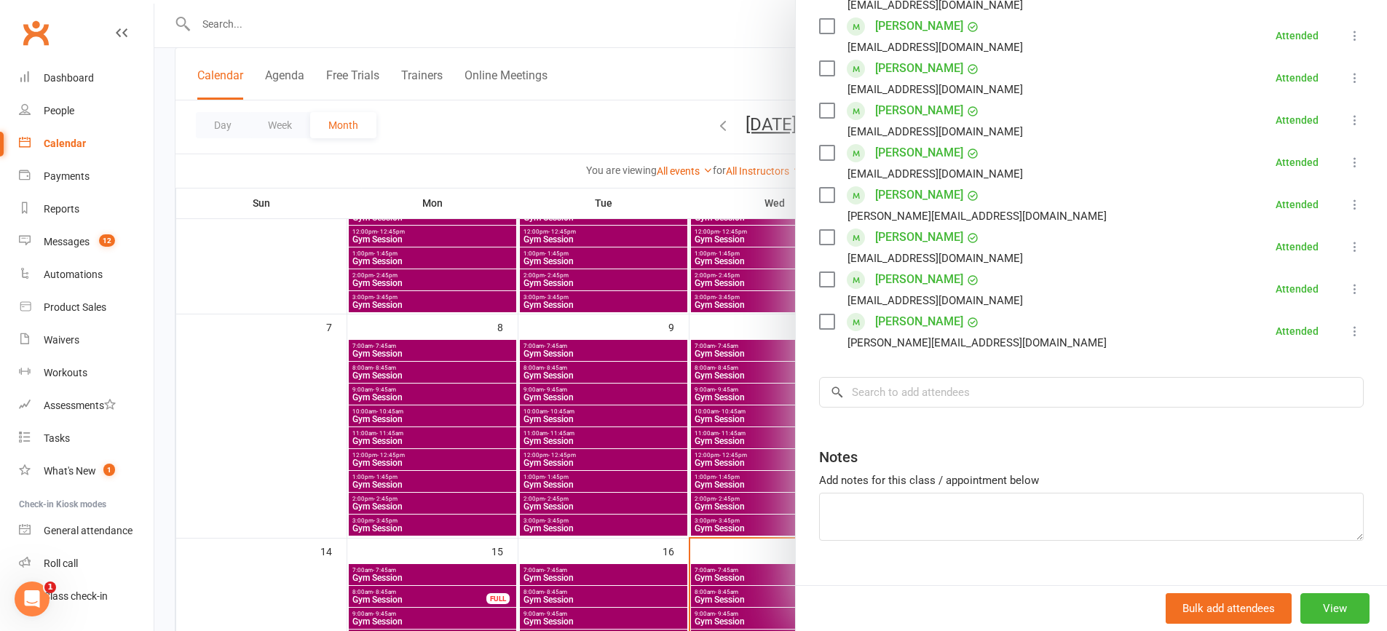
click at [396, 400] on div at bounding box center [770, 315] width 1232 height 631
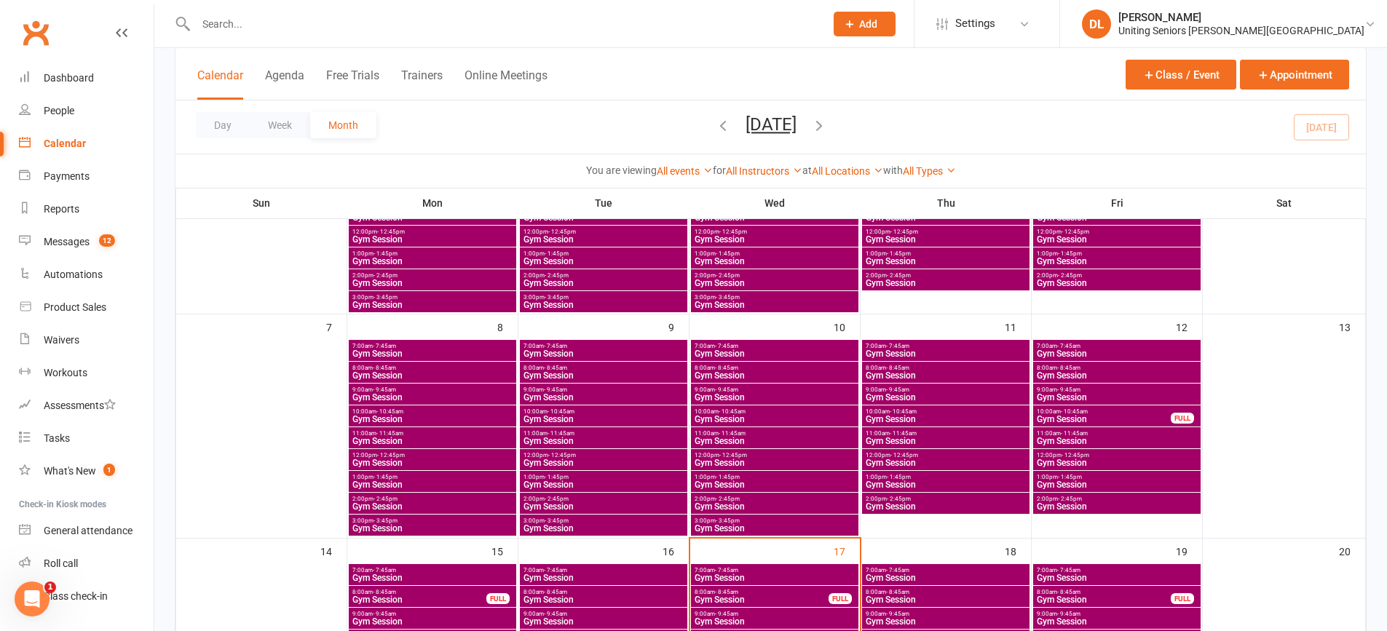
click at [397, 393] on span "Gym Session" at bounding box center [433, 397] width 162 height 9
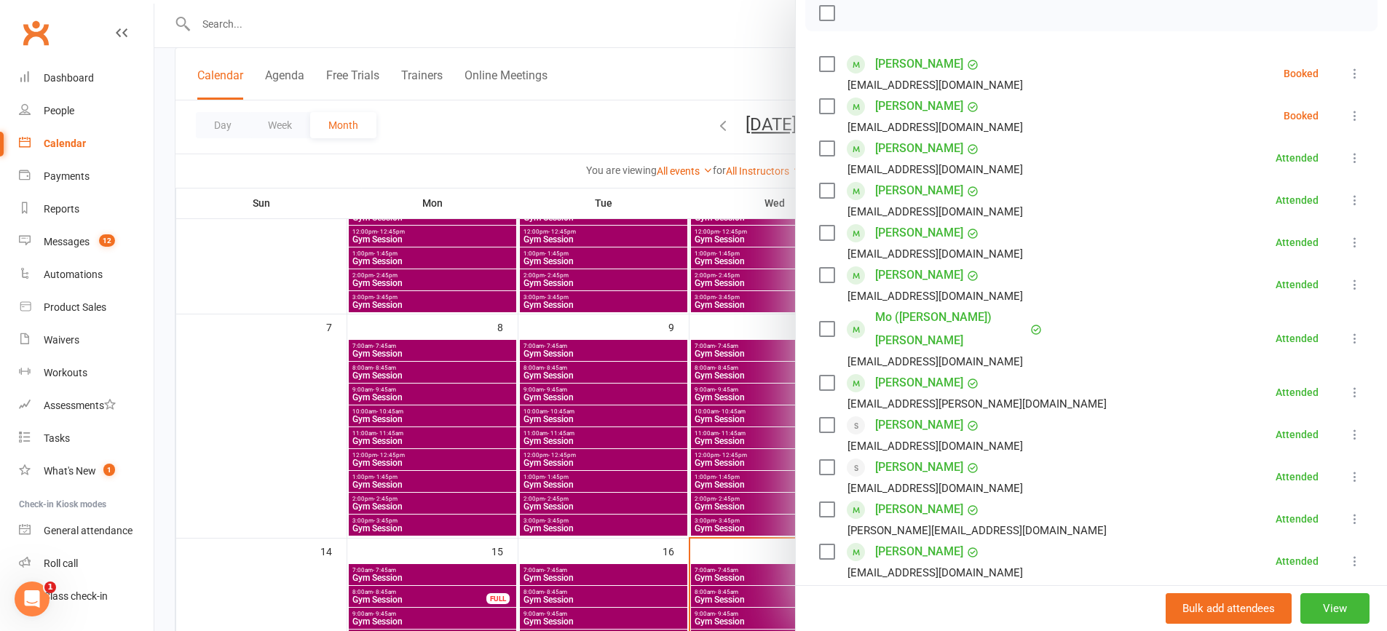
scroll to position [73, 0]
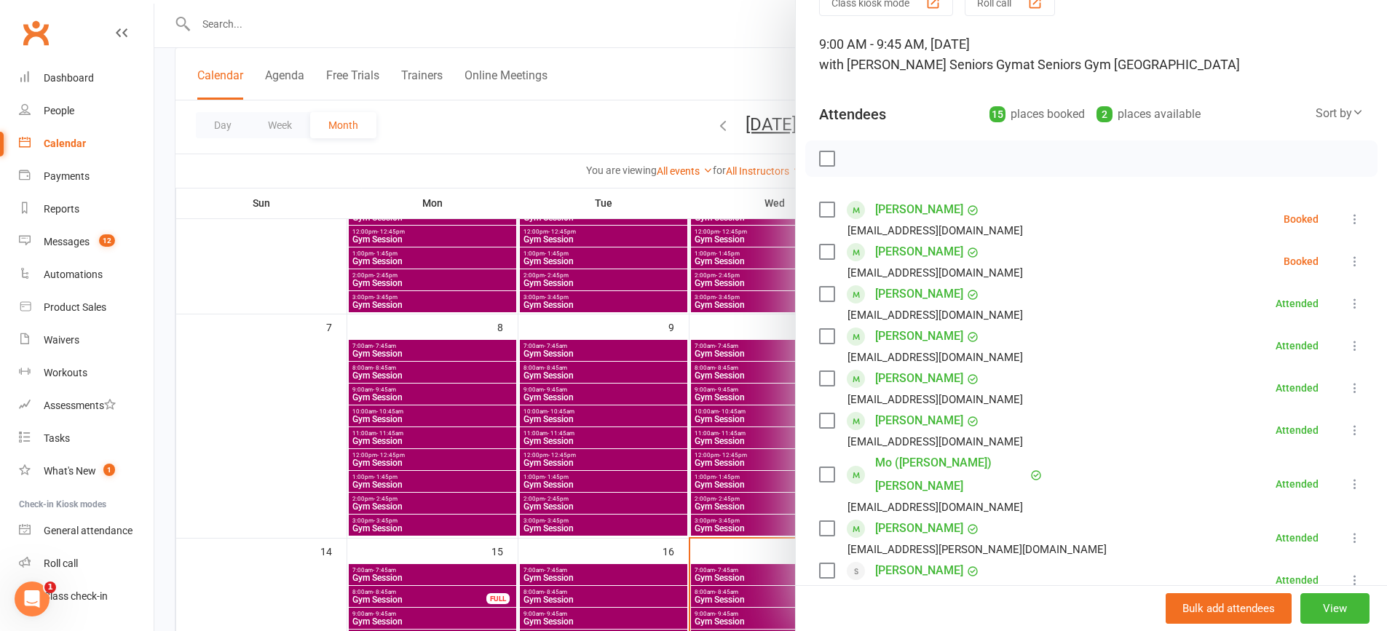
click at [1347, 223] on icon at bounding box center [1354, 219] width 15 height 15
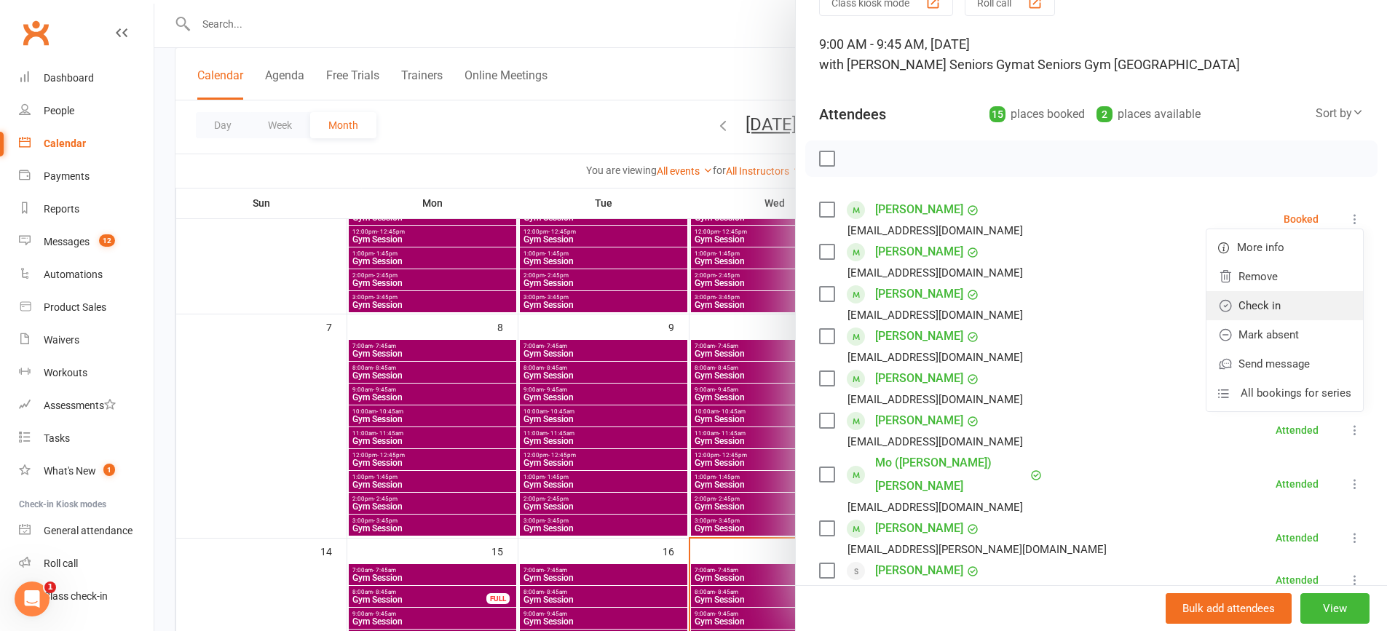
click at [1316, 301] on link "Check in" at bounding box center [1284, 305] width 156 height 29
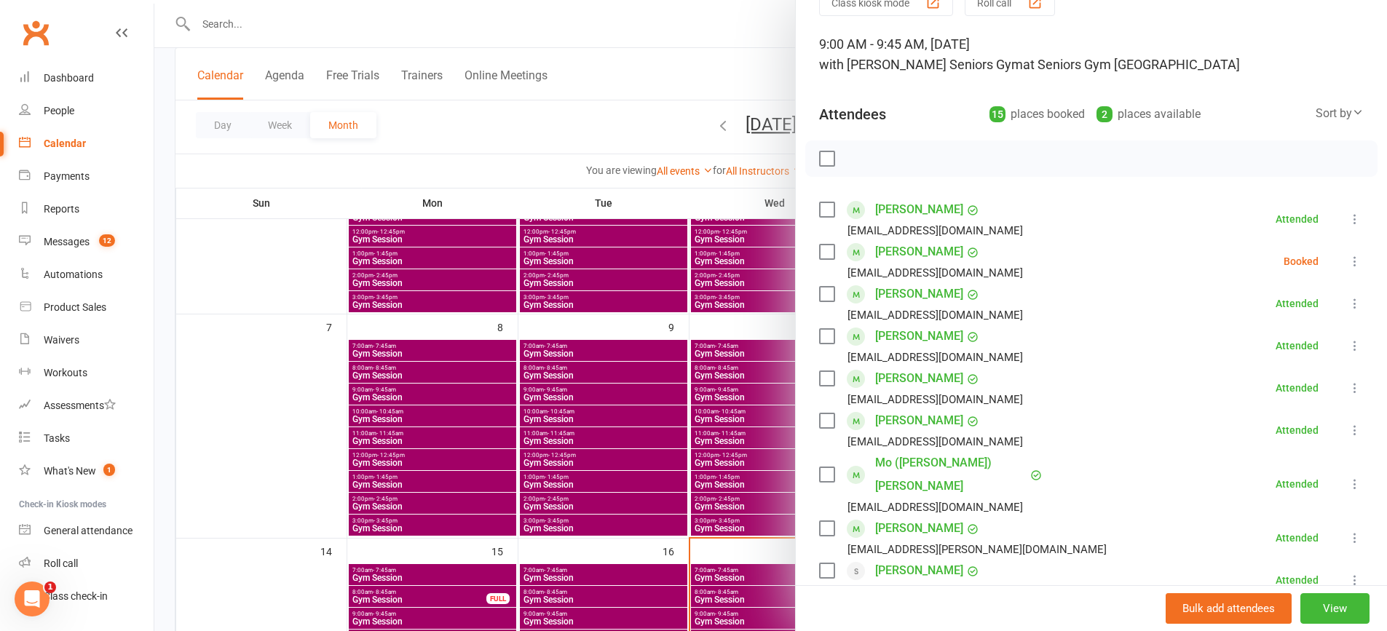
click at [1347, 261] on icon at bounding box center [1354, 261] width 15 height 15
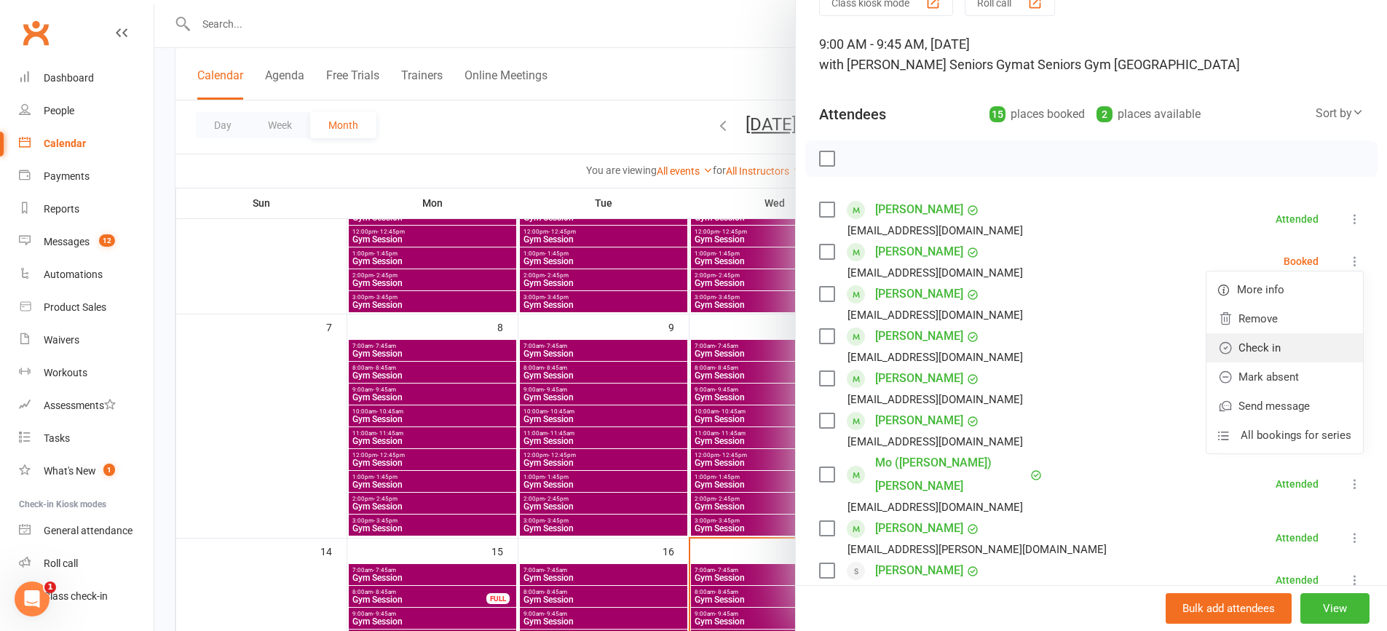
click at [1294, 345] on link "Check in" at bounding box center [1284, 347] width 156 height 29
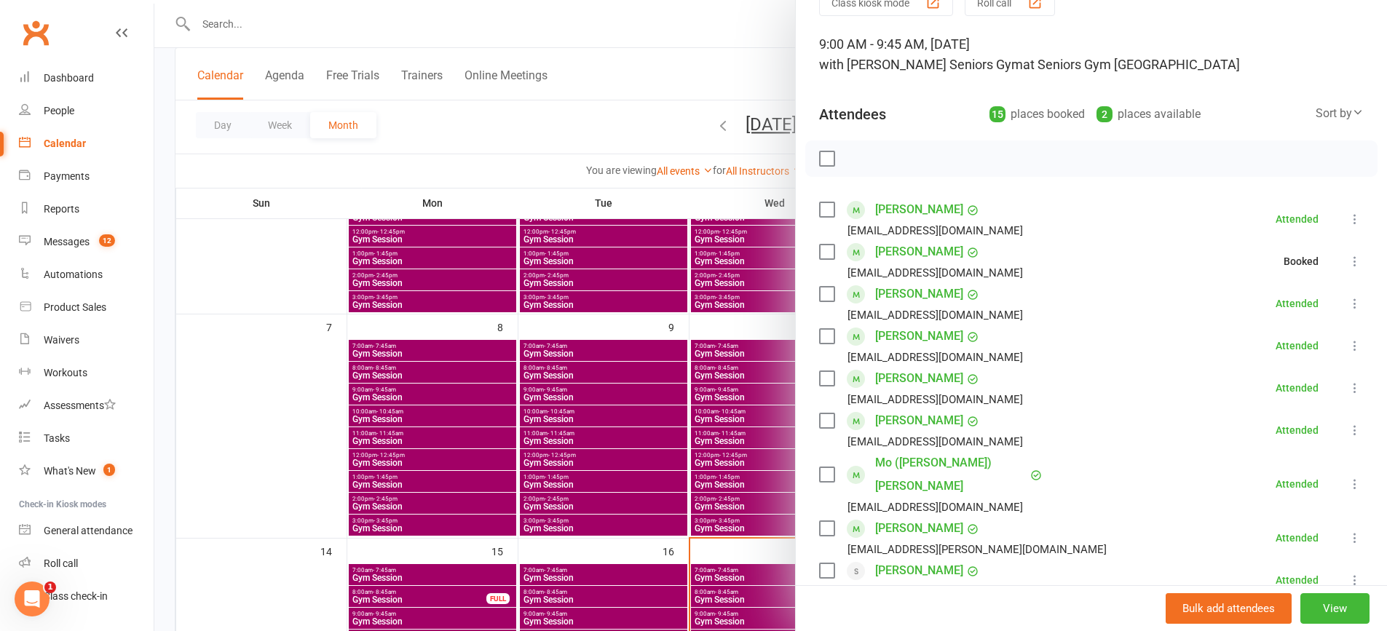
click at [634, 409] on div at bounding box center [770, 315] width 1232 height 631
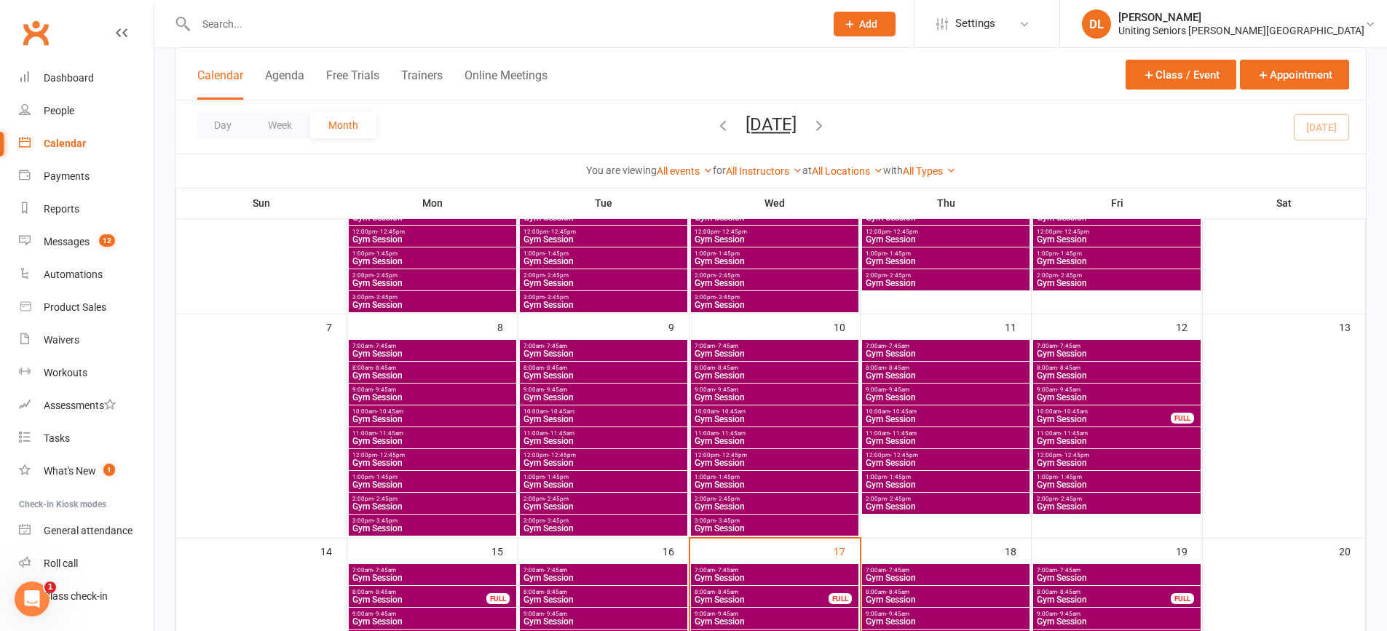
click at [405, 396] on span "Gym Session" at bounding box center [433, 397] width 162 height 9
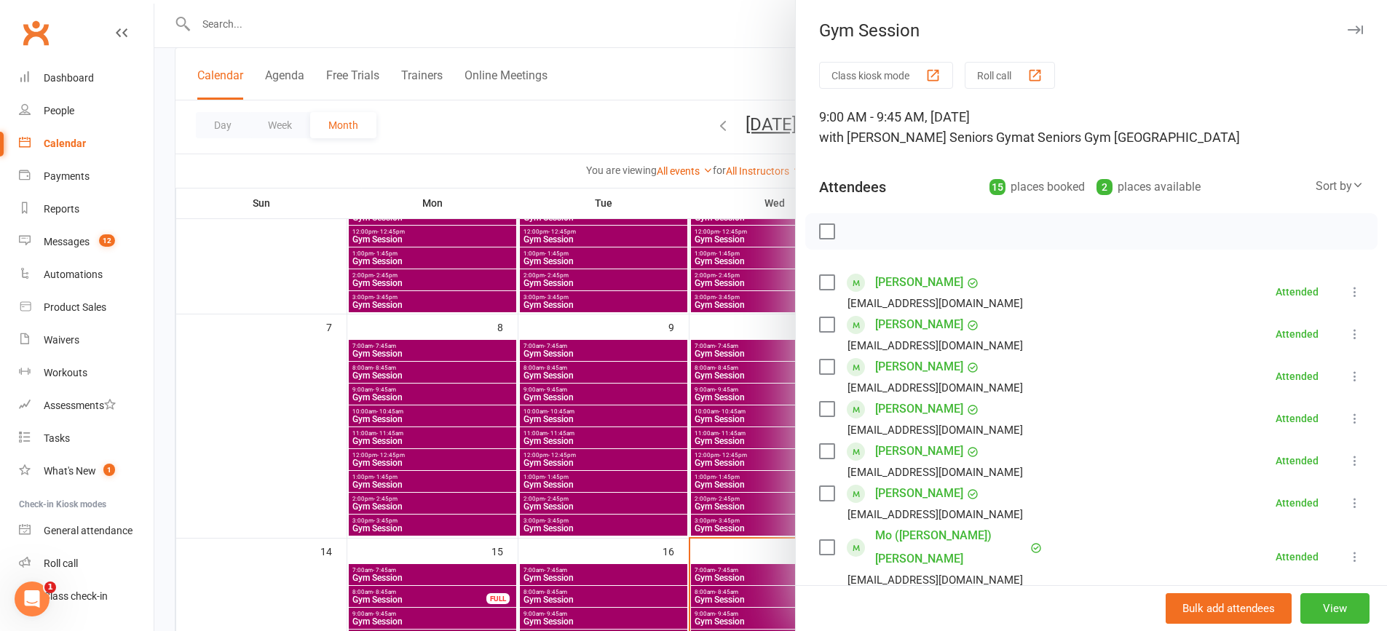
scroll to position [364, 0]
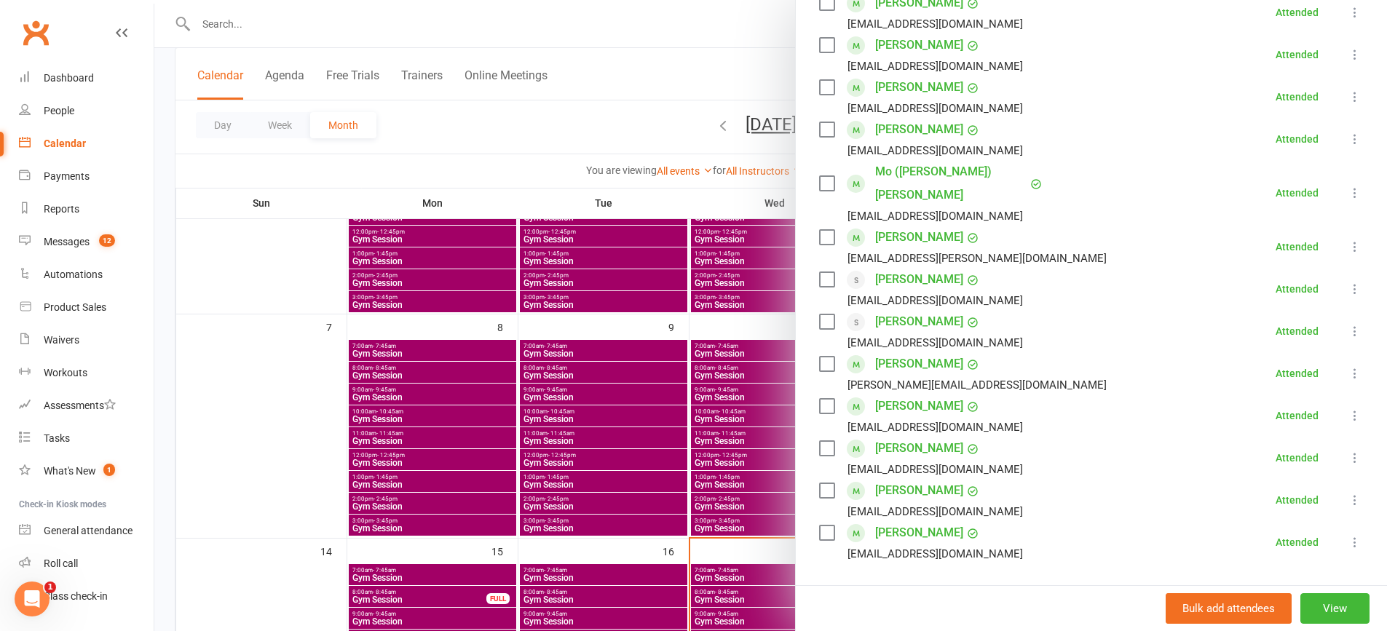
click at [417, 483] on div at bounding box center [770, 315] width 1232 height 631
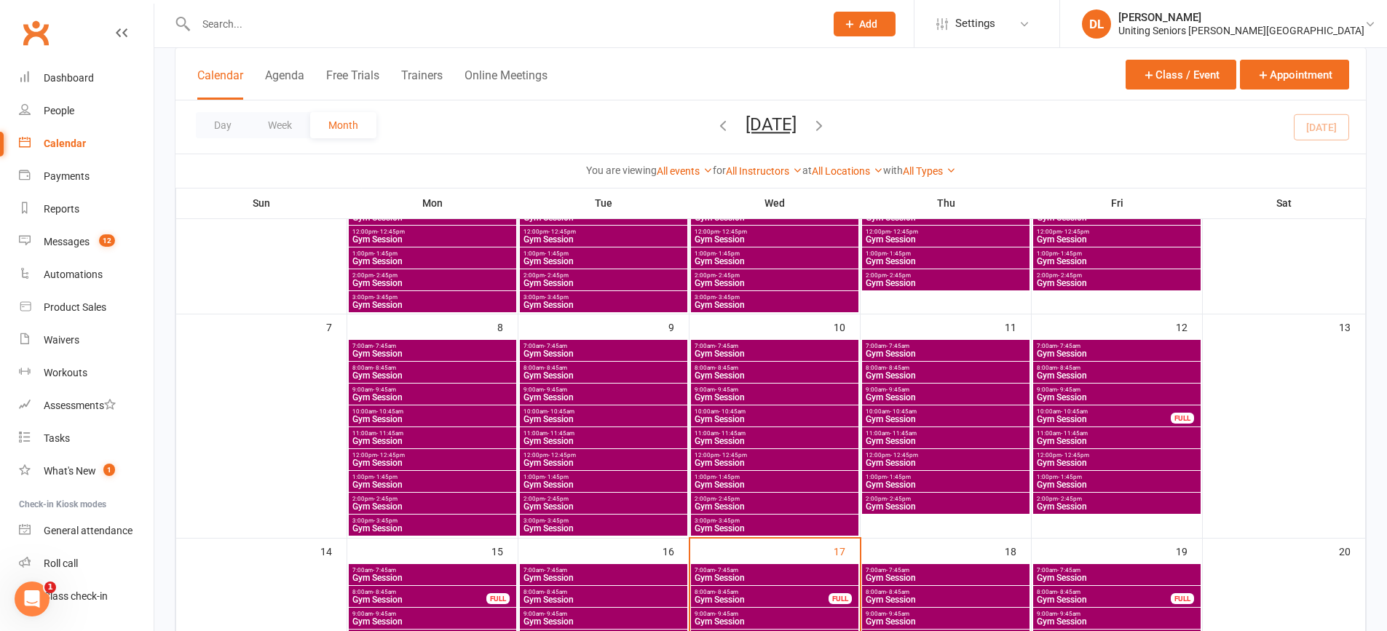
click at [392, 411] on span "- 10:45am" at bounding box center [389, 411] width 27 height 7
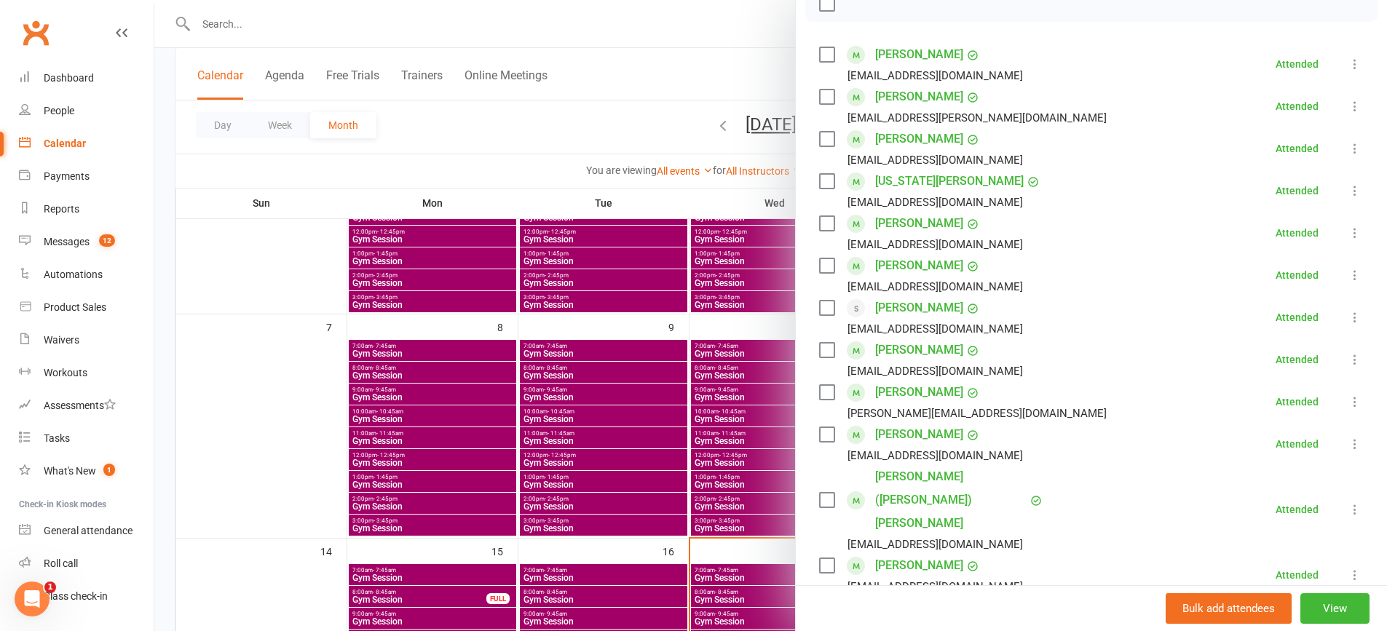
scroll to position [510, 0]
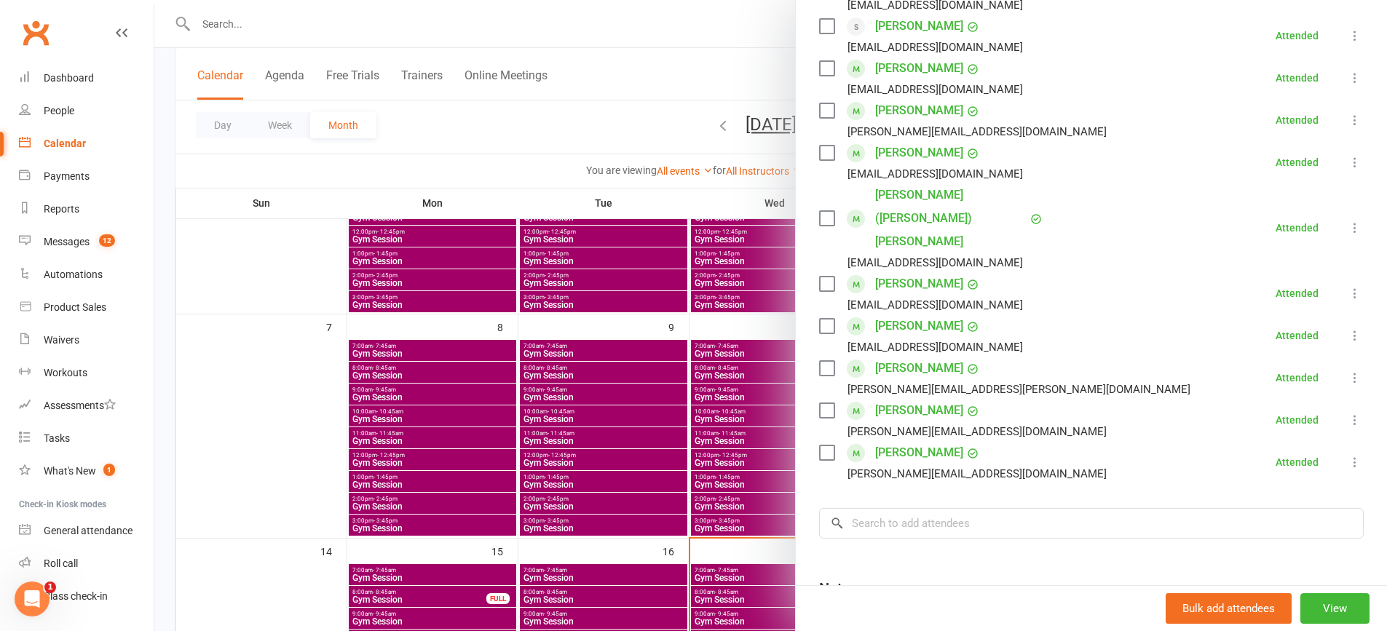
click at [392, 437] on div at bounding box center [770, 315] width 1232 height 631
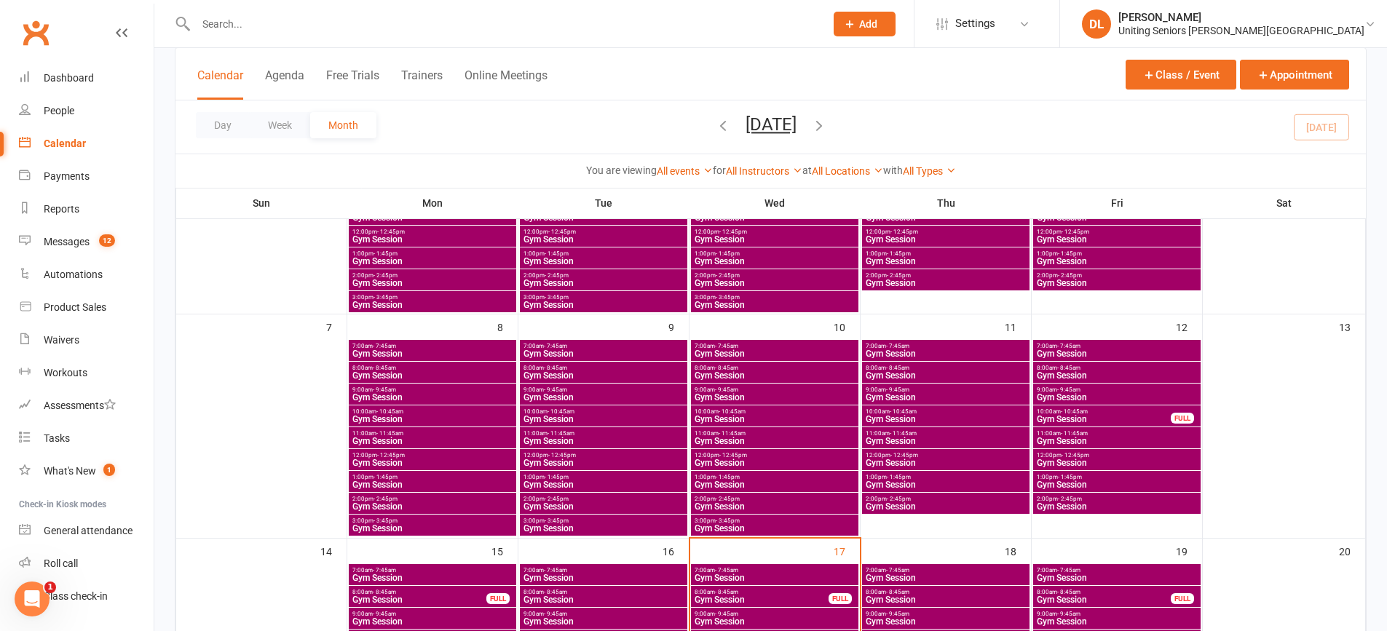
click at [388, 433] on span "- 11:45am" at bounding box center [389, 433] width 27 height 7
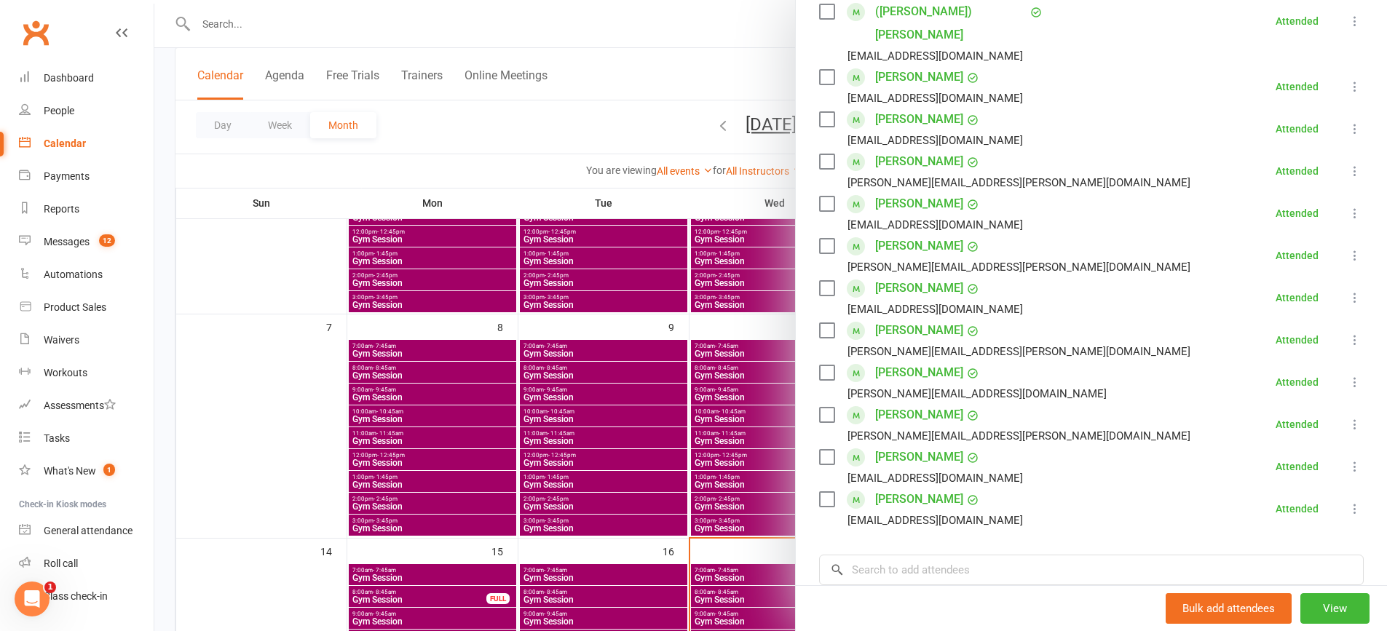
click at [447, 456] on div at bounding box center [770, 315] width 1232 height 631
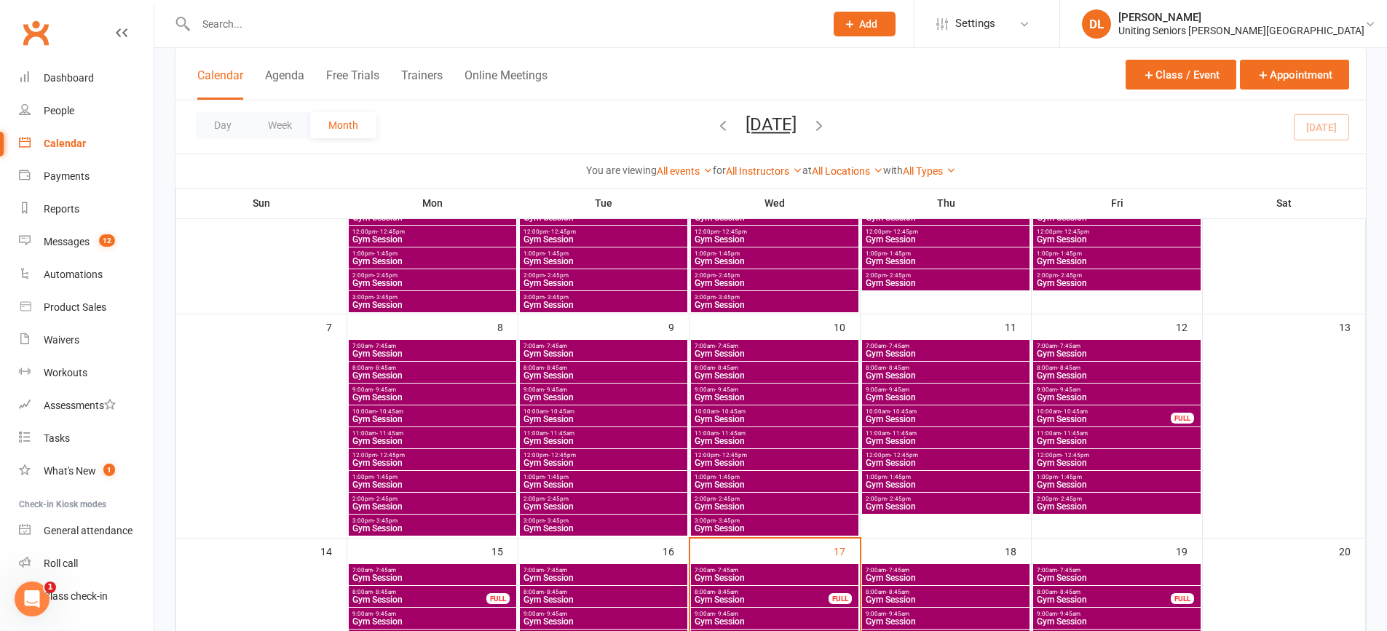
click at [397, 459] on span "Gym Session" at bounding box center [433, 463] width 162 height 9
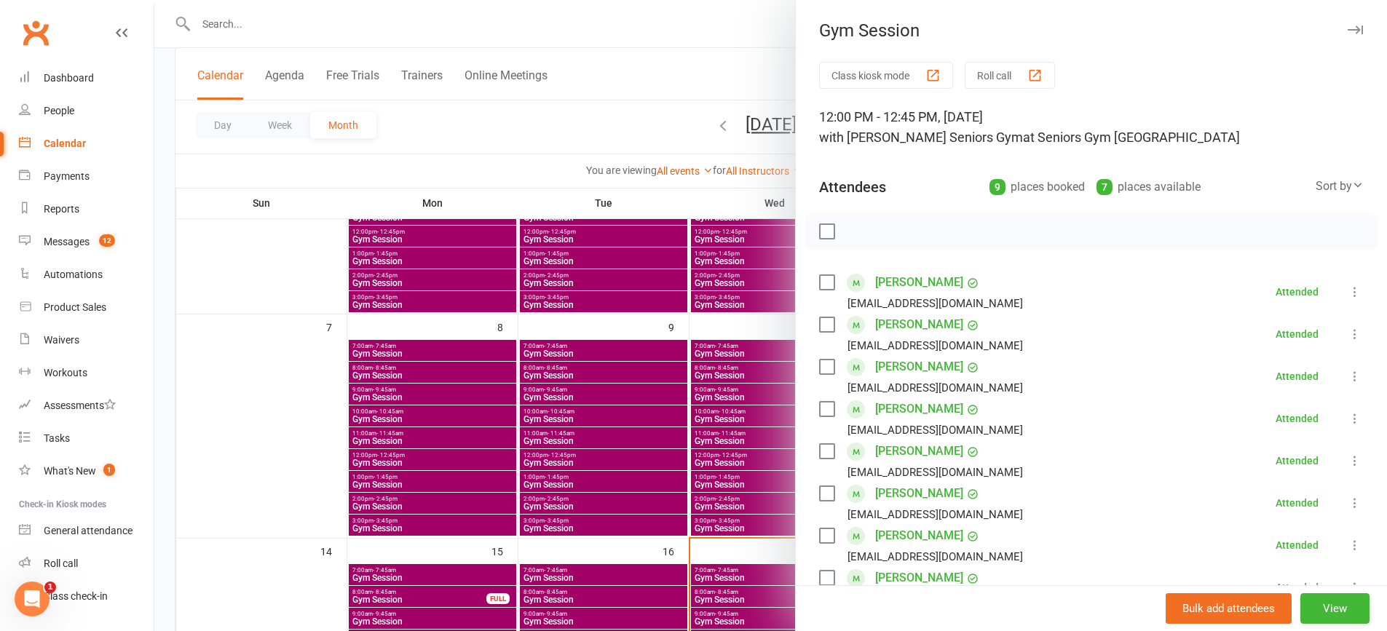
scroll to position [327, 0]
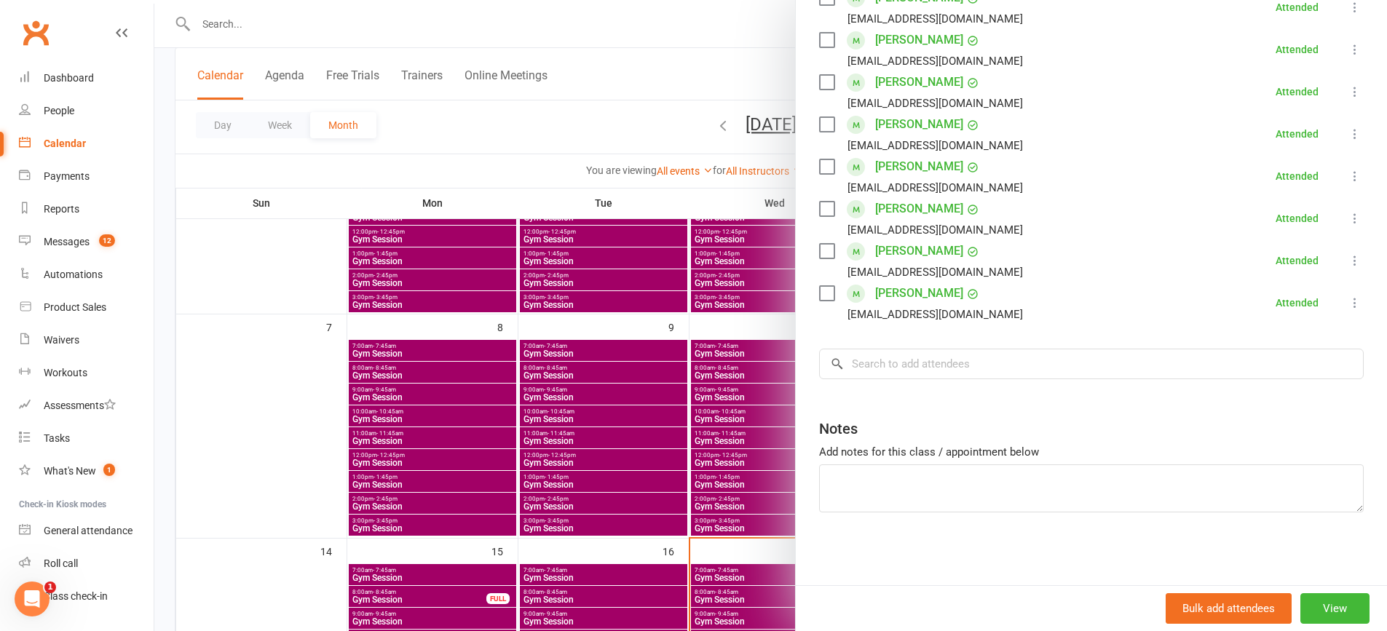
click at [356, 443] on div at bounding box center [770, 315] width 1232 height 631
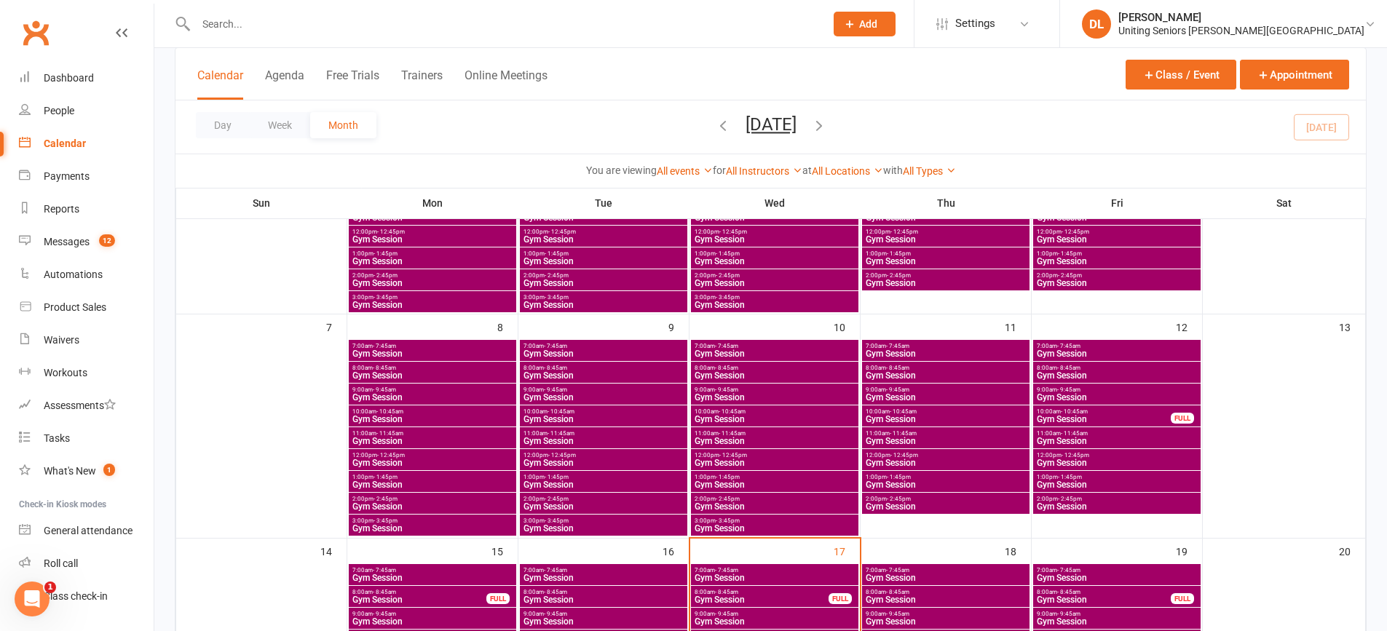
click at [394, 485] on span "Gym Session" at bounding box center [433, 484] width 162 height 9
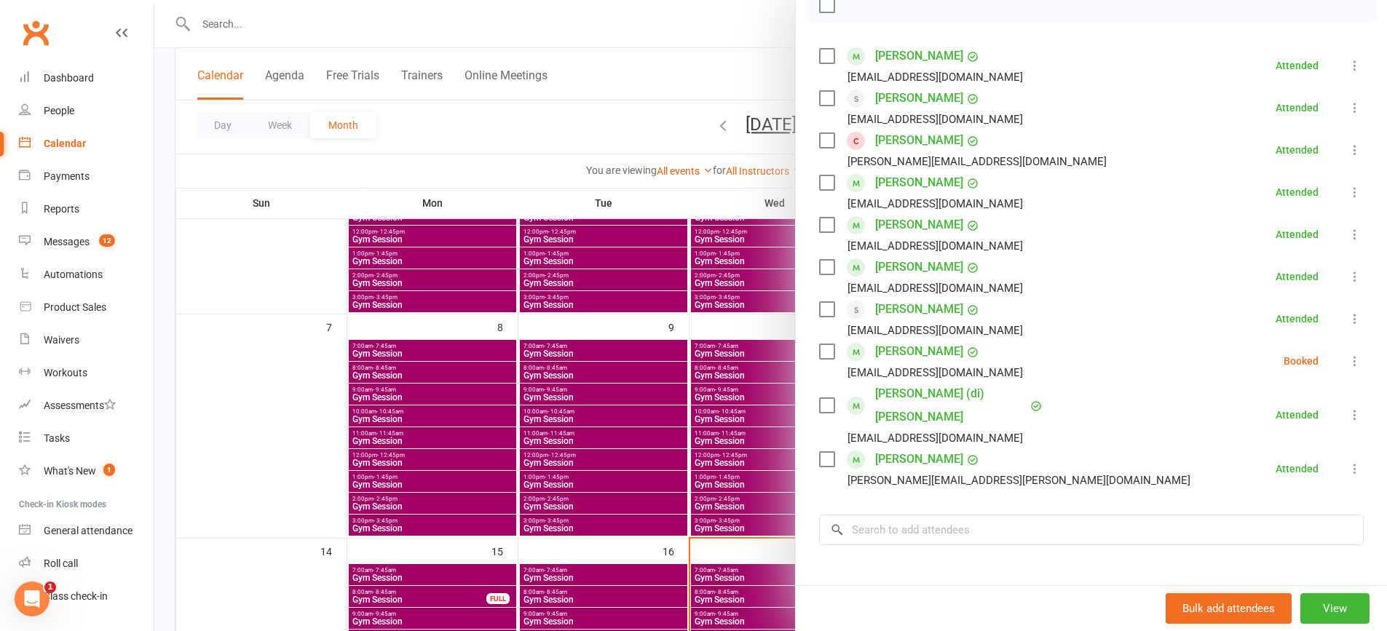
scroll to position [369, 0]
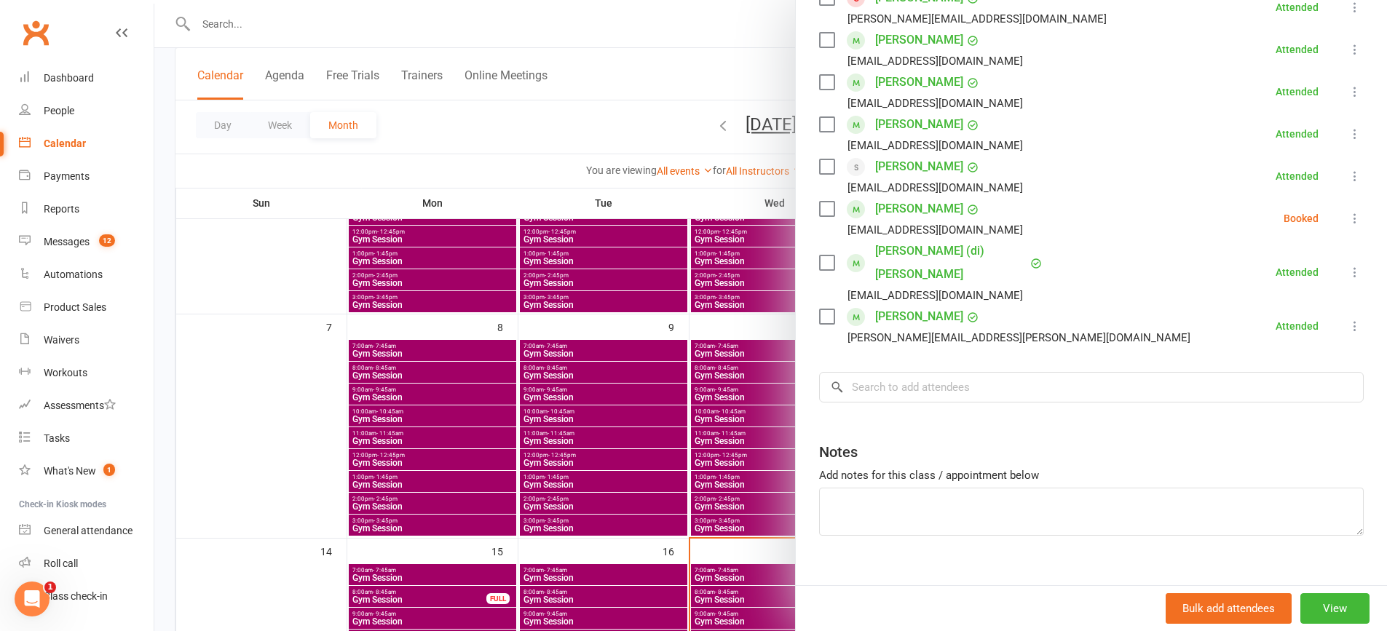
click at [1347, 225] on icon at bounding box center [1354, 218] width 15 height 15
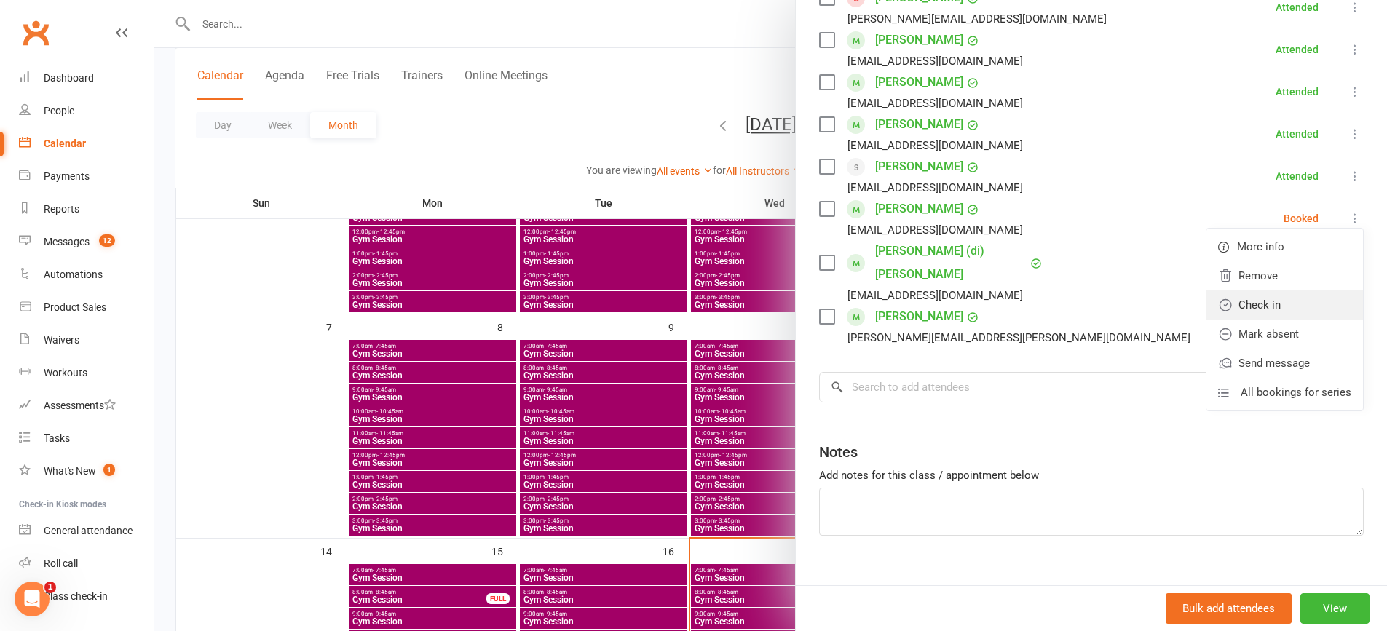
click at [1287, 316] on link "Check in" at bounding box center [1284, 304] width 156 height 29
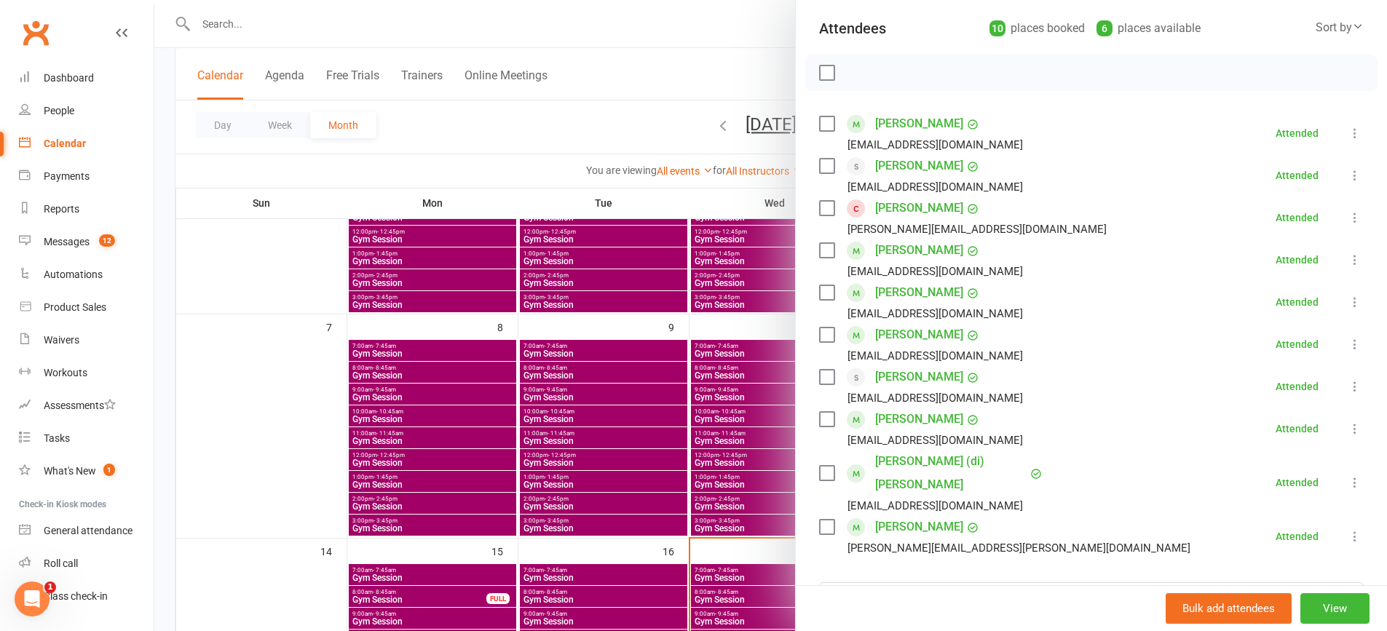
scroll to position [151, 0]
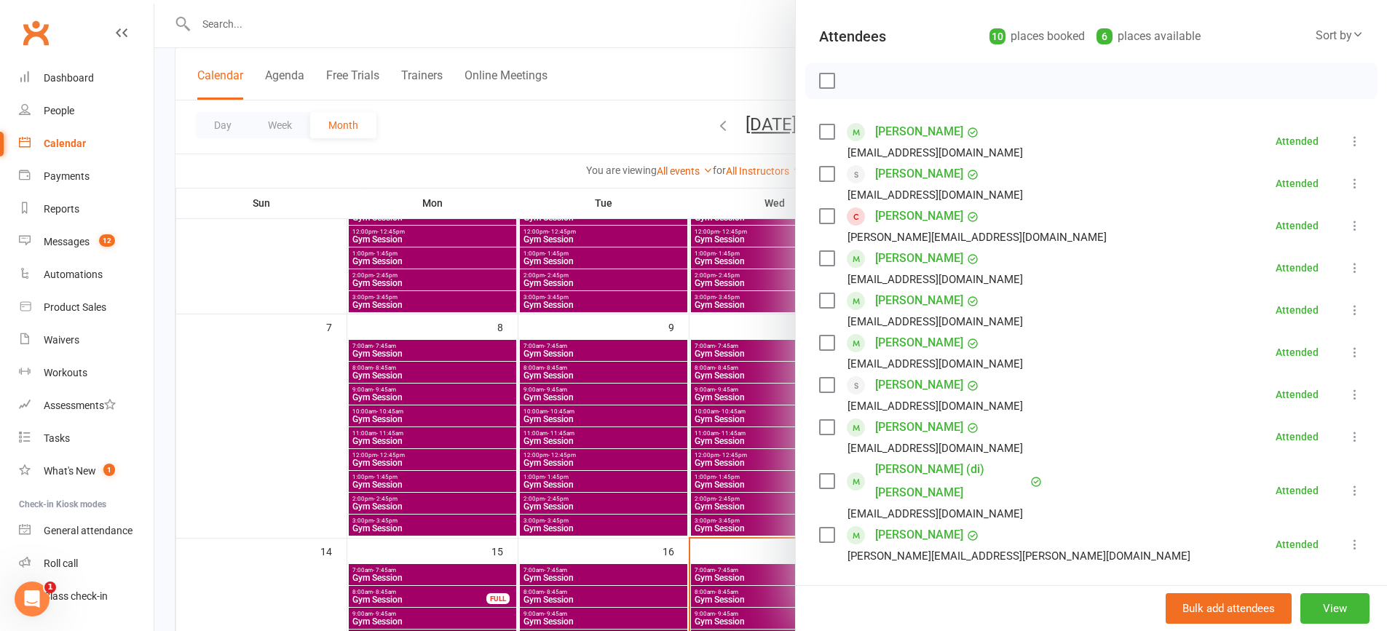
click at [537, 404] on div at bounding box center [770, 315] width 1232 height 631
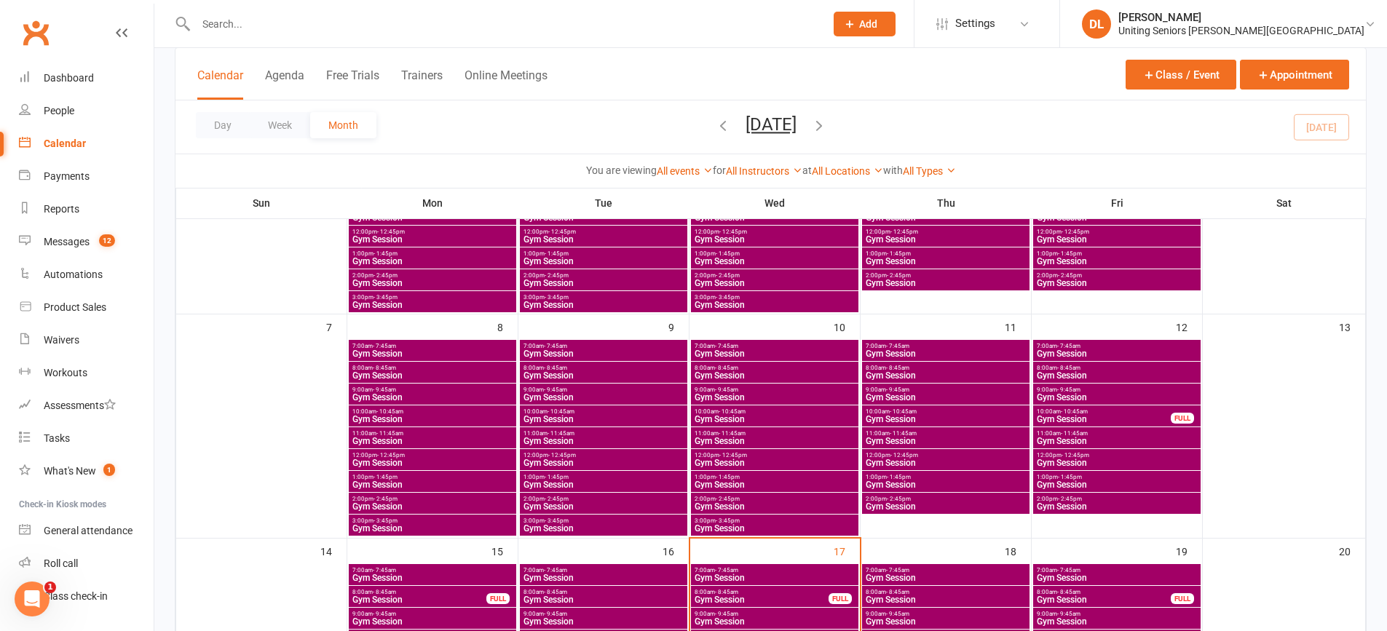
click at [390, 475] on span "- 1:45pm" at bounding box center [385, 477] width 24 height 7
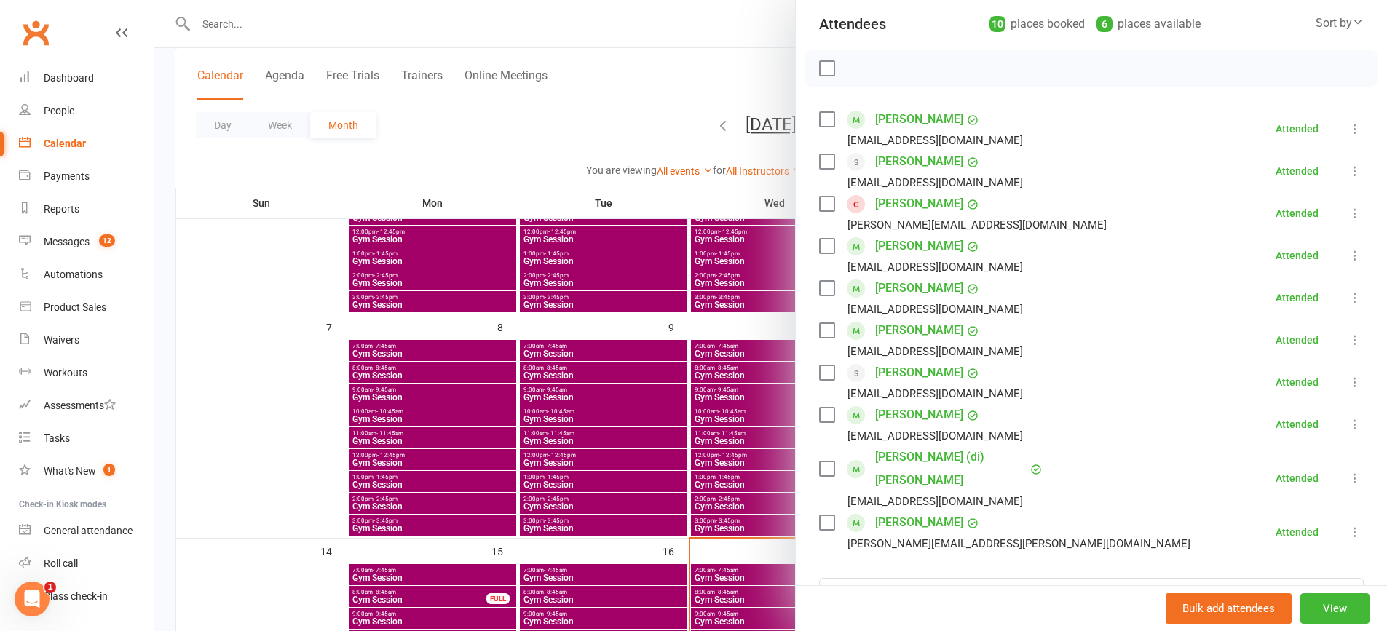
scroll to position [364, 0]
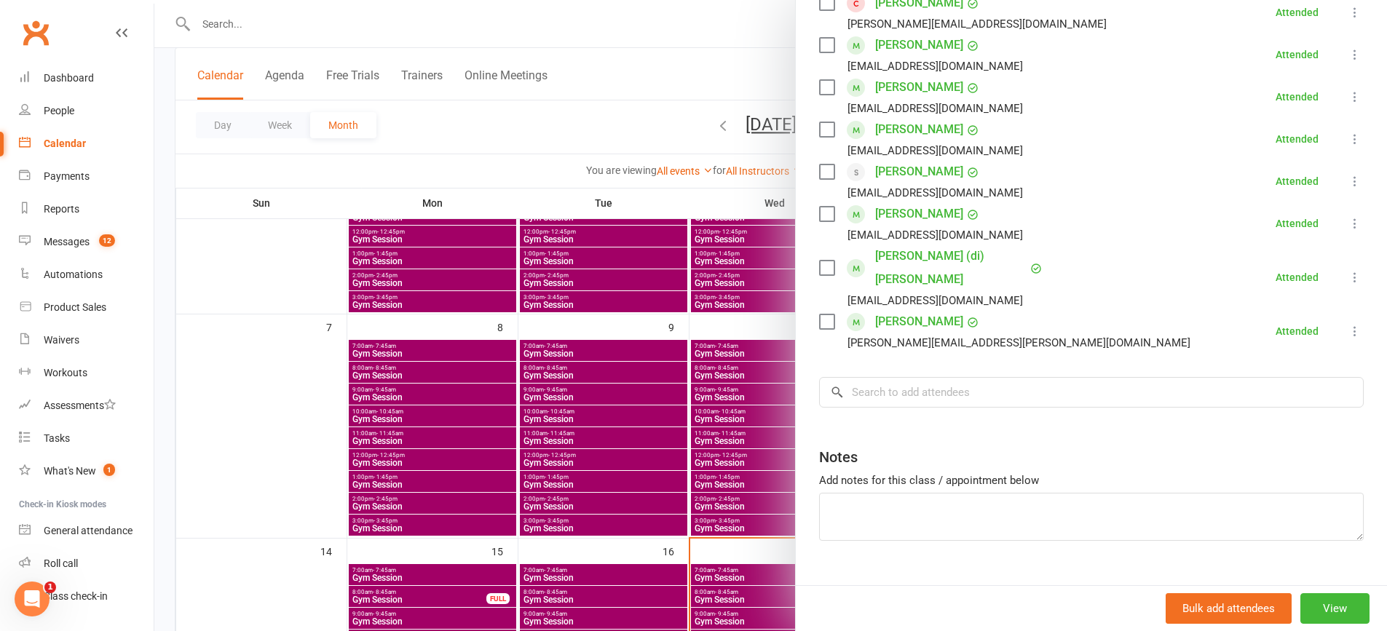
click at [363, 453] on div at bounding box center [770, 315] width 1232 height 631
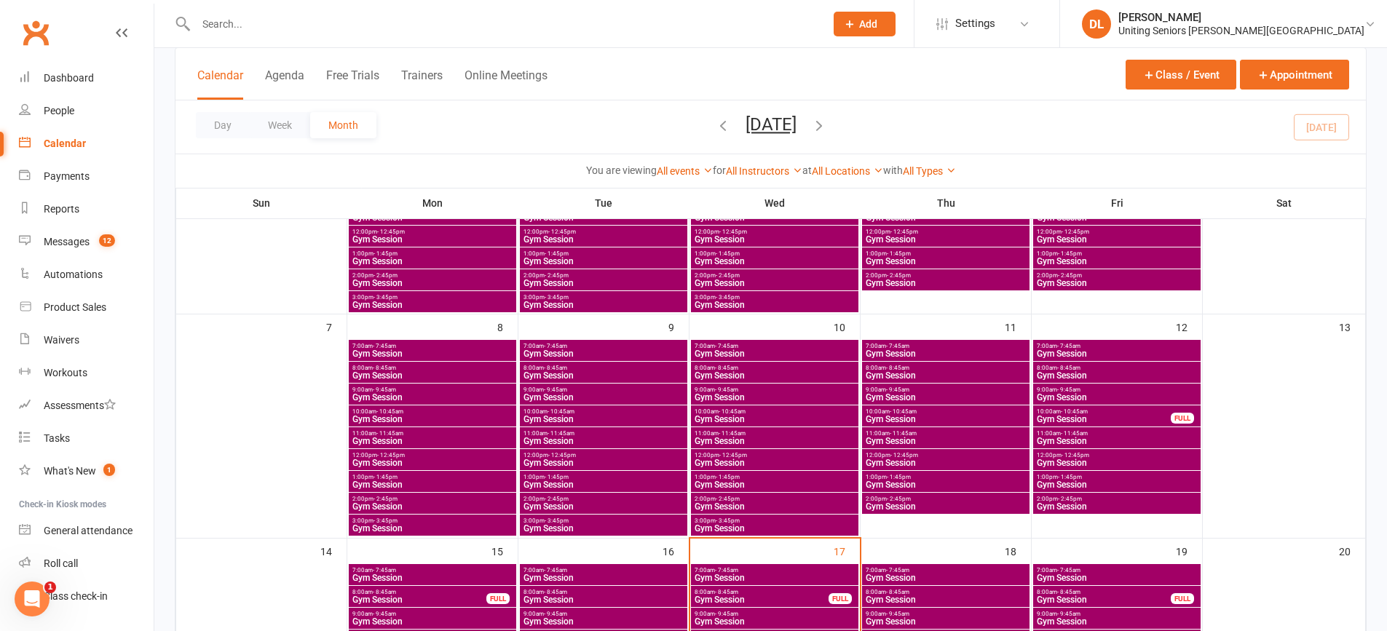
click at [368, 506] on span "Gym Session" at bounding box center [433, 506] width 162 height 9
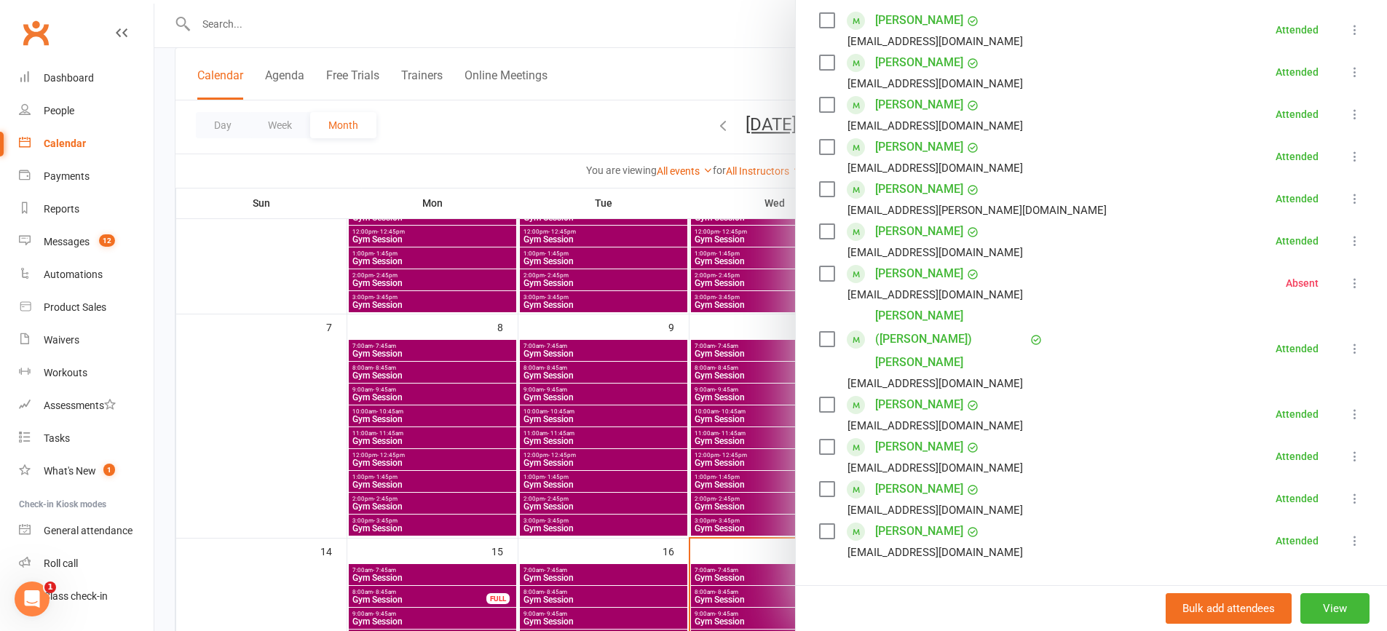
scroll to position [291, 0]
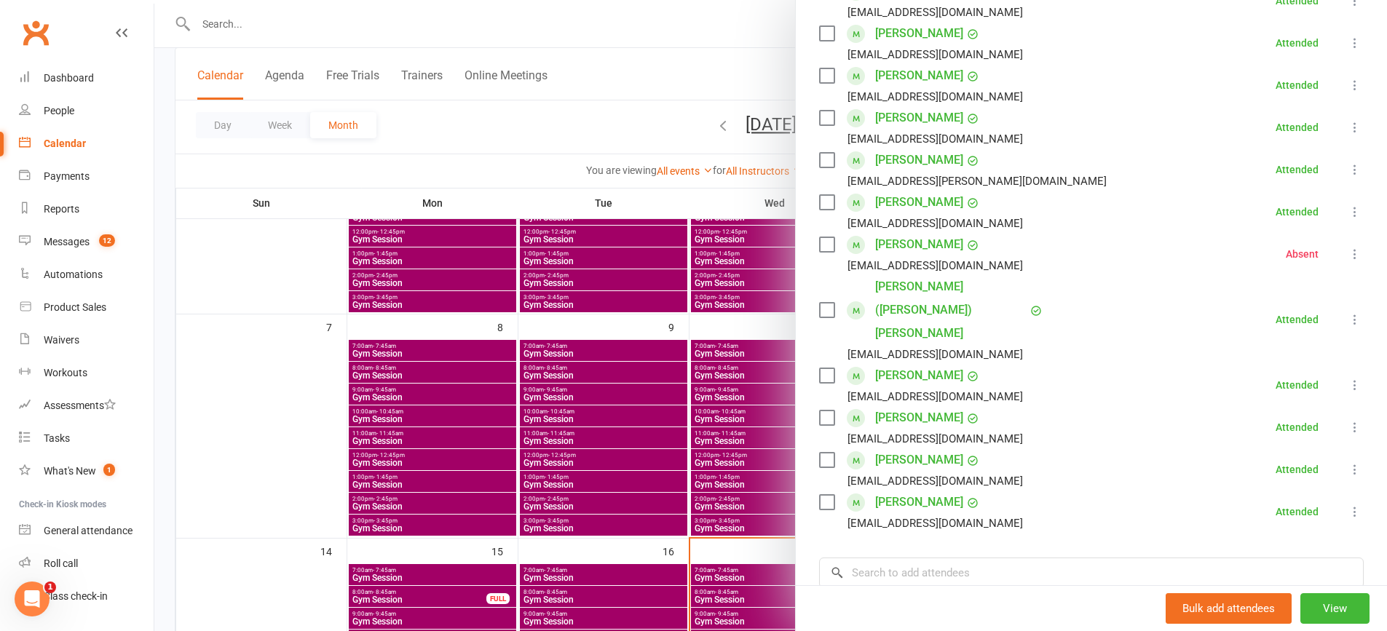
click at [407, 481] on div at bounding box center [770, 315] width 1232 height 631
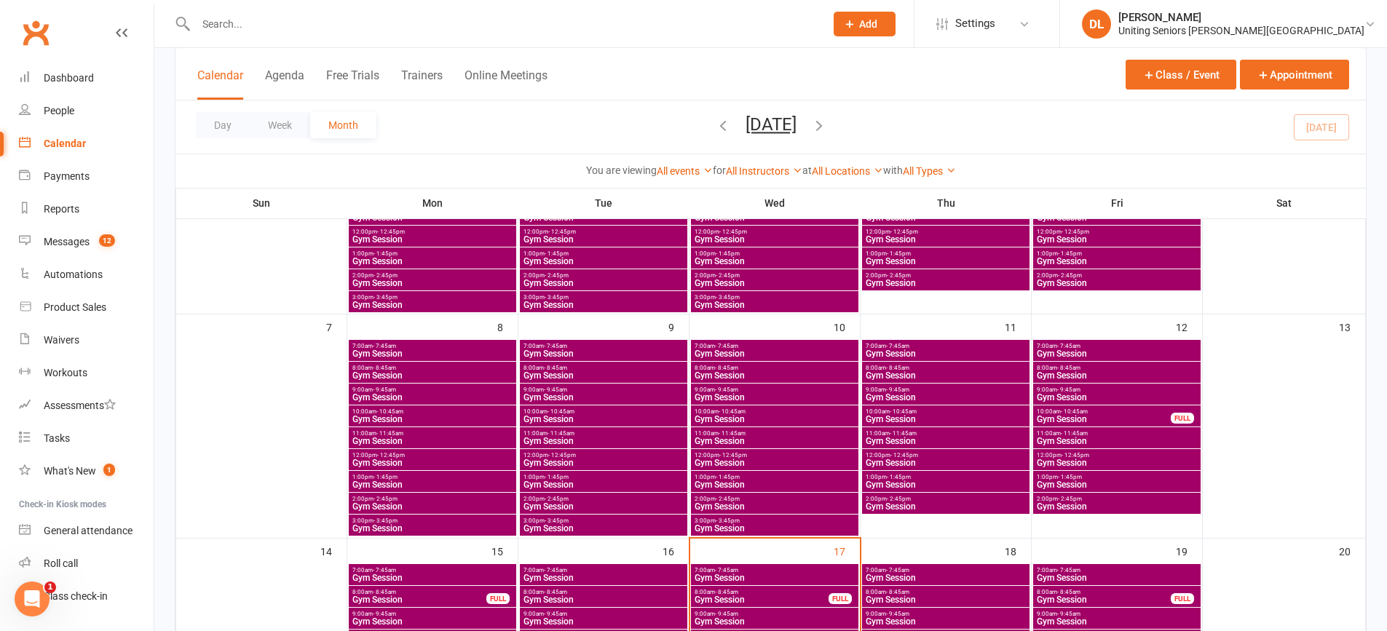
click at [403, 525] on span "Gym Session" at bounding box center [433, 528] width 162 height 9
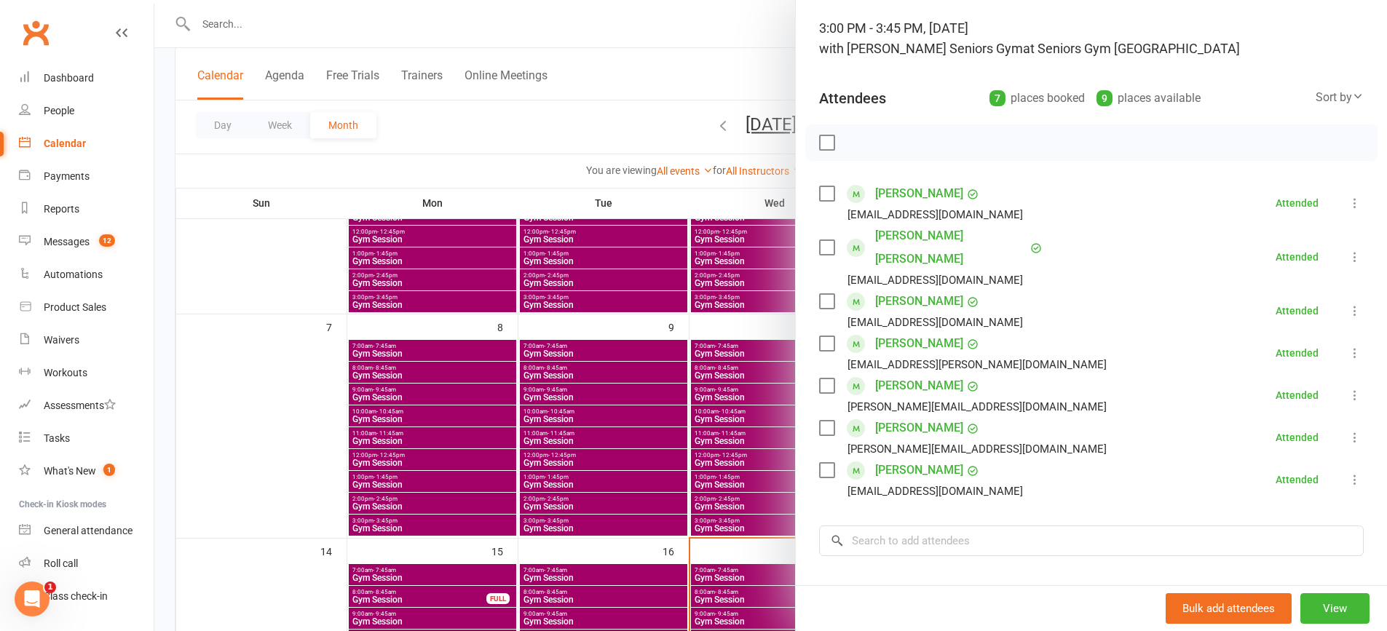
scroll to position [242, 0]
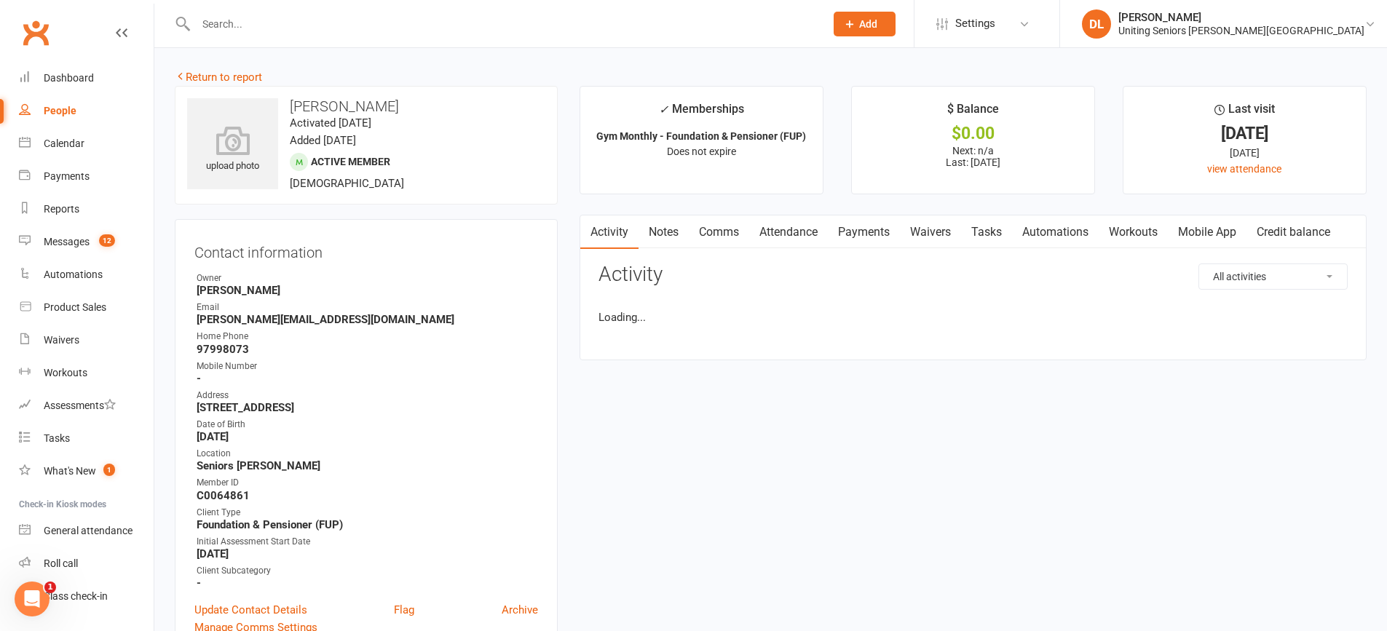
click at [782, 234] on link "Attendance" at bounding box center [788, 231] width 79 height 33
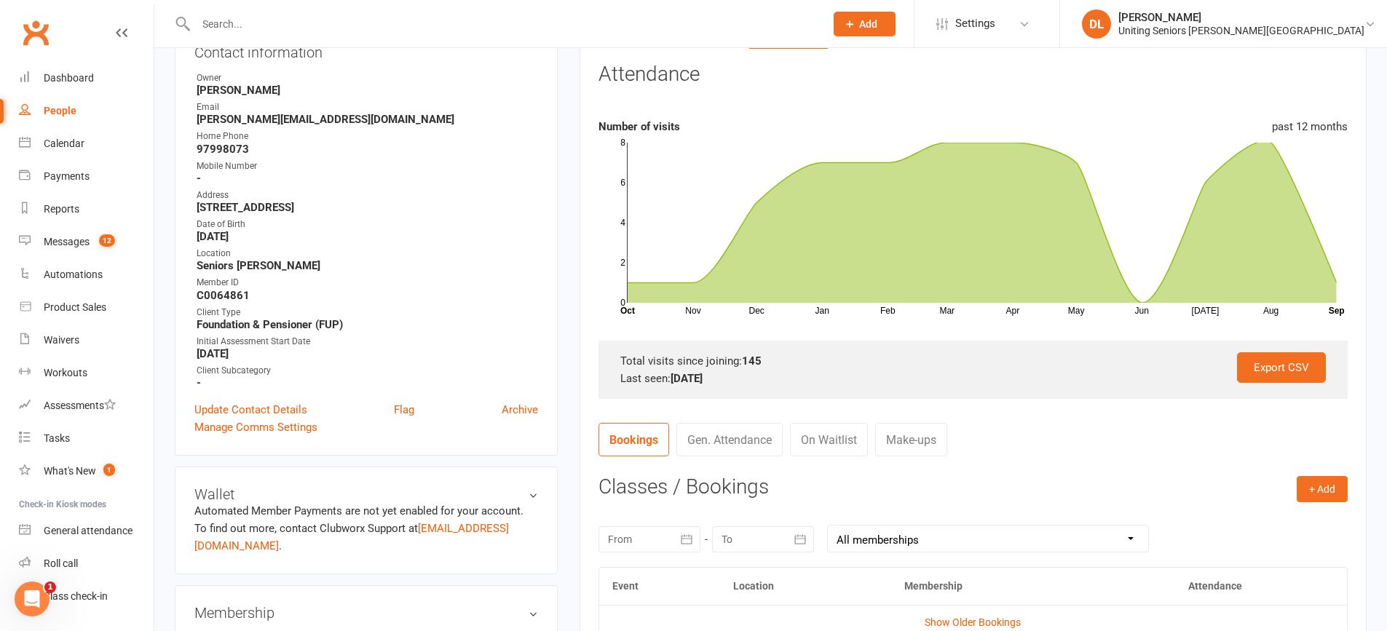
scroll to position [437, 0]
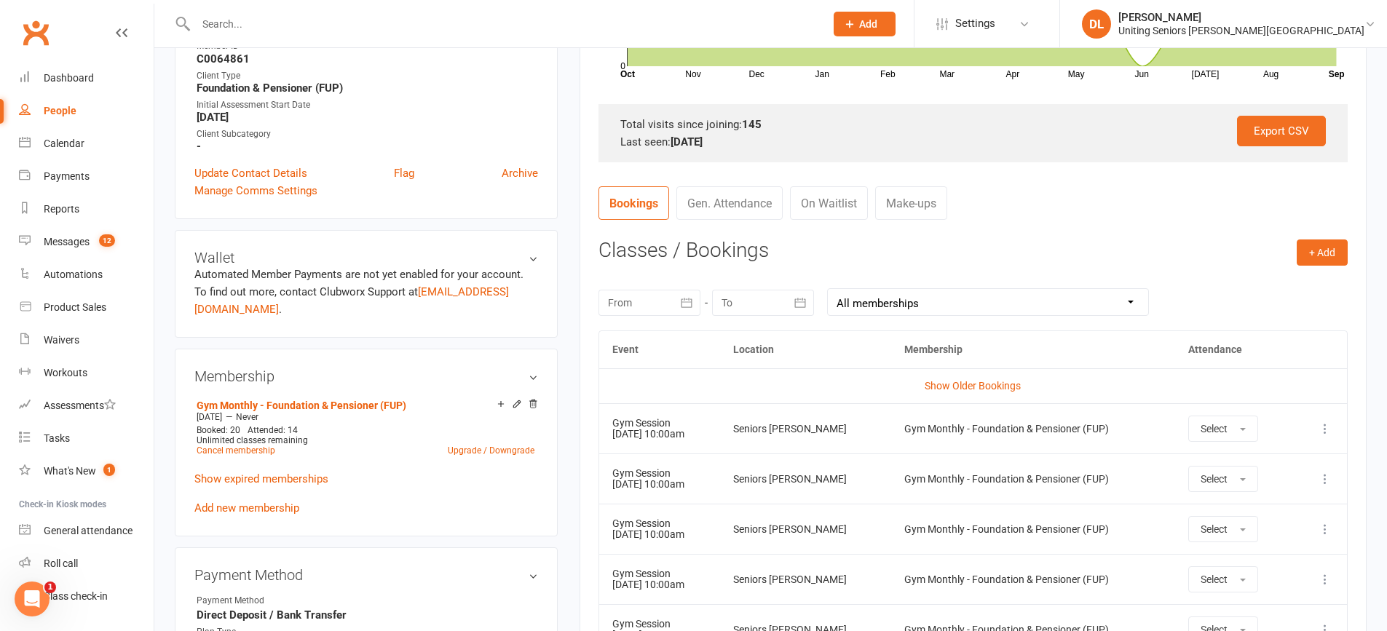
click at [648, 299] on div at bounding box center [649, 303] width 102 height 26
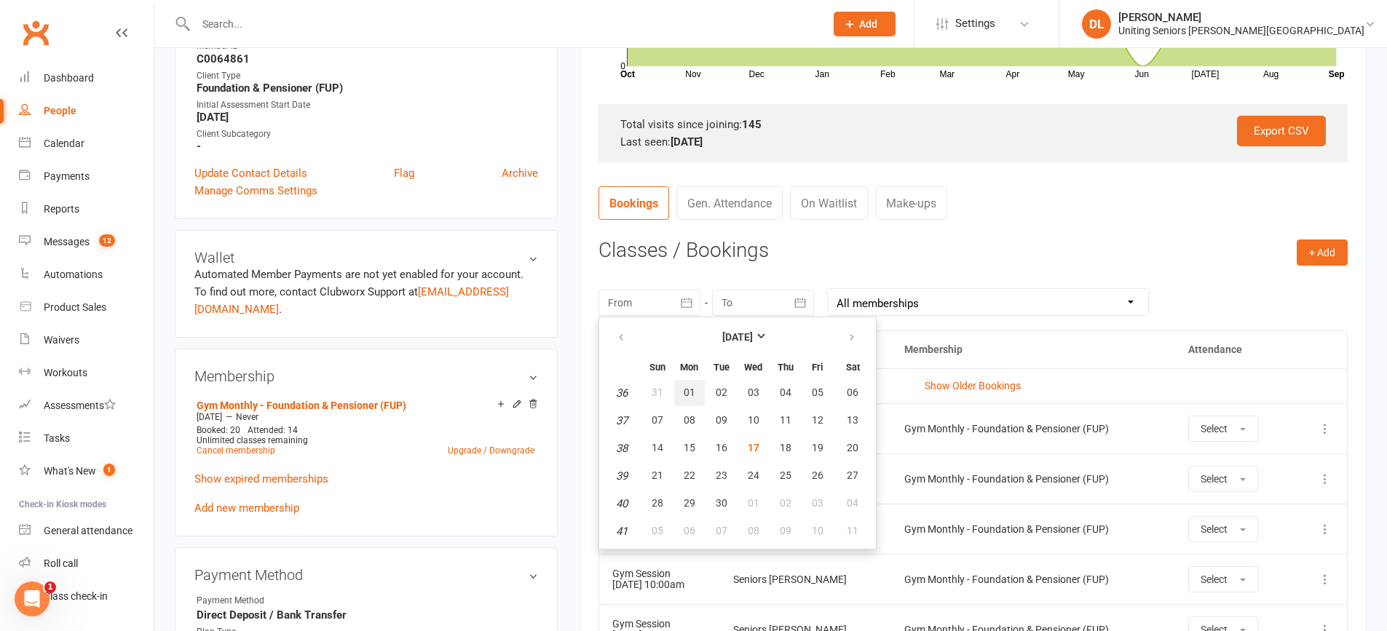
click at [684, 395] on span "01" at bounding box center [689, 393] width 12 height 12
type input "[DATE]"
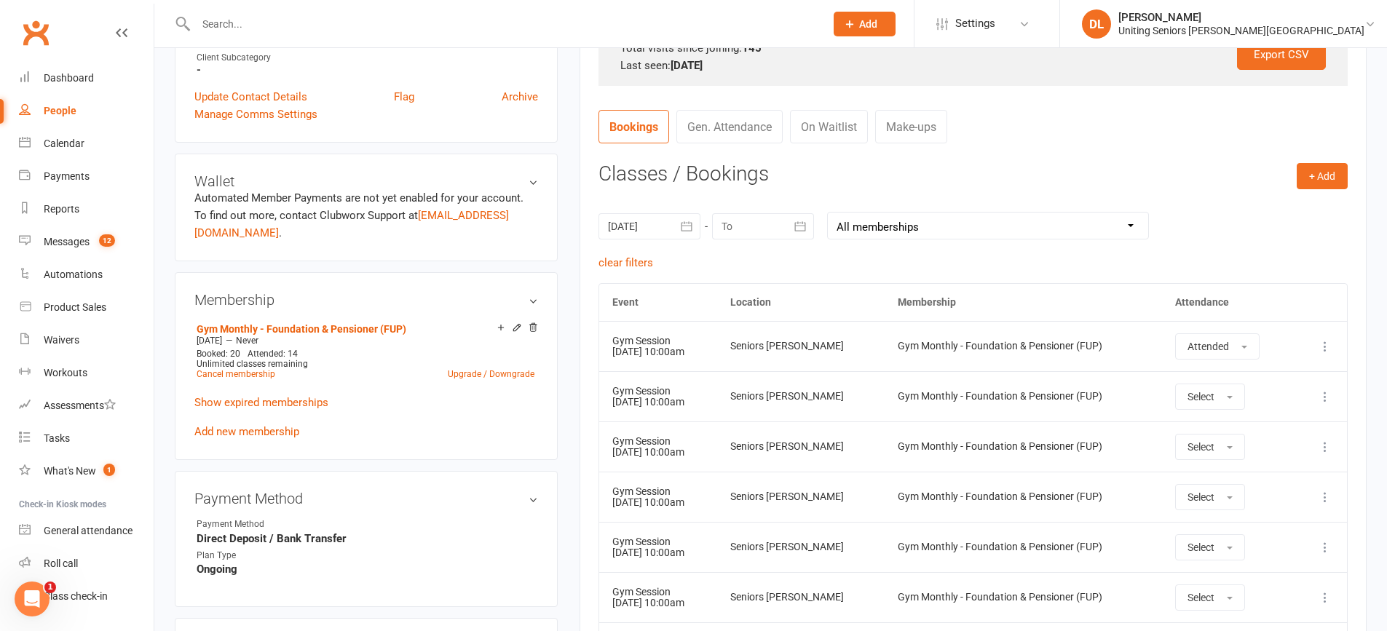
scroll to position [655, 0]
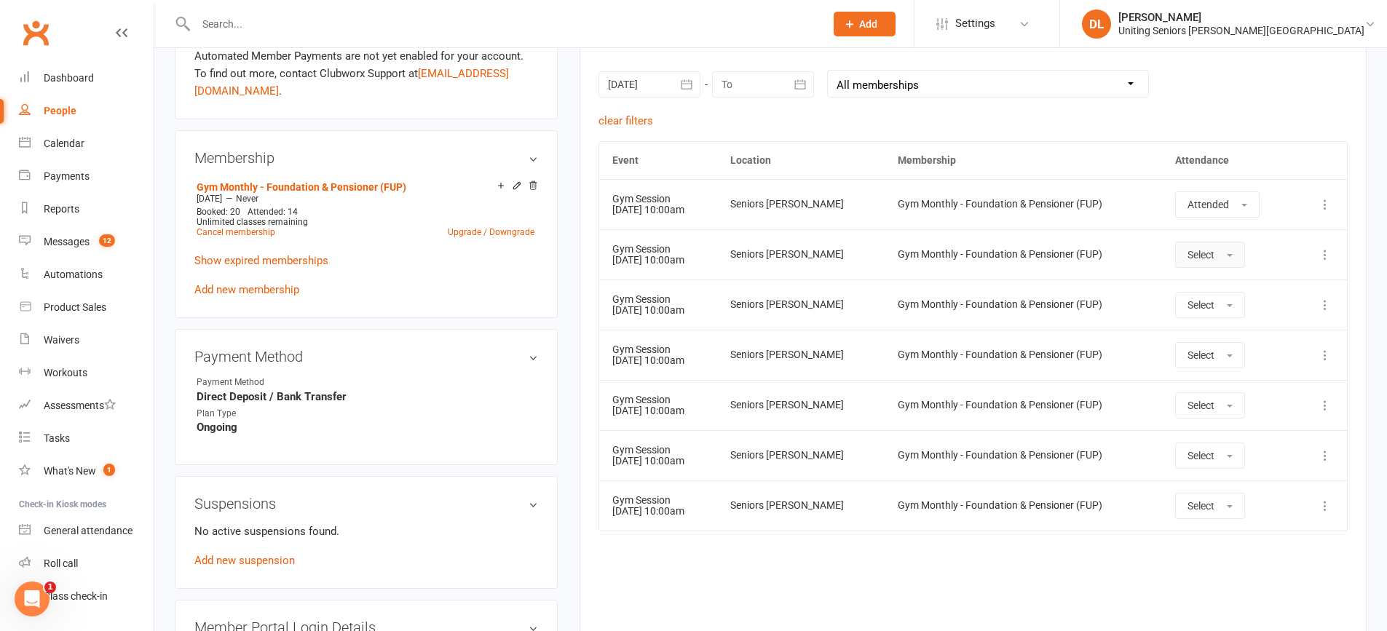
click at [1235, 258] on button "Select" at bounding box center [1210, 255] width 70 height 26
click at [1232, 304] on link "Absent" at bounding box center [1248, 316] width 144 height 29
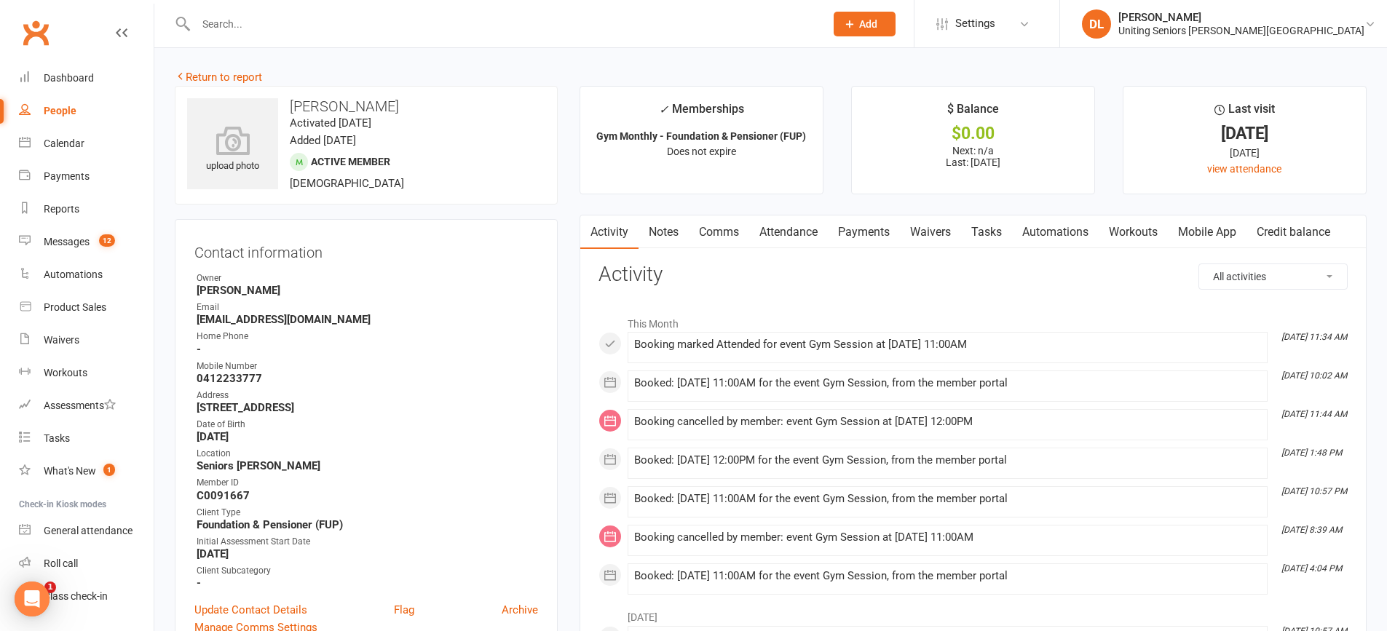
click at [797, 237] on link "Attendance" at bounding box center [788, 231] width 79 height 33
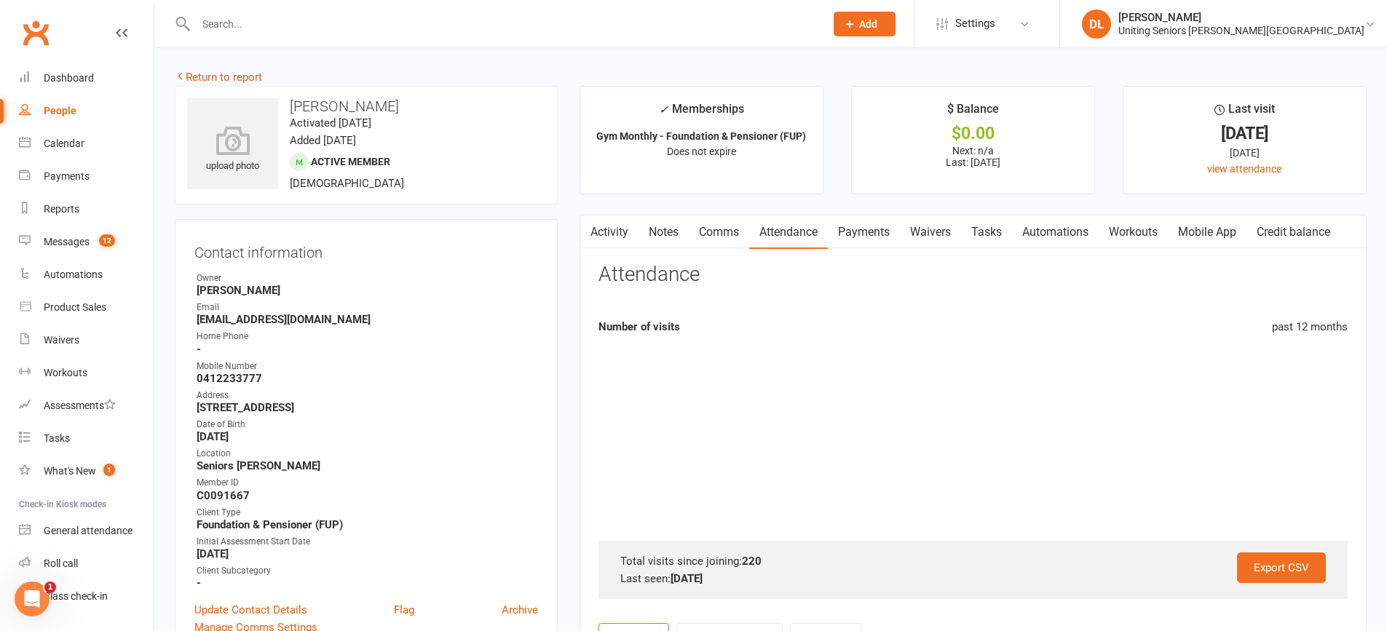
scroll to position [291, 0]
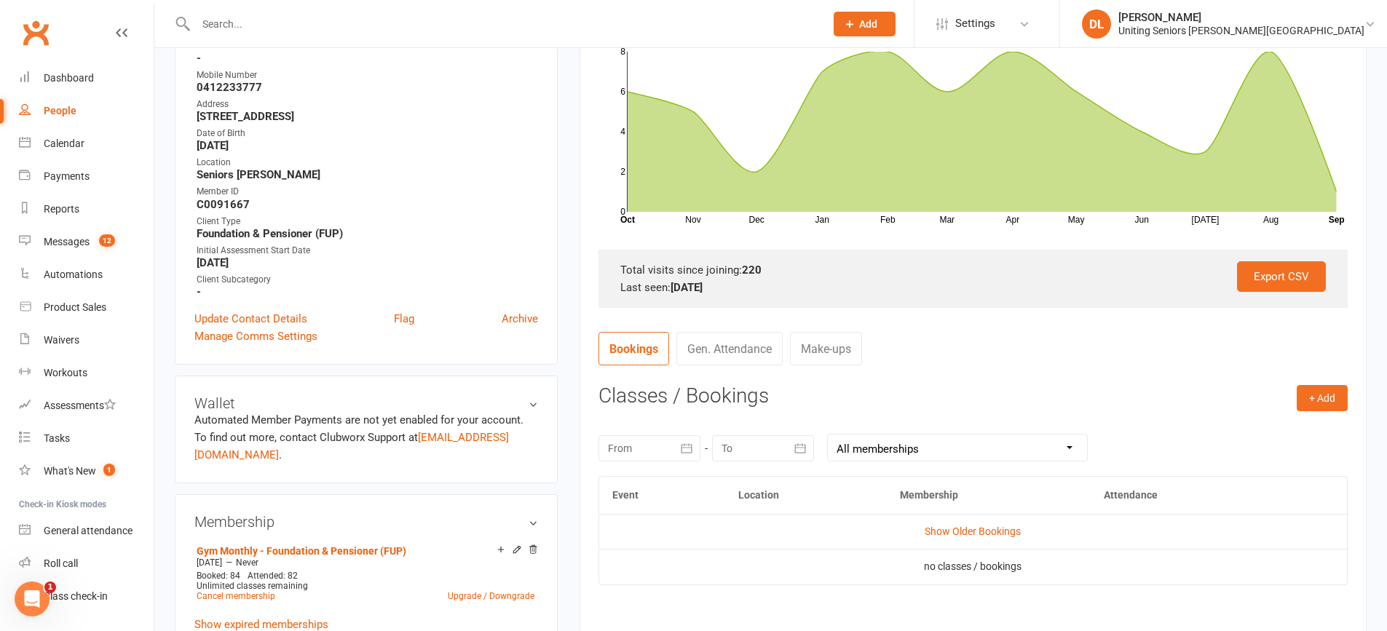
click at [674, 456] on button "button" at bounding box center [687, 448] width 26 height 26
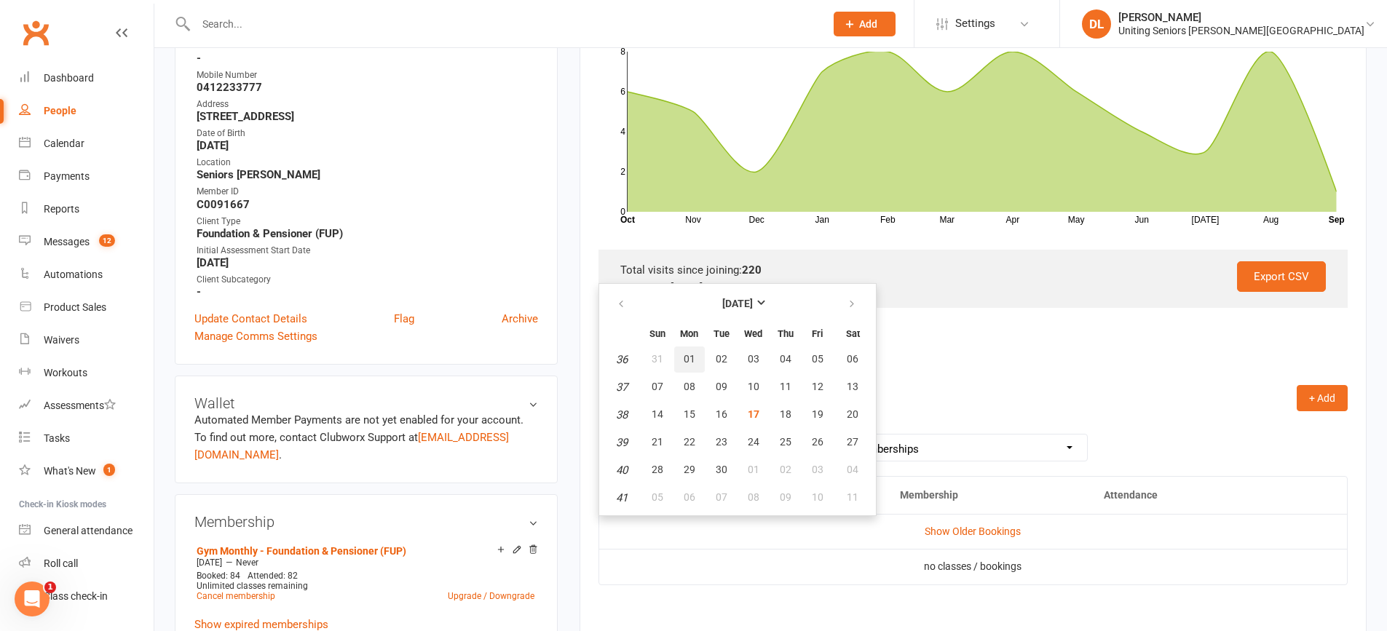
click at [699, 359] on button "01" at bounding box center [689, 359] width 31 height 26
type input "[DATE]"
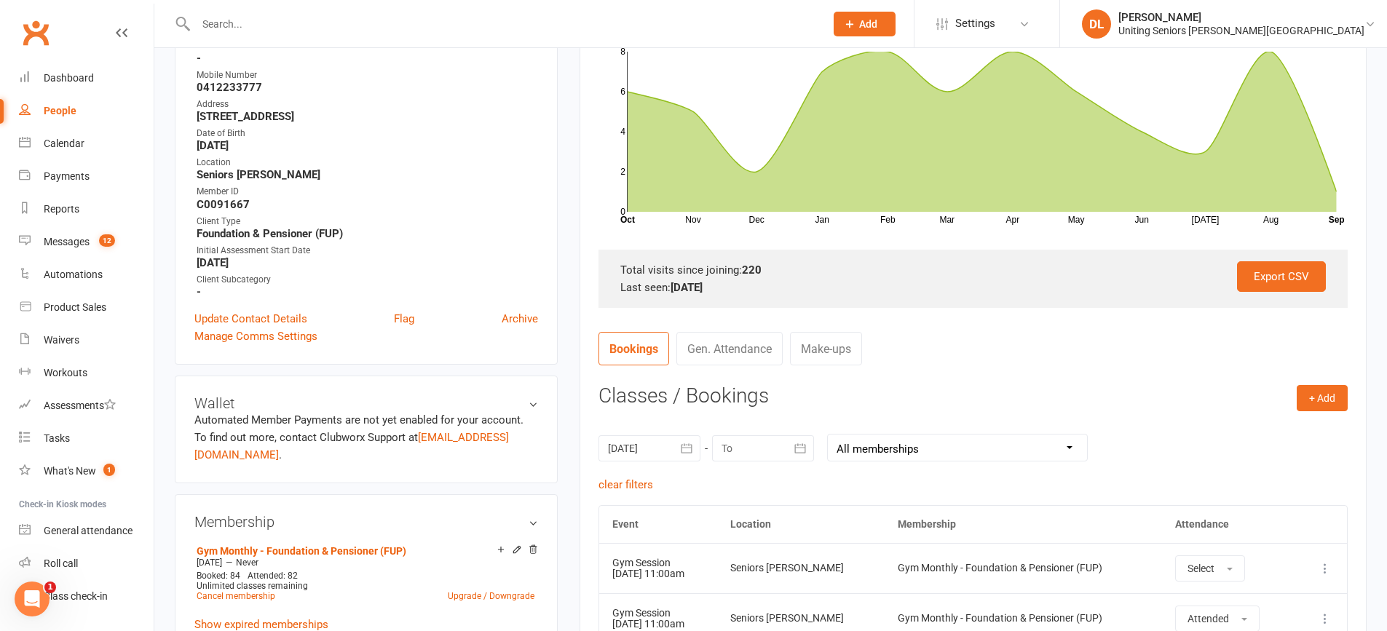
scroll to position [655, 0]
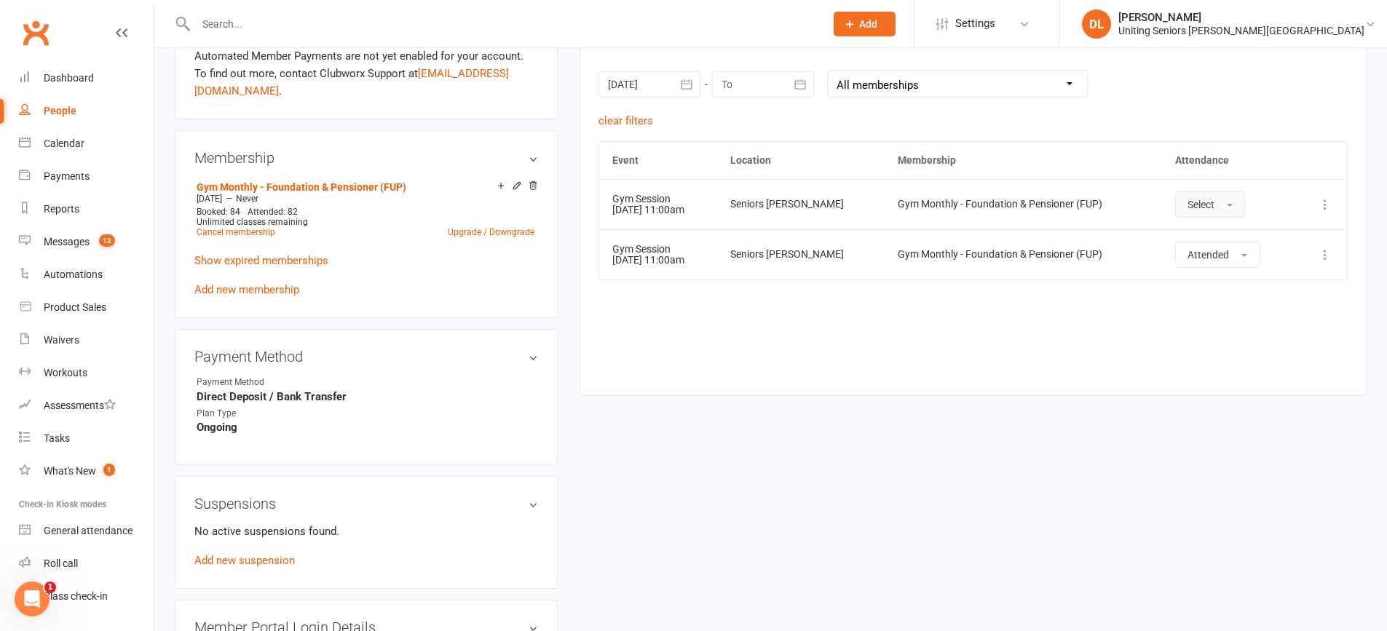
click at [1212, 215] on button "Select" at bounding box center [1210, 204] width 70 height 26
click at [1224, 258] on link "Absent" at bounding box center [1248, 266] width 144 height 29
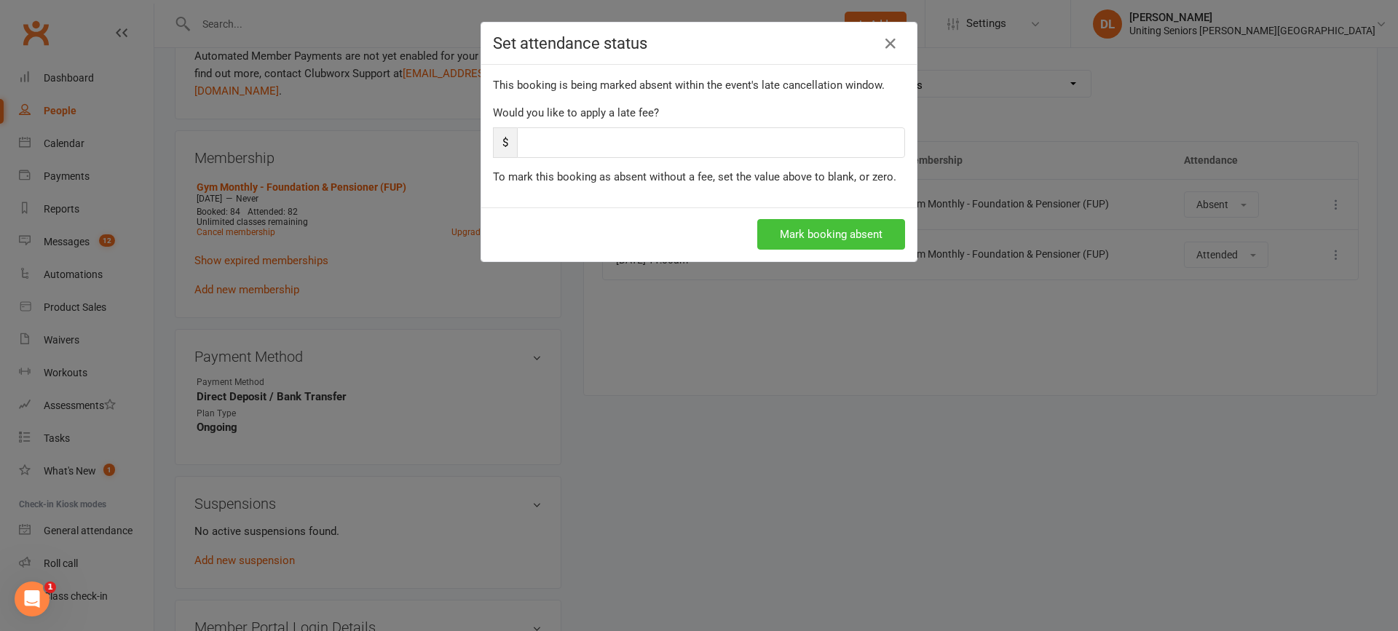
click at [879, 237] on button "Mark booking absent" at bounding box center [831, 234] width 148 height 31
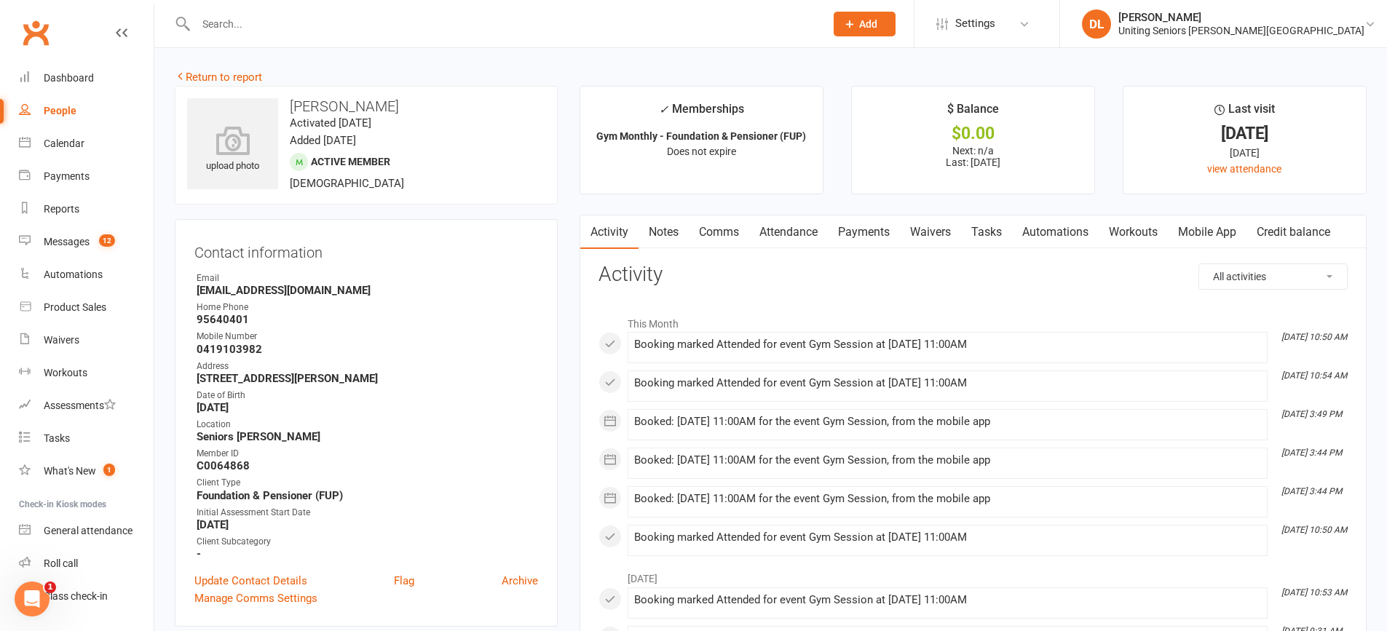
click at [797, 237] on link "Attendance" at bounding box center [788, 231] width 79 height 33
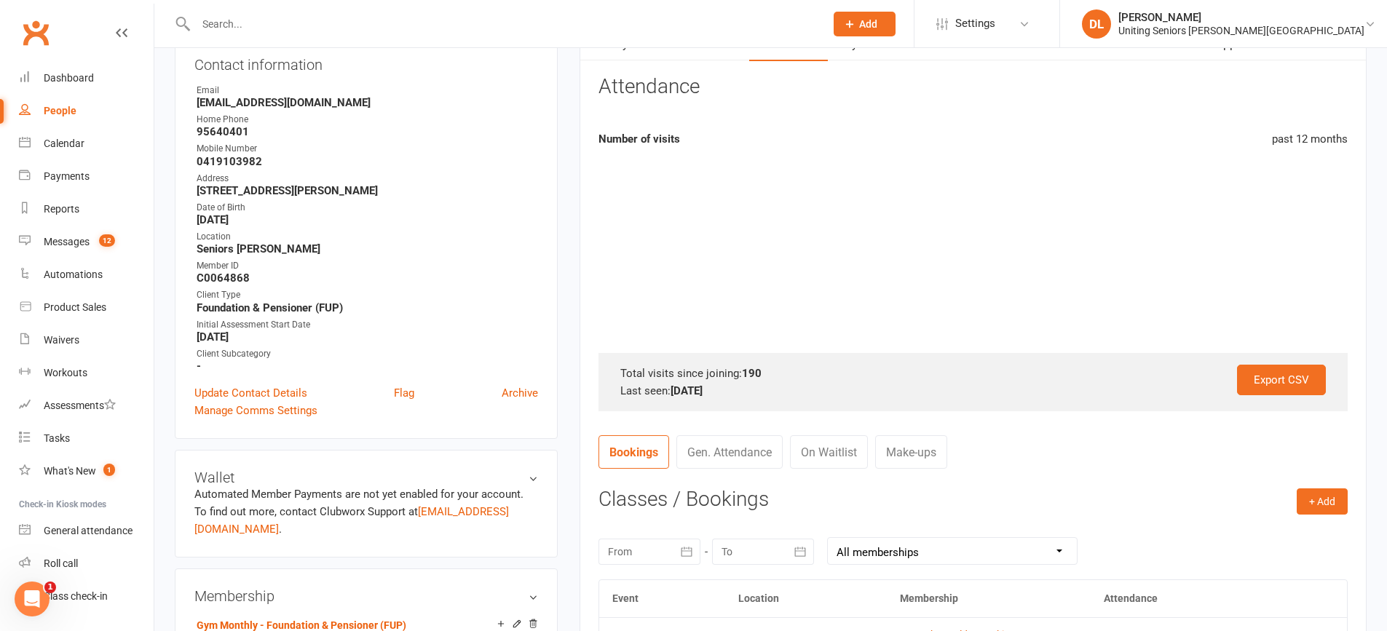
scroll to position [437, 0]
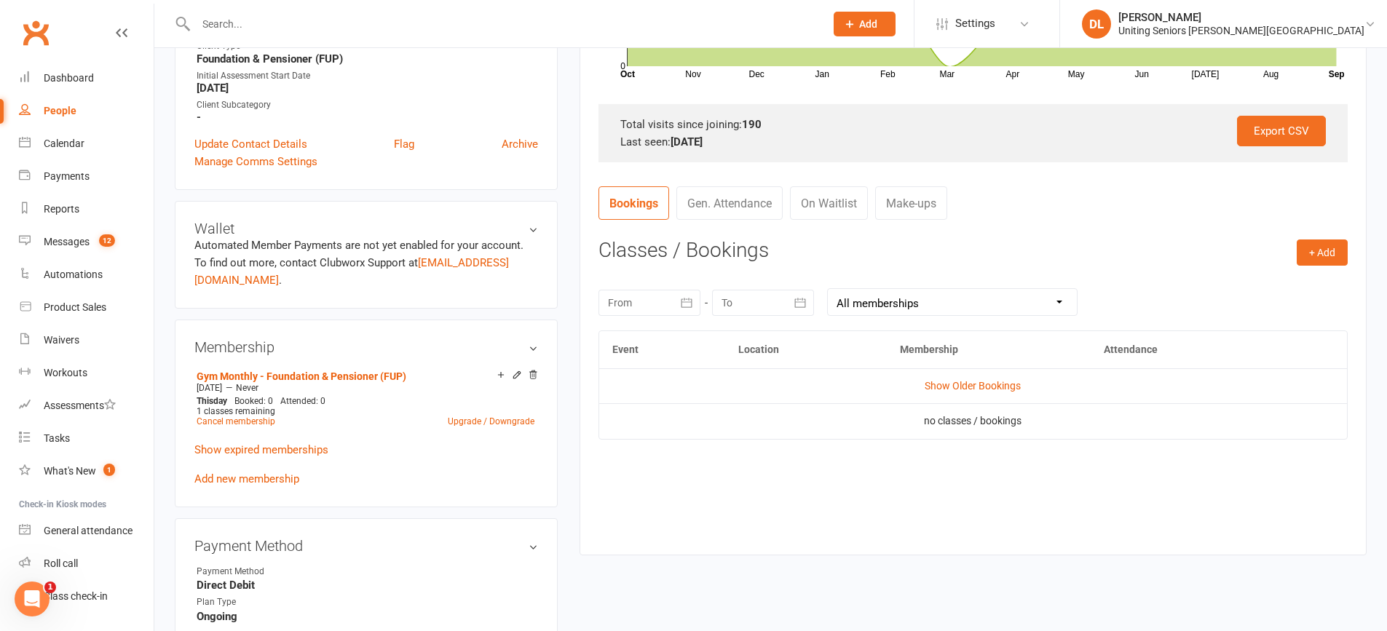
click at [672, 318] on div "[DATE] Sun Mon Tue Wed Thu Fri Sat 36 31 01 02 03 04 05 06 37 07 08 09 10 11 12…" at bounding box center [972, 302] width 749 height 57
click at [672, 314] on div at bounding box center [649, 303] width 102 height 26
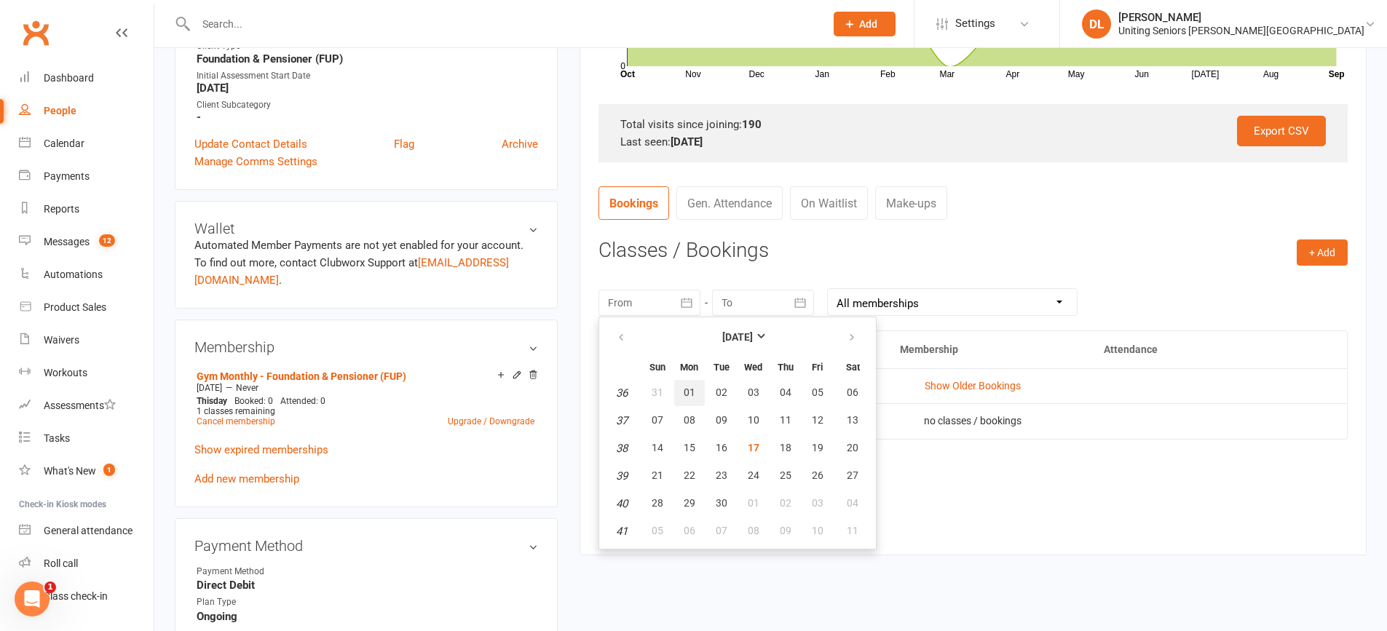
click at [691, 389] on span "01" at bounding box center [689, 393] width 12 height 12
type input "[DATE]"
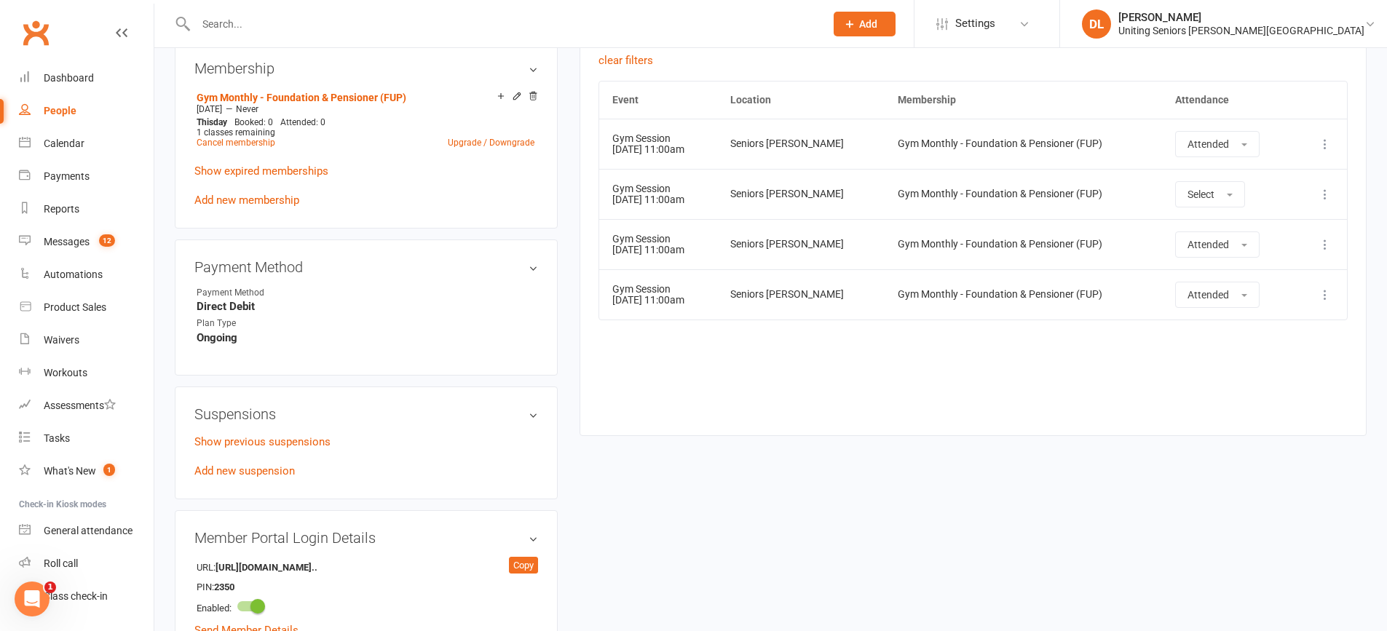
scroll to position [728, 0]
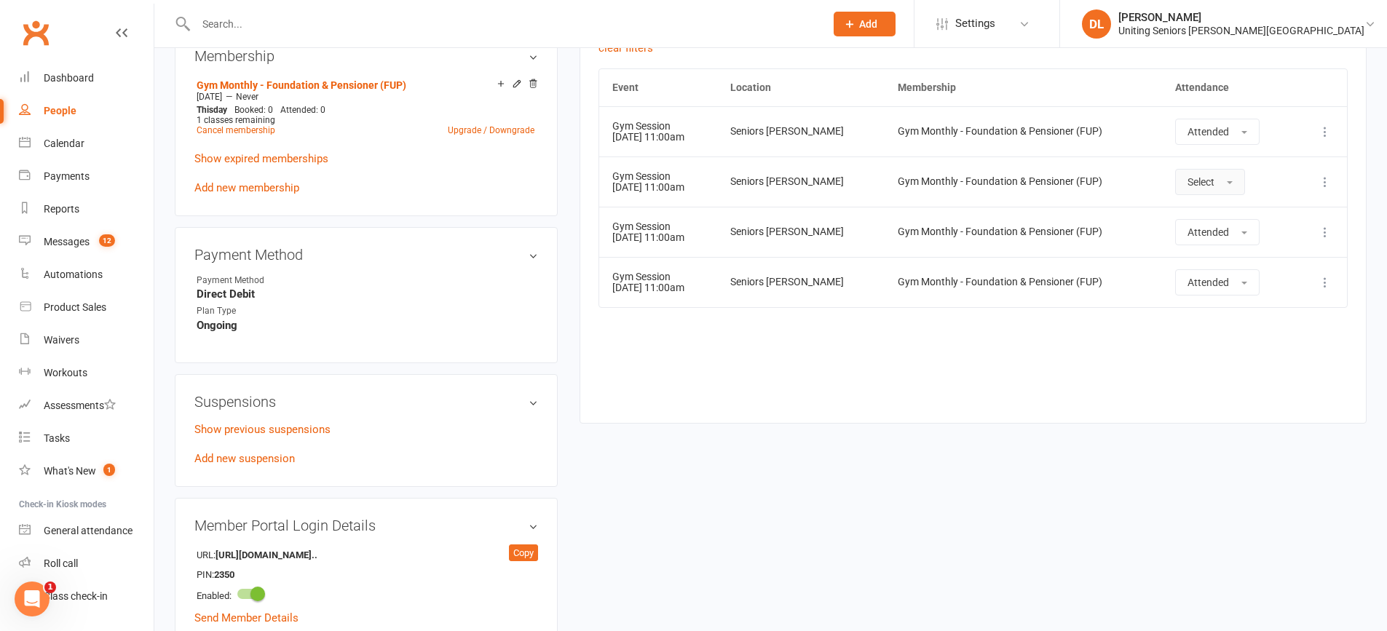
click at [1230, 182] on span "button" at bounding box center [1229, 182] width 6 height 3
click at [1223, 224] on link "Attended" at bounding box center [1248, 214] width 144 height 29
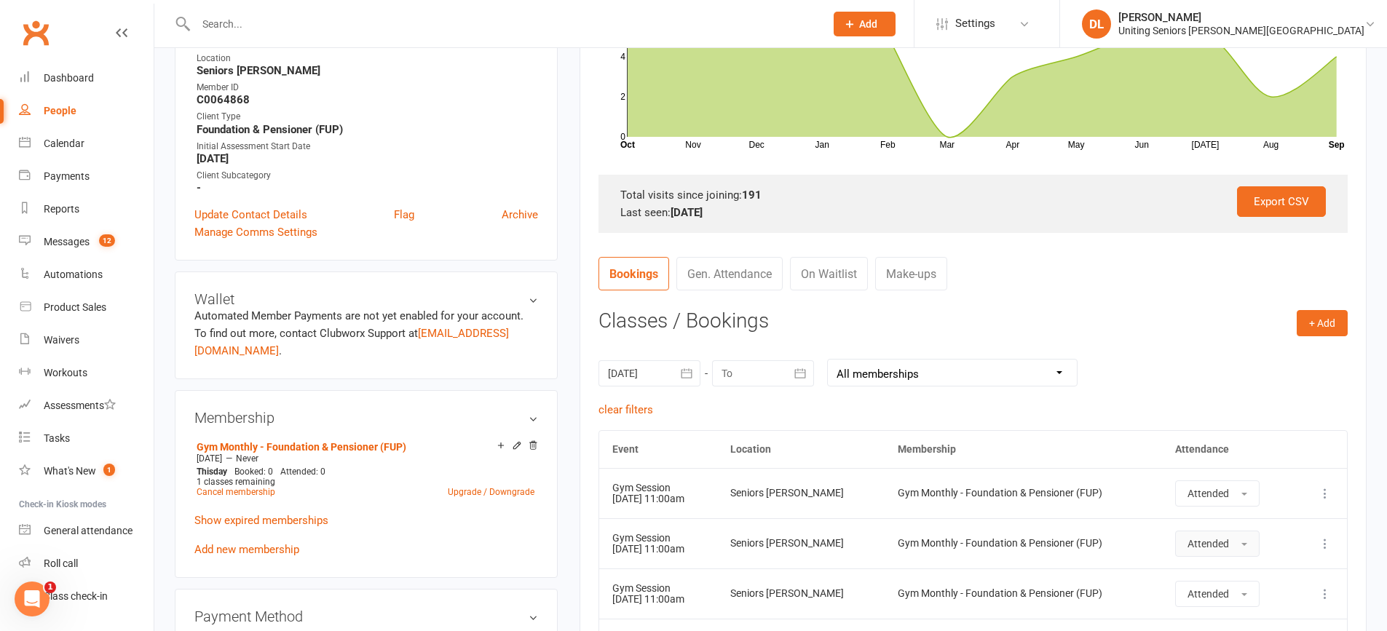
scroll to position [364, 0]
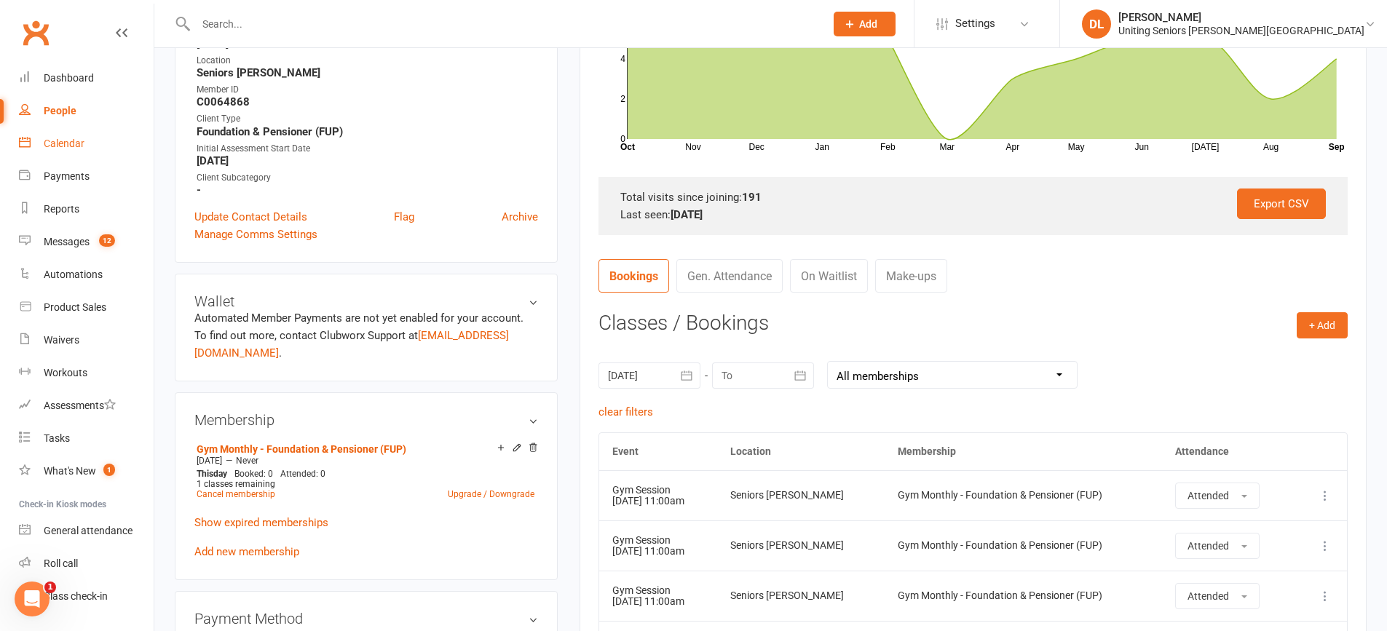
click at [74, 153] on link "Calendar" at bounding box center [86, 143] width 135 height 33
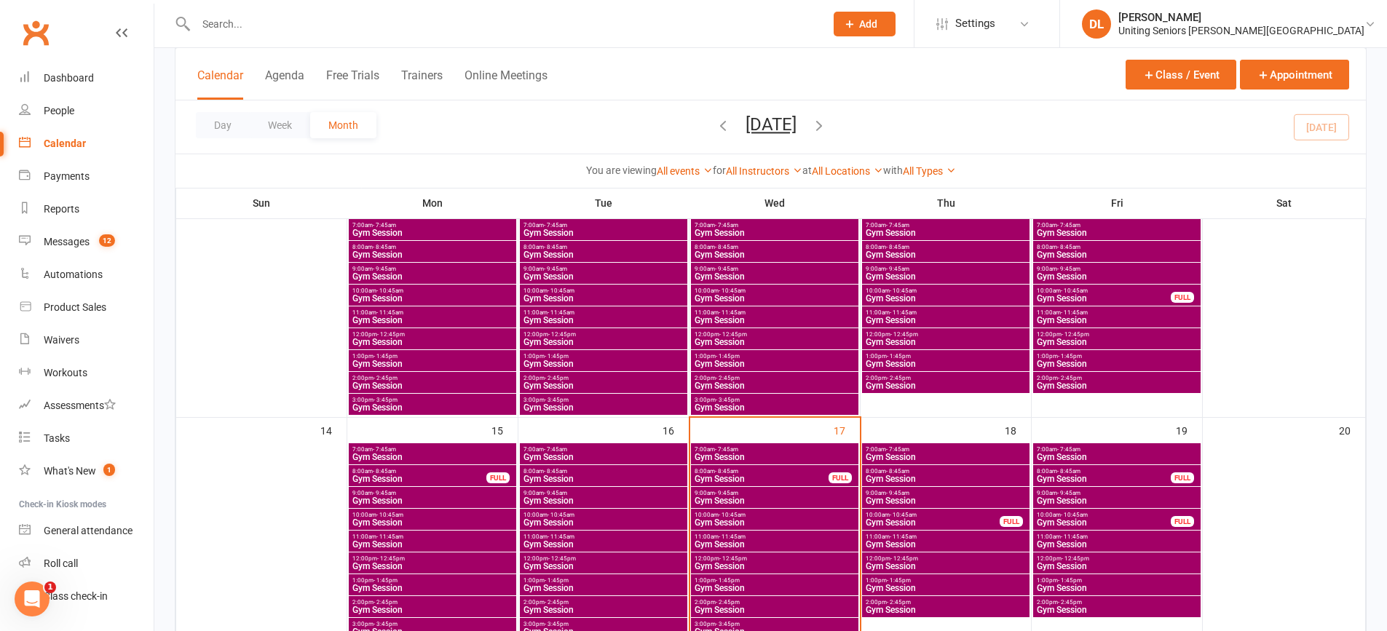
scroll to position [218, 0]
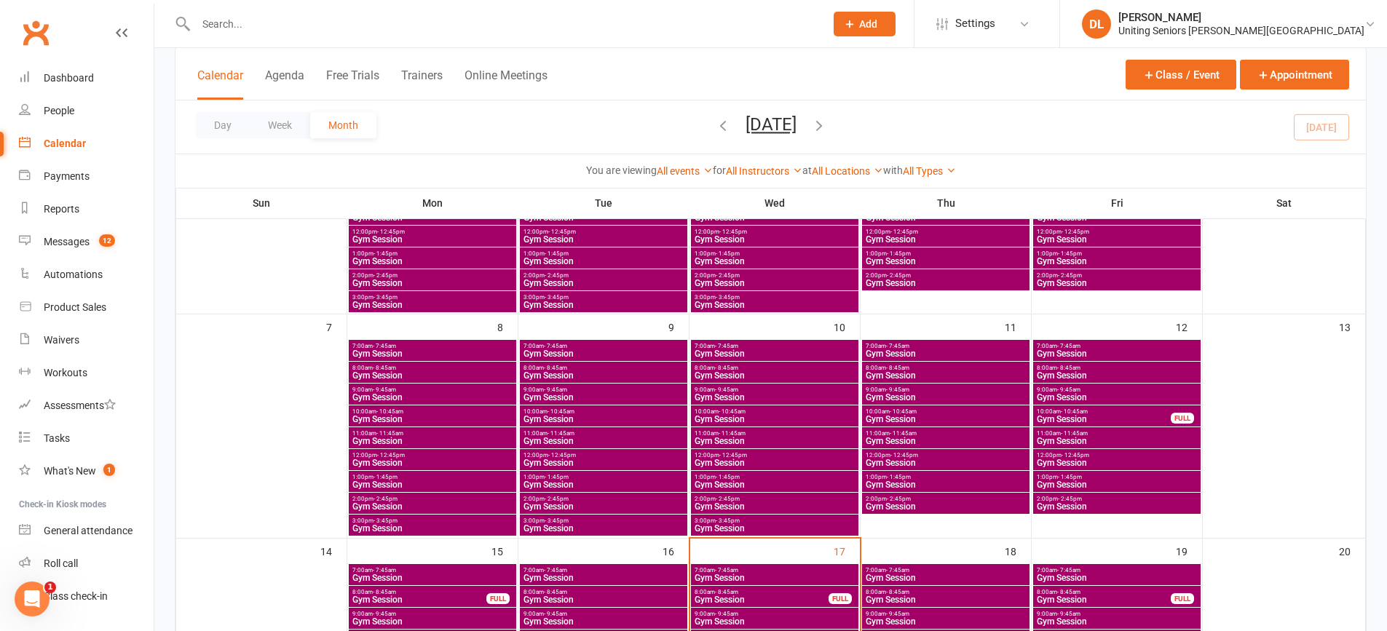
click at [807, 358] on div "7:00am - 7:45am Gym Session" at bounding box center [774, 350] width 167 height 21
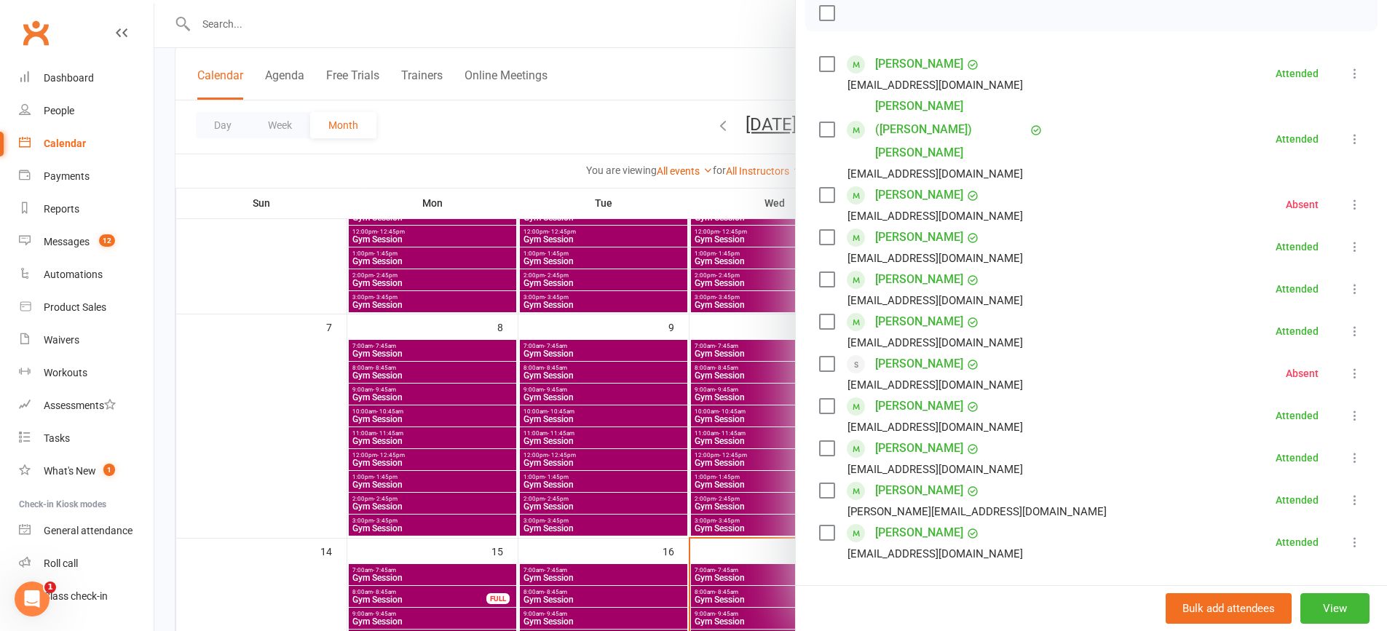
click at [652, 370] on div at bounding box center [770, 315] width 1232 height 631
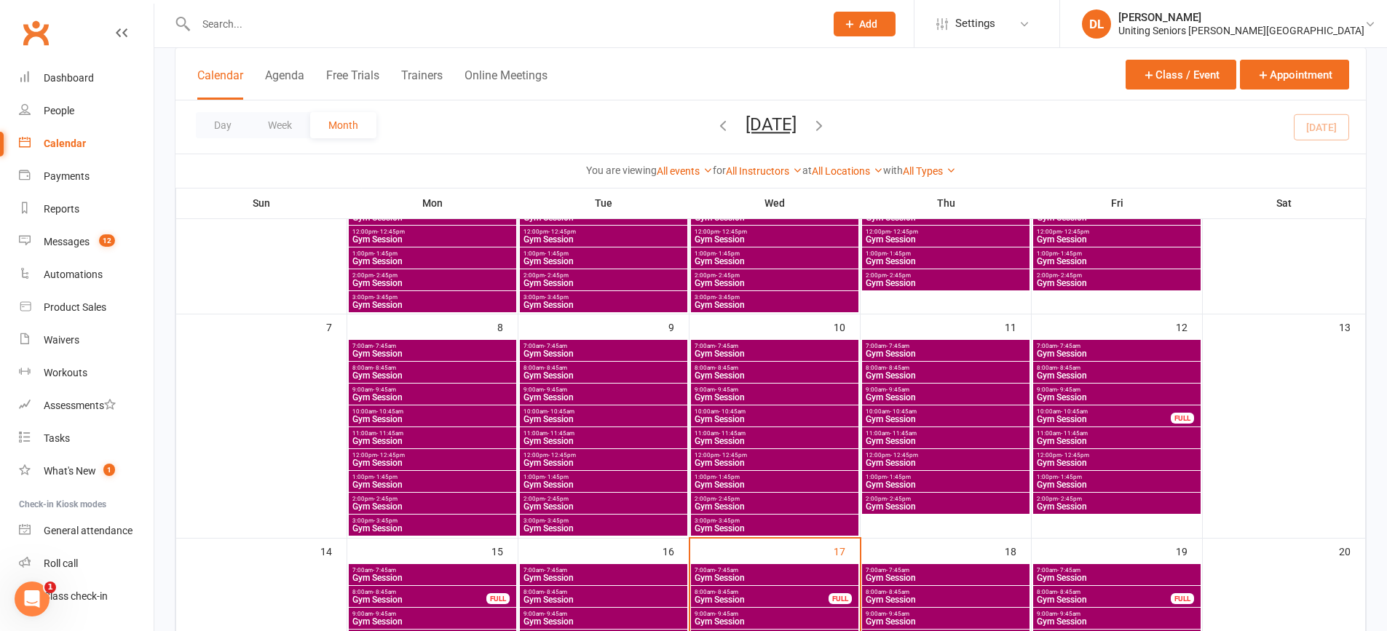
click at [725, 381] on div "8:00am - 8:45am Gym Session" at bounding box center [774, 372] width 167 height 21
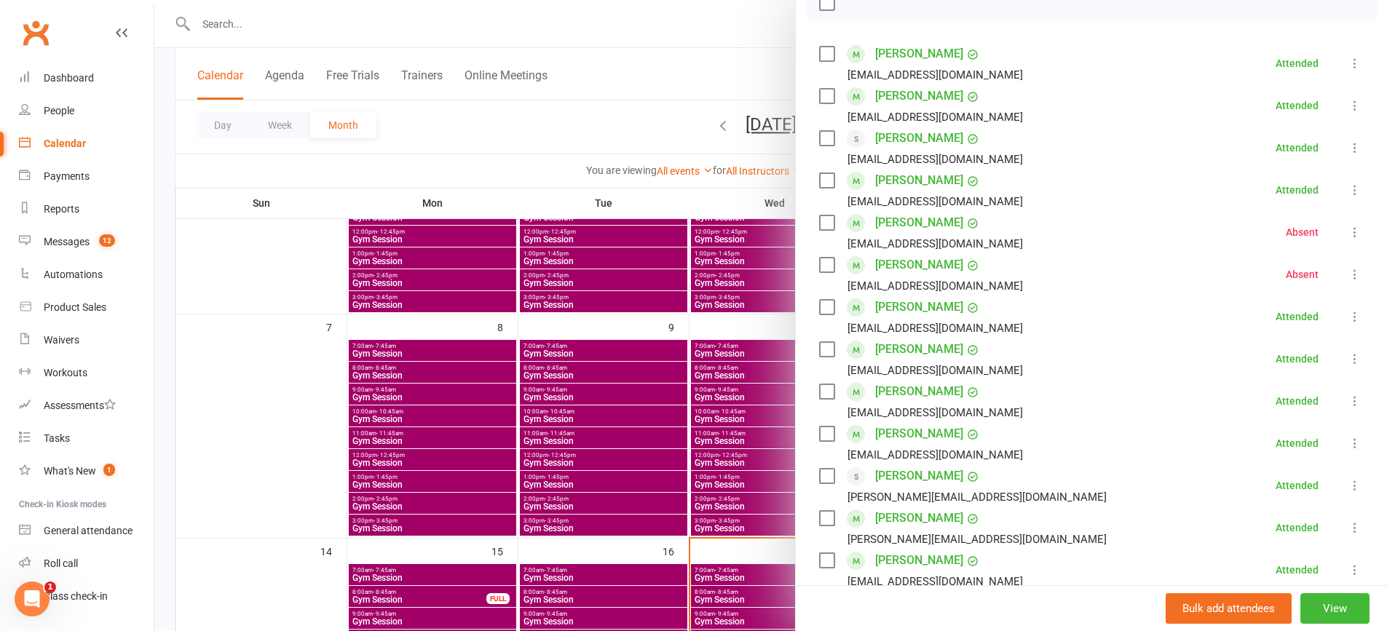
scroll to position [437, 0]
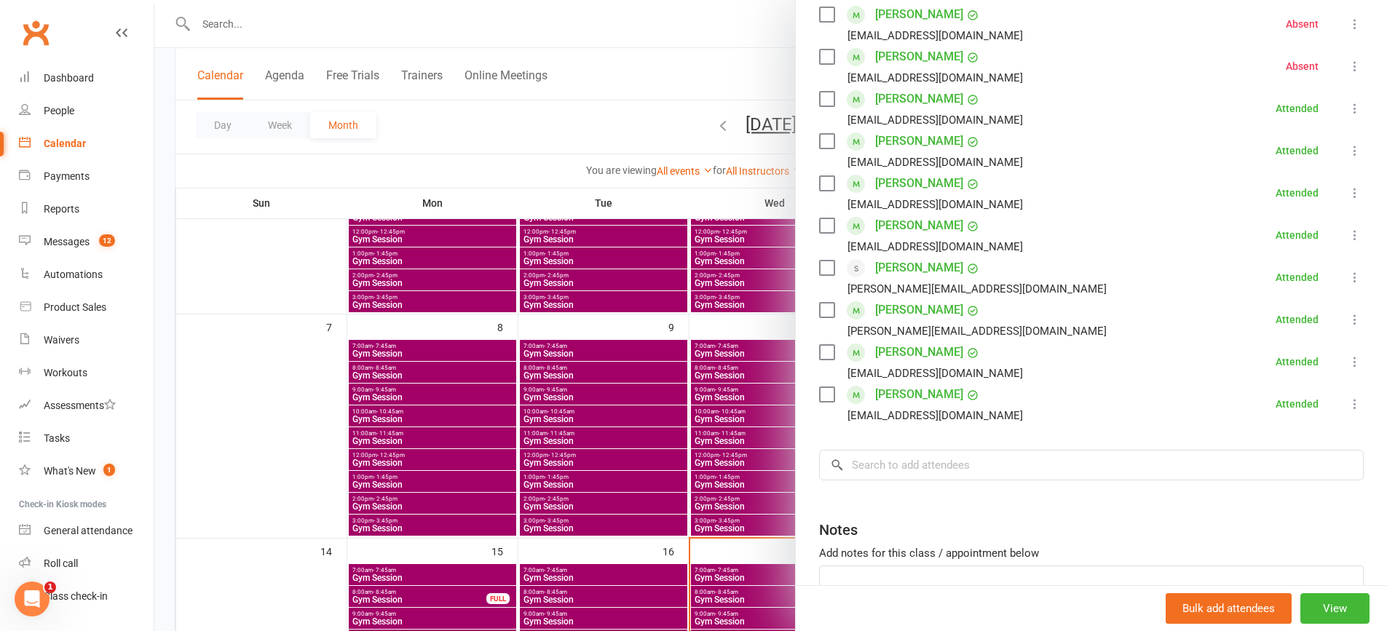
click at [712, 374] on div at bounding box center [770, 315] width 1232 height 631
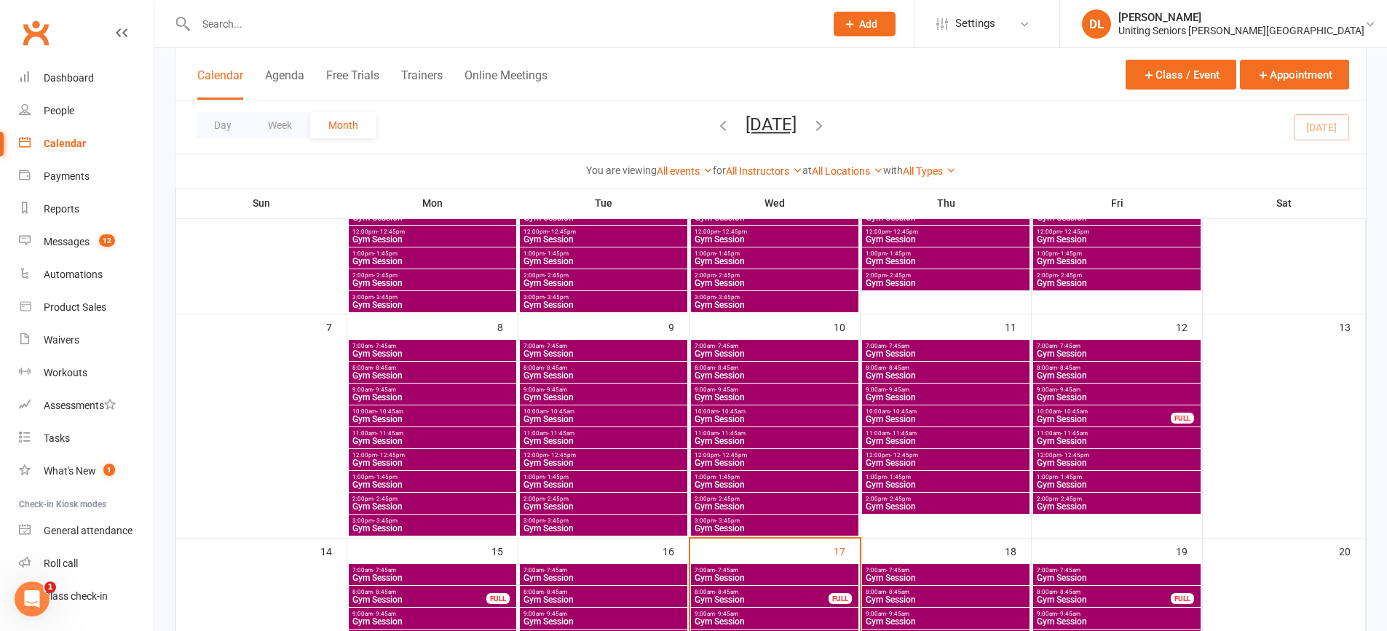
click at [740, 374] on span "Gym Session" at bounding box center [775, 375] width 162 height 9
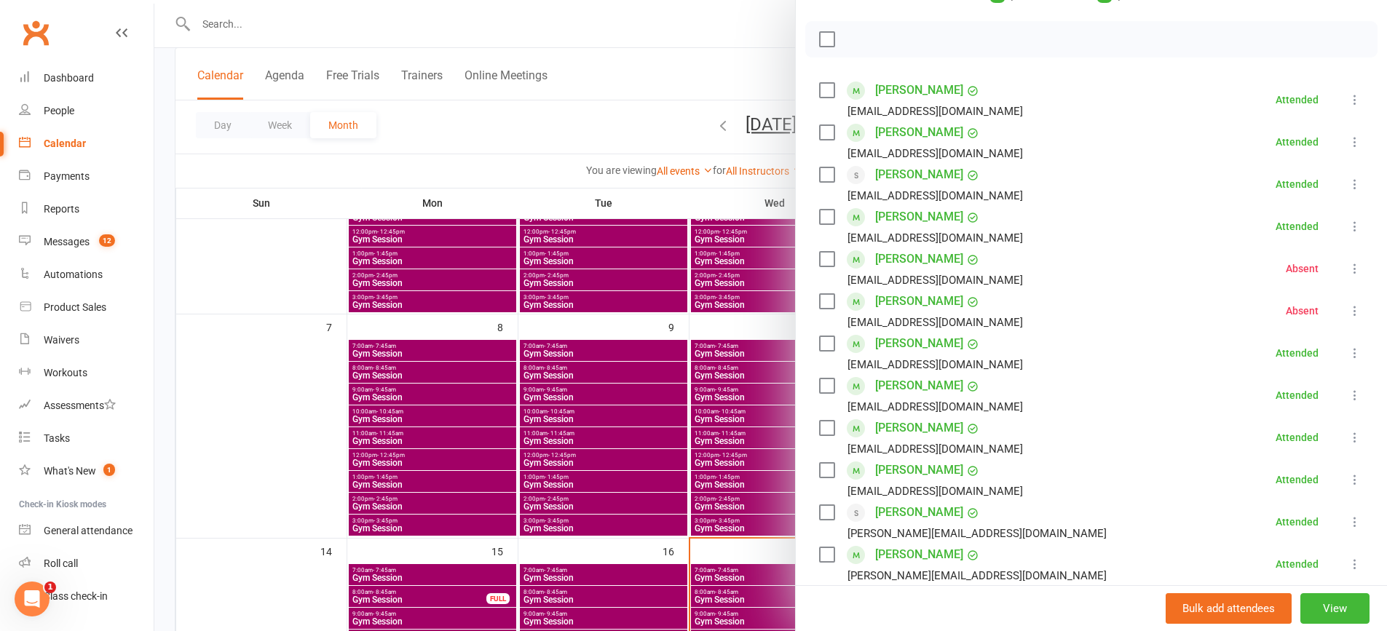
scroll to position [364, 0]
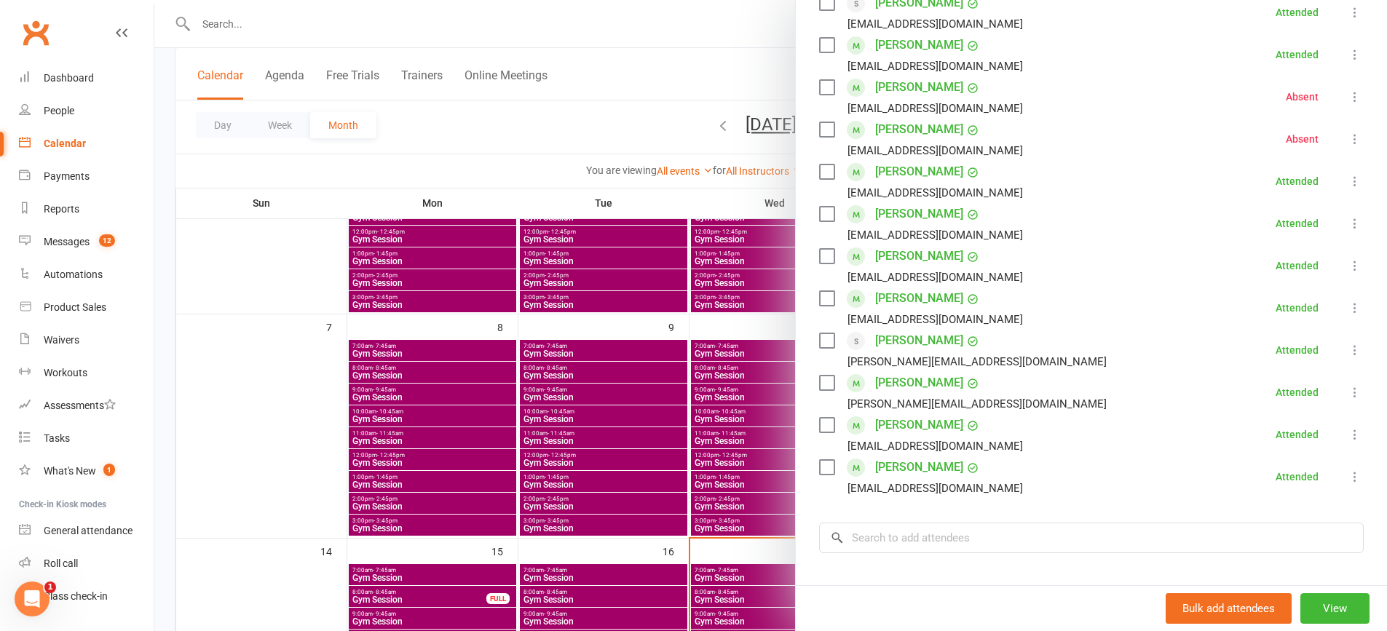
drag, startPoint x: 640, startPoint y: 435, endPoint x: 675, endPoint y: 427, distance: 35.7
click at [640, 434] on div at bounding box center [770, 315] width 1232 height 631
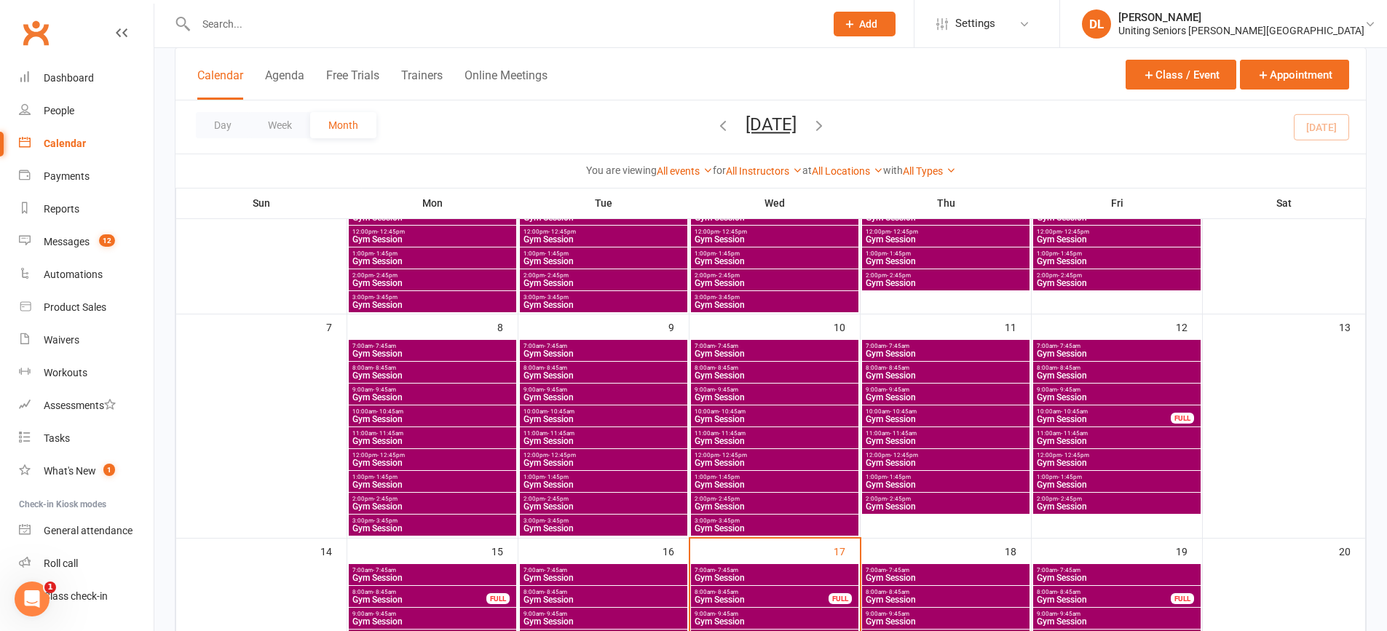
click at [718, 411] on span "- 10:45am" at bounding box center [731, 411] width 27 height 7
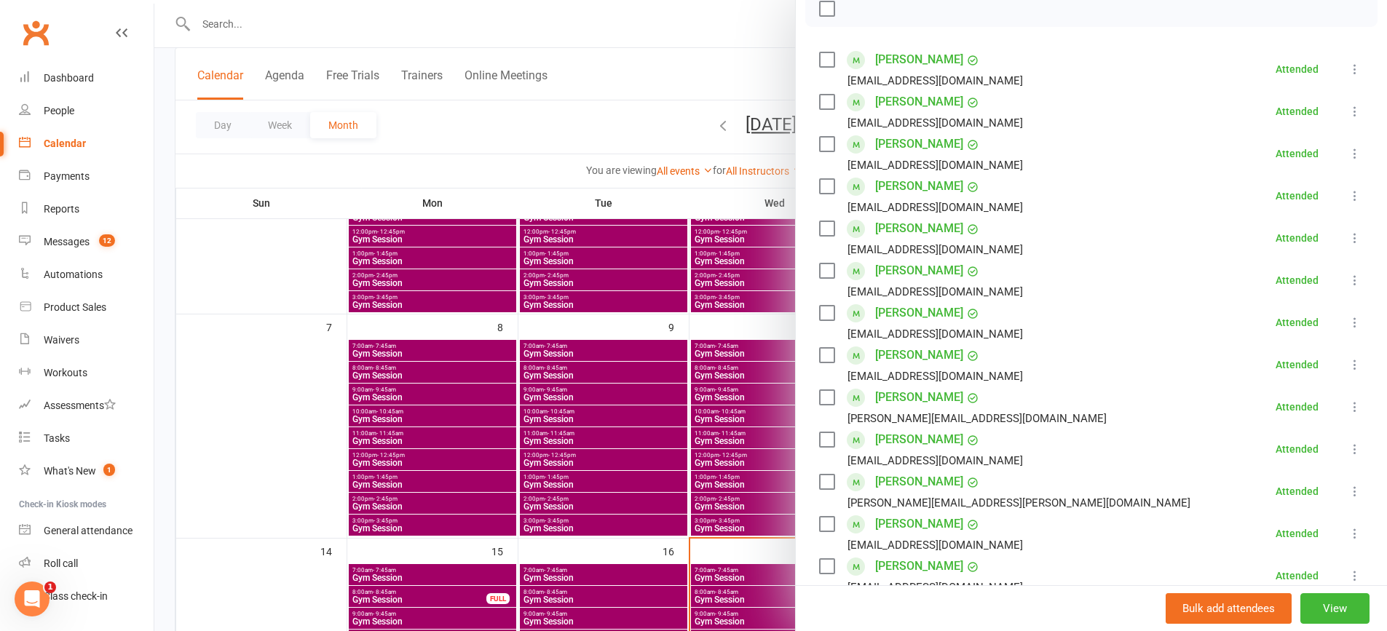
scroll to position [437, 0]
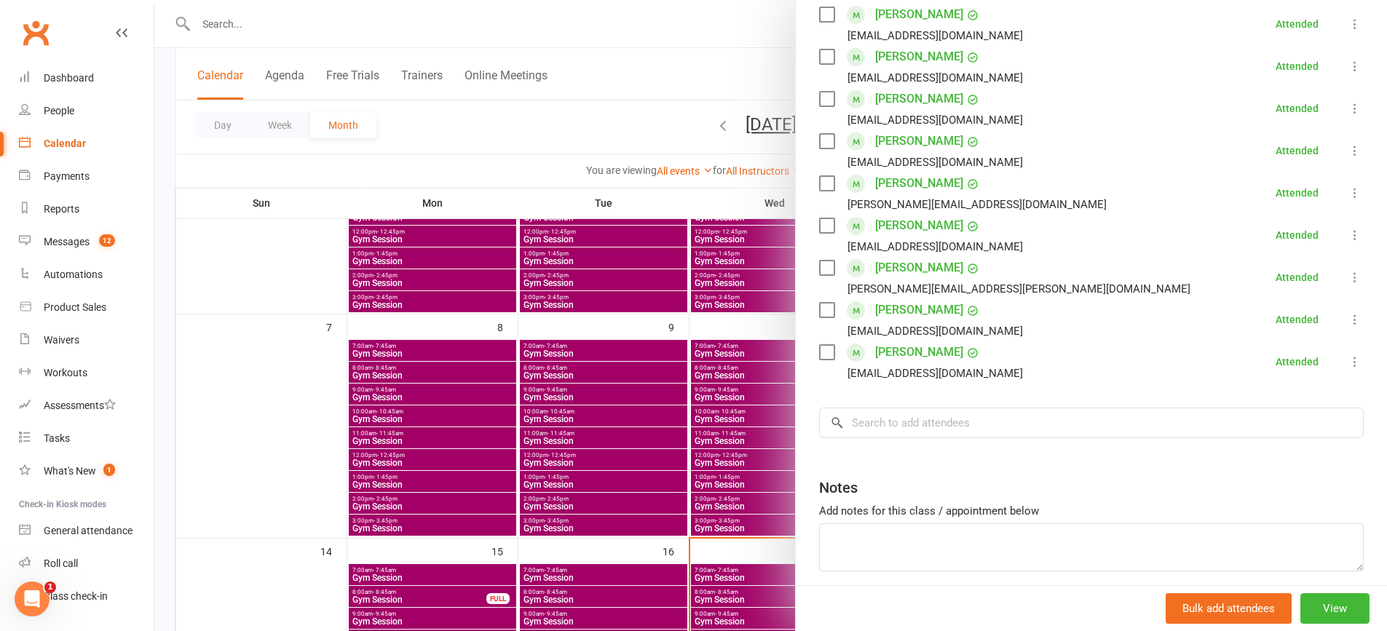
click at [740, 400] on div at bounding box center [770, 315] width 1232 height 631
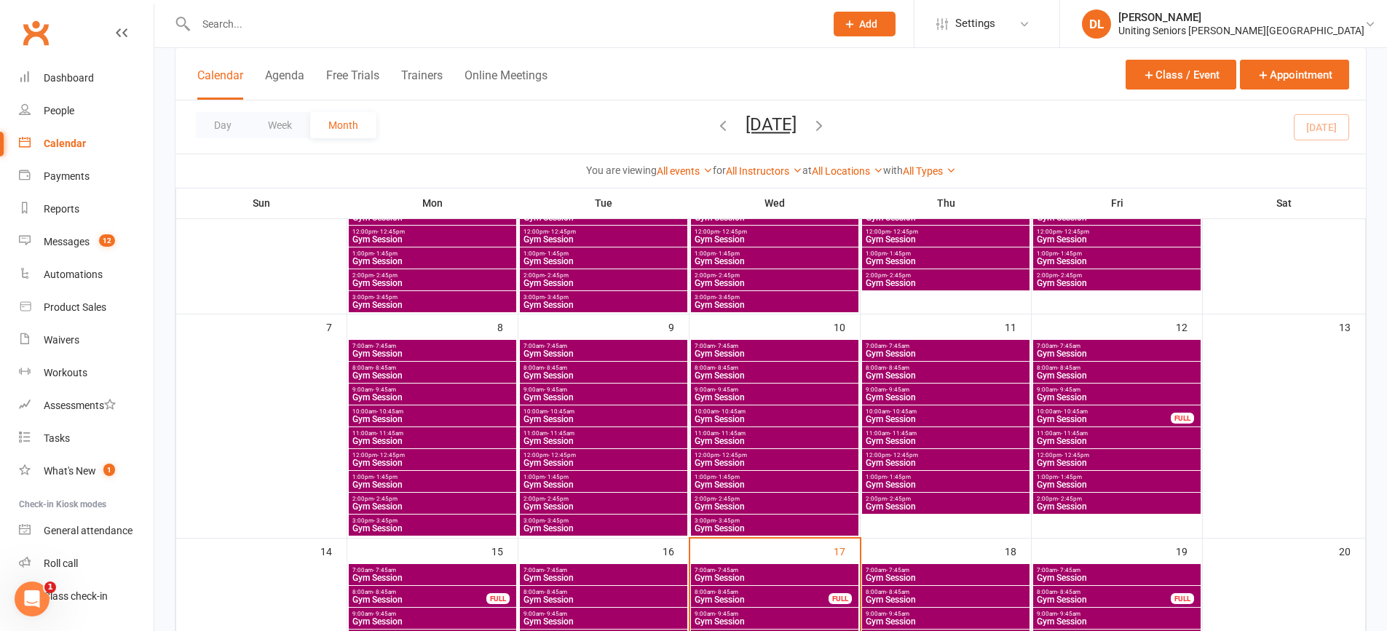
click at [716, 435] on span "11:00am - 11:45am" at bounding box center [775, 433] width 162 height 7
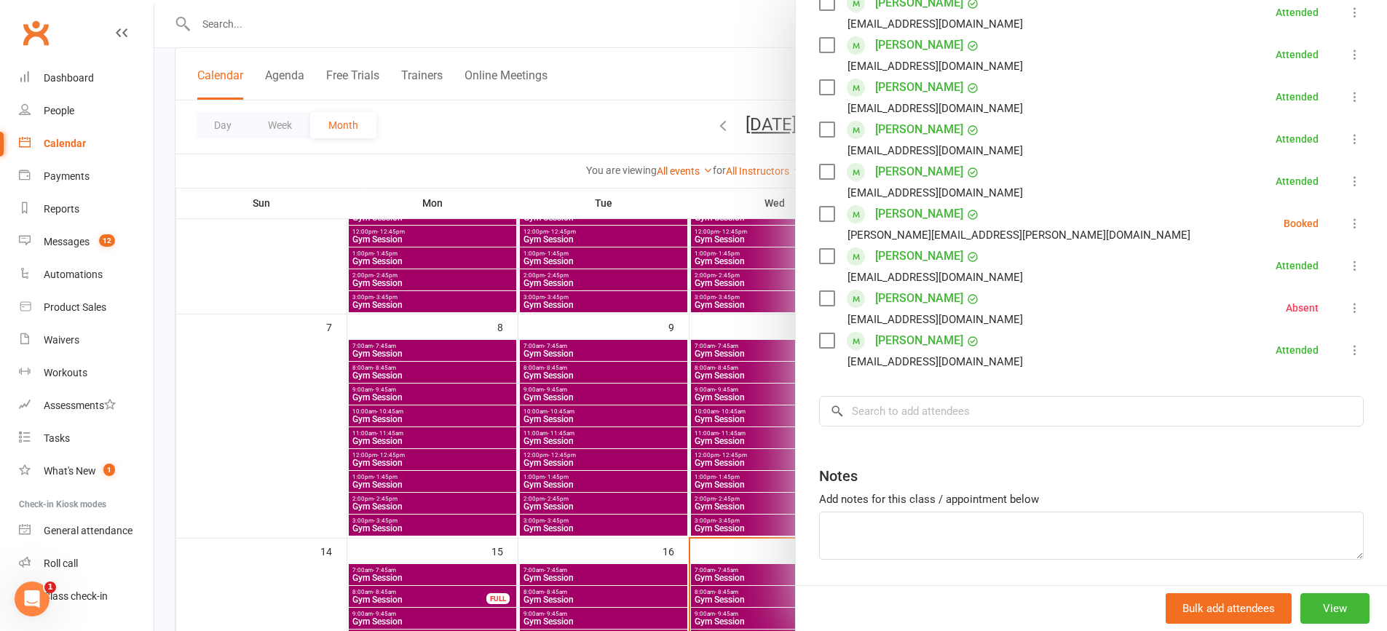
scroll to position [254, 0]
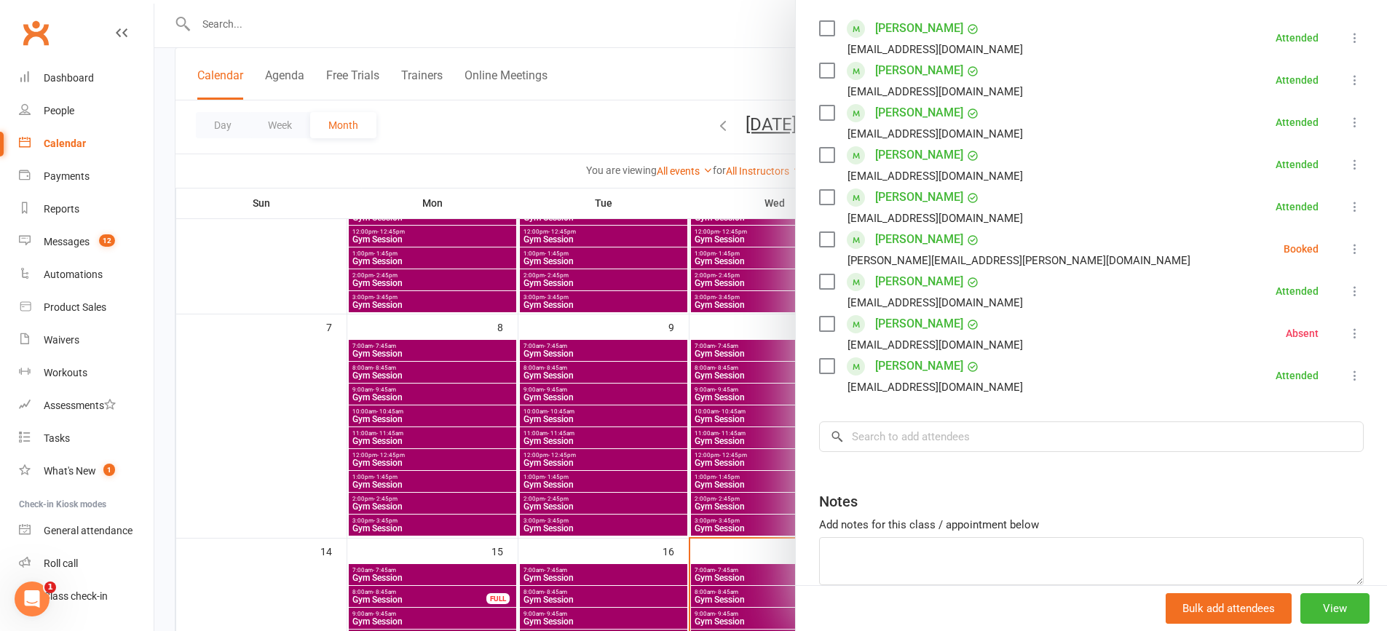
click at [1334, 261] on li "Robyn Pressick robyn.pressick@bigpond.com Booked More info Remove Check in Mark…" at bounding box center [1091, 249] width 544 height 42
click at [1347, 250] on icon at bounding box center [1354, 249] width 15 height 15
click at [1297, 357] on link "Mark absent" at bounding box center [1284, 364] width 156 height 29
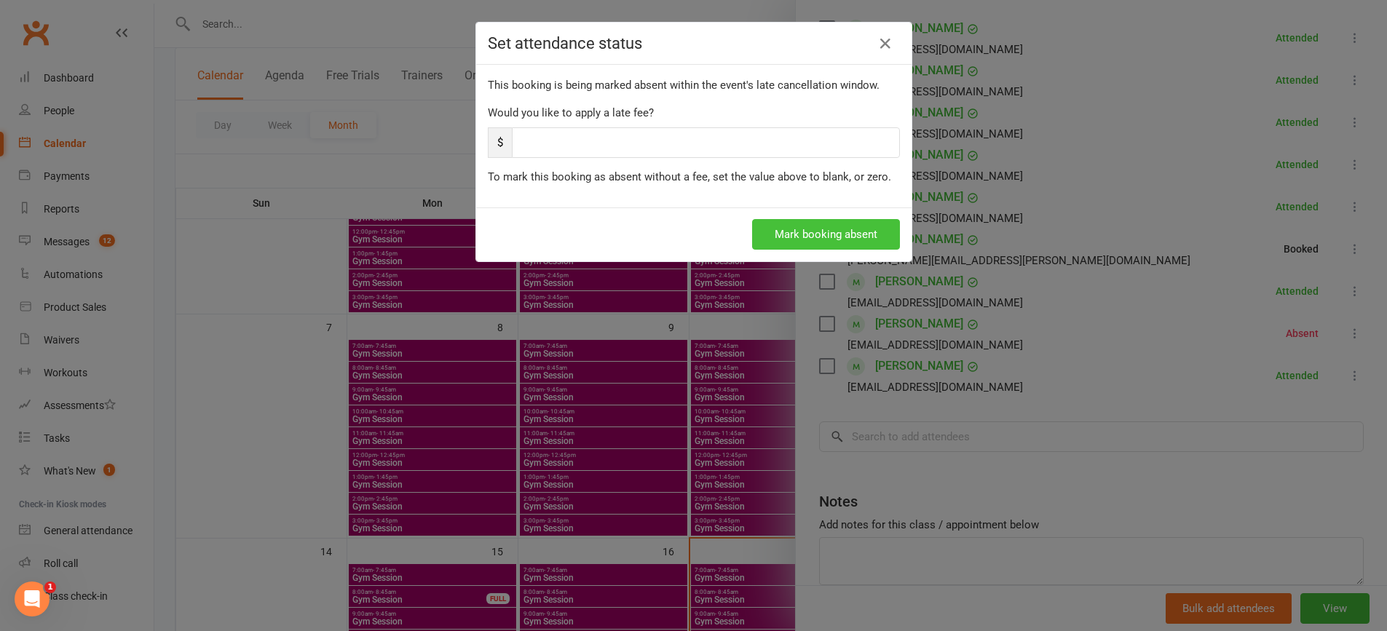
click at [828, 231] on button "Mark booking absent" at bounding box center [826, 234] width 148 height 31
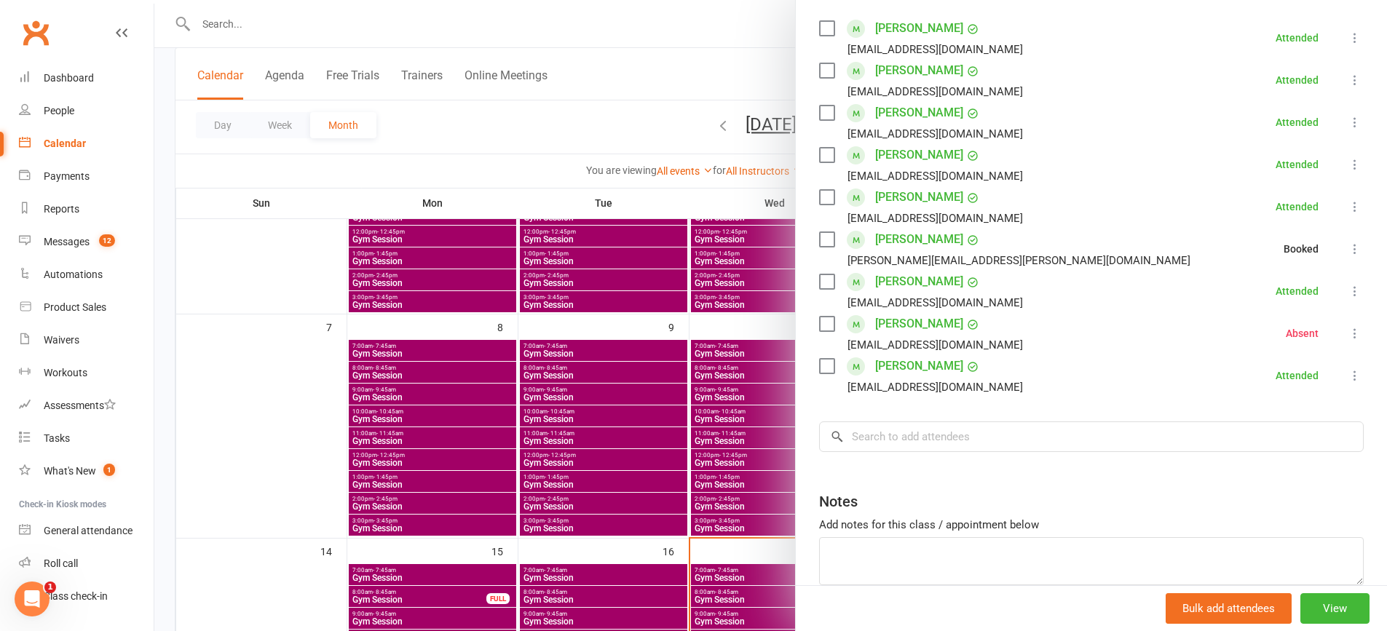
click at [735, 400] on div at bounding box center [770, 315] width 1232 height 631
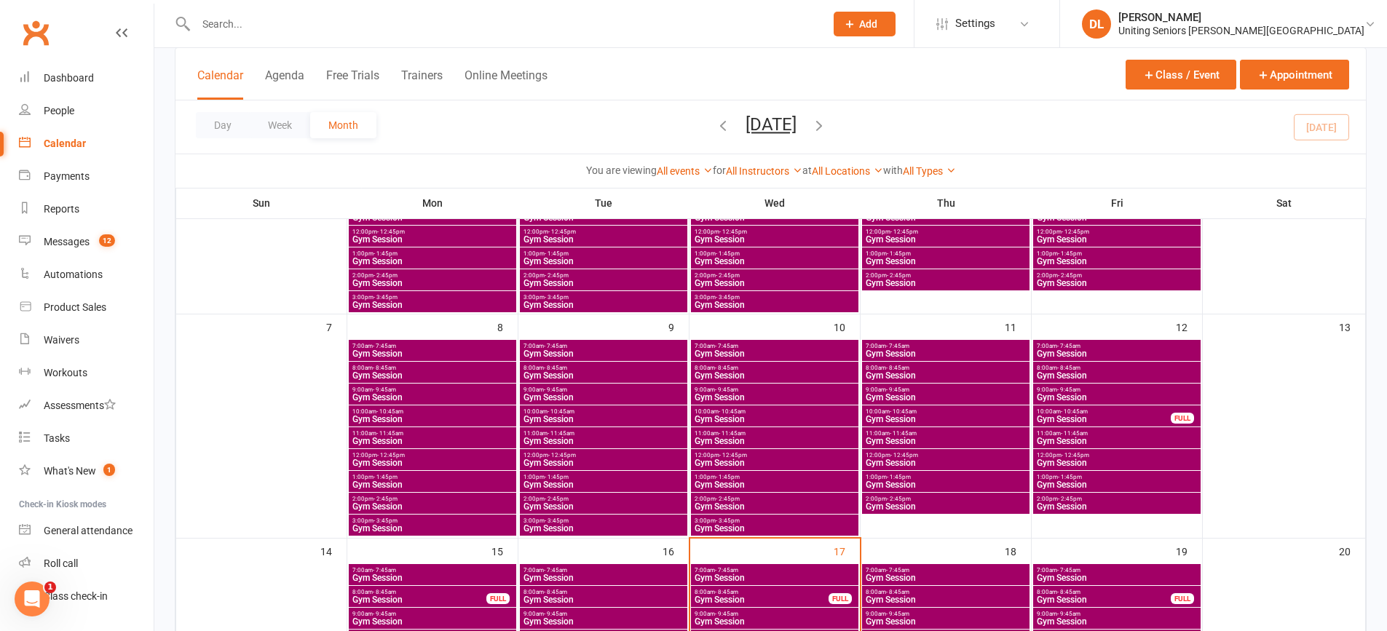
click at [735, 457] on span "- 12:45pm" at bounding box center [733, 455] width 28 height 7
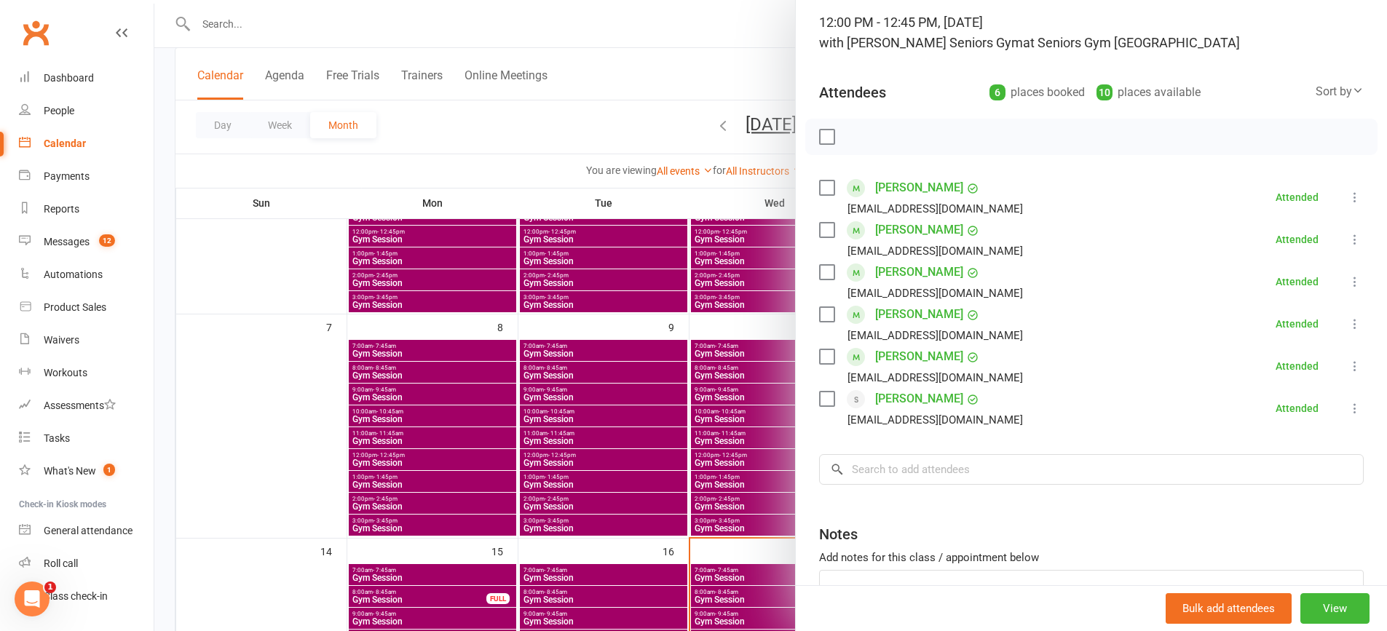
scroll to position [200, 0]
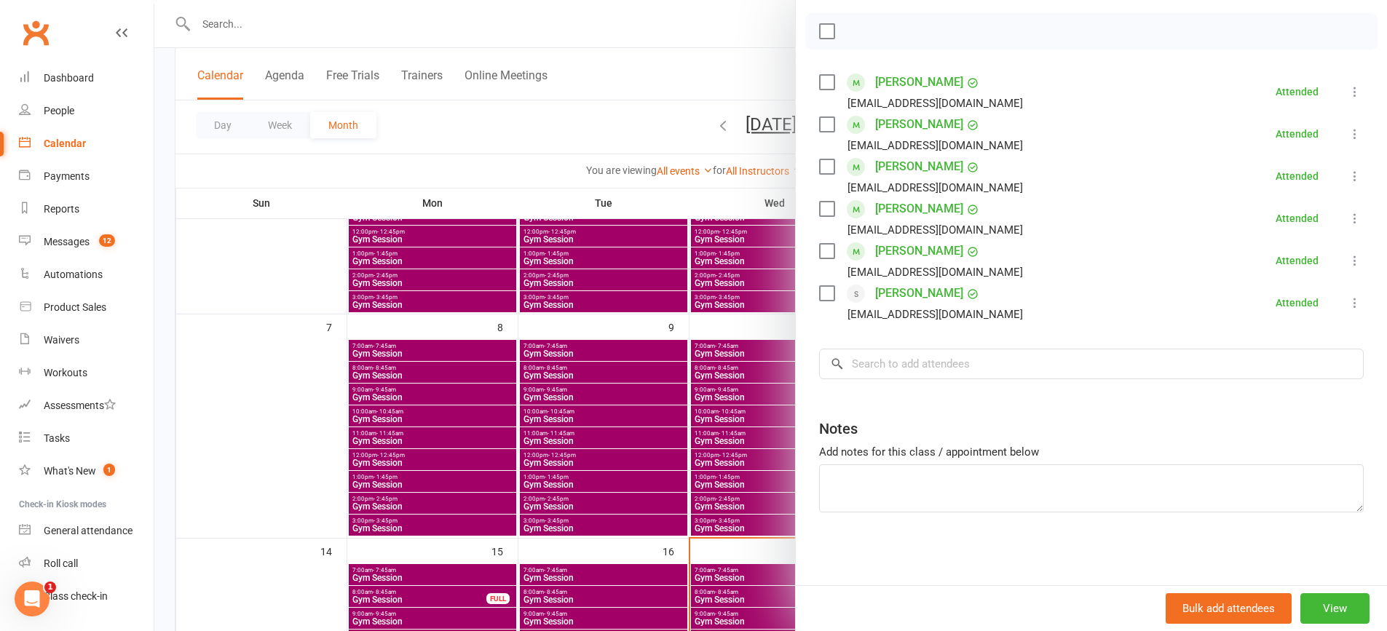
click at [600, 432] on div at bounding box center [770, 315] width 1232 height 631
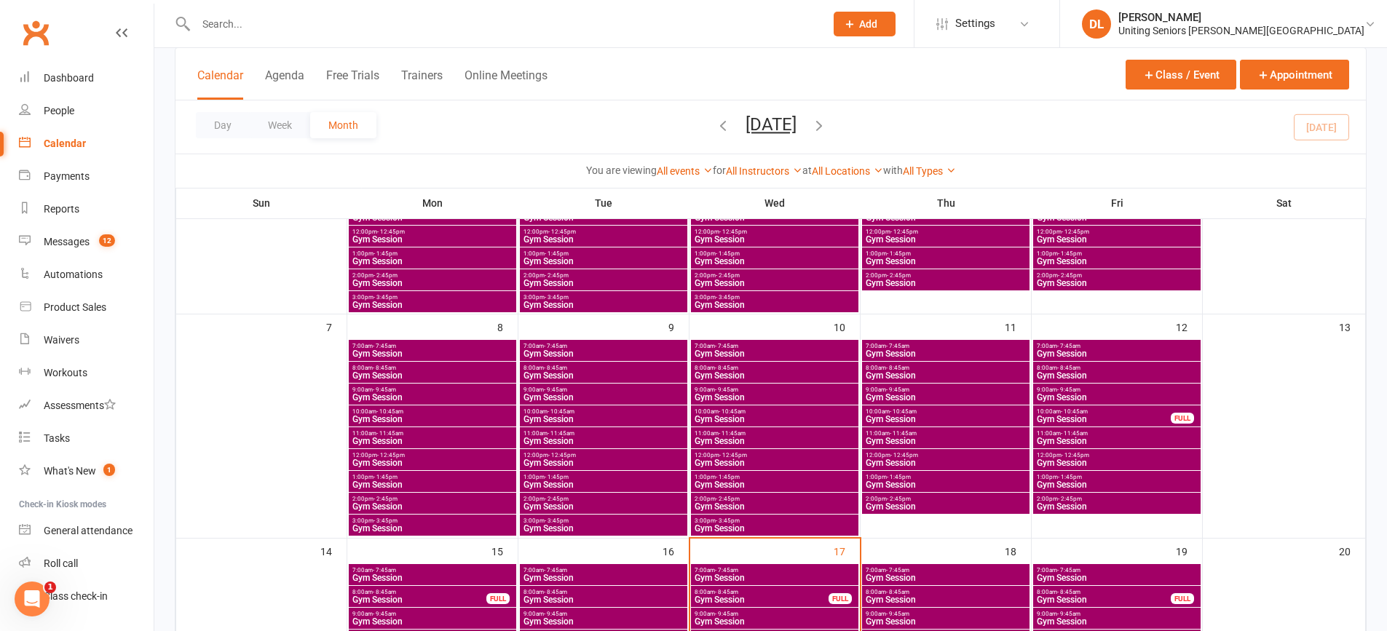
click at [726, 480] on span "Gym Session" at bounding box center [775, 484] width 162 height 9
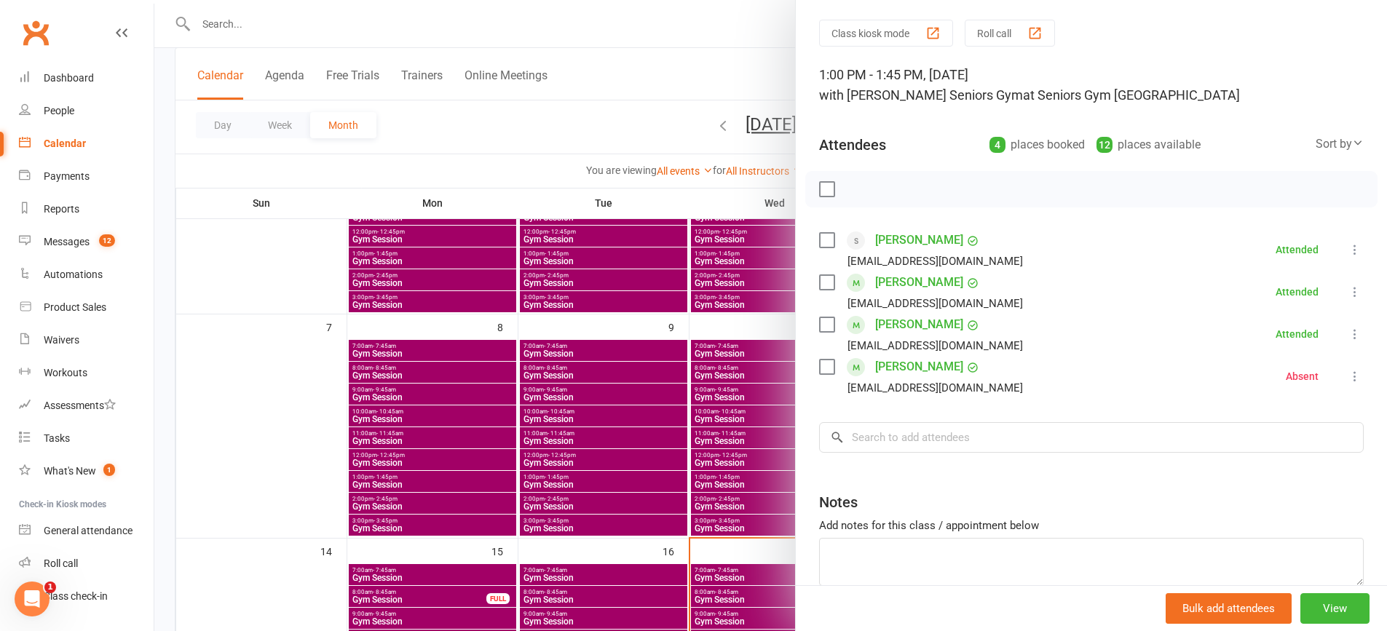
scroll to position [116, 0]
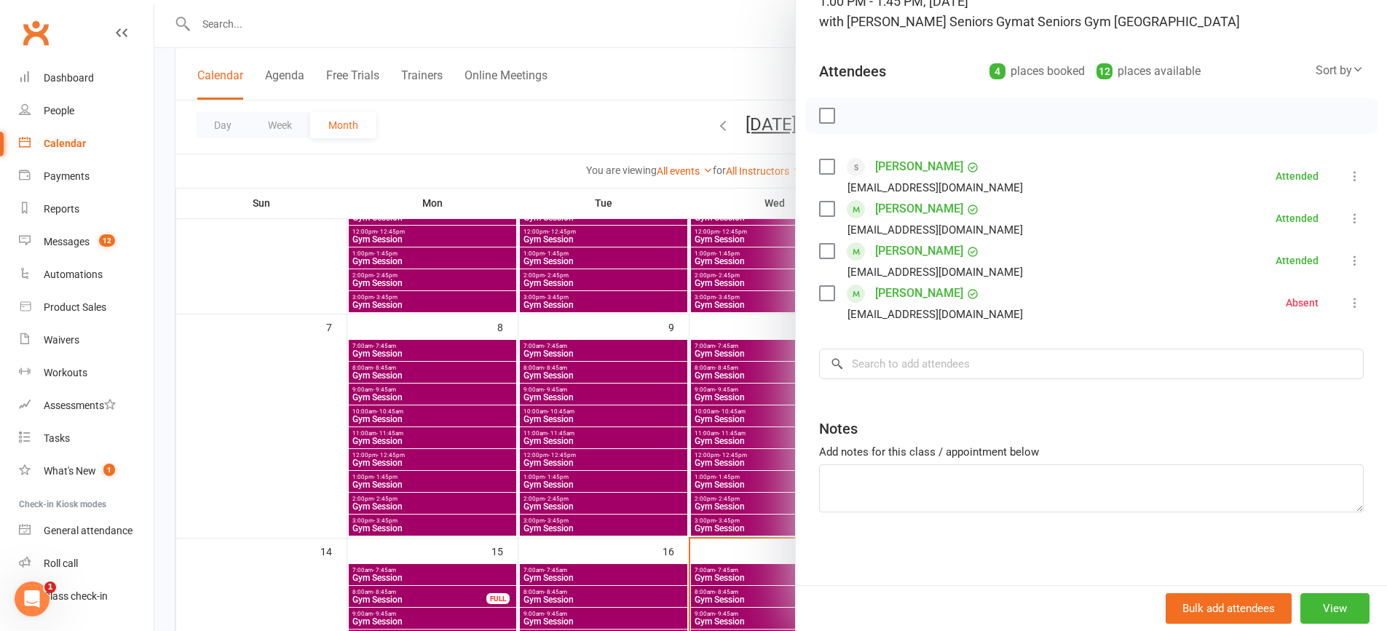
click at [711, 369] on div at bounding box center [770, 315] width 1232 height 631
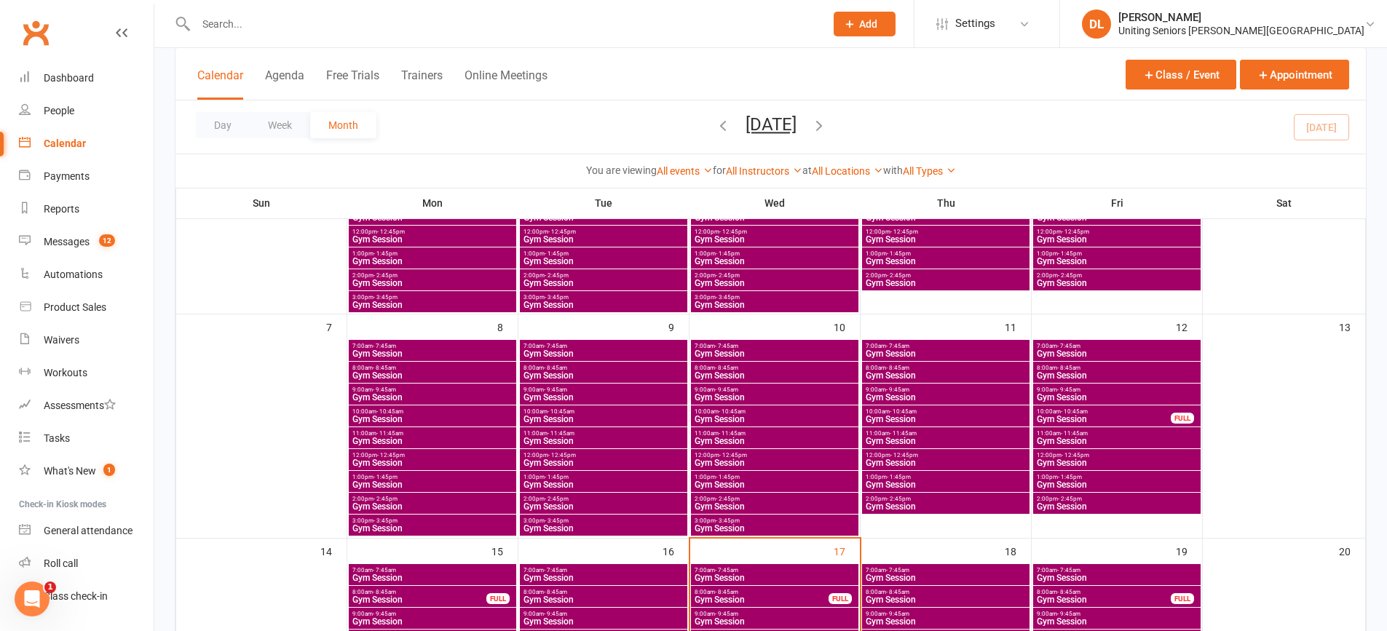
click at [729, 504] on span "Gym Session" at bounding box center [775, 506] width 162 height 9
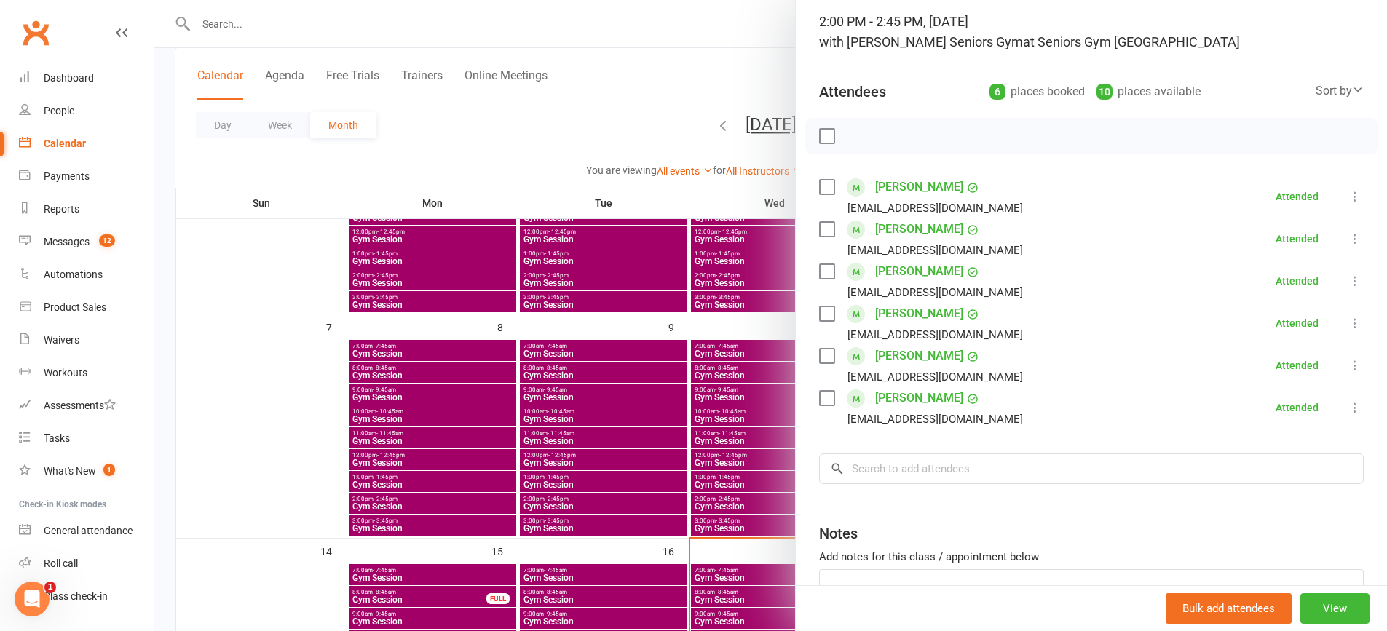
scroll to position [200, 0]
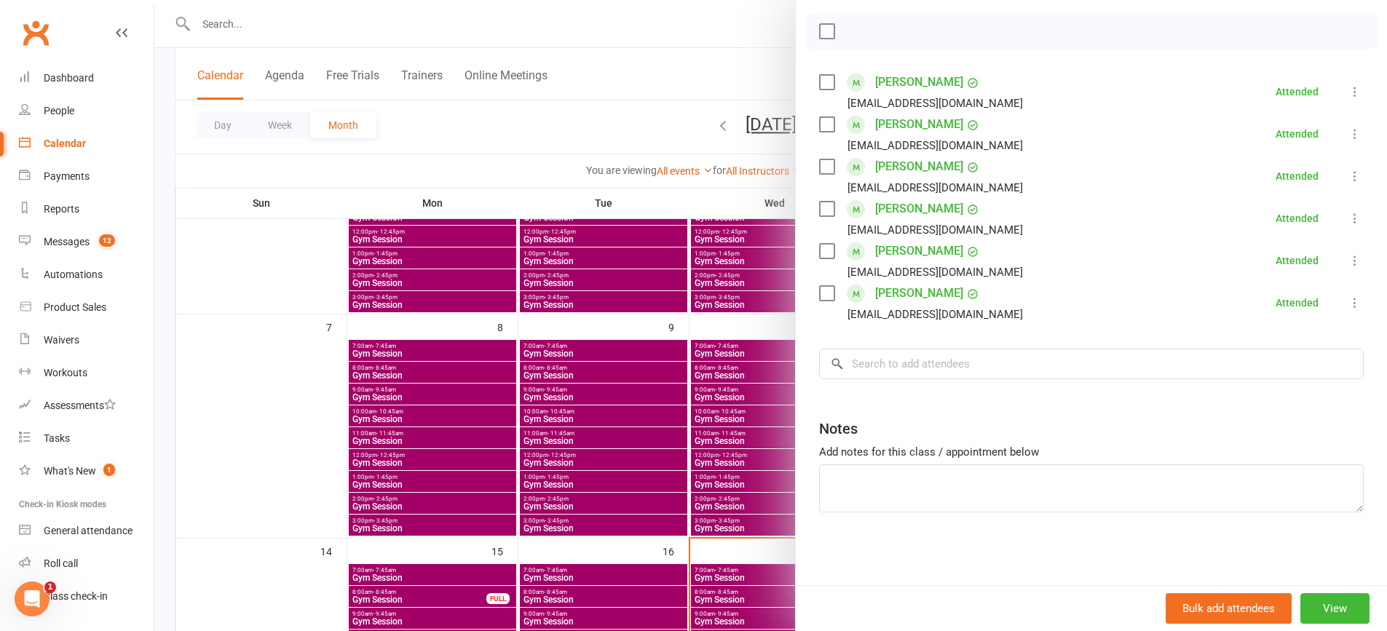
drag, startPoint x: 584, startPoint y: 373, endPoint x: 657, endPoint y: 481, distance: 130.6
click at [584, 373] on div at bounding box center [770, 315] width 1232 height 631
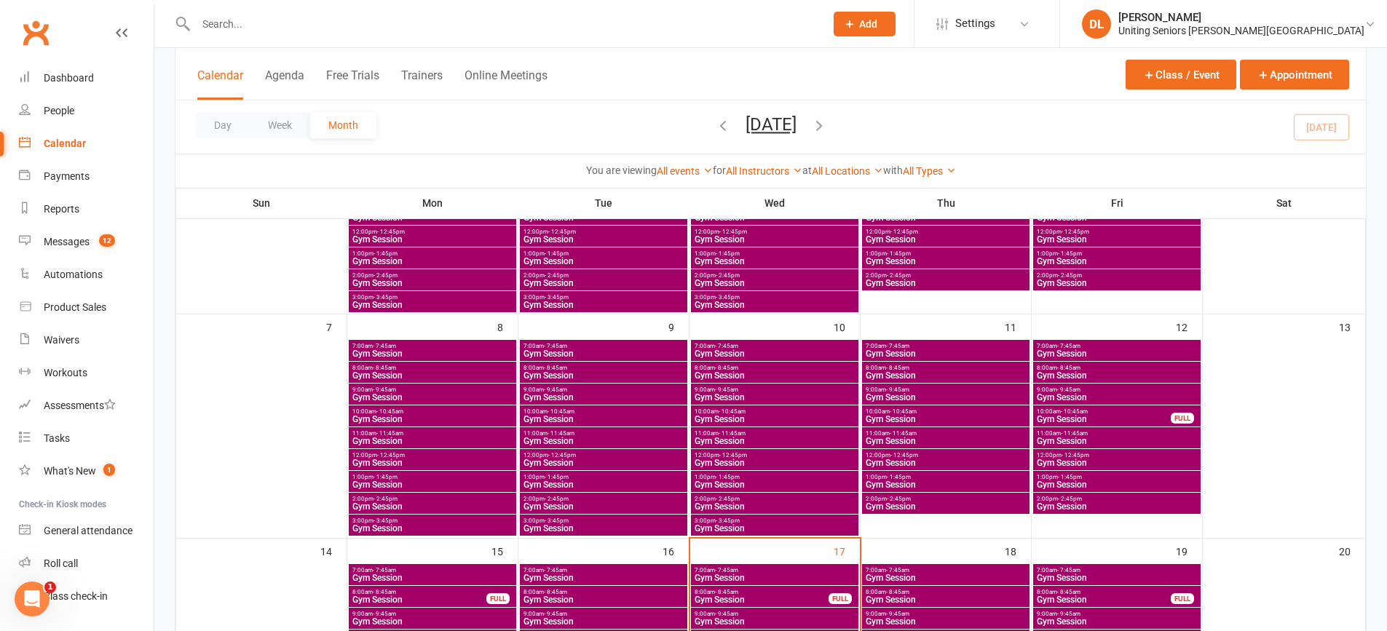
click at [730, 528] on span "Gym Session" at bounding box center [775, 528] width 162 height 9
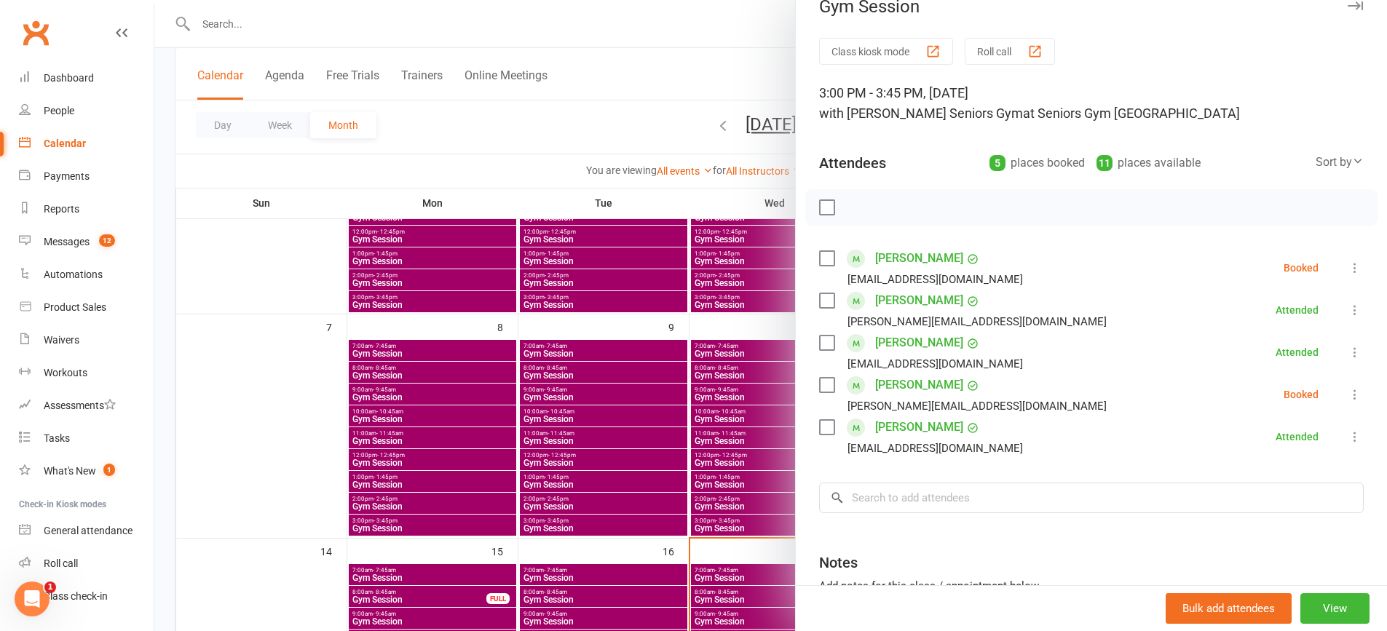
scroll to position [0, 0]
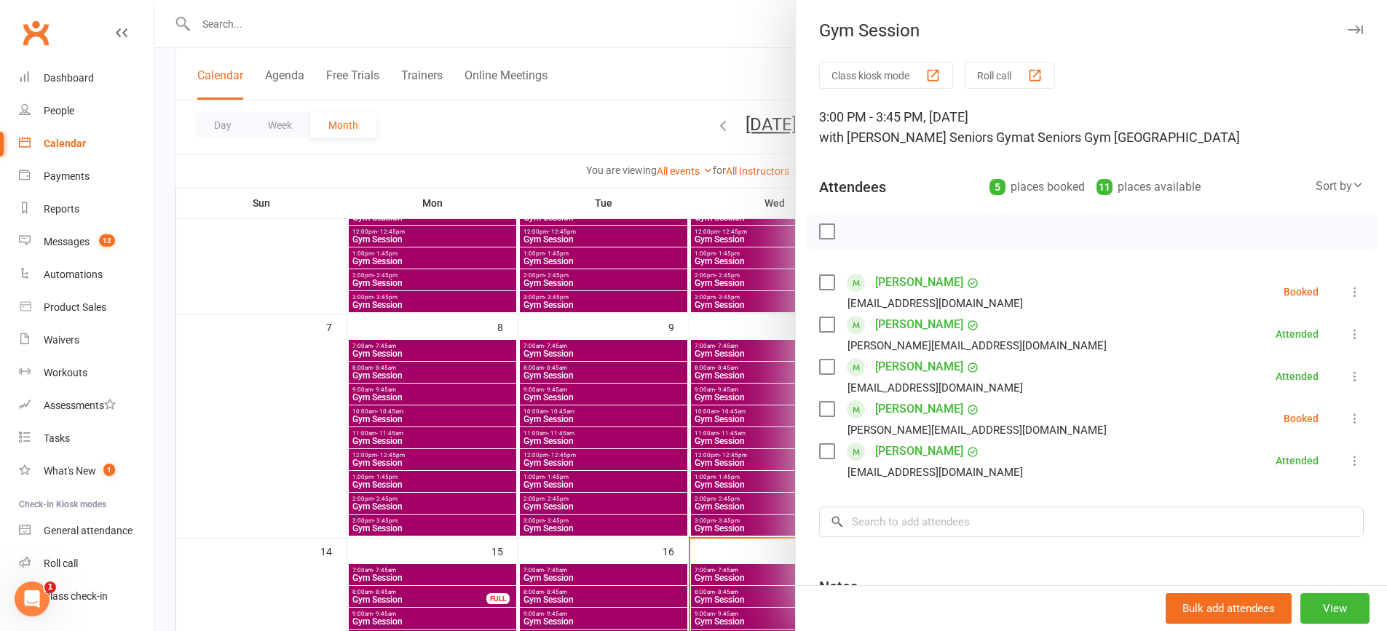
click at [1347, 295] on icon at bounding box center [1354, 292] width 15 height 15
click at [1288, 405] on link "Mark absent" at bounding box center [1284, 407] width 156 height 29
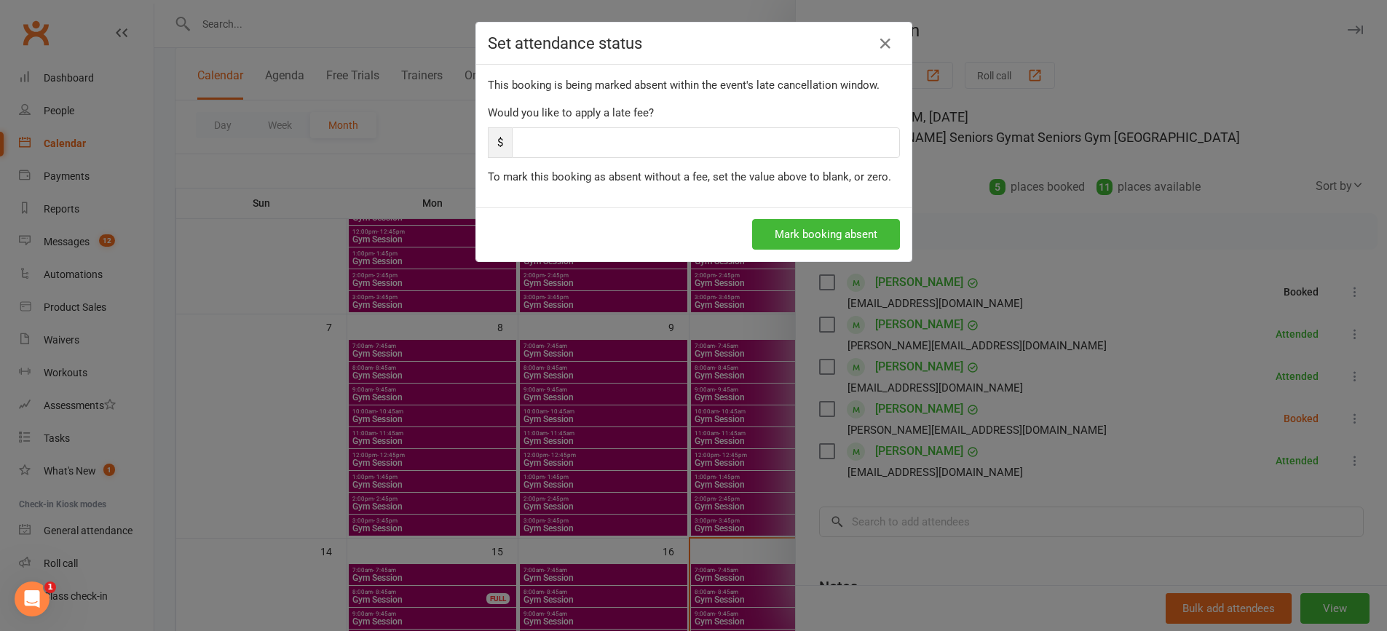
click at [884, 251] on div "Mark booking absent" at bounding box center [693, 234] width 435 height 54
click at [835, 220] on button "Mark booking absent" at bounding box center [826, 234] width 148 height 31
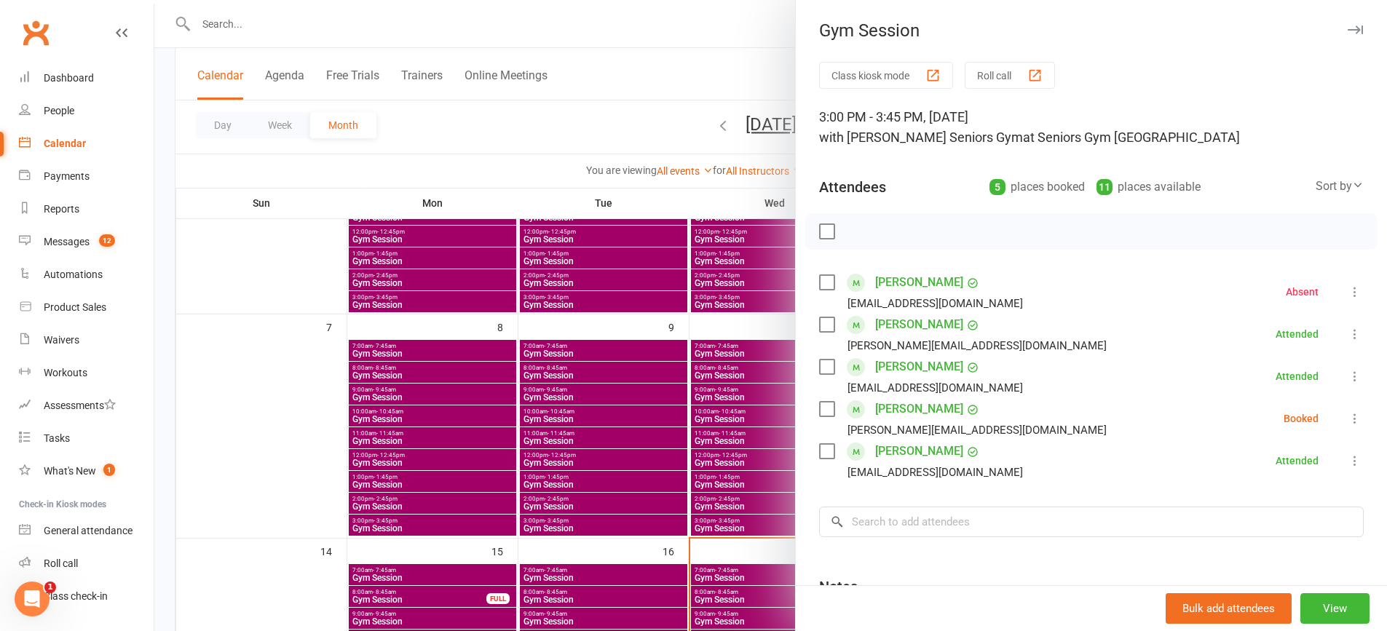
click at [1347, 425] on icon at bounding box center [1354, 418] width 15 height 15
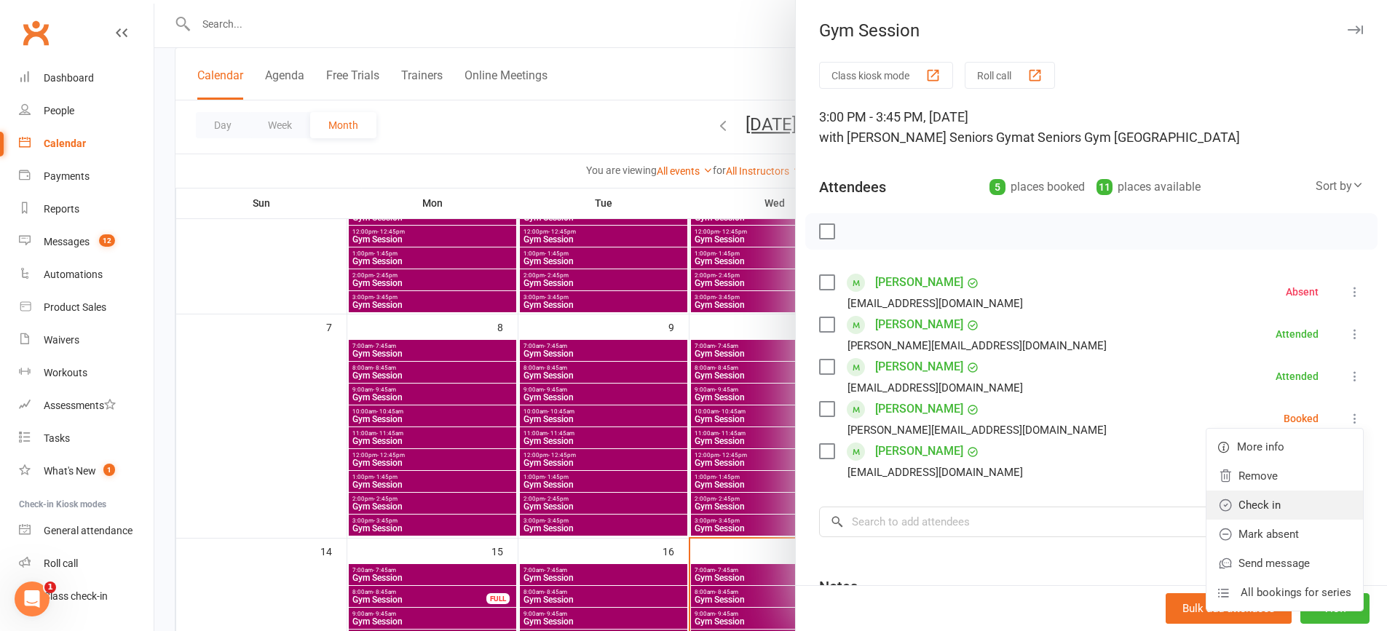
click at [1300, 504] on link "Check in" at bounding box center [1284, 505] width 156 height 29
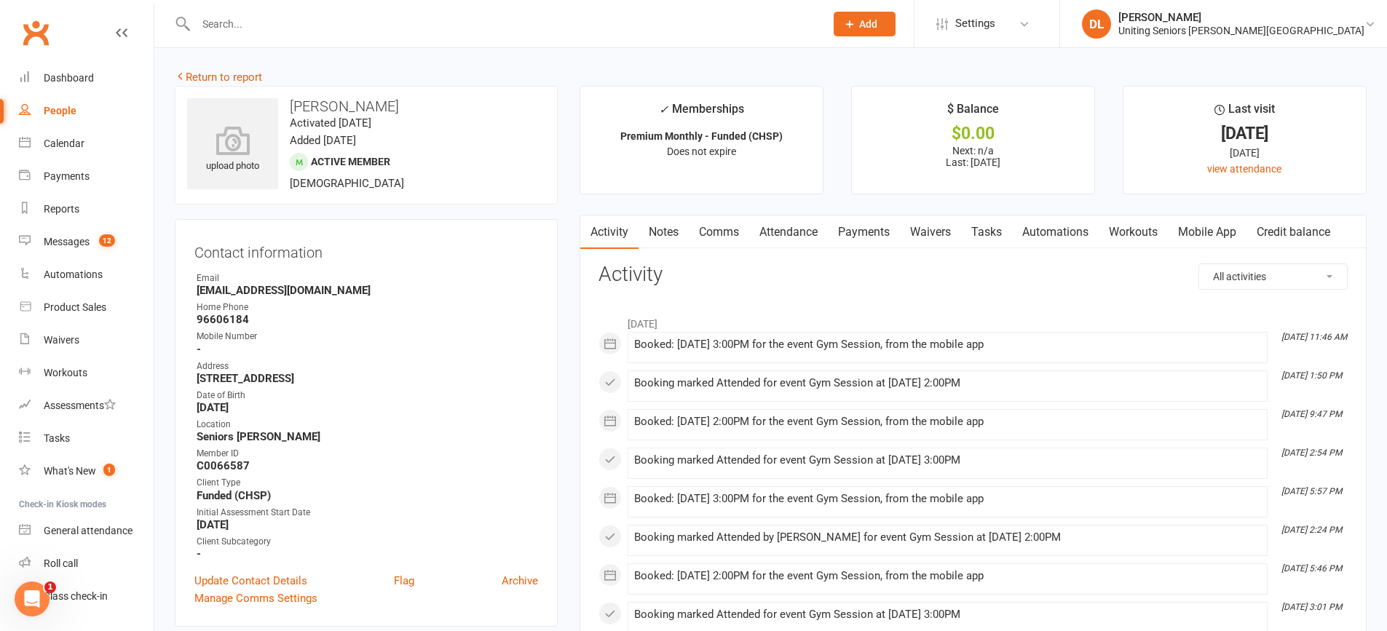
click at [793, 227] on link "Attendance" at bounding box center [788, 231] width 79 height 33
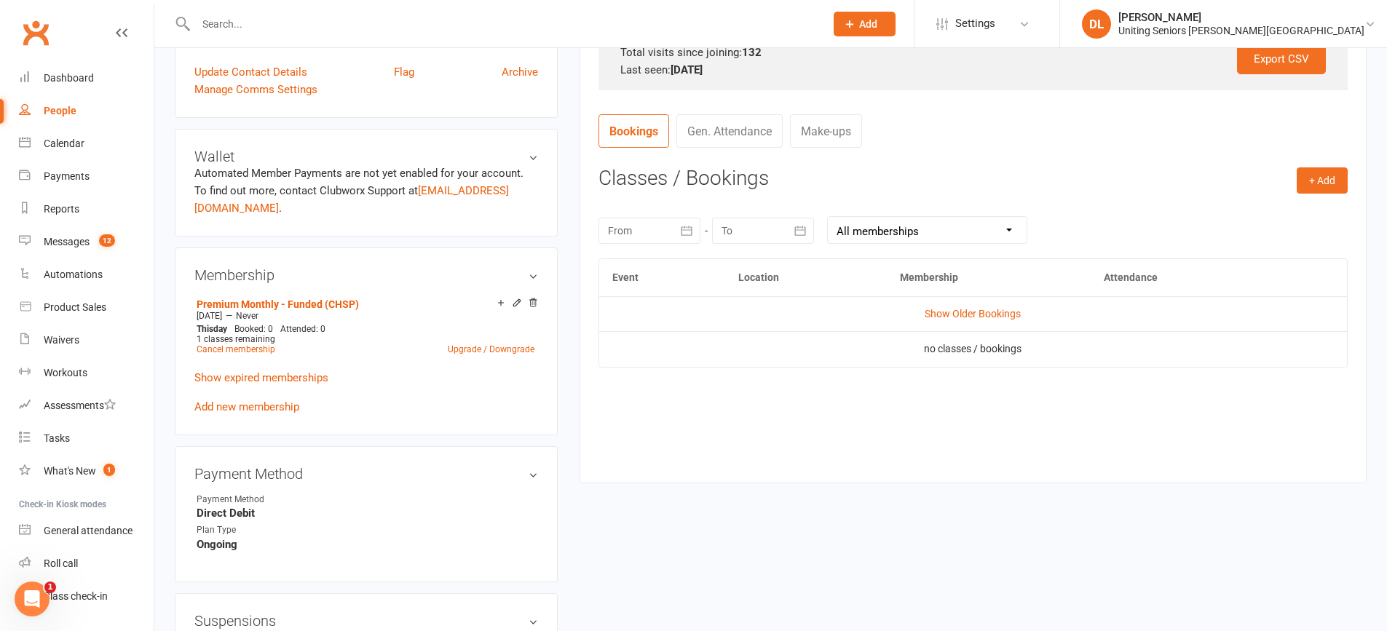
scroll to position [510, 0]
click at [662, 226] on div at bounding box center [649, 230] width 102 height 26
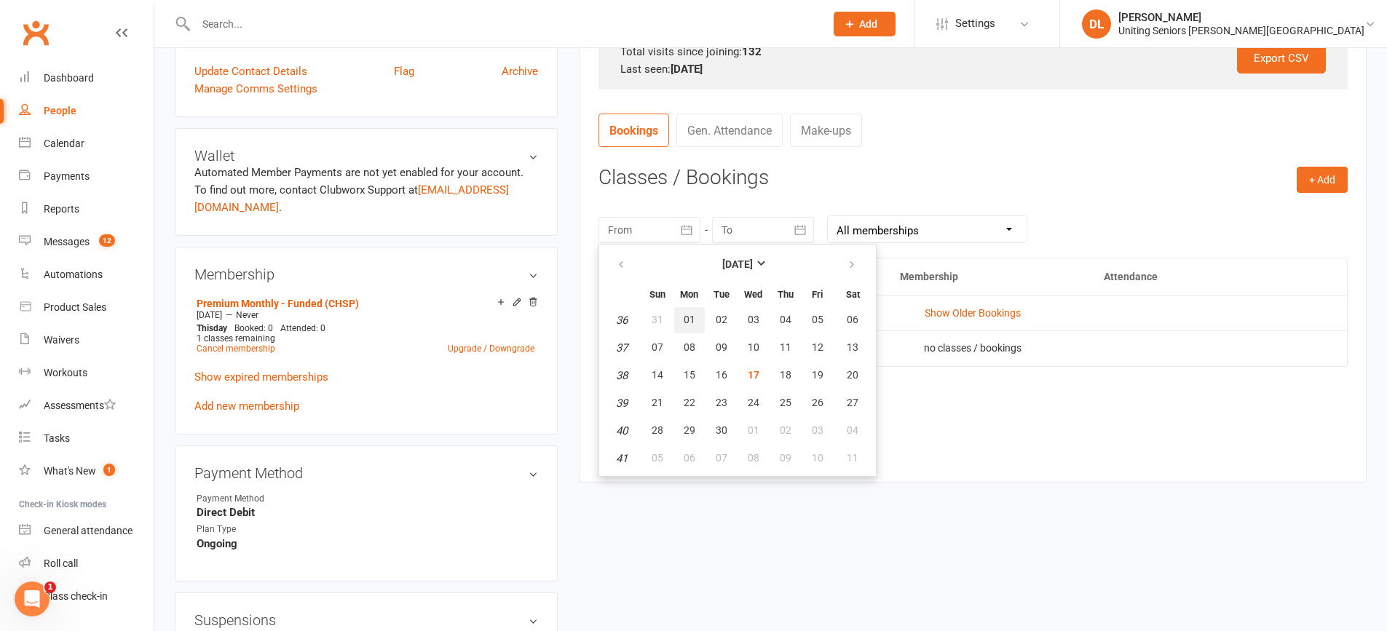
click at [698, 316] on button "01" at bounding box center [689, 320] width 31 height 26
type input "[DATE]"
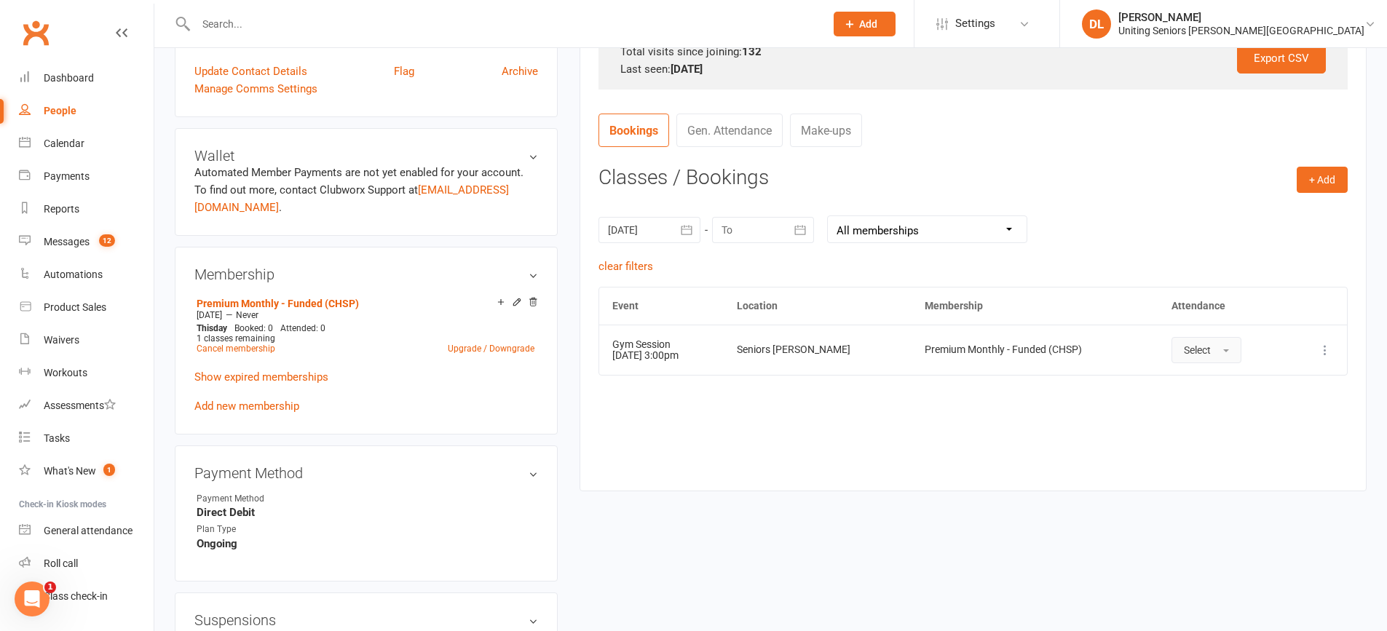
click at [1221, 352] on button "Select" at bounding box center [1206, 350] width 70 height 26
click at [1224, 415] on link "Absent" at bounding box center [1244, 411] width 144 height 29
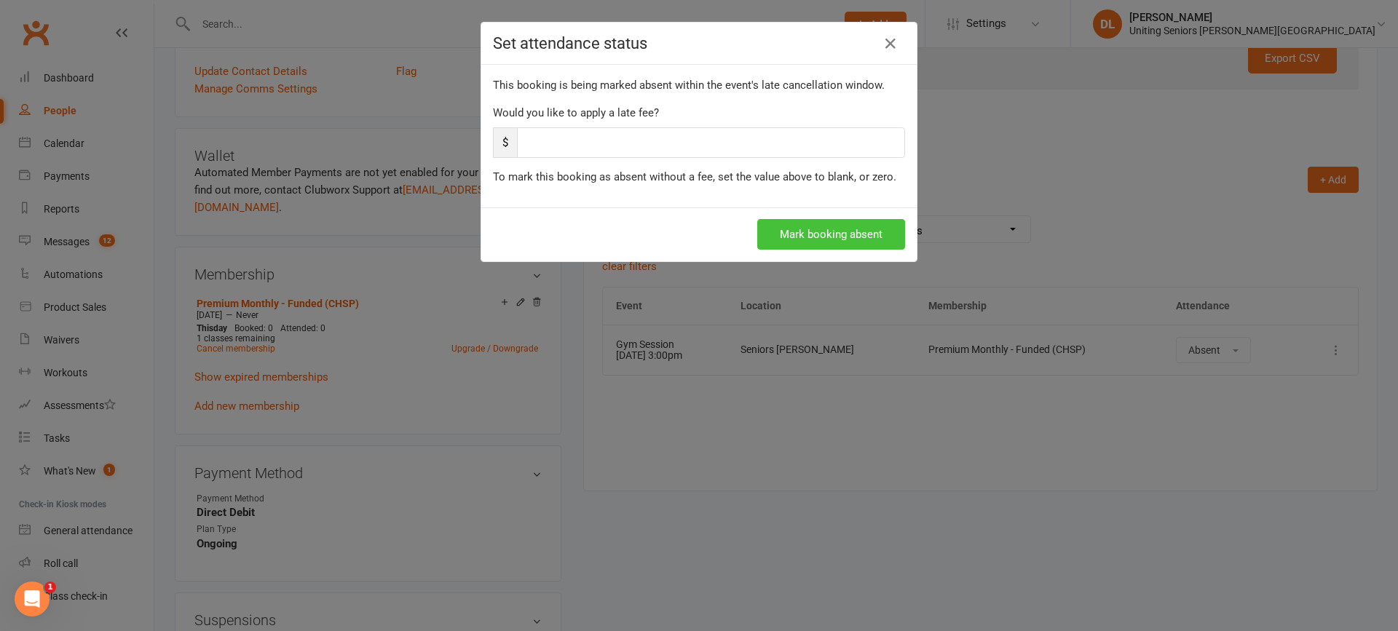
click at [816, 226] on button "Mark booking absent" at bounding box center [831, 234] width 148 height 31
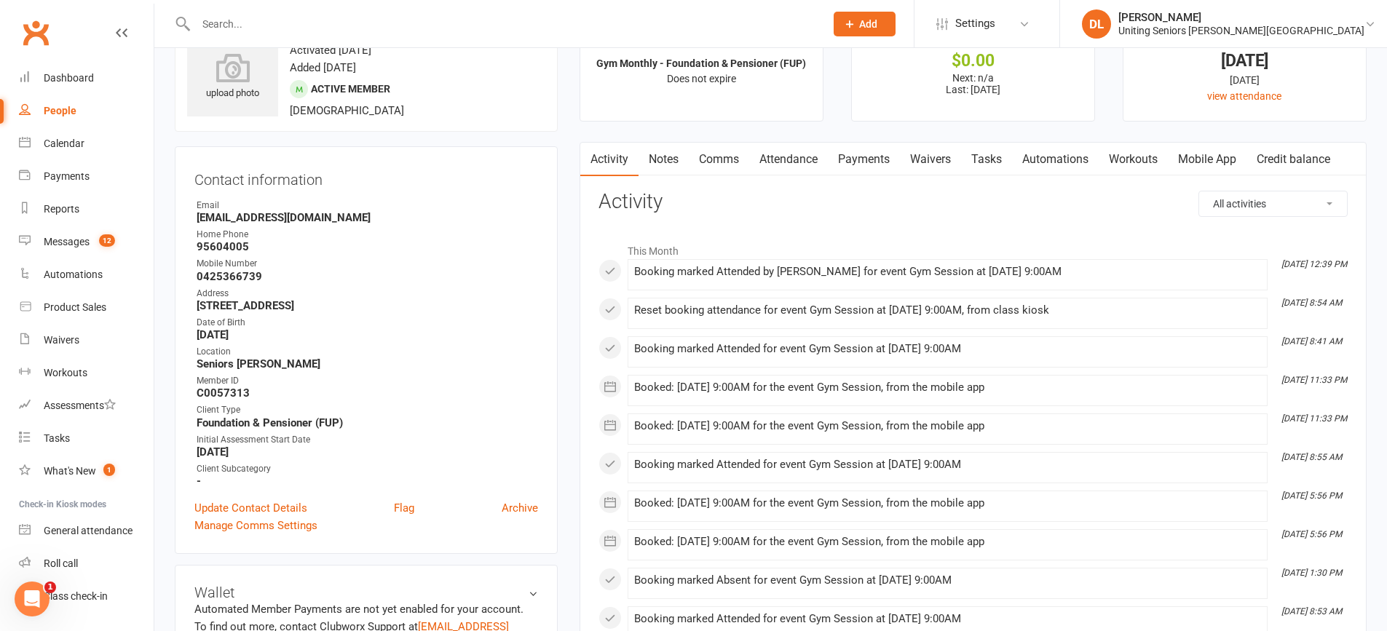
click at [790, 173] on link "Attendance" at bounding box center [788, 159] width 79 height 33
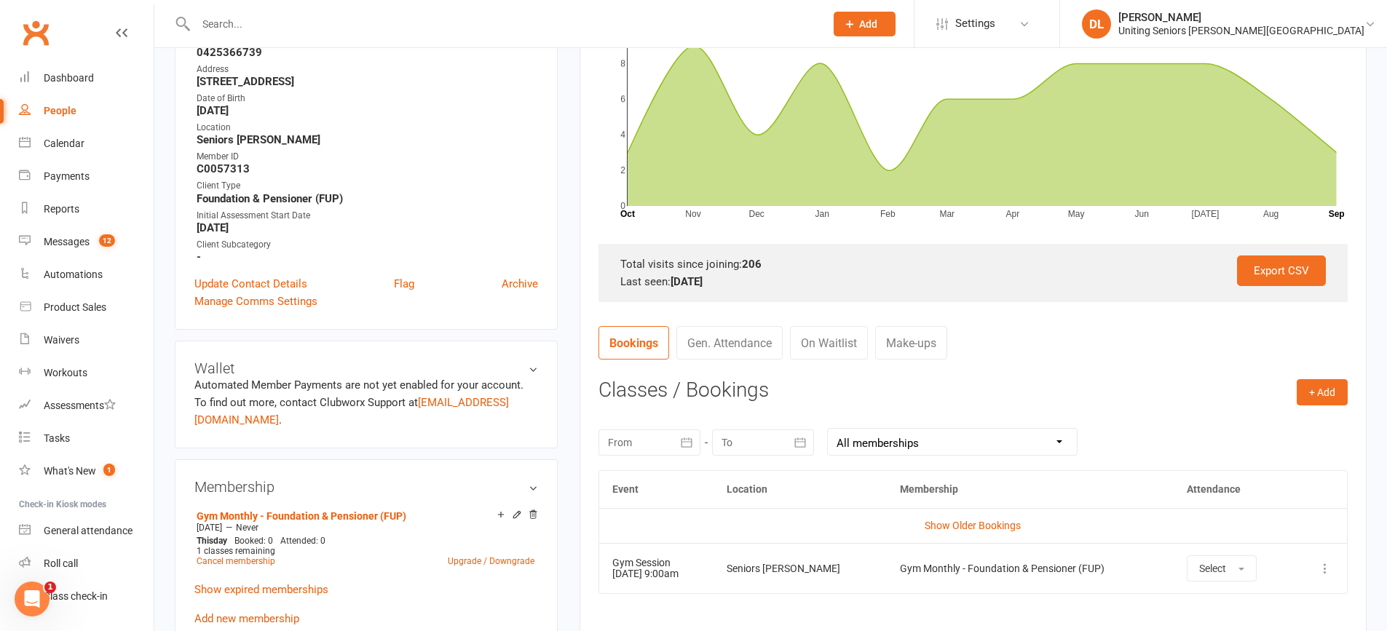
scroll to position [437, 0]
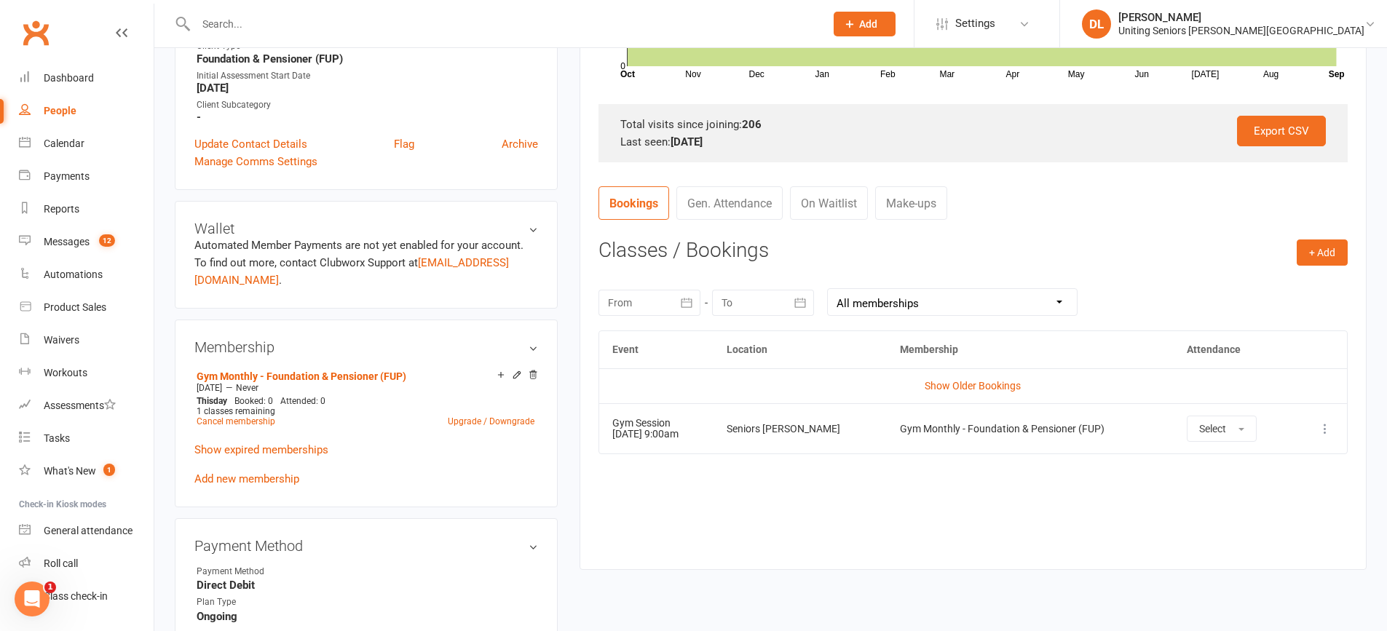
click at [677, 305] on button "button" at bounding box center [687, 303] width 26 height 26
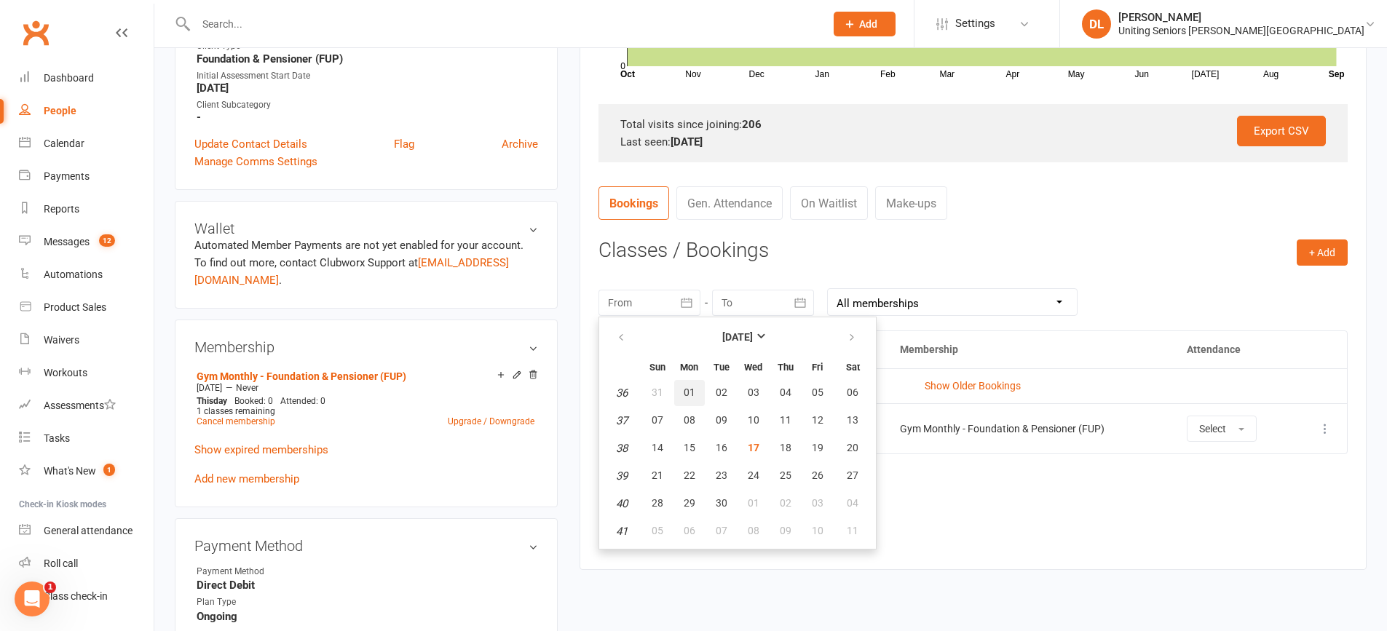
click at [695, 389] on button "01" at bounding box center [689, 393] width 31 height 26
type input "[DATE]"
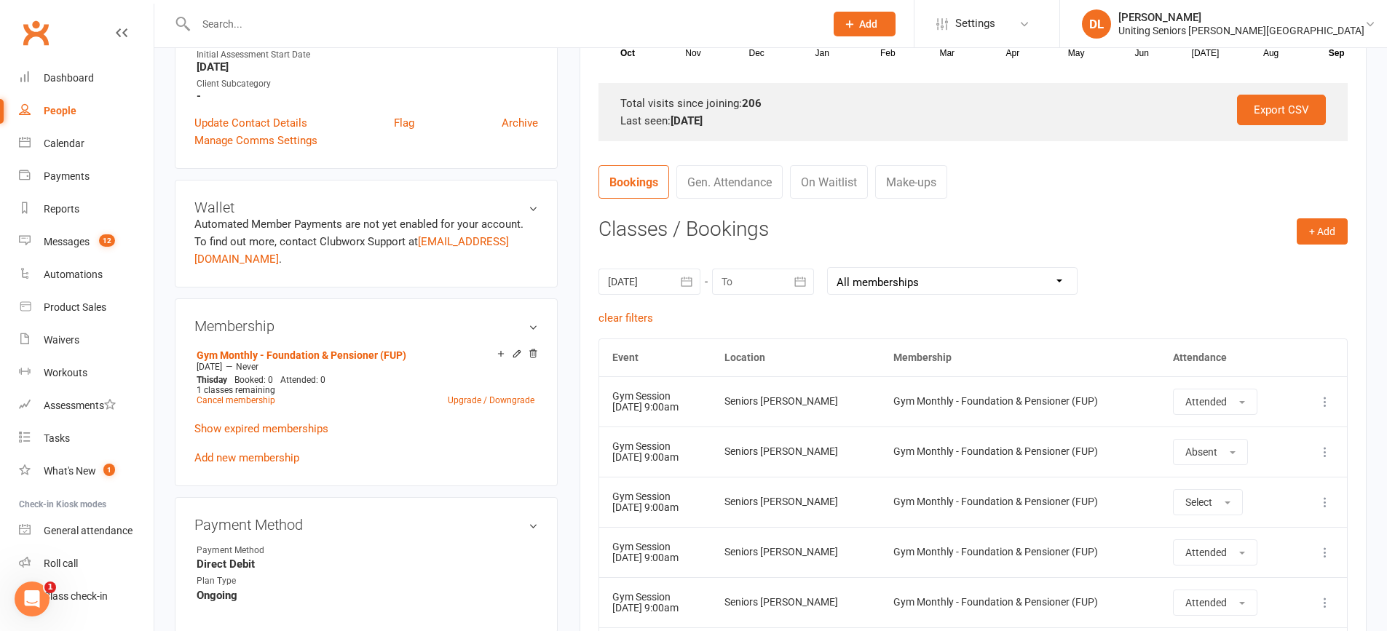
scroll to position [582, 0]
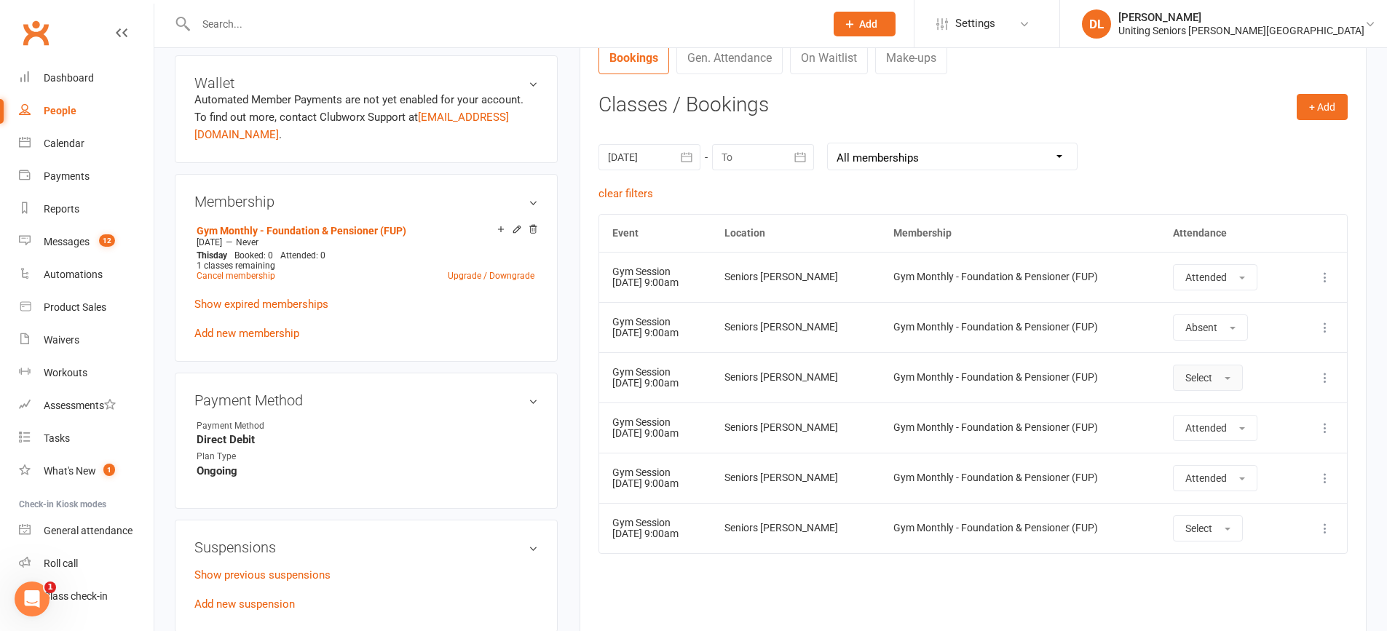
click at [1195, 376] on span "Select" at bounding box center [1198, 378] width 27 height 12
click at [1248, 429] on link "Absent" at bounding box center [1245, 439] width 144 height 29
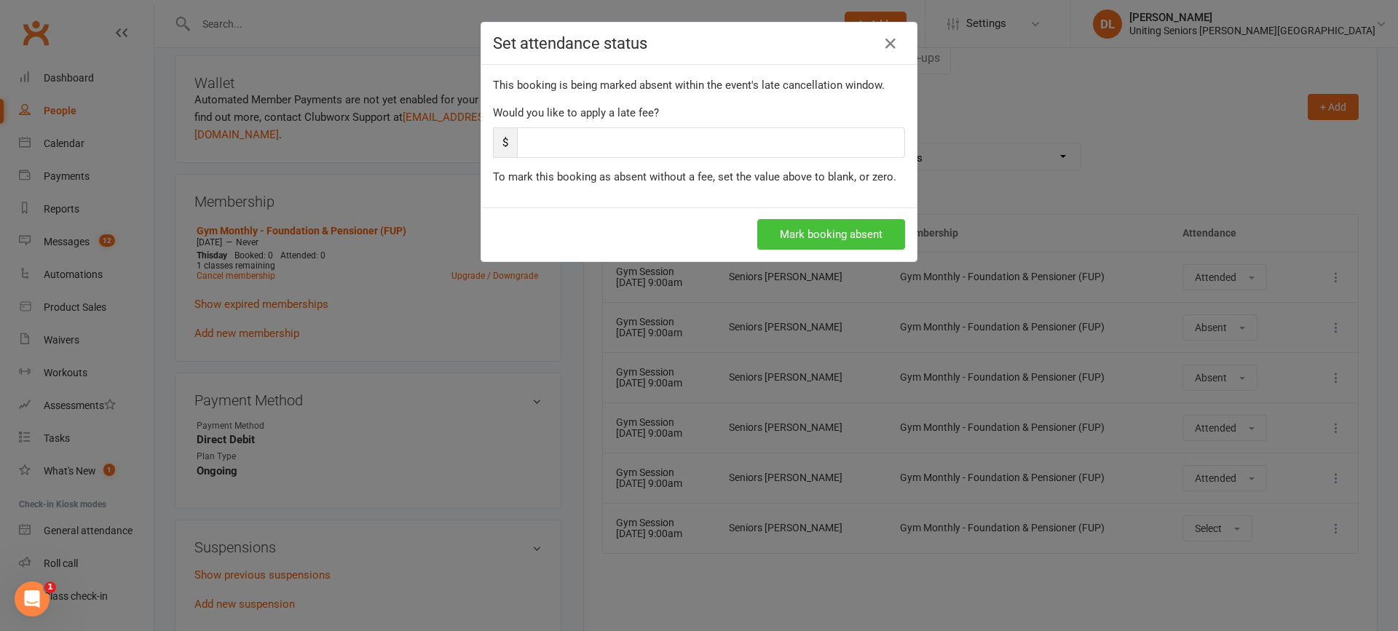
click at [854, 222] on button "Mark booking absent" at bounding box center [831, 234] width 148 height 31
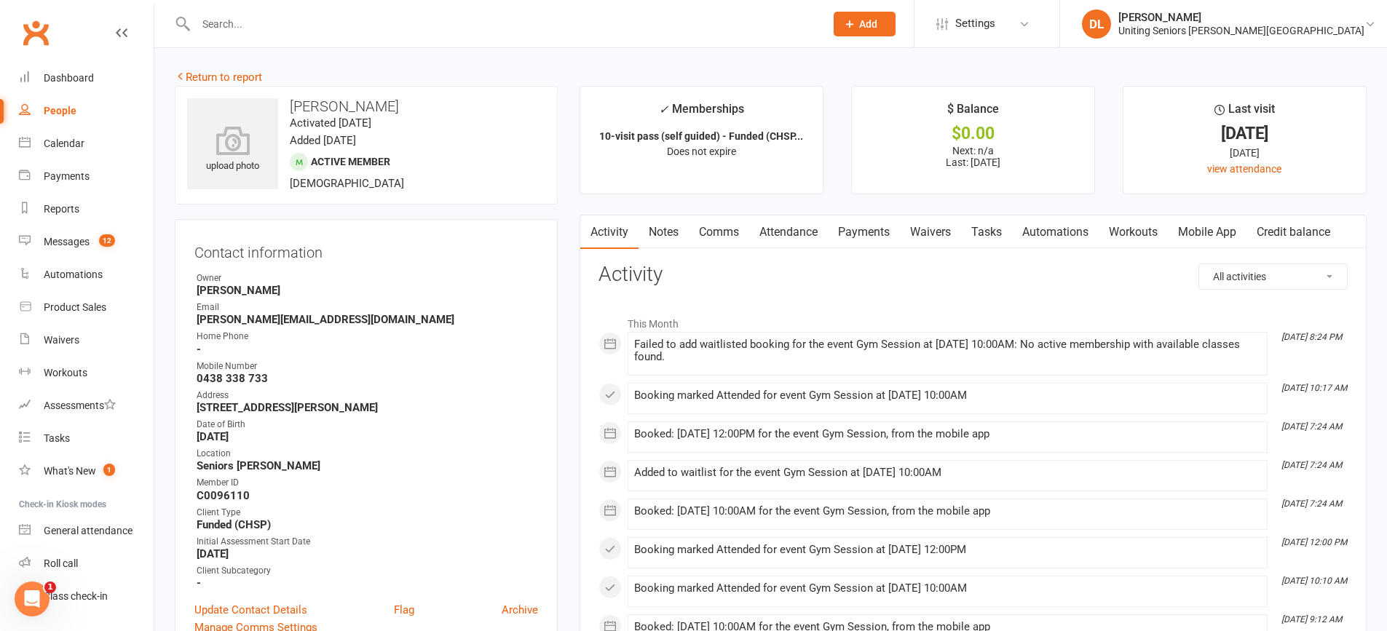
click at [773, 228] on link "Attendance" at bounding box center [788, 231] width 79 height 33
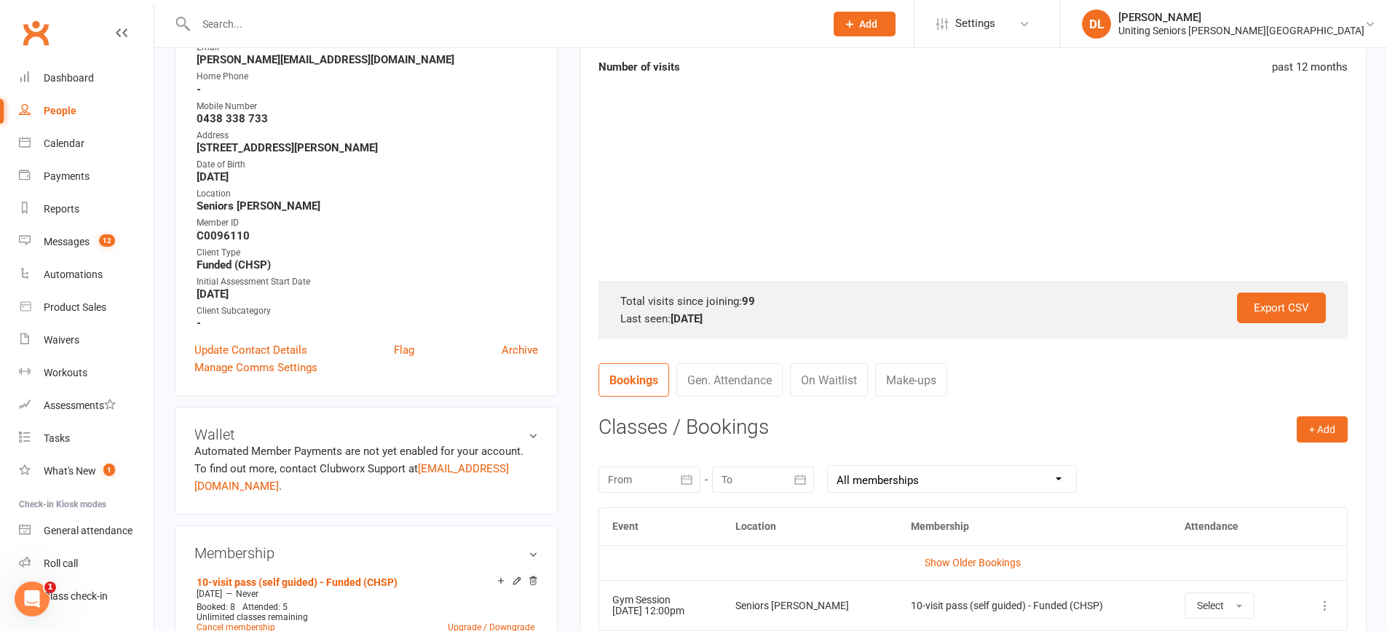
scroll to position [364, 0]
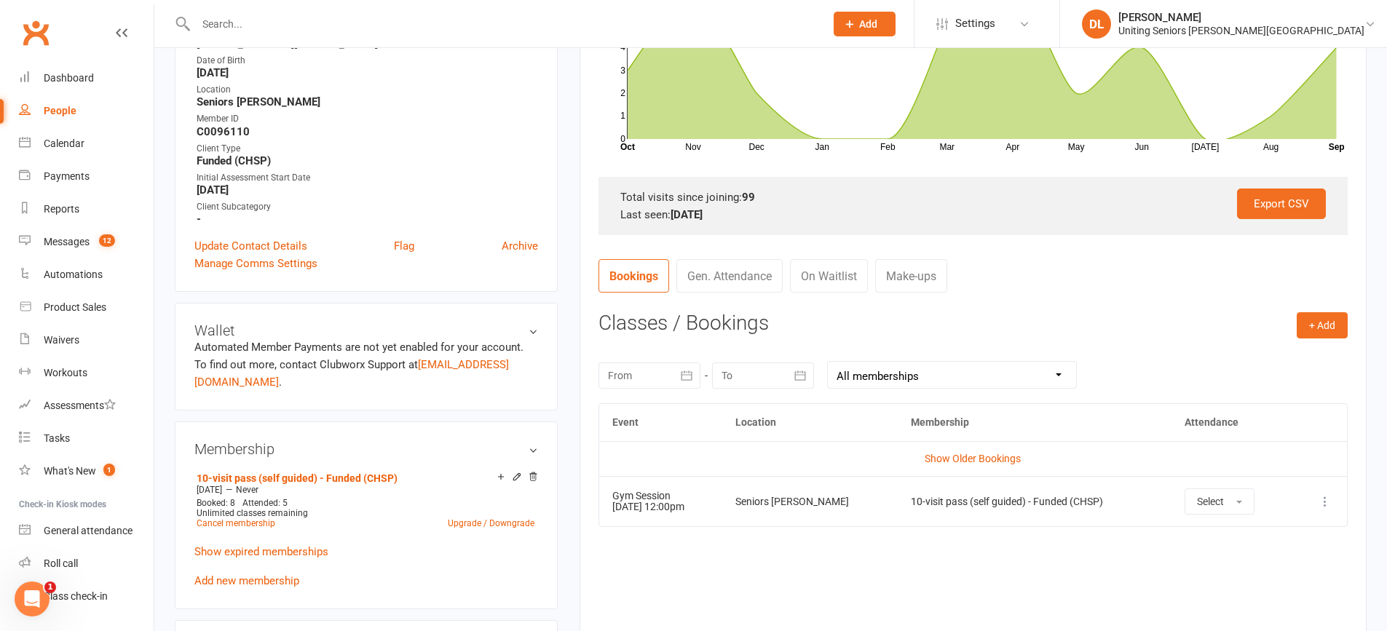
click at [648, 378] on div at bounding box center [649, 375] width 102 height 26
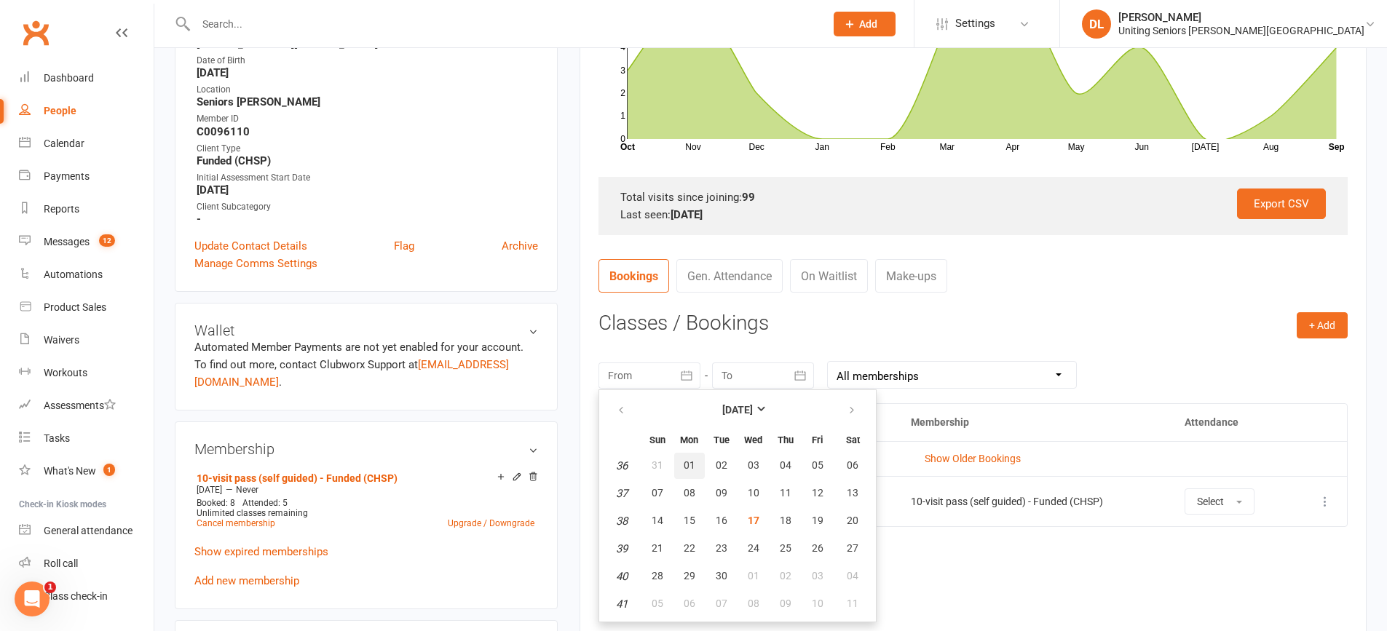
click at [697, 468] on button "01" at bounding box center [689, 466] width 31 height 26
type input "[DATE]"
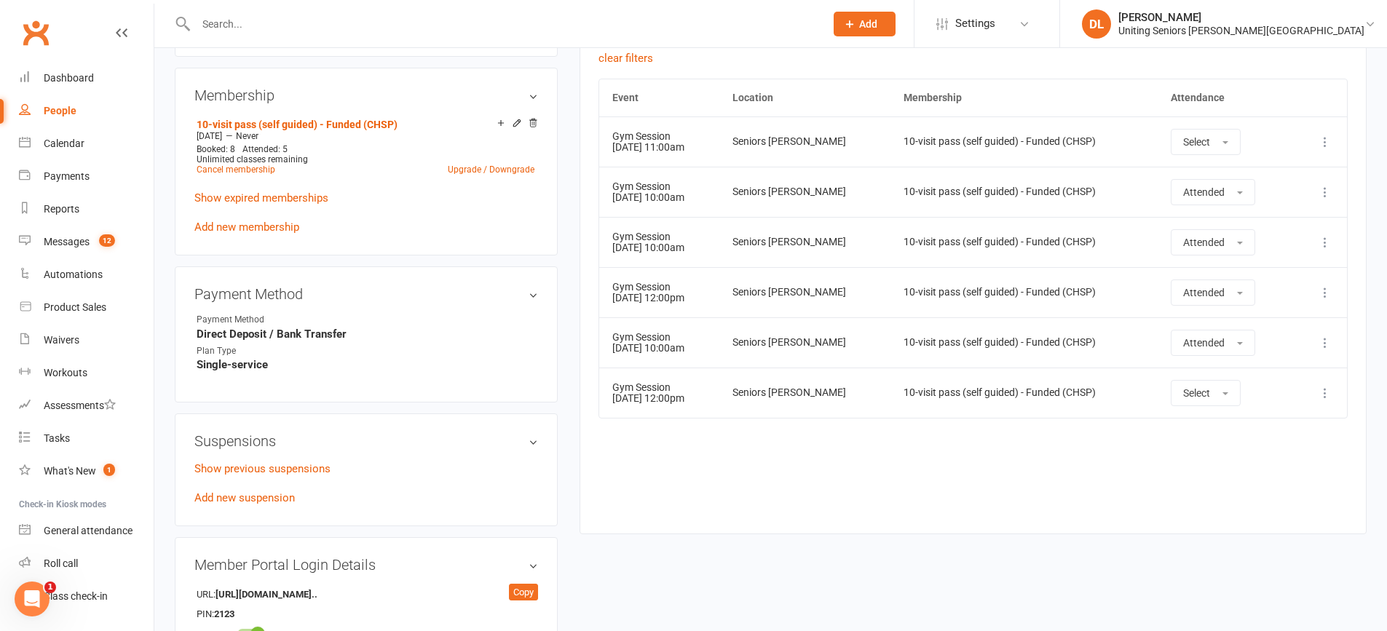
scroll to position [728, 0]
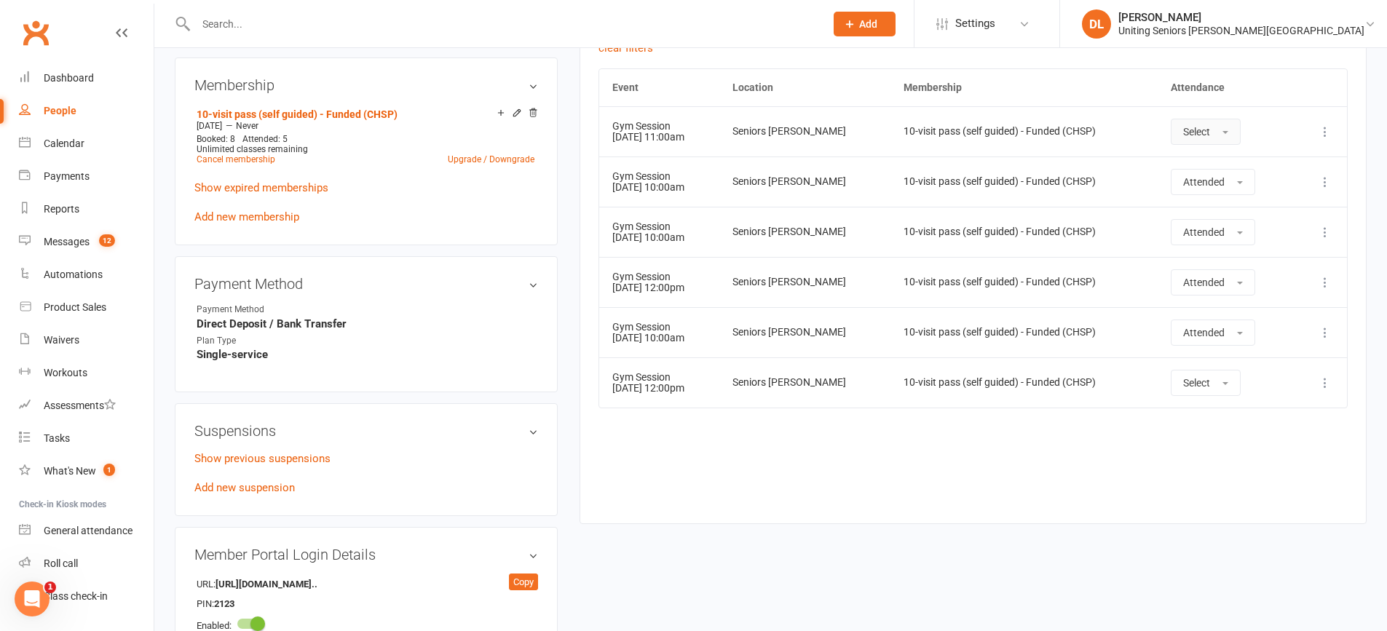
click at [1213, 121] on button "Select" at bounding box center [1205, 132] width 70 height 26
click at [1226, 185] on link "Absent" at bounding box center [1243, 193] width 144 height 29
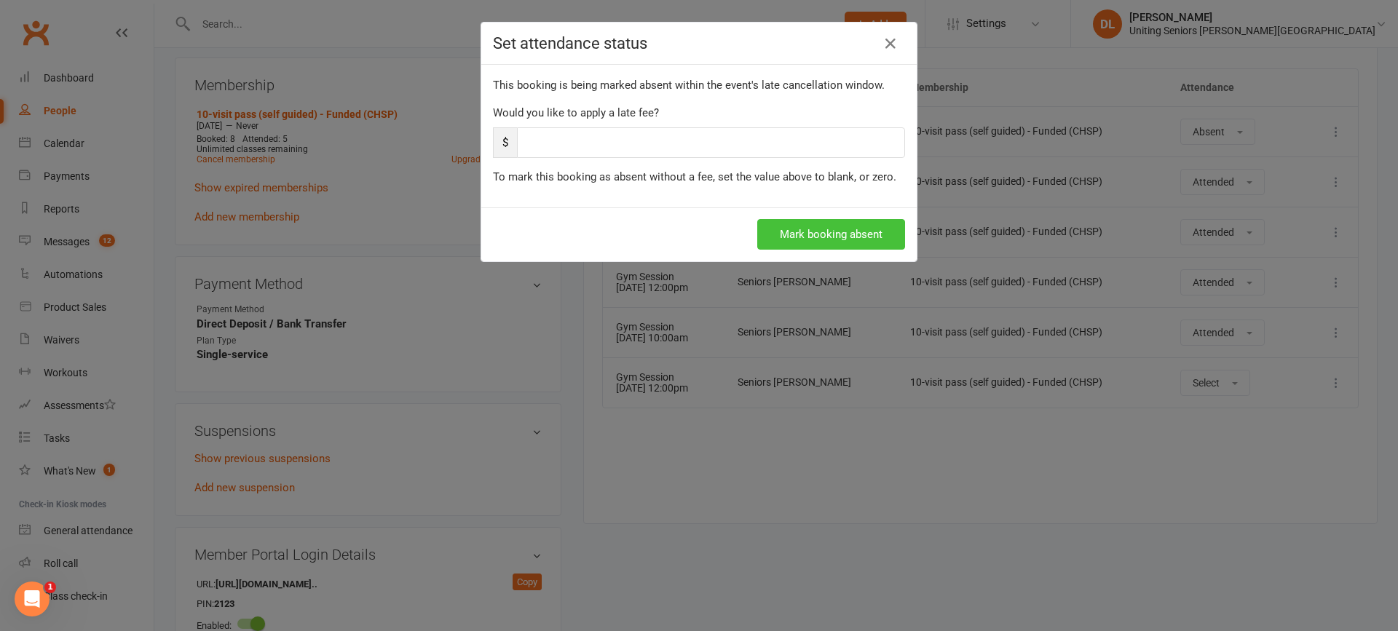
click at [869, 245] on button "Mark booking absent" at bounding box center [831, 234] width 148 height 31
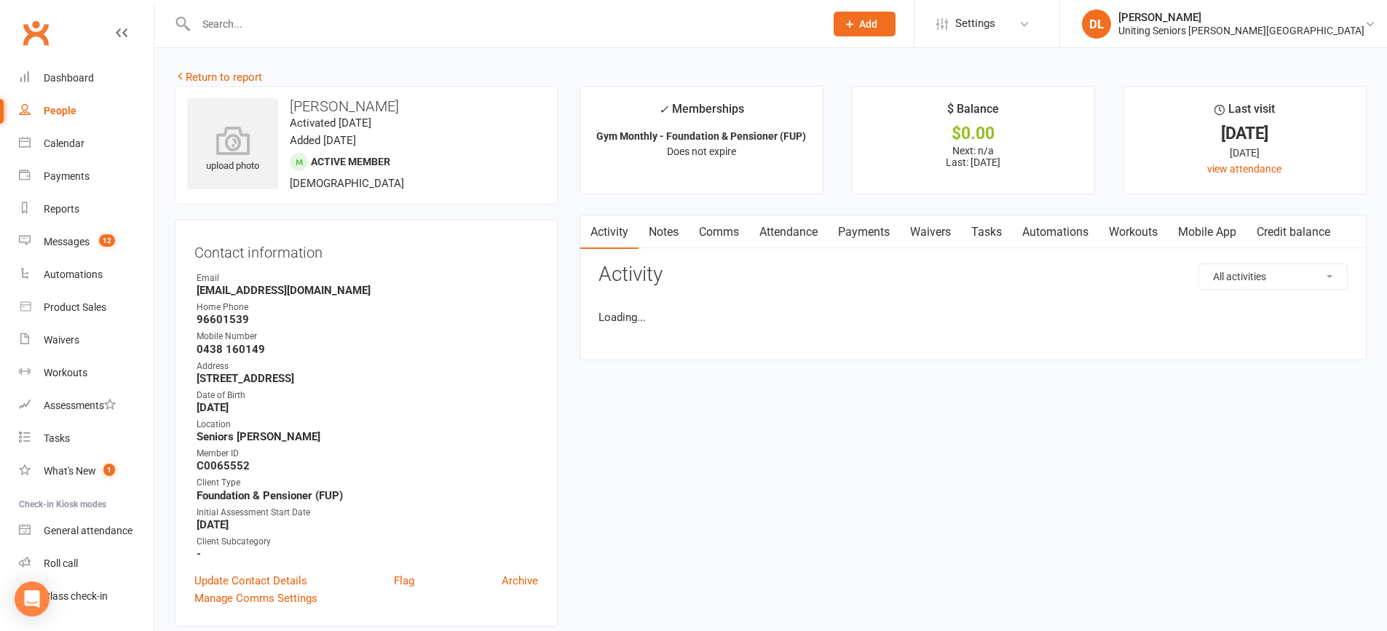
click at [847, 241] on link "Payments" at bounding box center [864, 231] width 72 height 33
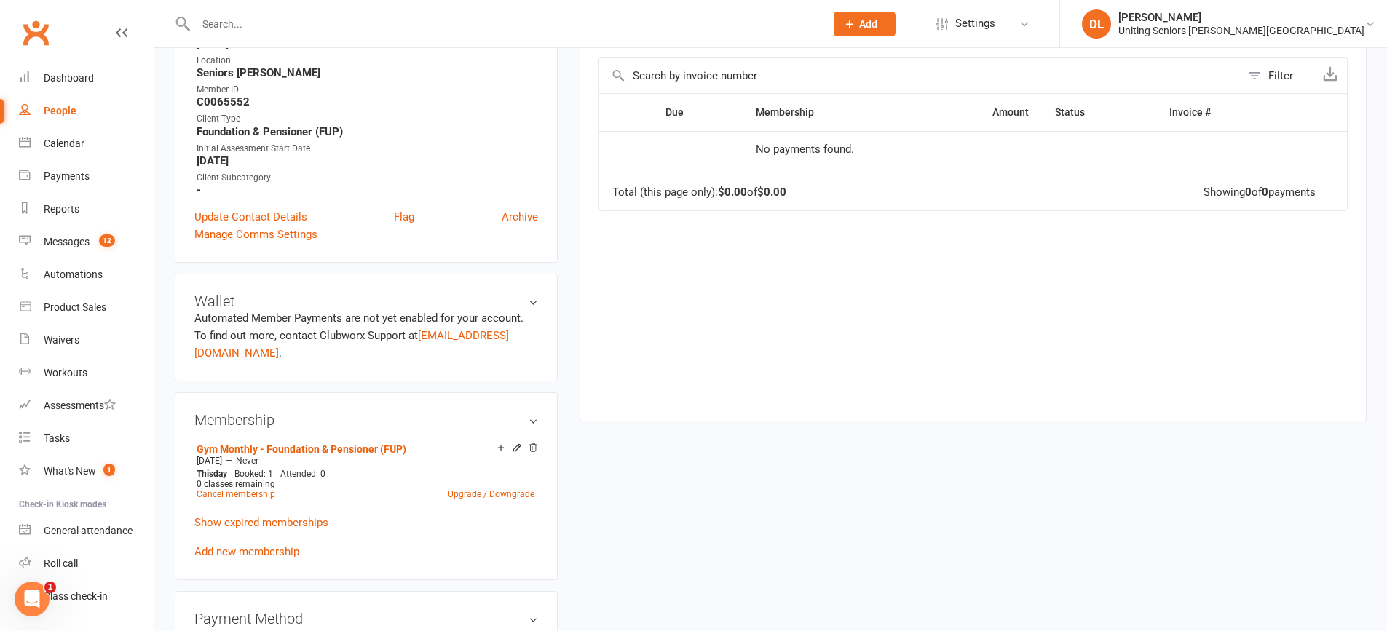
scroll to position [73, 0]
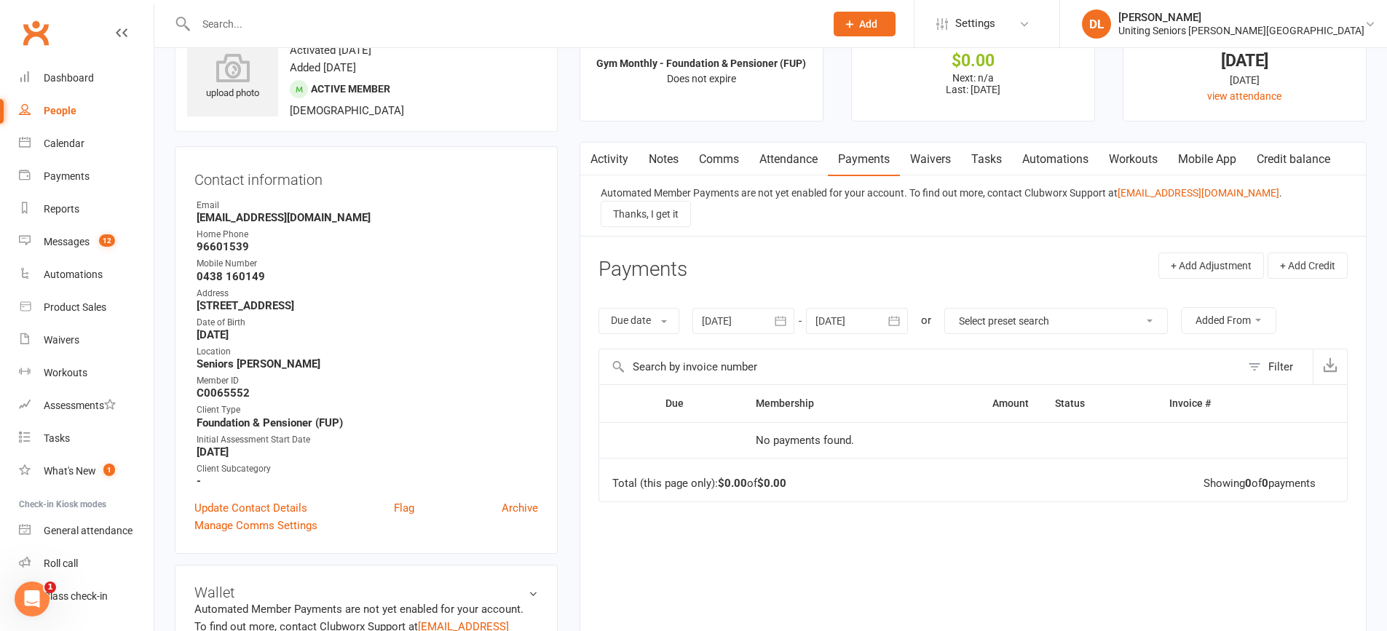
click at [799, 170] on link "Attendance" at bounding box center [788, 159] width 79 height 33
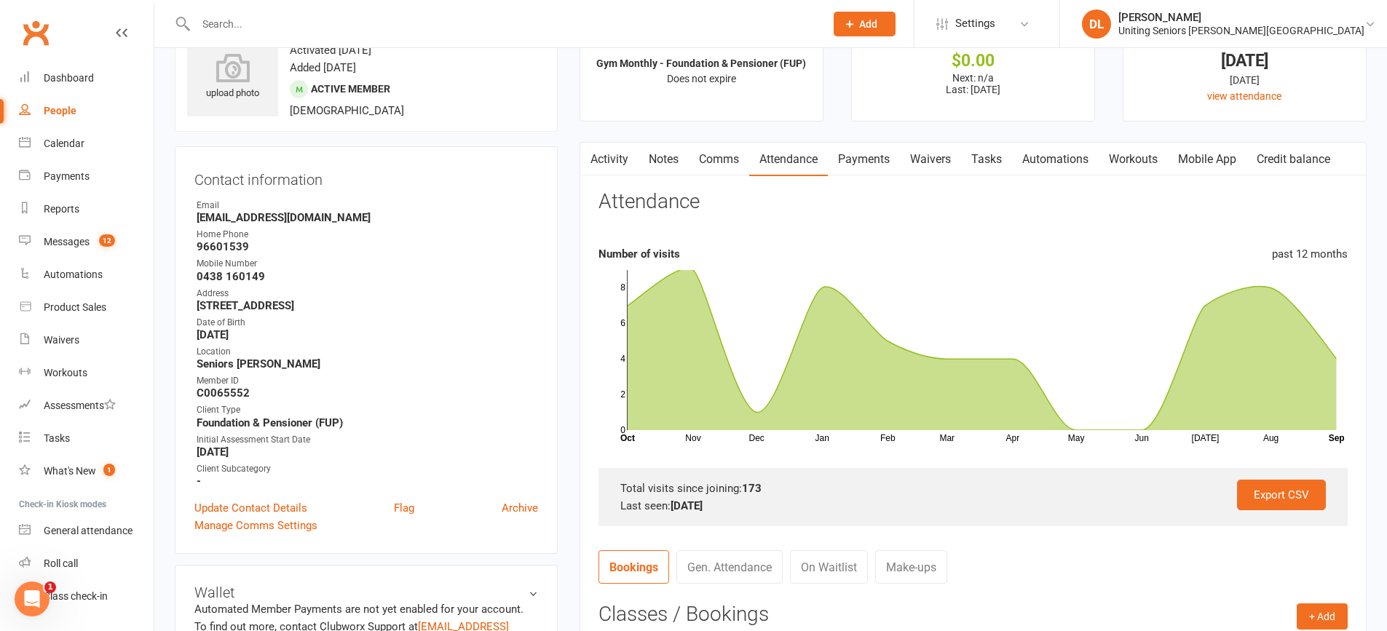
scroll to position [364, 0]
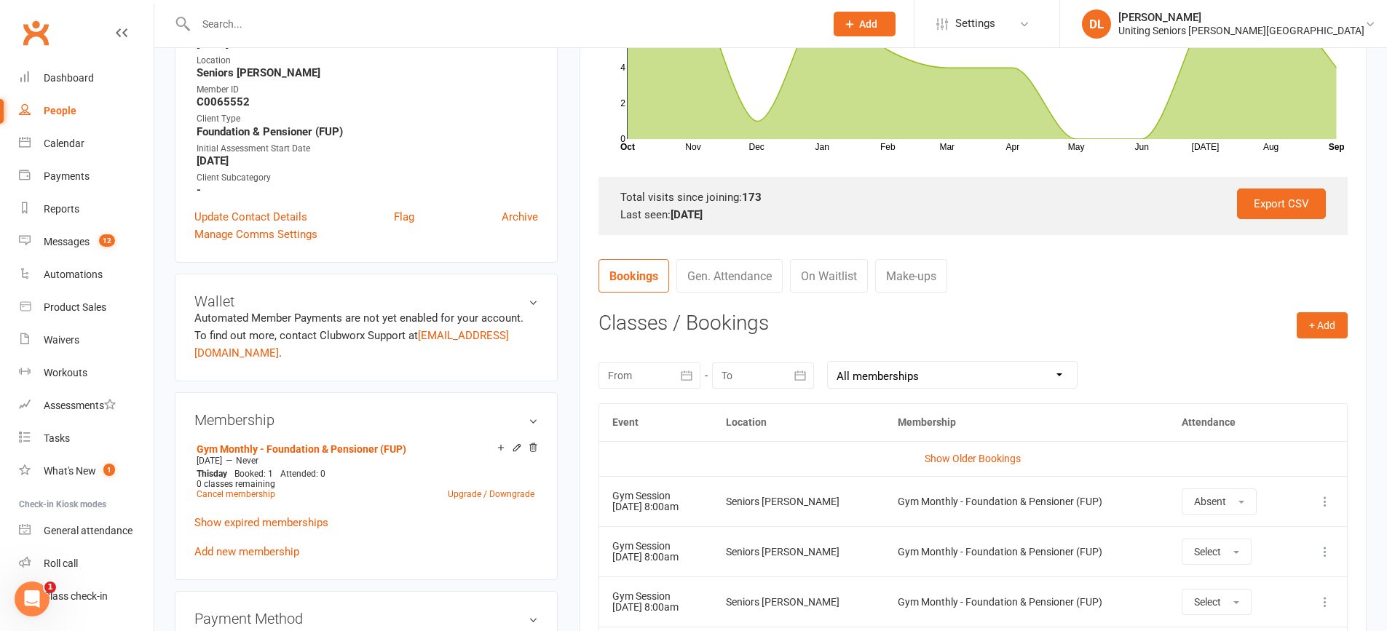
click at [664, 384] on div at bounding box center [649, 375] width 102 height 26
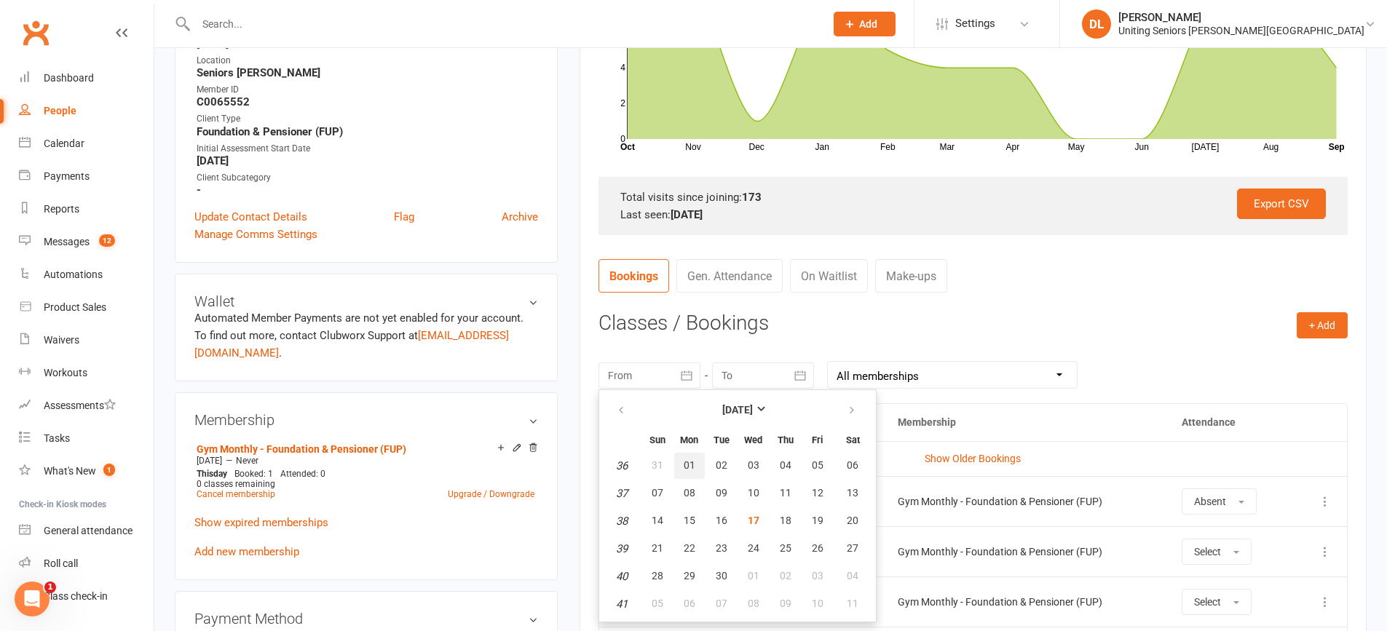
click at [681, 467] on button "01" at bounding box center [689, 466] width 31 height 26
type input "[DATE]"
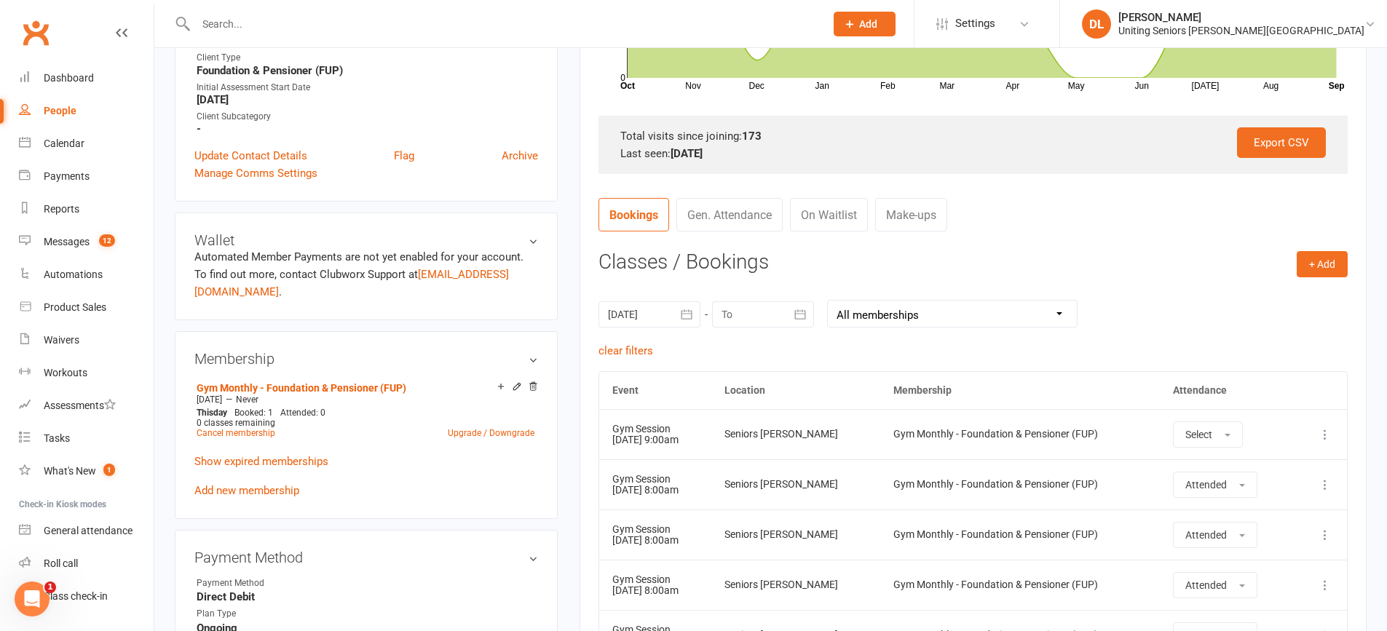
scroll to position [510, 0]
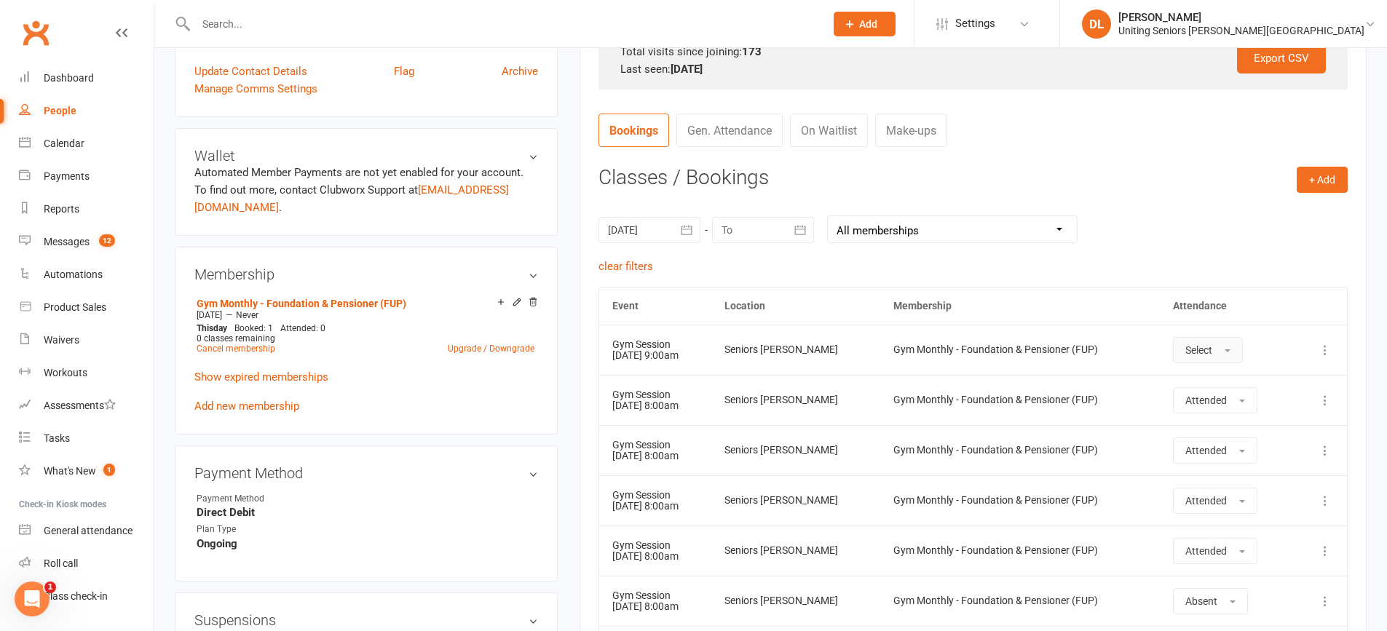
click at [1221, 344] on button "Select" at bounding box center [1208, 350] width 70 height 26
click at [1233, 402] on link "Absent" at bounding box center [1245, 411] width 144 height 29
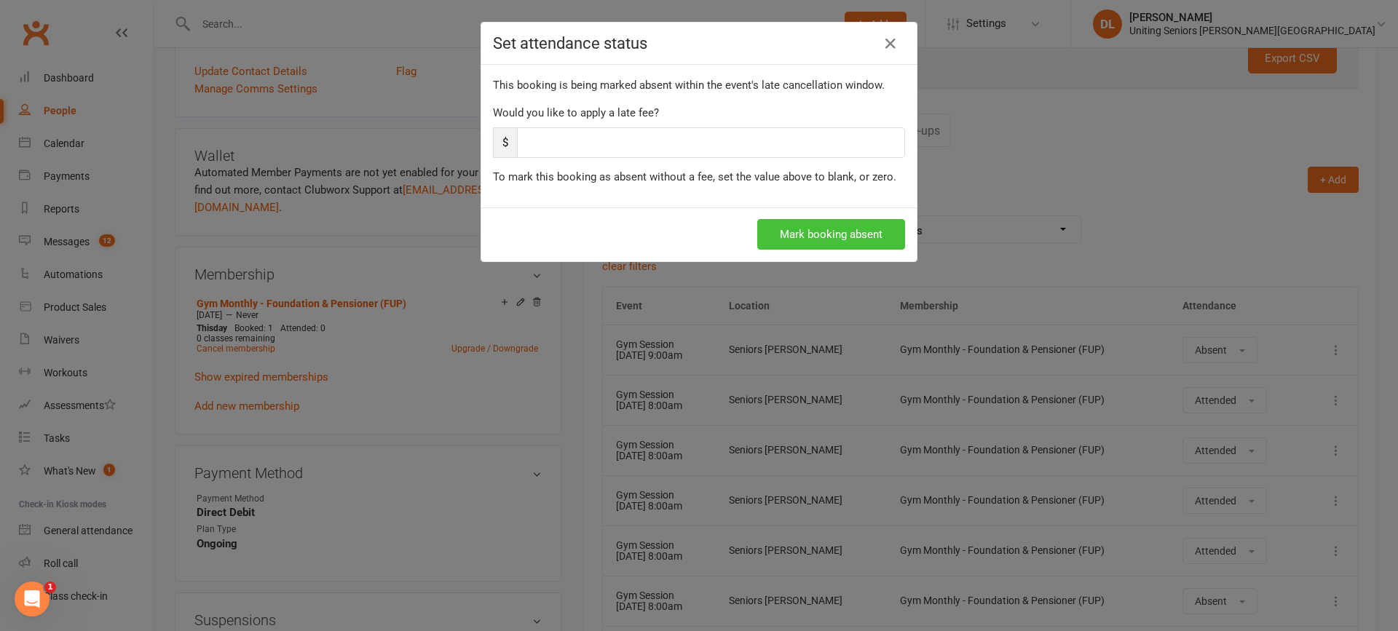
click at [828, 231] on button "Mark booking absent" at bounding box center [831, 234] width 148 height 31
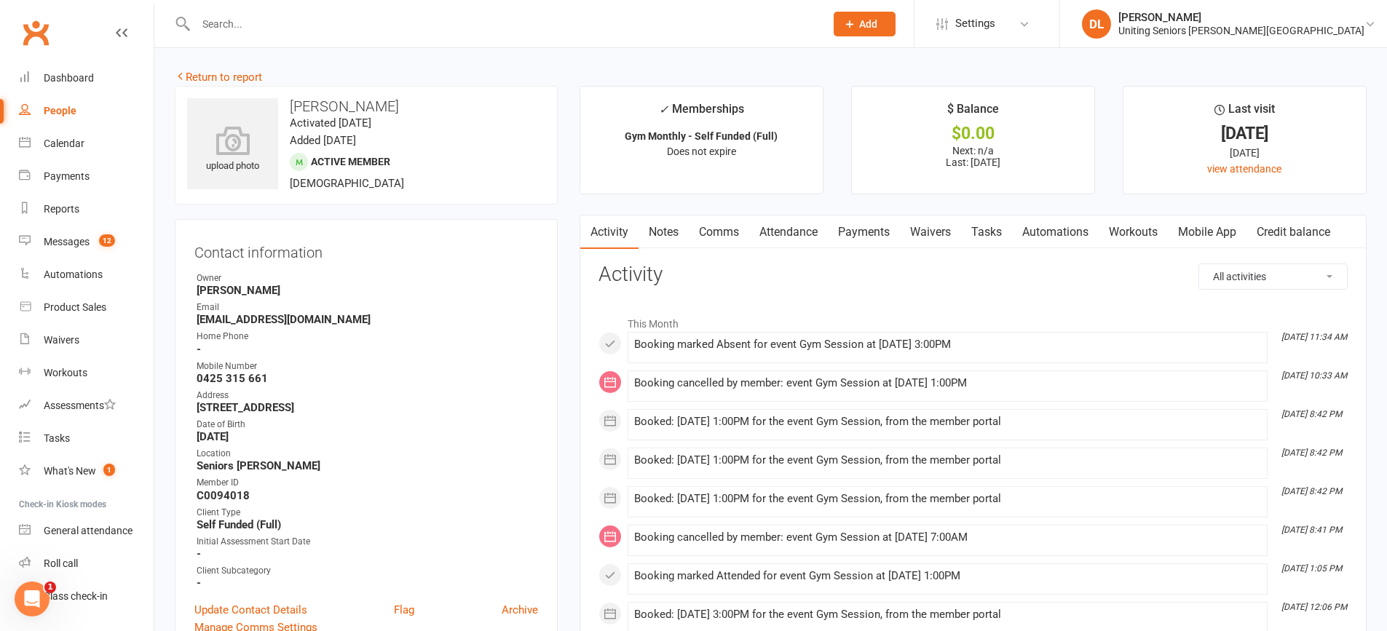
click at [798, 228] on link "Attendance" at bounding box center [788, 231] width 79 height 33
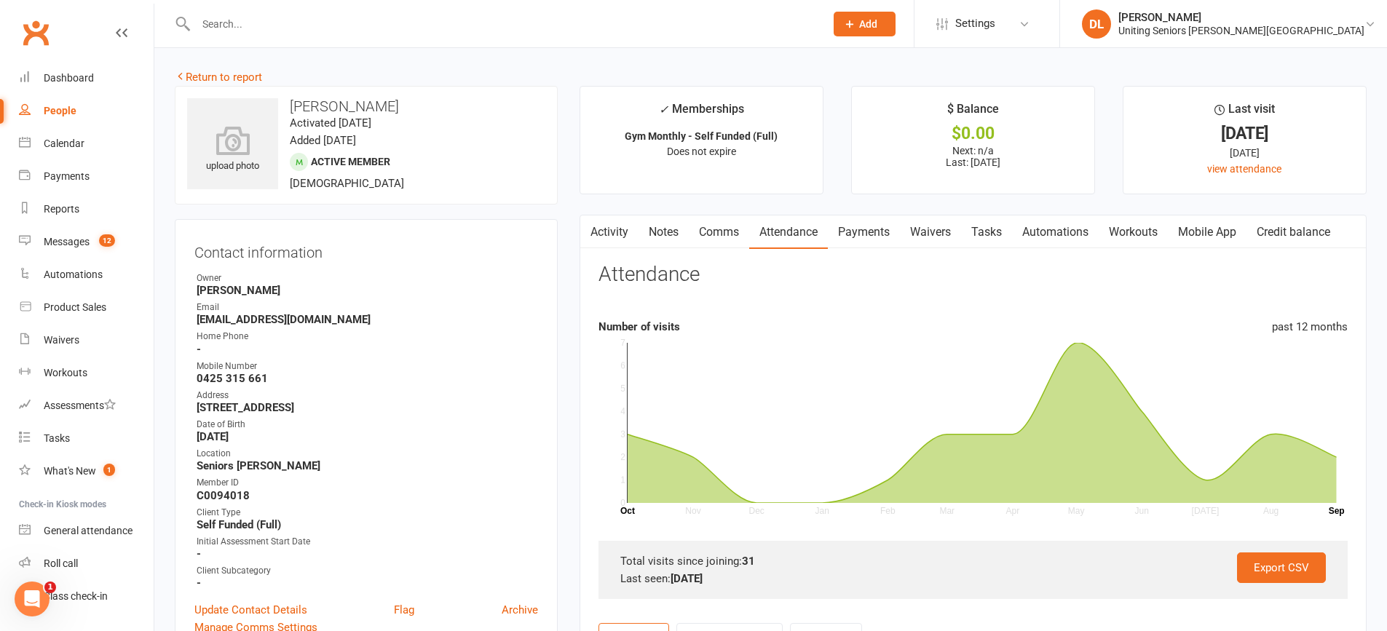
scroll to position [364, 0]
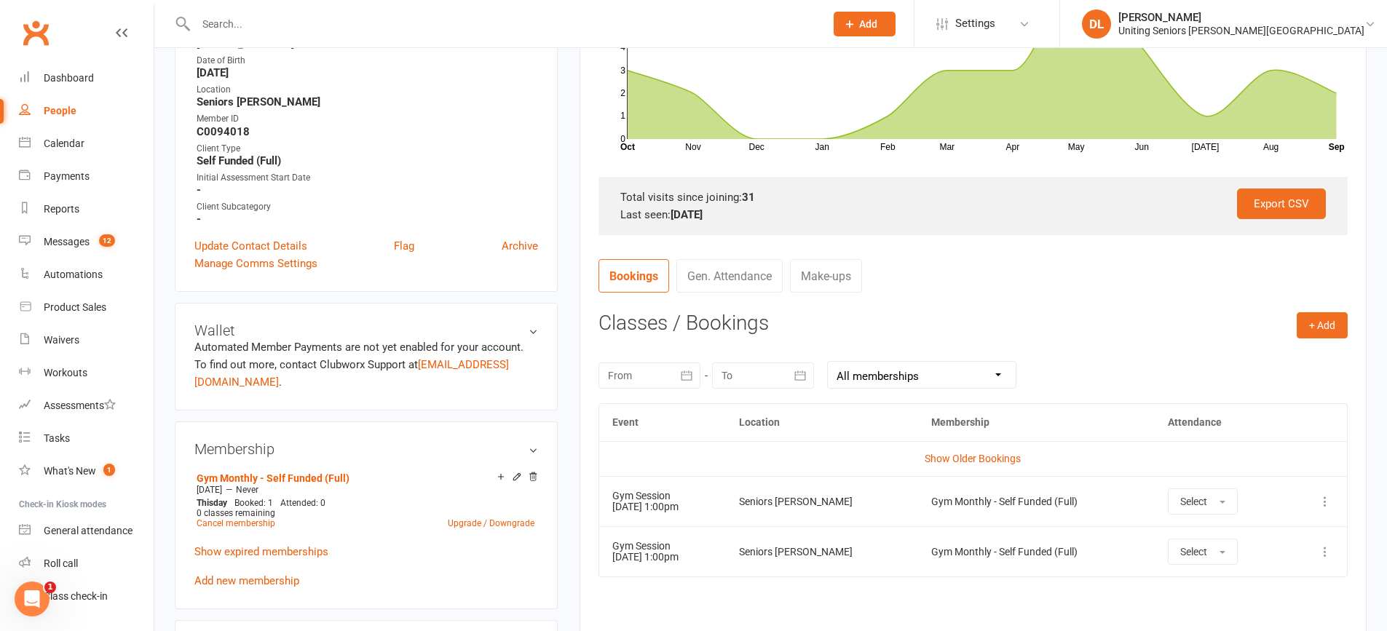
click at [677, 387] on button "button" at bounding box center [687, 375] width 26 height 26
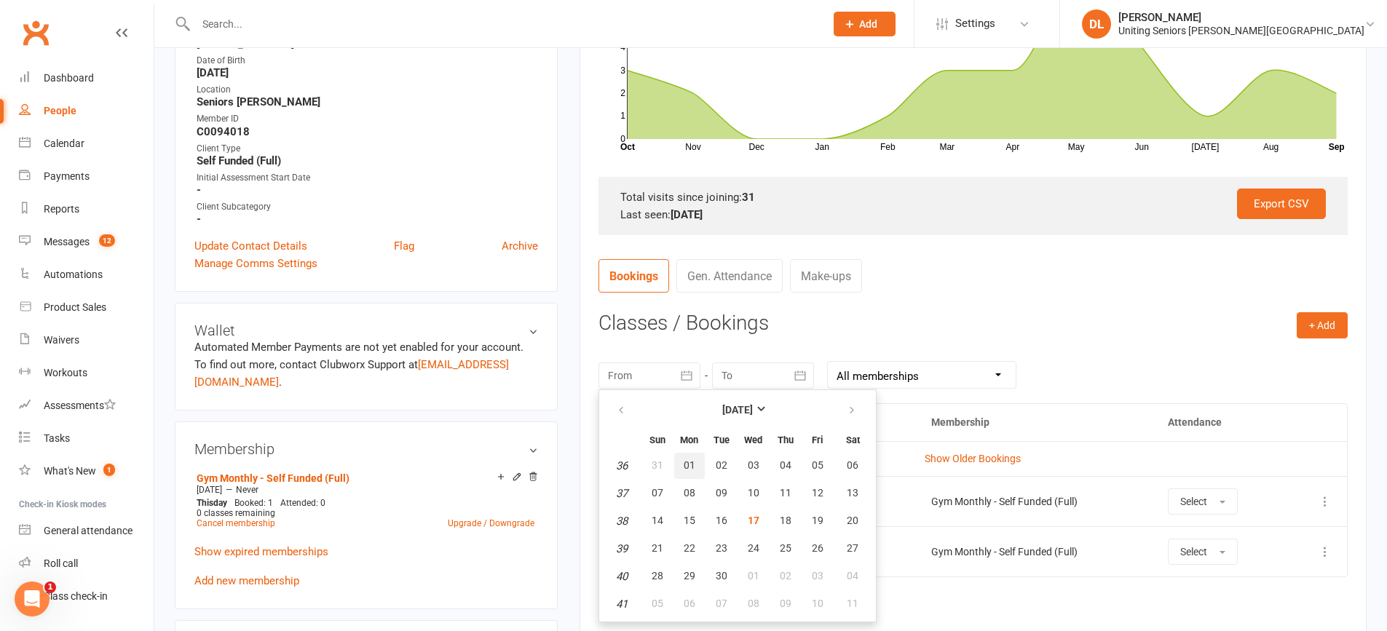
click at [691, 467] on span "01" at bounding box center [689, 465] width 12 height 12
type input "01 Sep 2025"
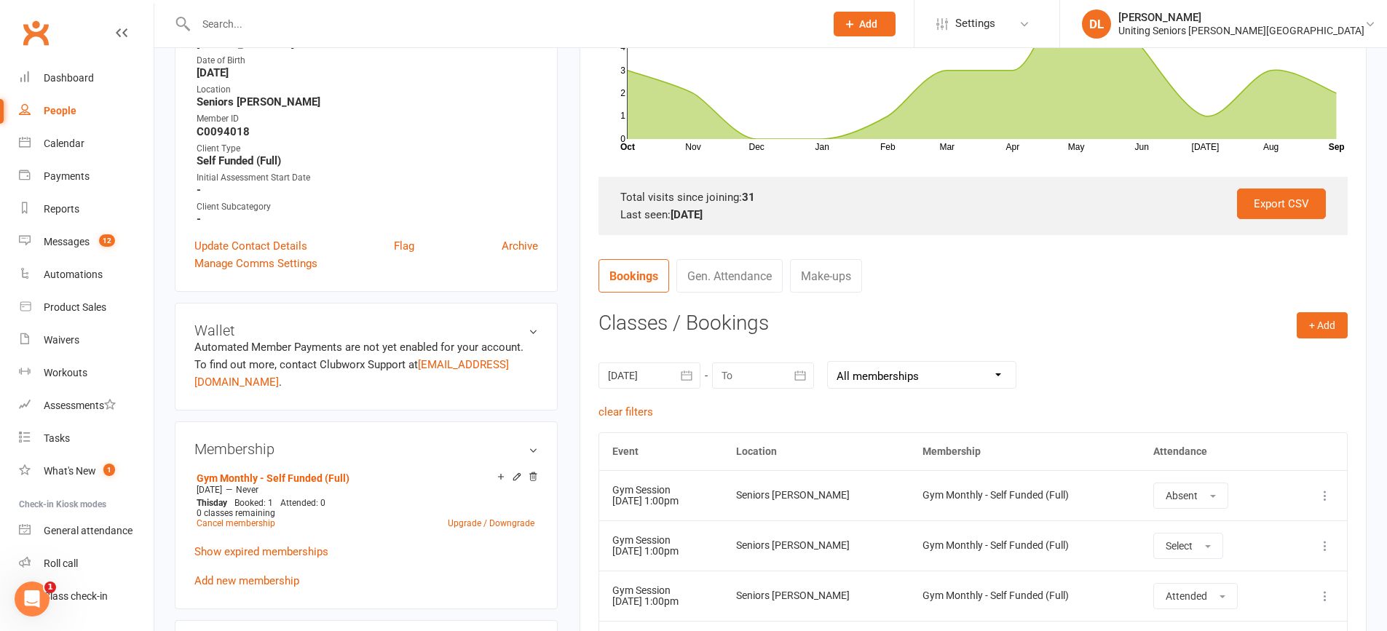
scroll to position [582, 0]
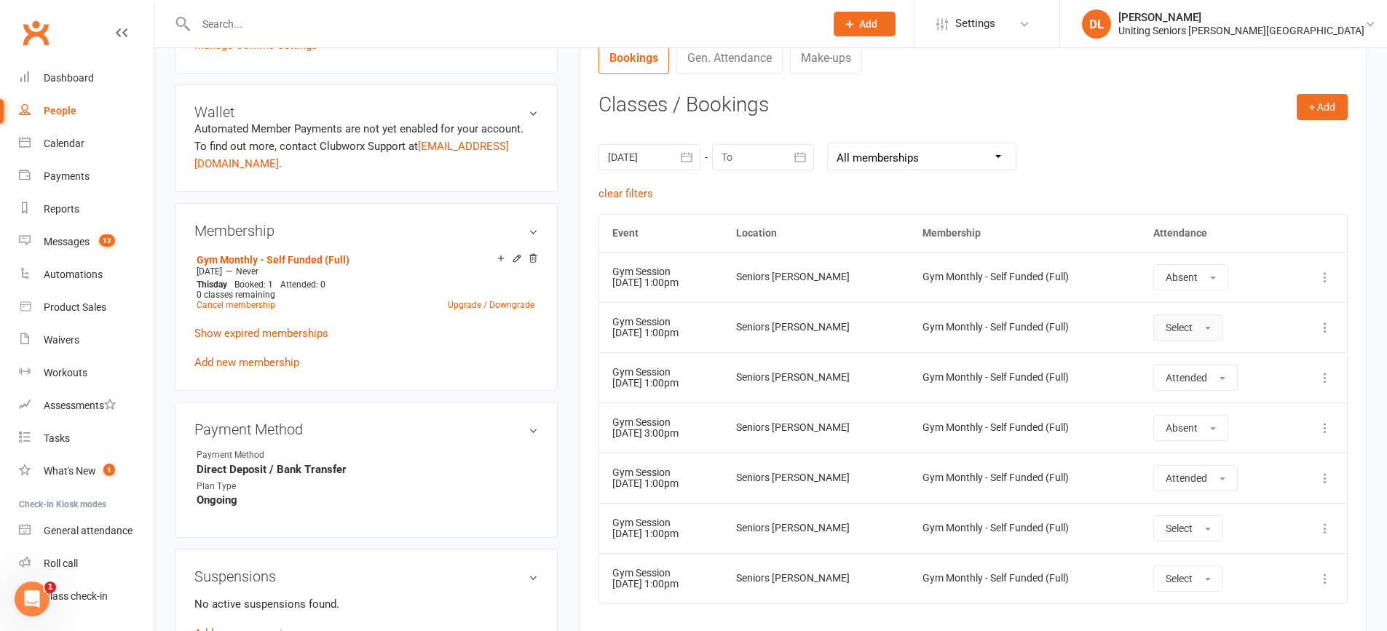
click at [1192, 332] on span "Select" at bounding box center [1178, 328] width 27 height 12
click at [1218, 363] on link "Attended" at bounding box center [1226, 360] width 144 height 29
click at [1119, 164] on div "01 Sep 2025 September 2025 Sun Mon Tue Wed Thu Fri Sat 36 31 01 02 03 04 05 06 …" at bounding box center [972, 156] width 749 height 57
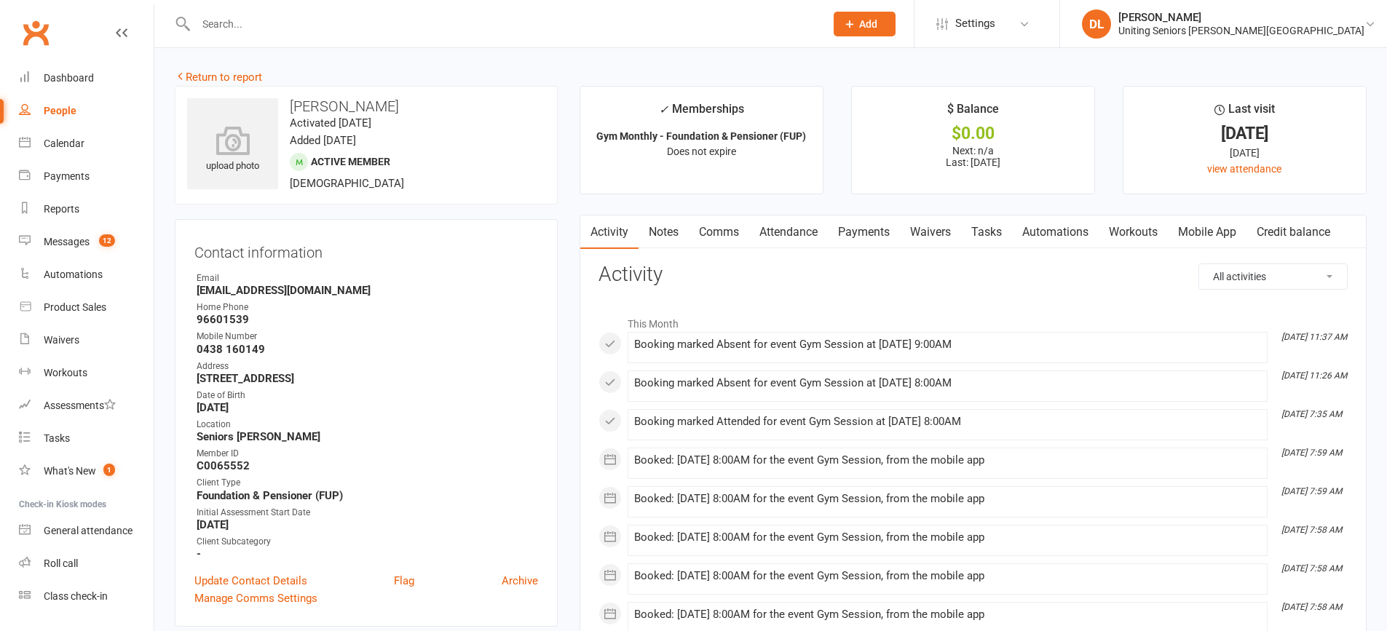
click at [789, 230] on link "Attendance" at bounding box center [788, 231] width 79 height 33
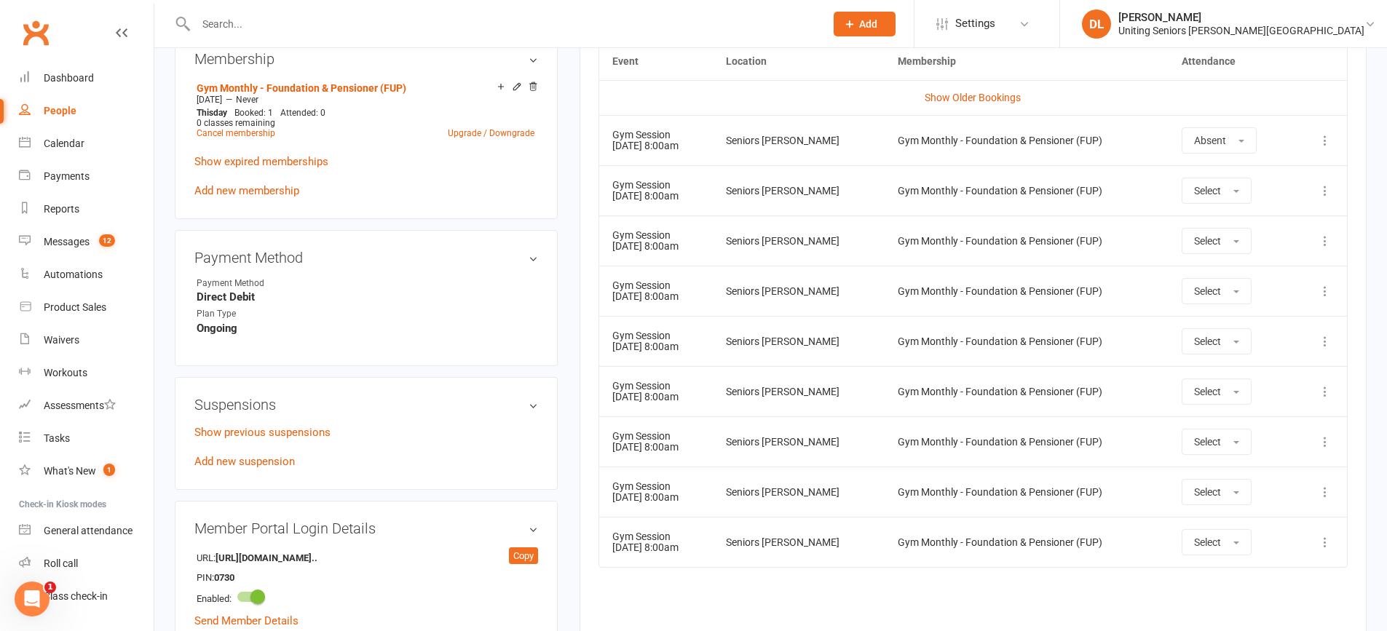
scroll to position [510, 0]
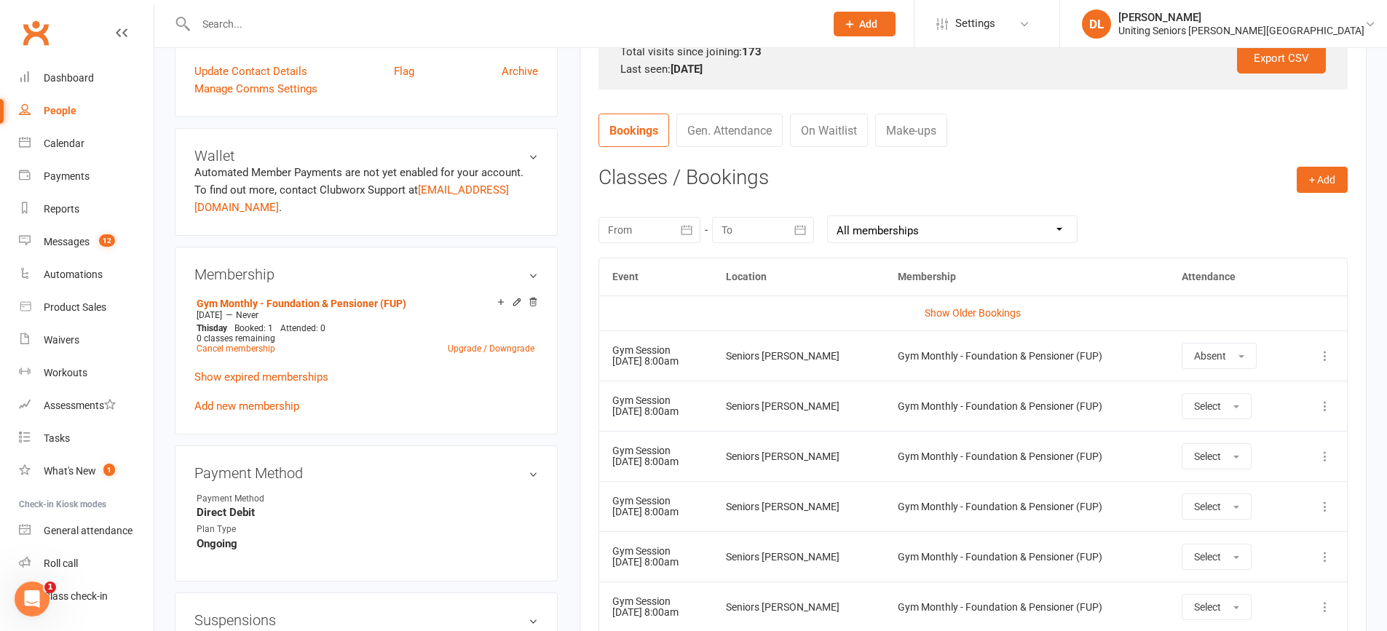
click at [641, 222] on div at bounding box center [649, 230] width 102 height 26
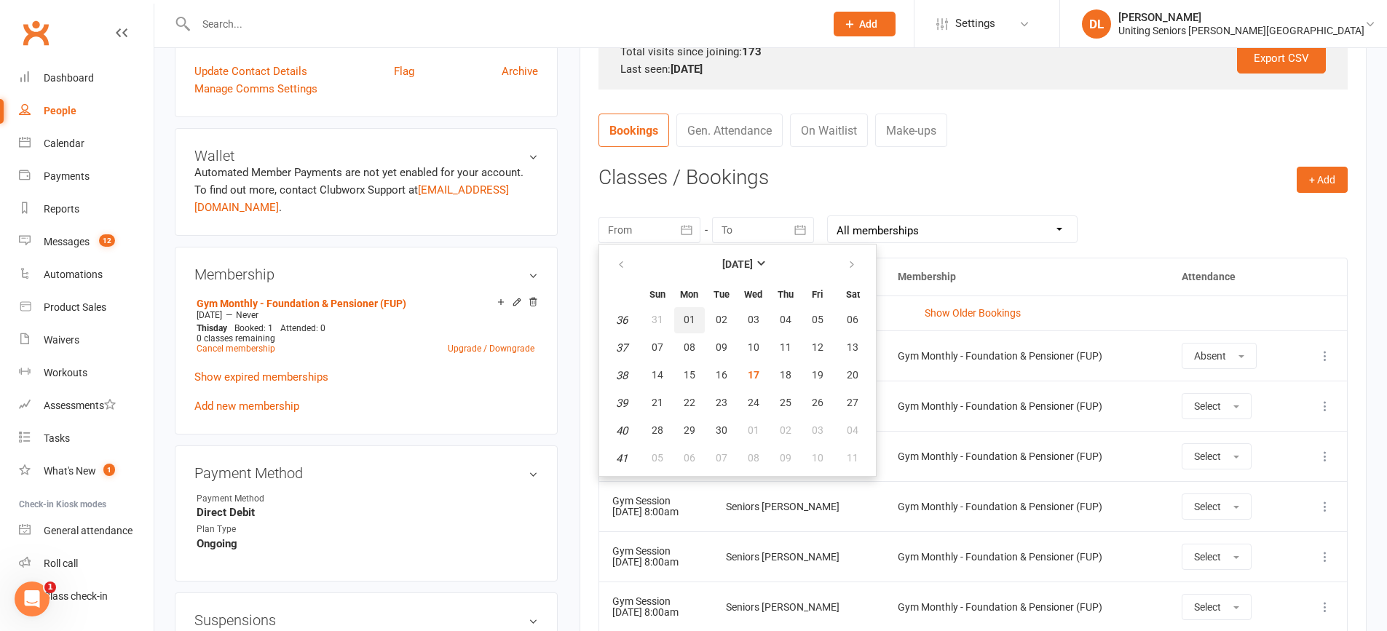
click at [686, 316] on span "01" at bounding box center [689, 320] width 12 height 12
type input "[DATE]"
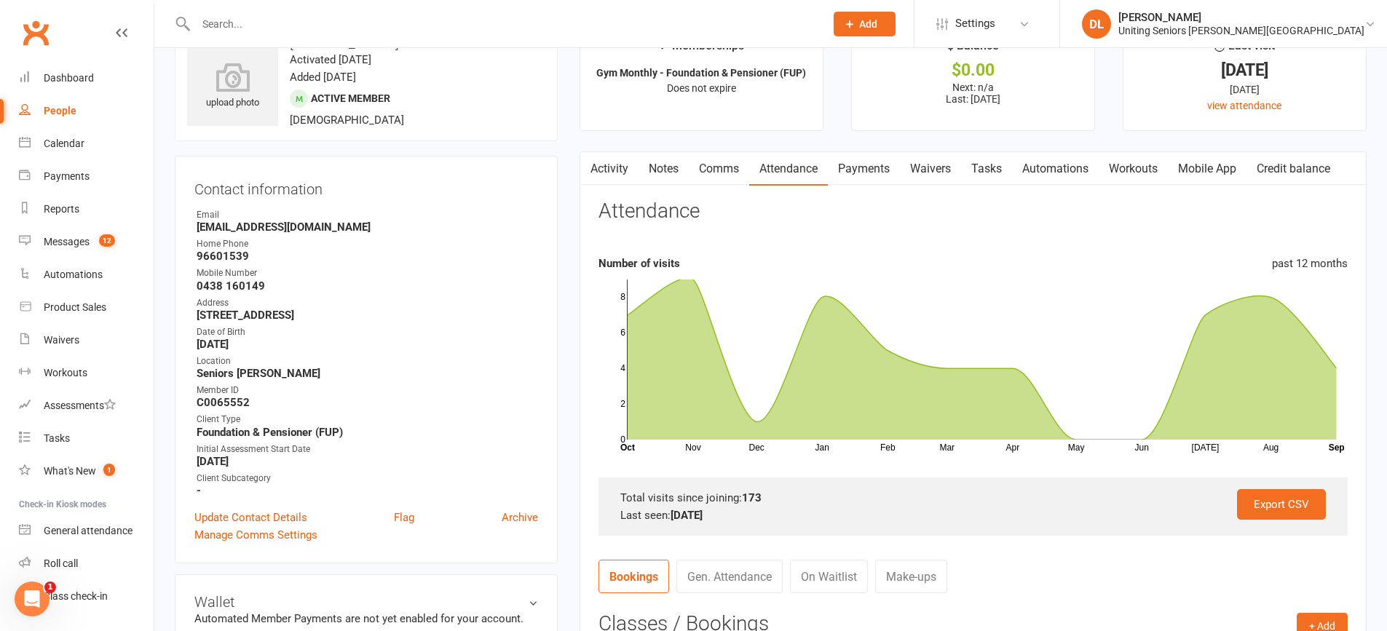
scroll to position [0, 0]
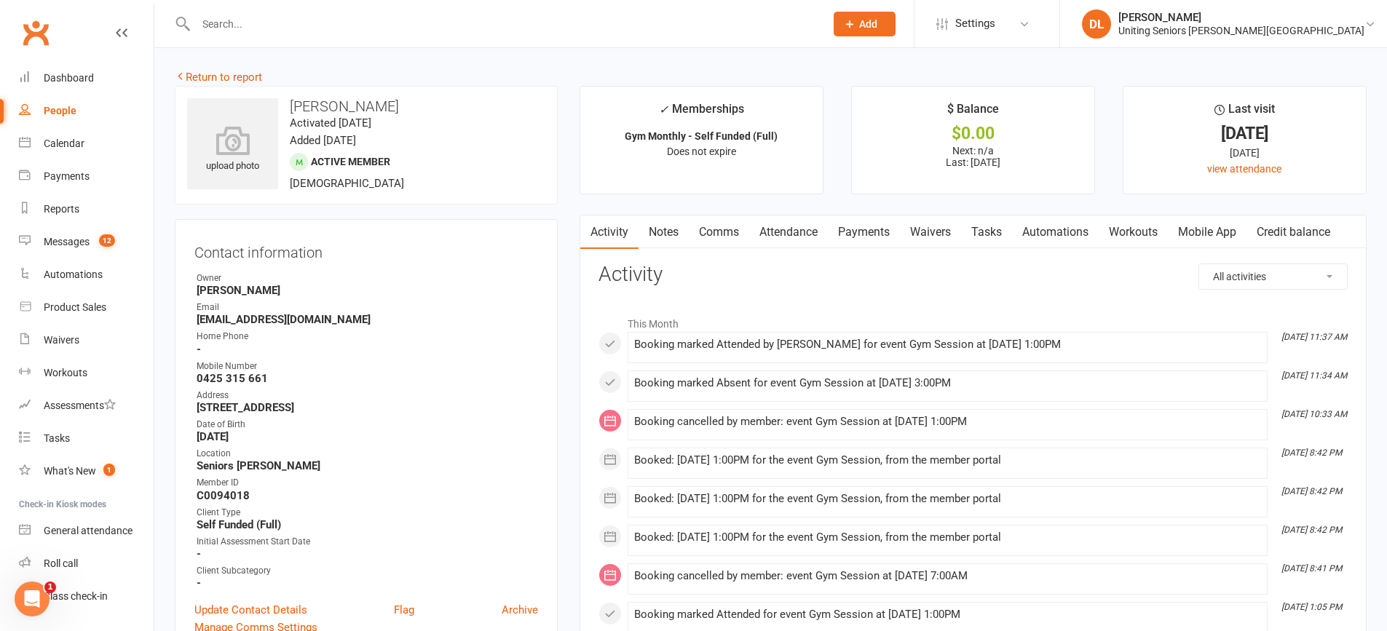
click at [820, 237] on link "Attendance" at bounding box center [788, 231] width 79 height 33
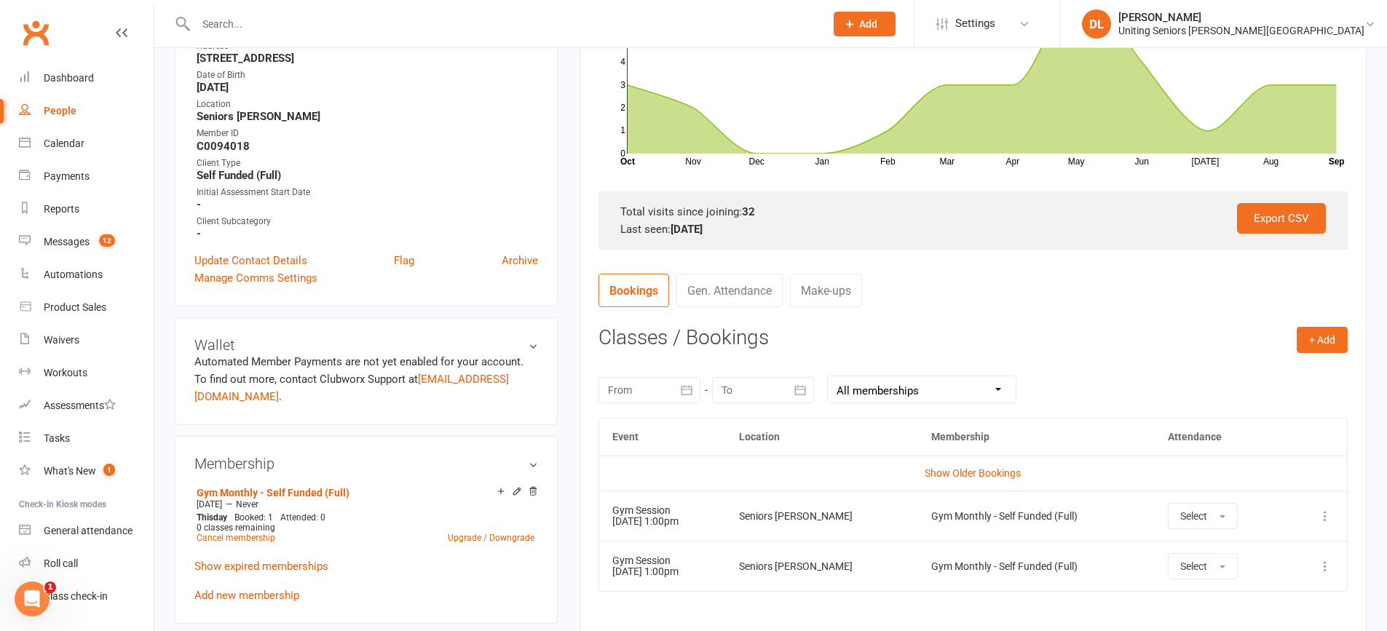
scroll to position [364, 0]
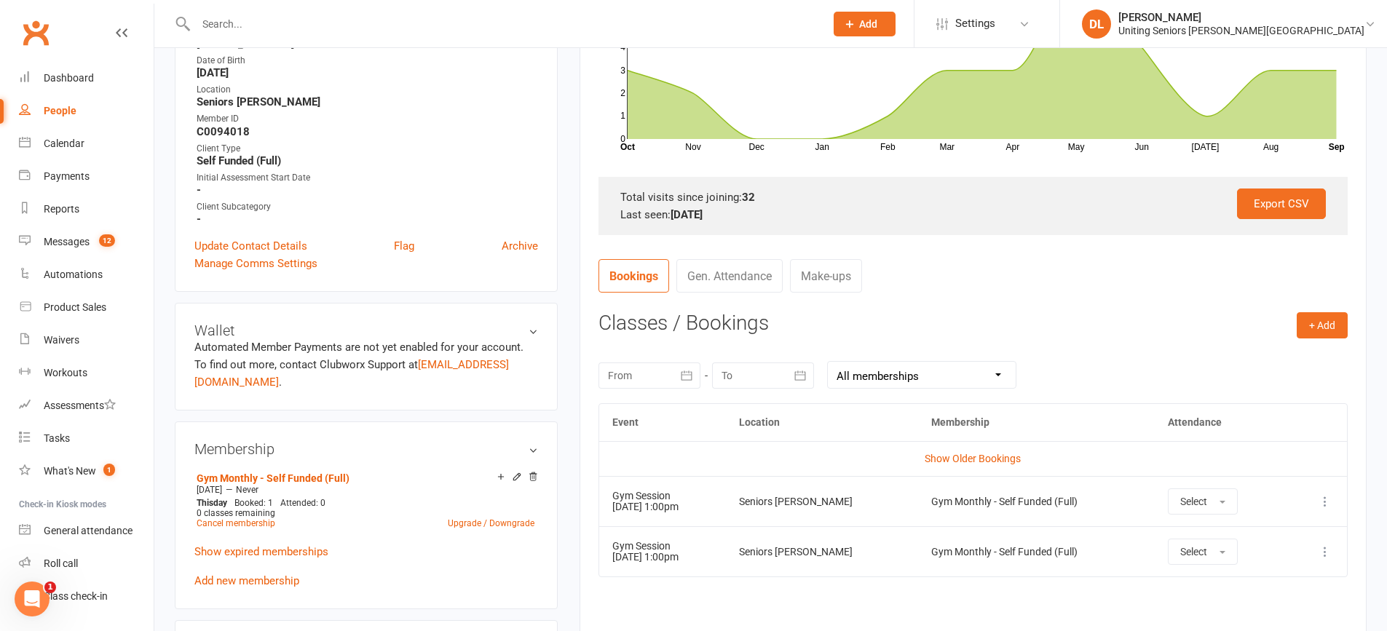
click at [649, 370] on div at bounding box center [649, 375] width 102 height 26
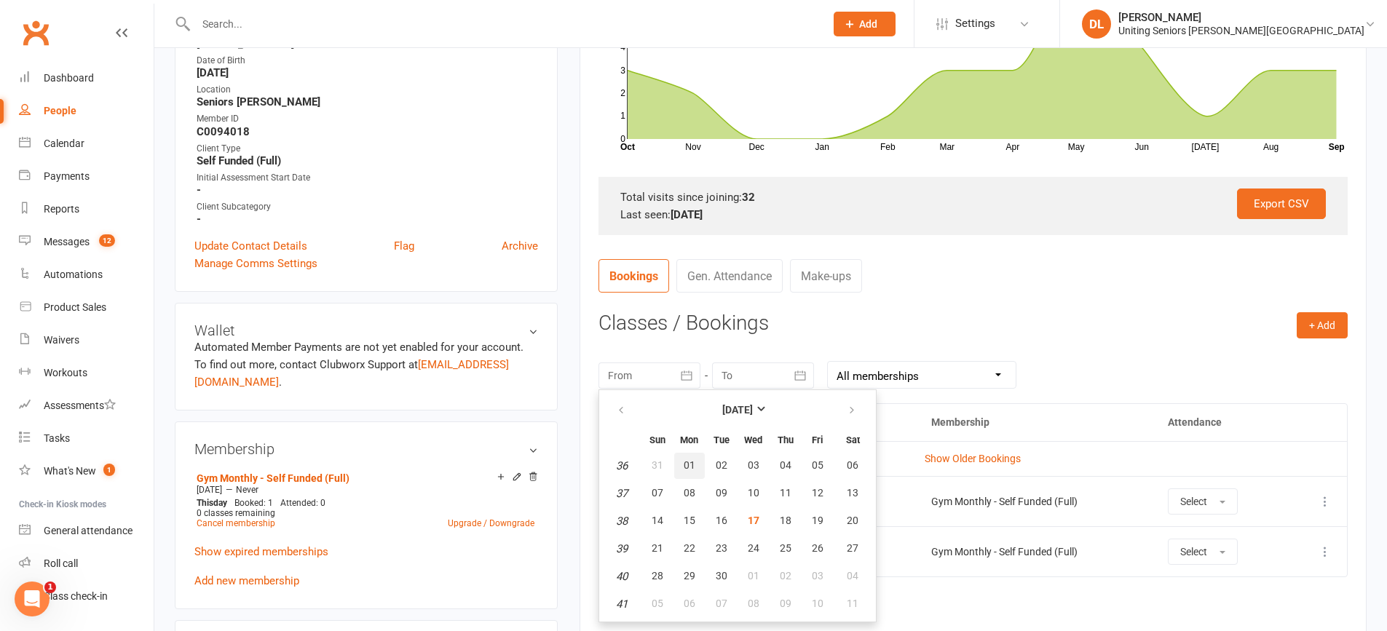
click at [678, 467] on button "01" at bounding box center [689, 466] width 31 height 26
type input "01 Sep 2025"
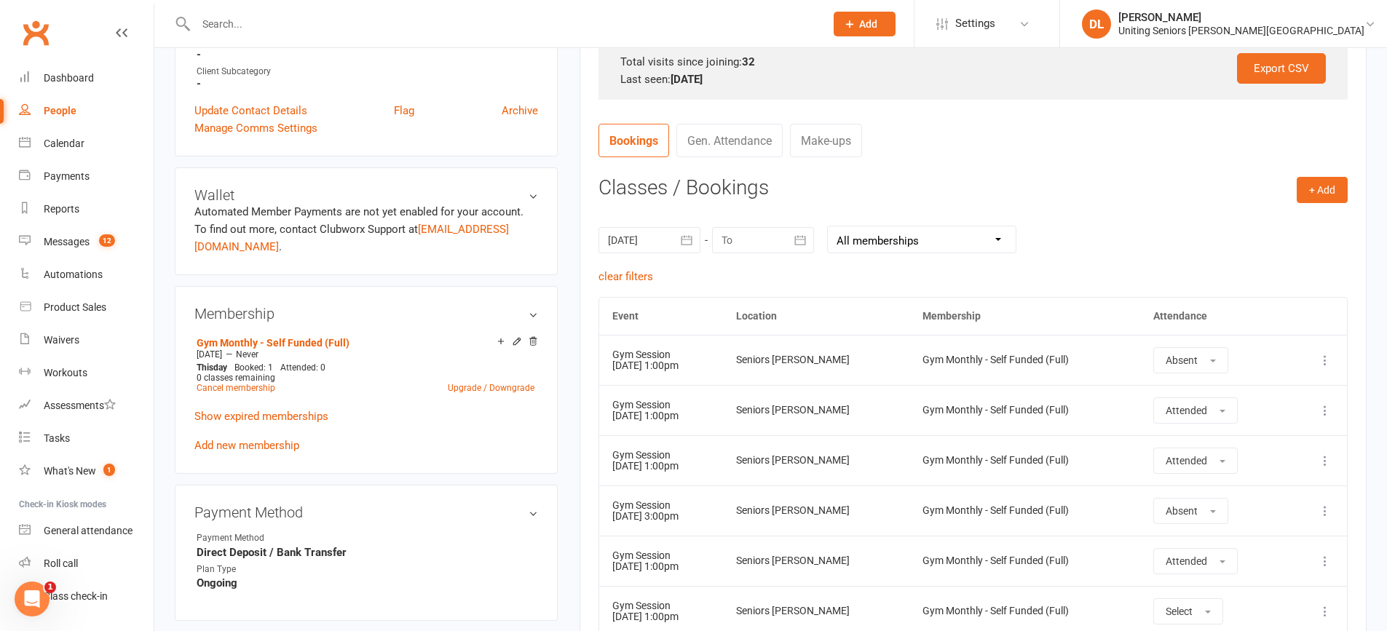
scroll to position [655, 0]
